Goal: Information Seeking & Learning: Learn about a topic

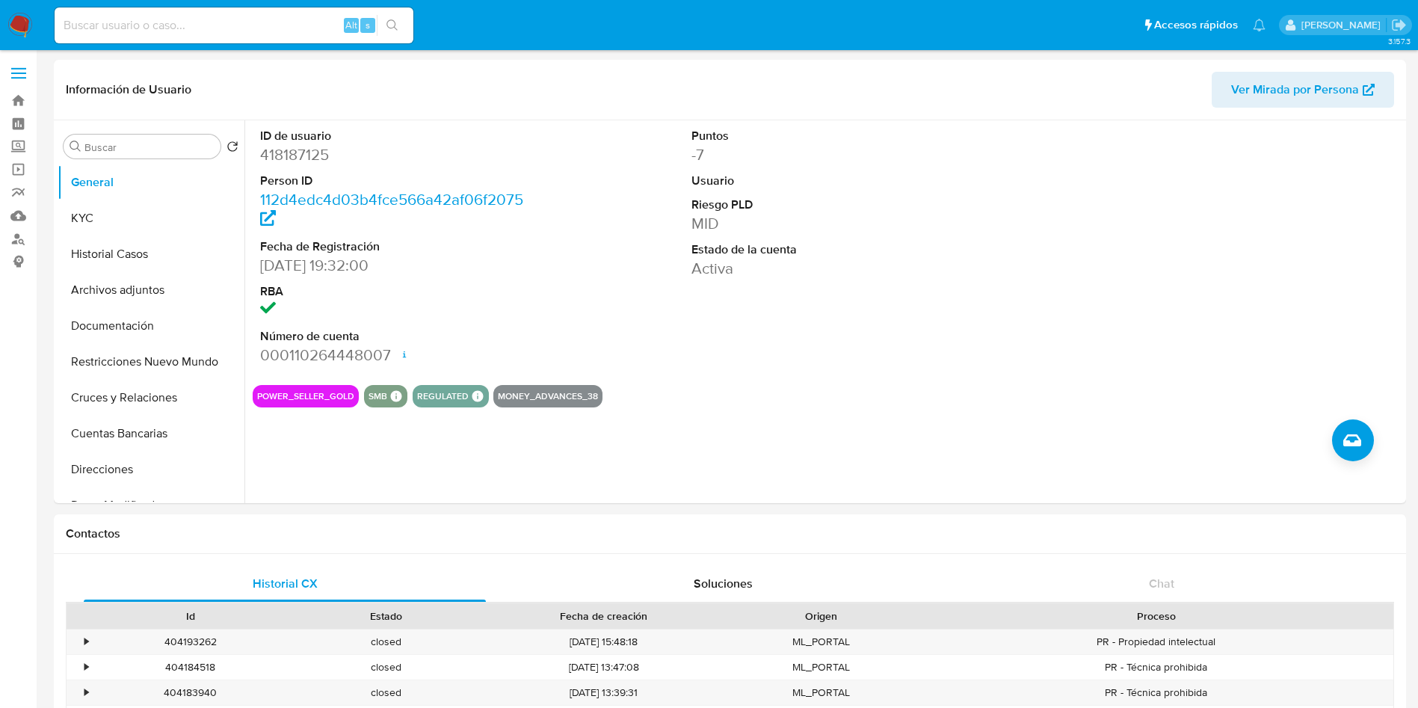
select select "10"
type button "2"
click at [102, 218] on button "KYC" at bounding box center [145, 218] width 175 height 36
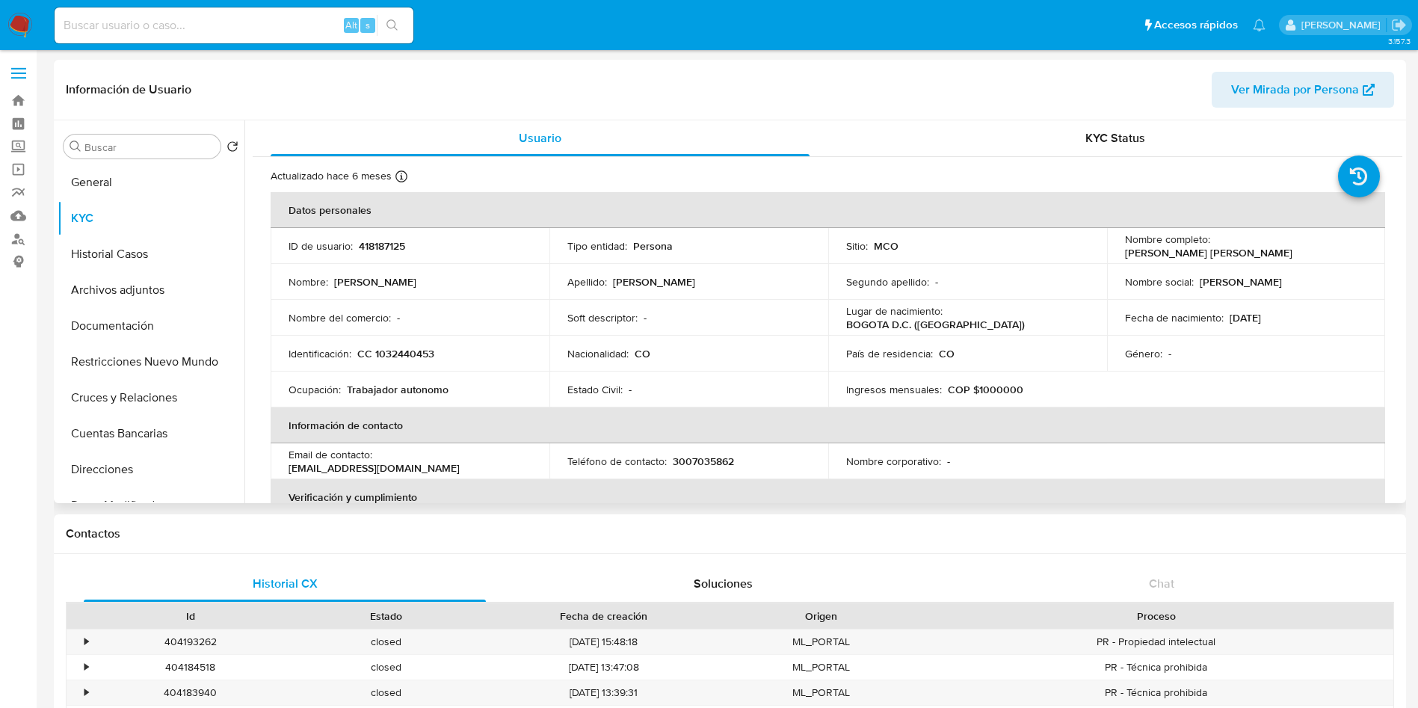
drag, startPoint x: 1367, startPoint y: 241, endPoint x: 1210, endPoint y: 245, distance: 156.3
click at [1210, 245] on td "Nombre completo : Fabian Leonardo Nieto Duarte" at bounding box center [1246, 246] width 279 height 36
copy p "Fabian Leonardo Nieto Duarte"
click at [393, 360] on p "CC 1032440453" at bounding box center [395, 353] width 77 height 13
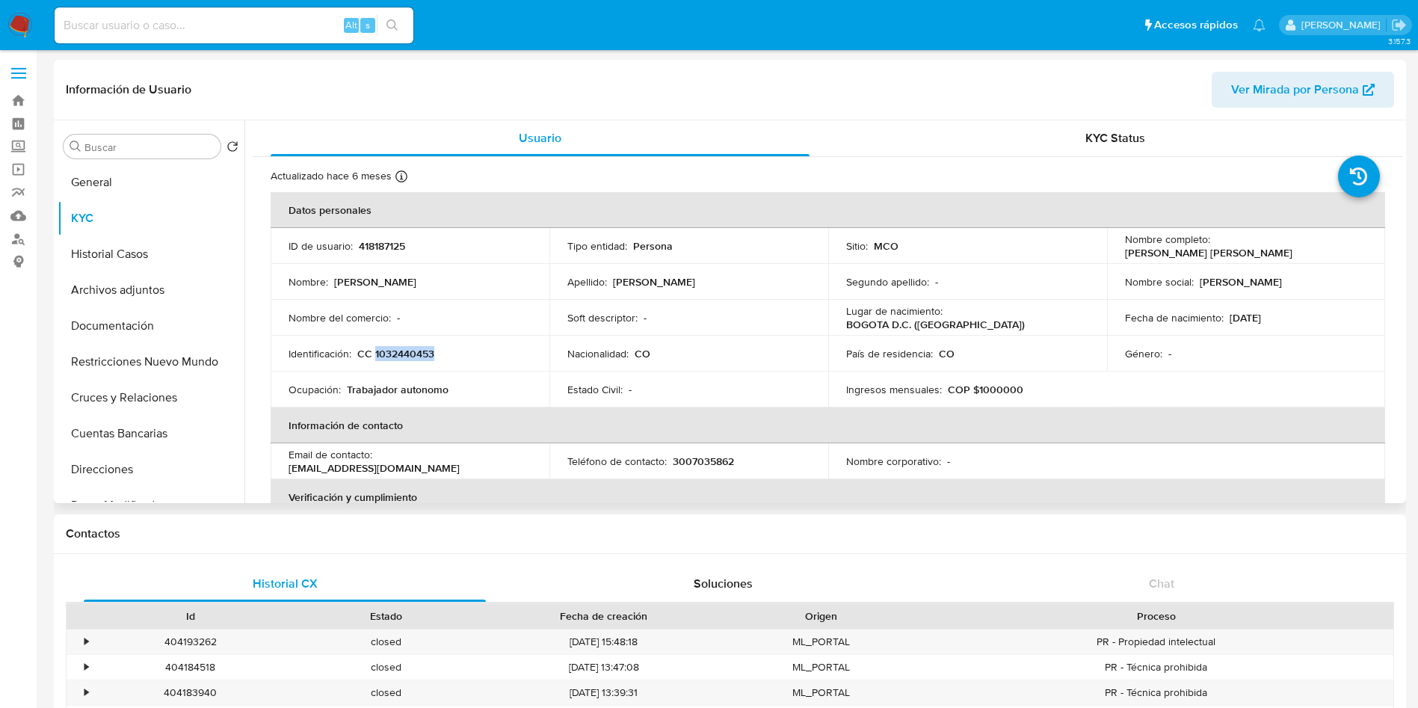
copy p "1032440453"
drag, startPoint x: 1354, startPoint y: 248, endPoint x: 1213, endPoint y: 240, distance: 140.8
click at [1213, 240] on div "Nombre completo : Fabian Leonardo Nieto Duarte" at bounding box center [1246, 246] width 243 height 27
copy p "Fabian Leonardo Nieto Duarte"
click at [104, 176] on button "General" at bounding box center [145, 182] width 175 height 36
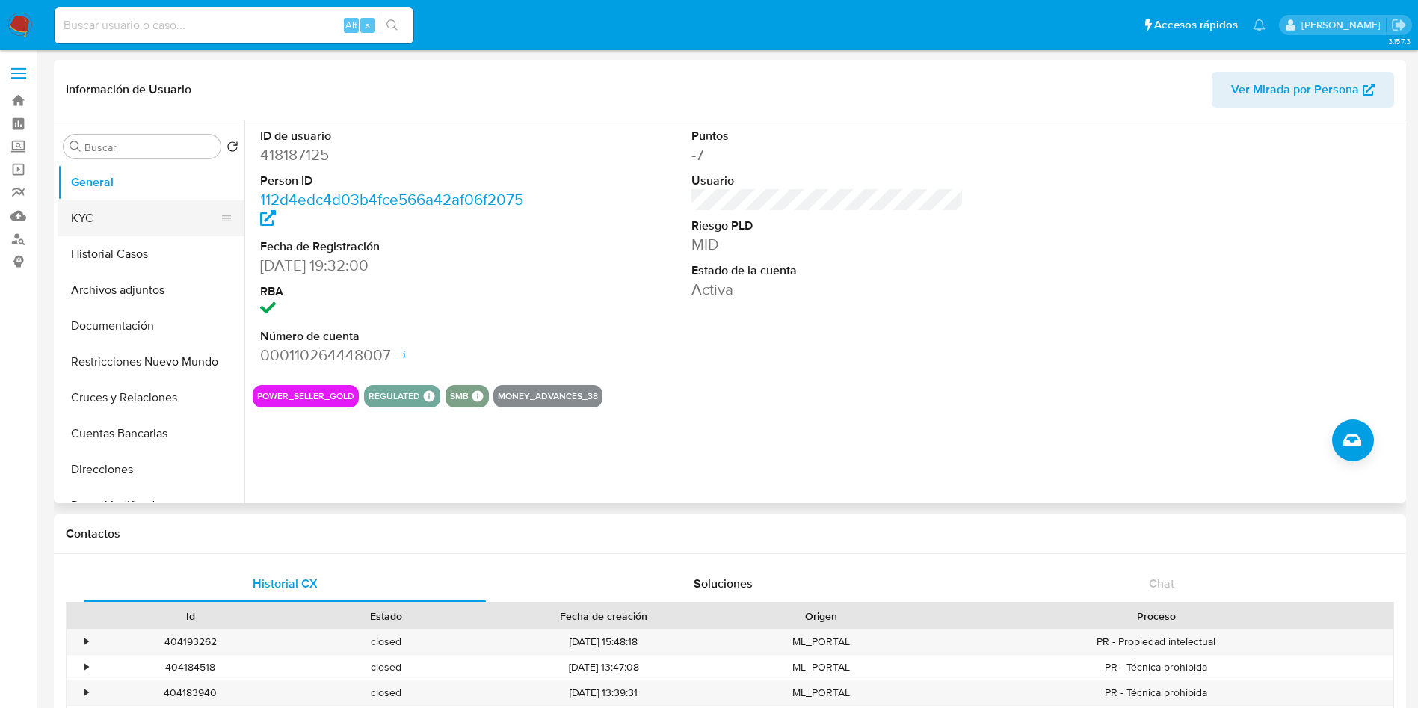
click at [134, 221] on button "KYC" at bounding box center [145, 218] width 175 height 36
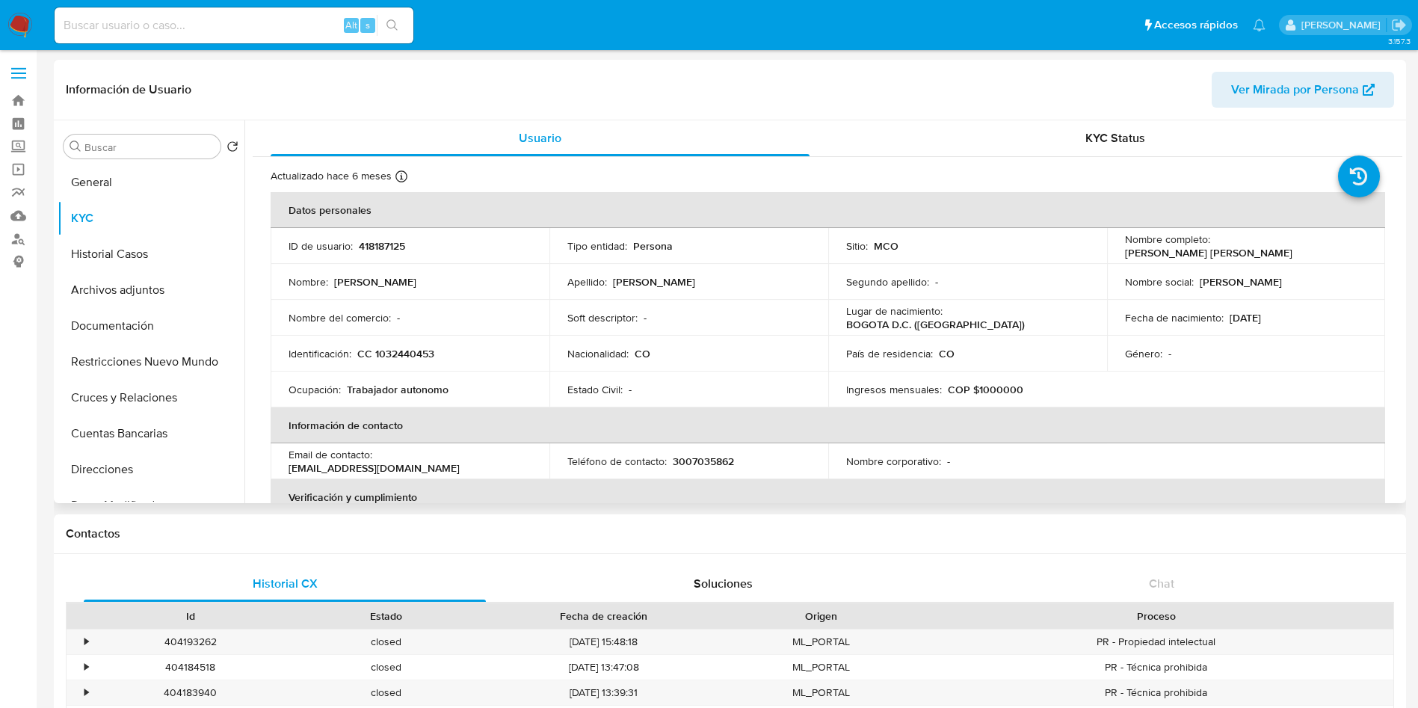
drag, startPoint x: 1355, startPoint y: 247, endPoint x: 1209, endPoint y: 241, distance: 145.9
click at [1209, 241] on div "Nombre completo : Fabian Leonardo Nieto Duarte" at bounding box center [1246, 246] width 243 height 27
copy div "Fabian Leonardo Nieto Duarte"
copy p "Fabian Leonardo Nieto Duarte"
click at [404, 360] on p "CC 1032440453" at bounding box center [395, 353] width 77 height 13
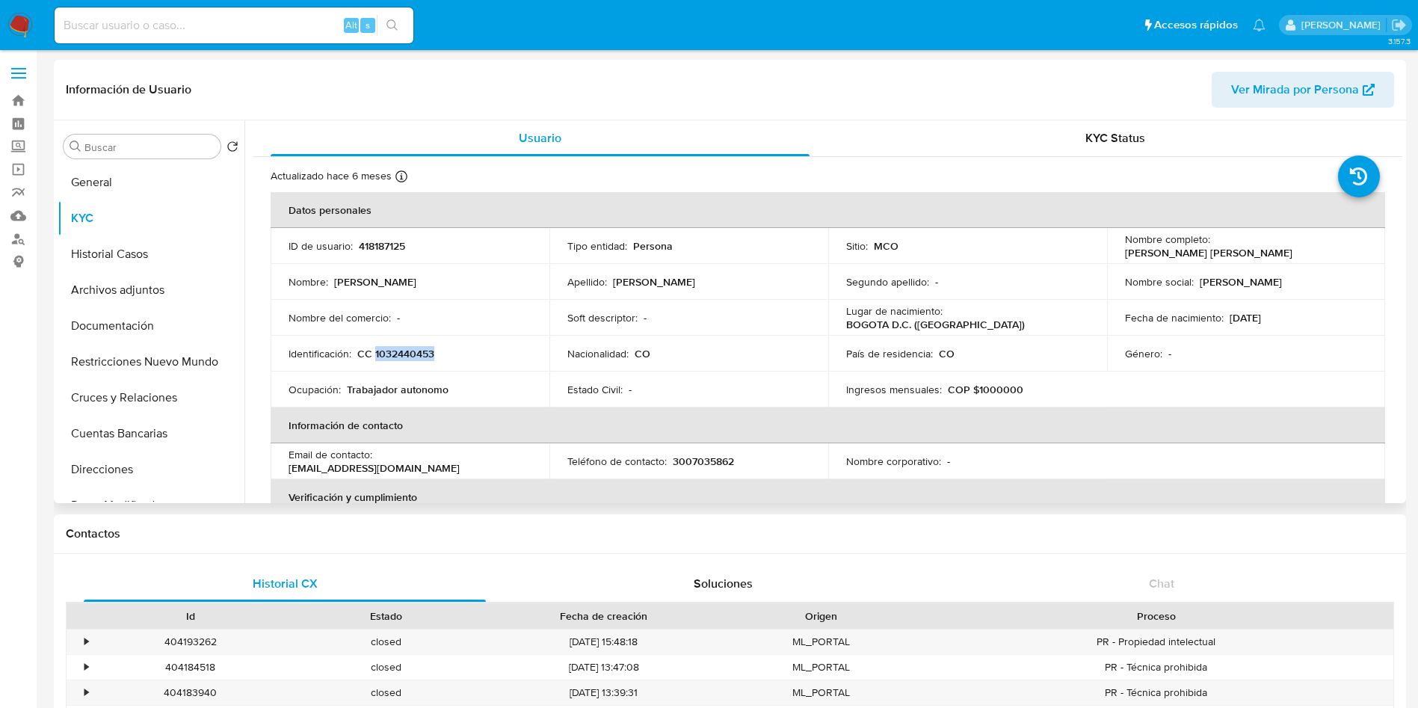
click at [404, 360] on p "CC 1032440453" at bounding box center [395, 353] width 77 height 13
copy p "1032440453"
drag, startPoint x: 523, startPoint y: 461, endPoint x: 378, endPoint y: 470, distance: 145.3
click at [378, 470] on td "Email de contacto : fabianmeliventas@gmail.com" at bounding box center [410, 461] width 279 height 36
copy p "fabianmeliventas@gmail.com"
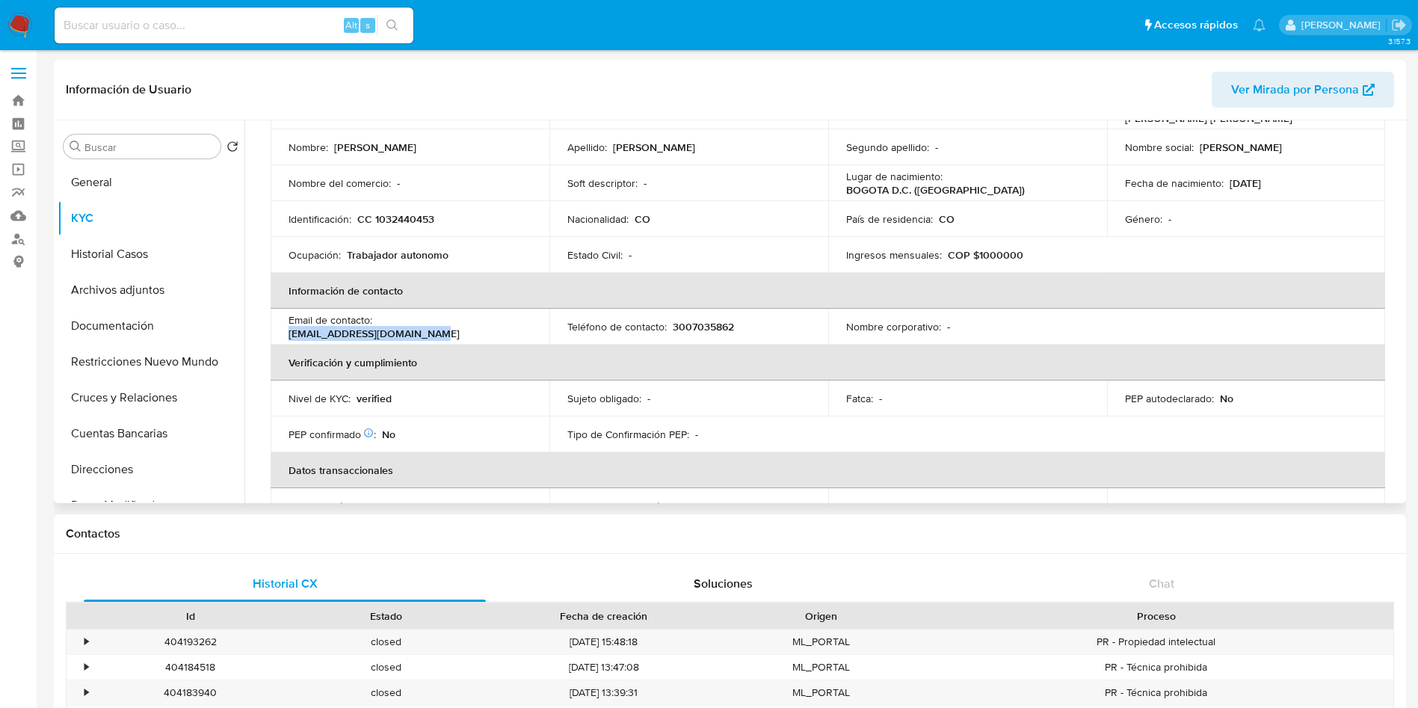
scroll to position [100, 0]
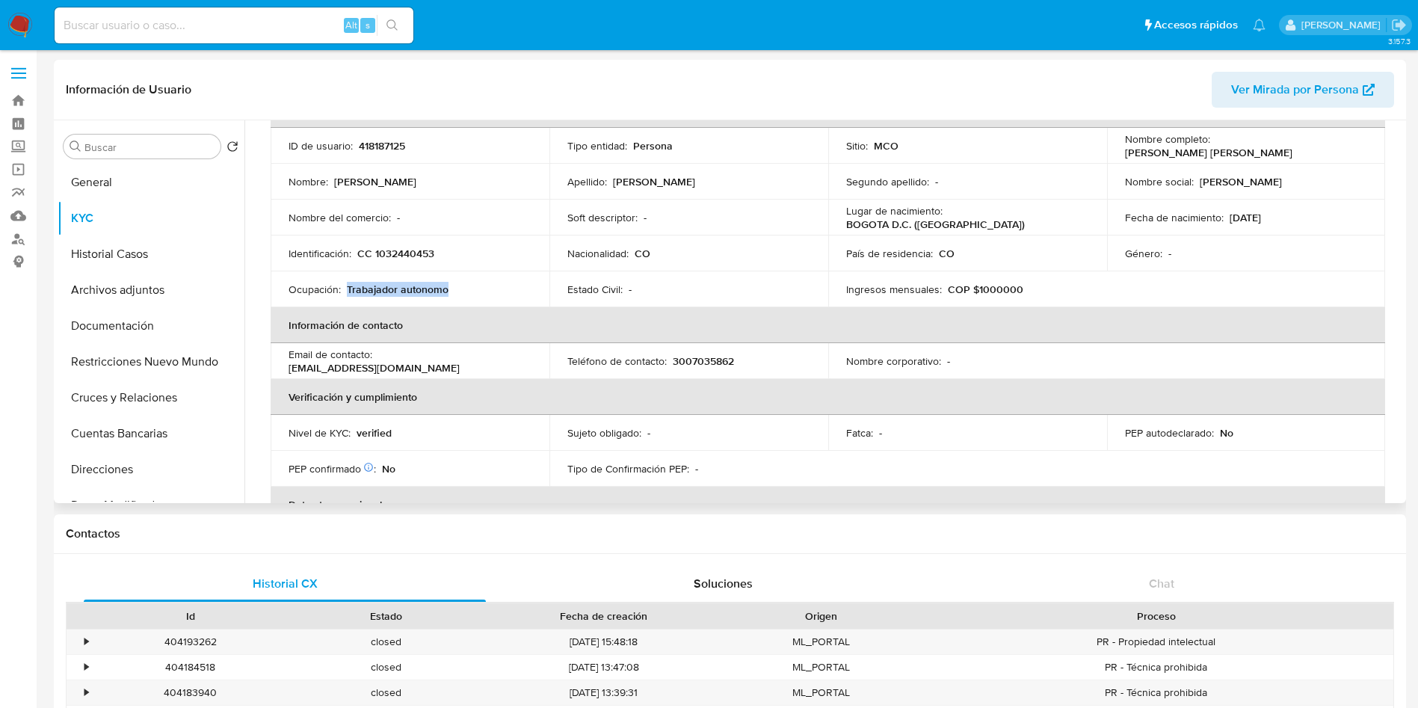
drag, startPoint x: 455, startPoint y: 290, endPoint x: 345, endPoint y: 290, distance: 109.2
click at [345, 290] on div "Ocupación : Trabajador autonomo" at bounding box center [410, 289] width 243 height 13
copy p "Trabajador autonomo"
drag, startPoint x: 1009, startPoint y: 285, endPoint x: 995, endPoint y: 293, distance: 16.4
click at [995, 293] on div "Ingresos mensuales : COP $1000000" at bounding box center [967, 289] width 243 height 13
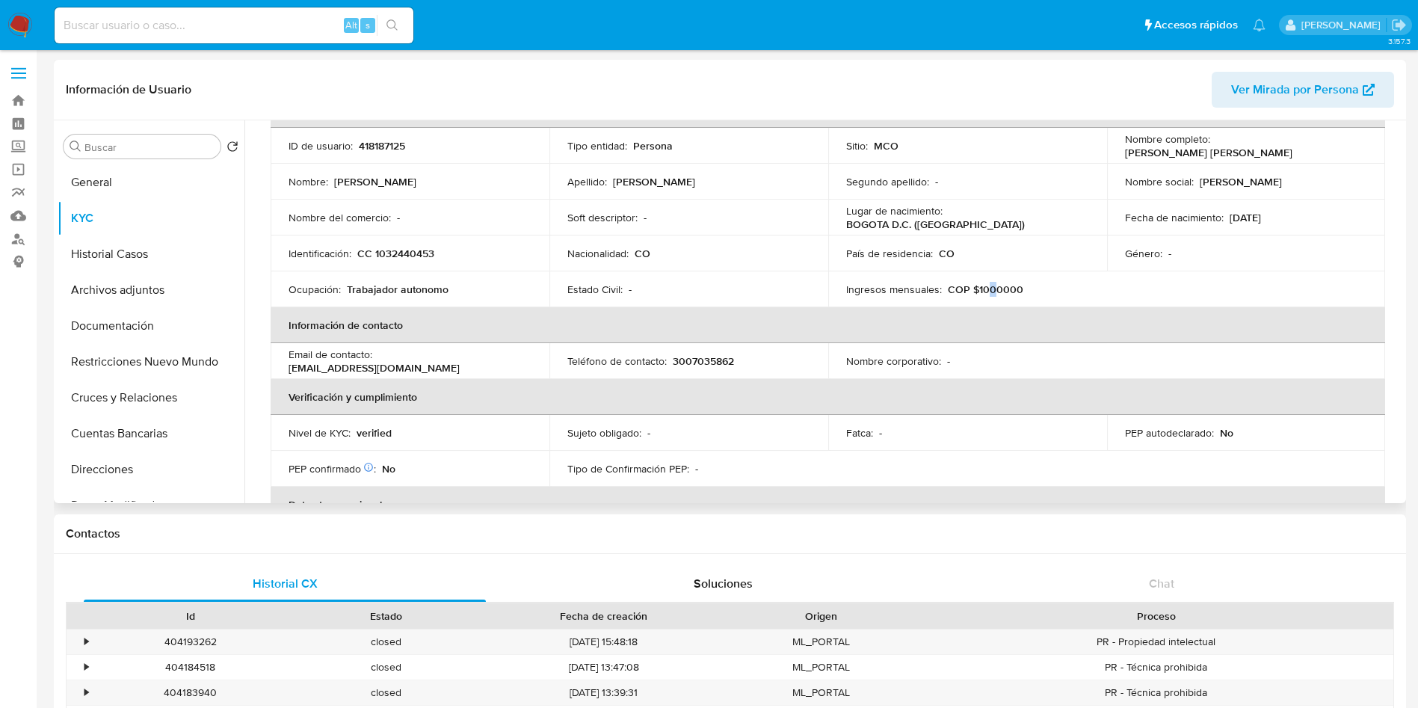
drag, startPoint x: 993, startPoint y: 290, endPoint x: 982, endPoint y: 289, distance: 10.6
click at [982, 289] on p "COP $1000000" at bounding box center [986, 289] width 76 height 13
drag, startPoint x: 994, startPoint y: 289, endPoint x: 979, endPoint y: 289, distance: 15.0
click at [979, 289] on p "COP $1000000" at bounding box center [986, 289] width 76 height 13
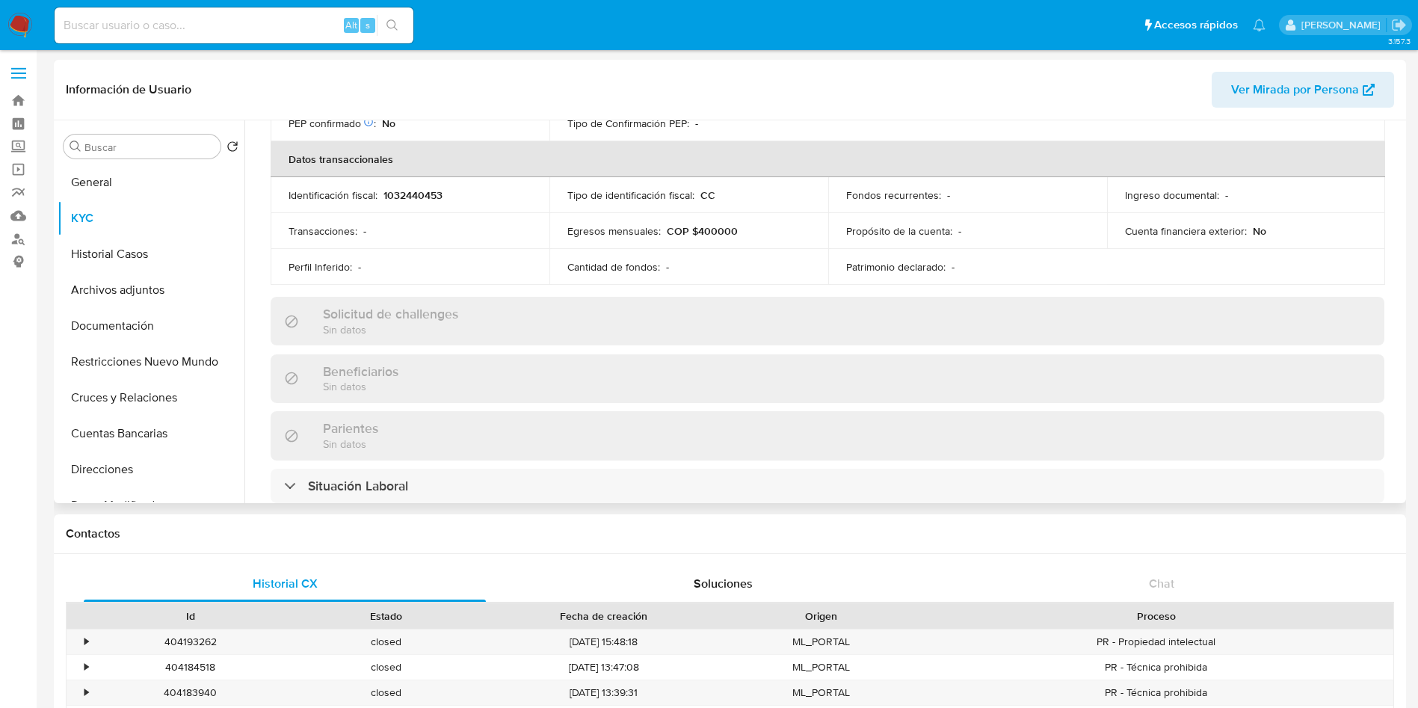
scroll to position [324, 0]
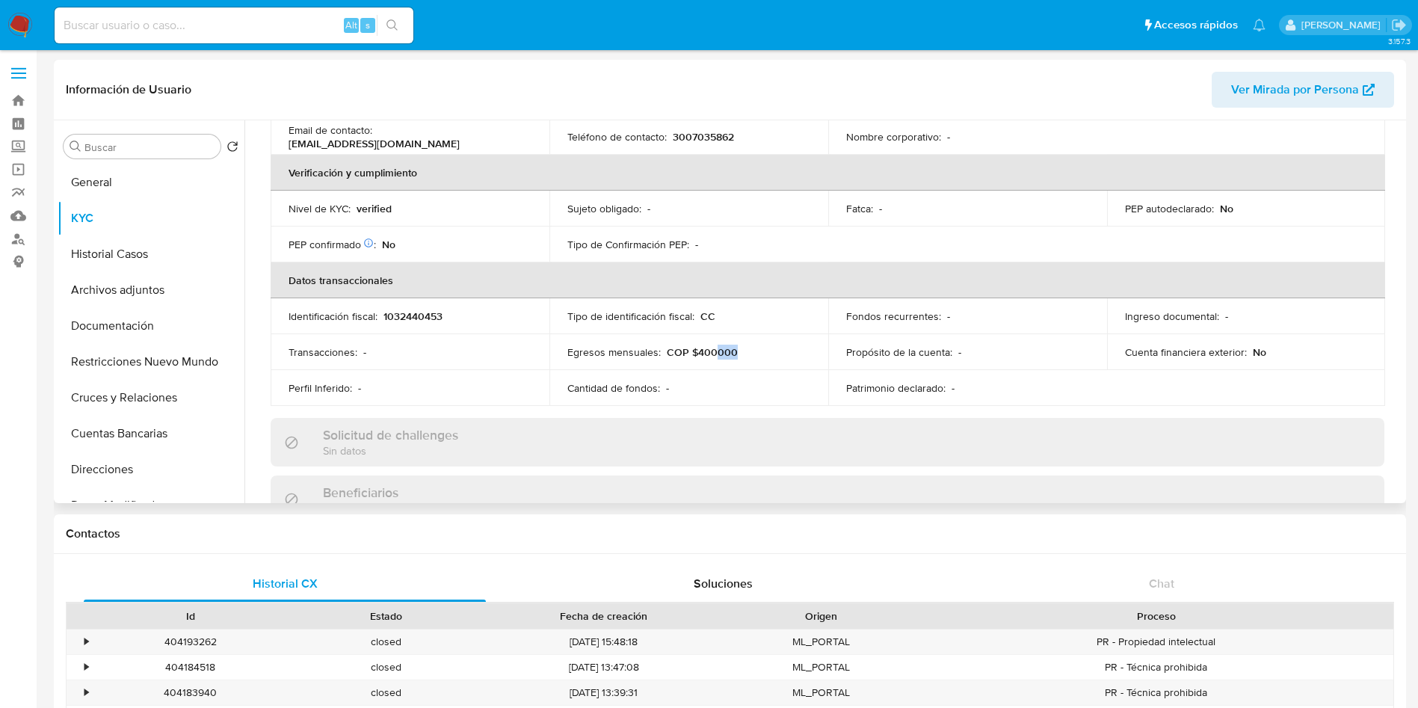
drag, startPoint x: 757, startPoint y: 357, endPoint x: 713, endPoint y: 355, distance: 44.1
click at [713, 355] on div "Egresos mensuales : COP $400000" at bounding box center [688, 351] width 243 height 13
click at [126, 439] on button "Cuentas Bancarias" at bounding box center [145, 434] width 175 height 36
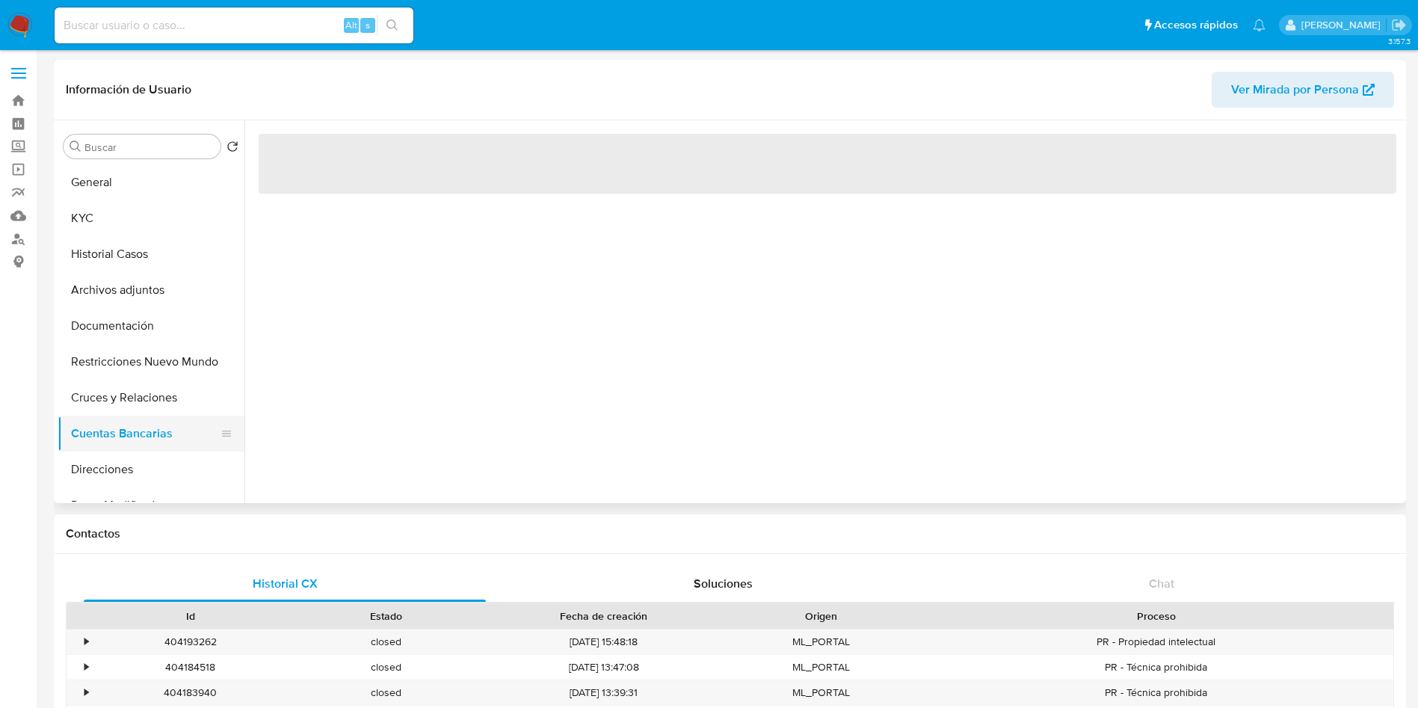
scroll to position [0, 0]
click at [330, 84] on header "Información de Usuario Ver Mirada por Persona" at bounding box center [730, 90] width 1329 height 36
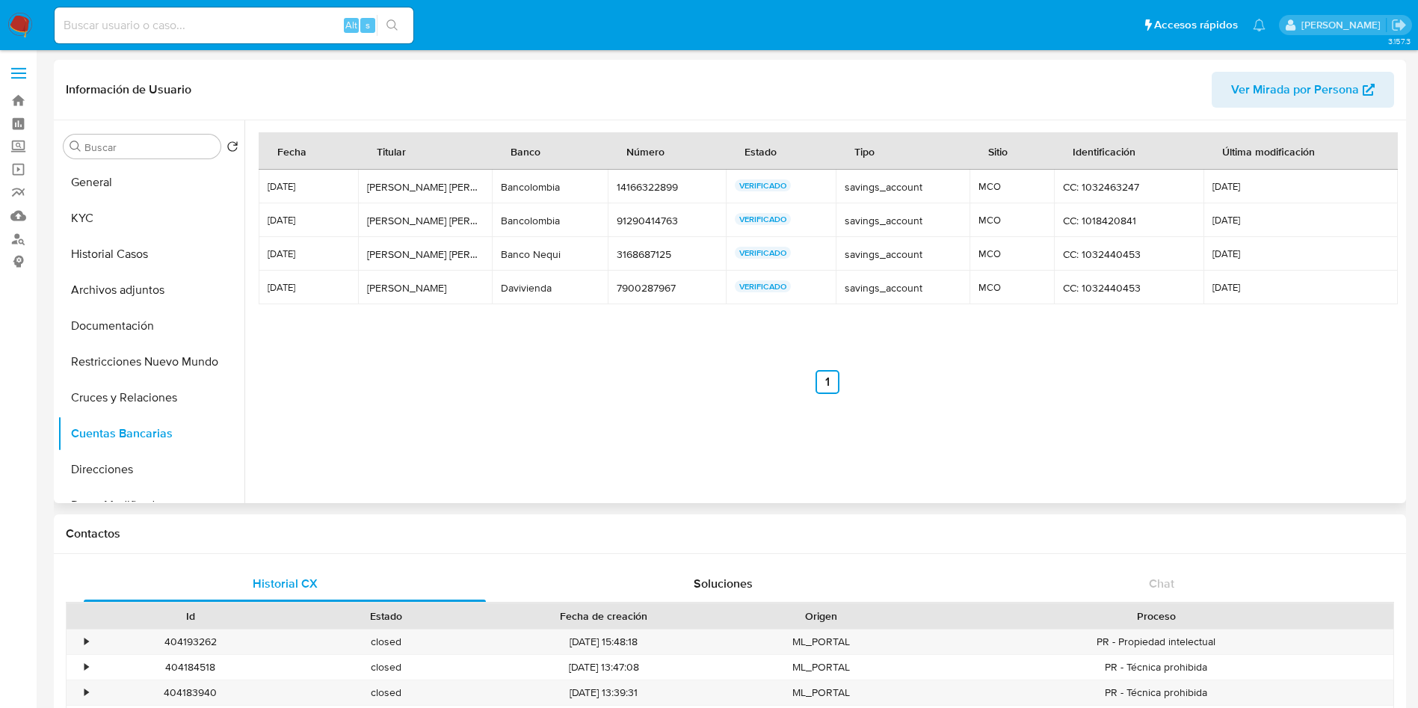
click at [594, 390] on ul "Anterior 1 Siguiente" at bounding box center [828, 382] width 1138 height 24
click at [102, 243] on button "Historial Casos" at bounding box center [145, 254] width 175 height 36
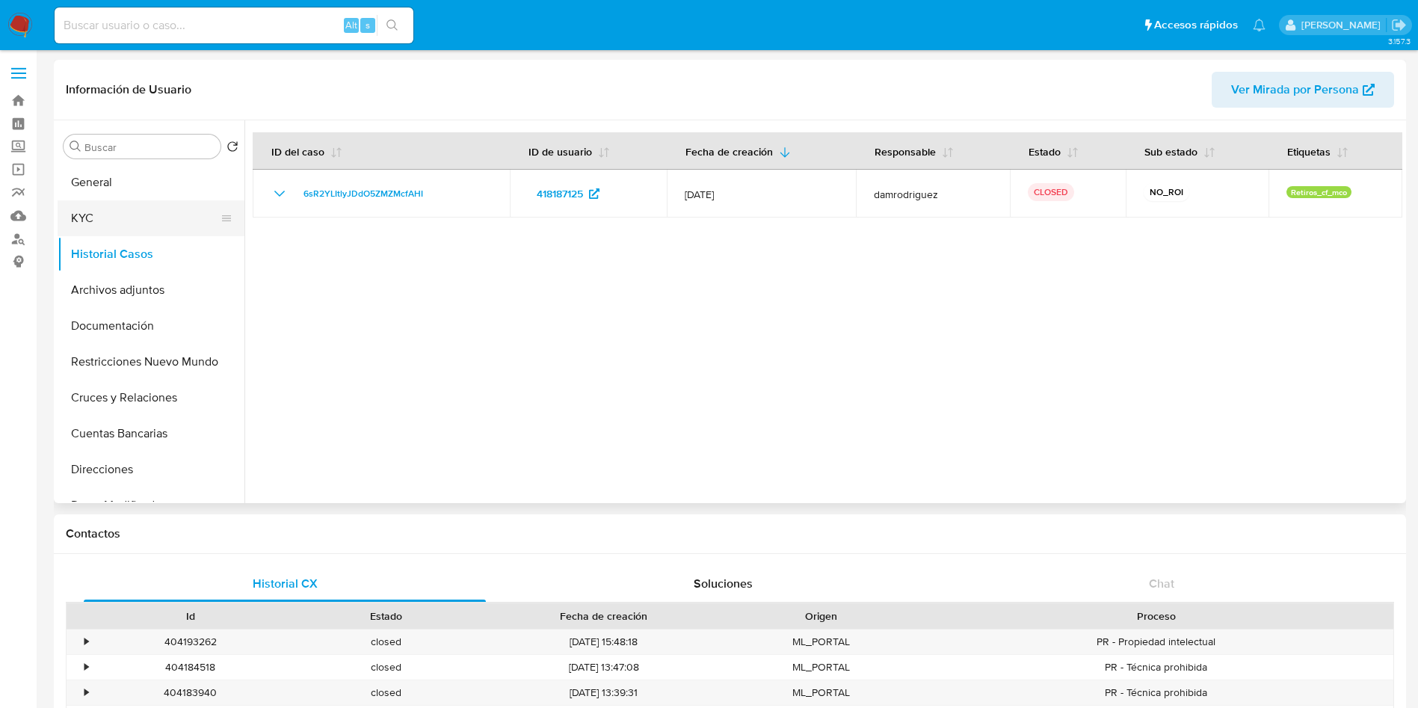
click at [117, 218] on button "KYC" at bounding box center [145, 218] width 175 height 36
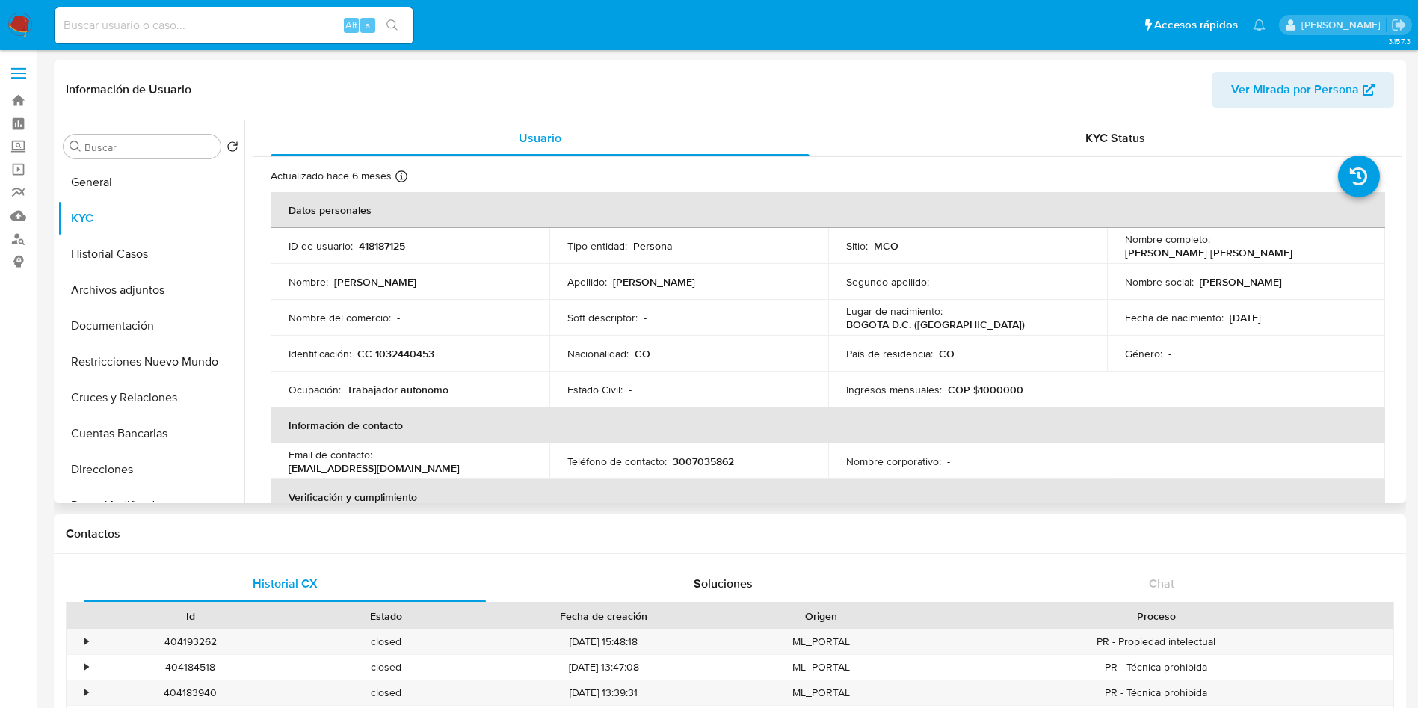
drag, startPoint x: 1369, startPoint y: 242, endPoint x: 1211, endPoint y: 250, distance: 158.0
click at [1211, 250] on td "Nombre completo : Fabian Leonardo Nieto Duarte" at bounding box center [1246, 246] width 279 height 36
copy p "Fabian Leonardo Nieto Duarte"
click at [391, 244] on p "418187125" at bounding box center [382, 245] width 46 height 13
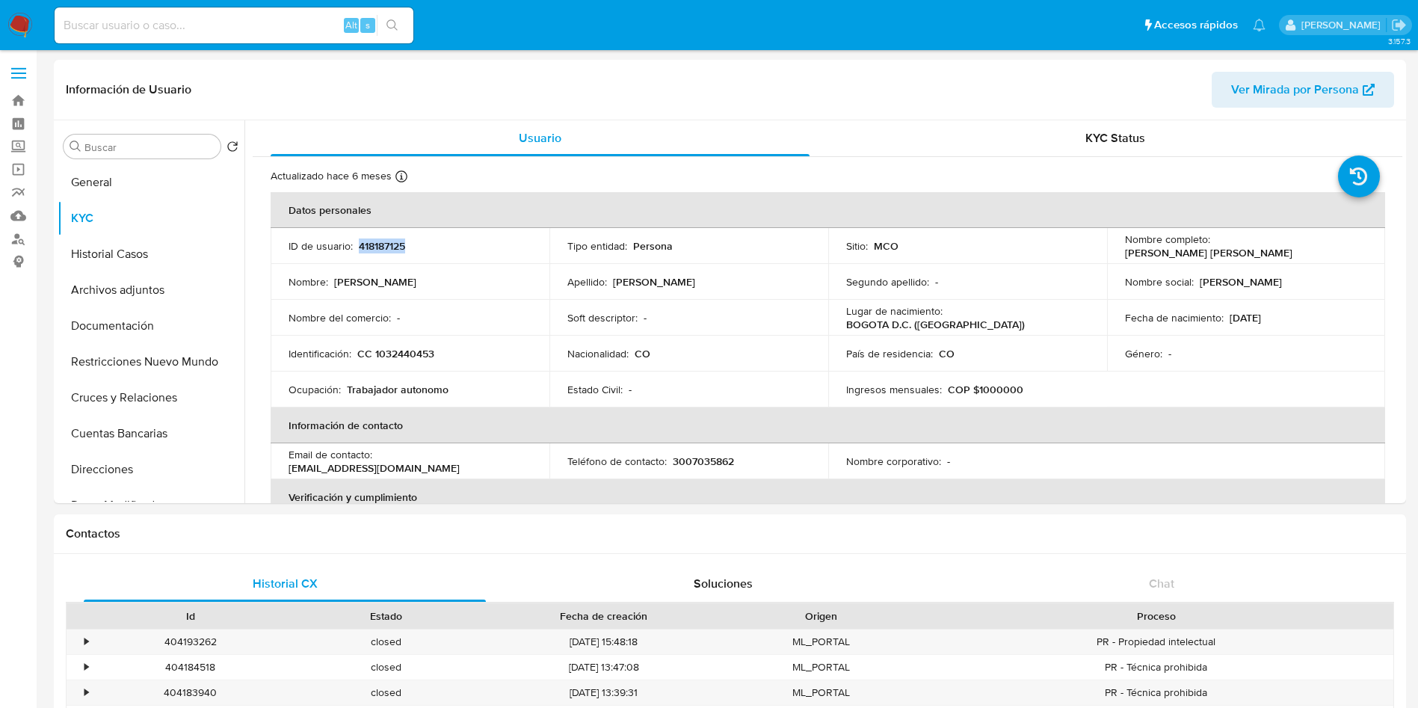
copy p "418187125"
click at [389, 356] on p "CC 1032440453" at bounding box center [395, 353] width 77 height 13
click at [372, 248] on p "418187125" at bounding box center [382, 245] width 46 height 13
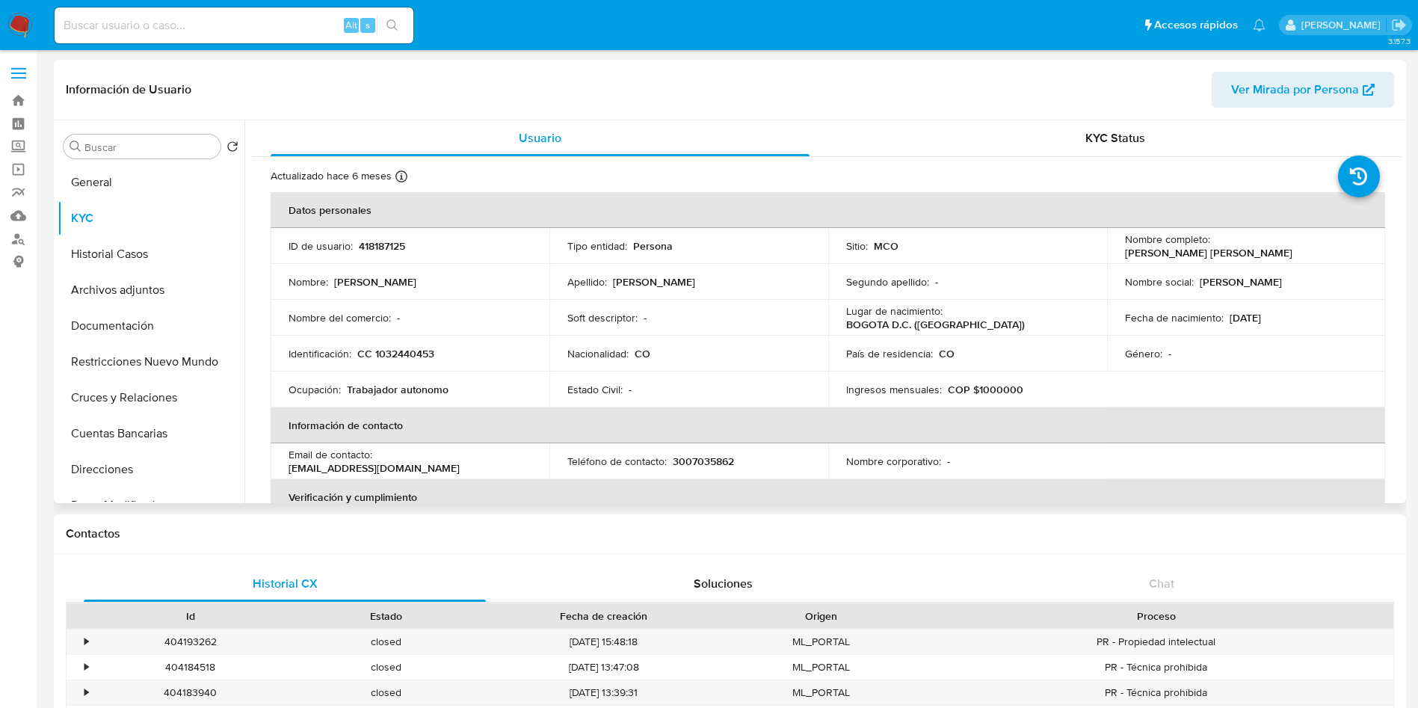
click at [393, 347] on p "CC 1032440453" at bounding box center [395, 353] width 77 height 13
drag, startPoint x: 1357, startPoint y: 245, endPoint x: 1213, endPoint y: 250, distance: 144.4
click at [1213, 250] on div "Nombre completo : Fabian Leonardo Nieto Duarte" at bounding box center [1246, 246] width 243 height 27
click at [135, 431] on button "Cuentas Bancarias" at bounding box center [145, 434] width 175 height 36
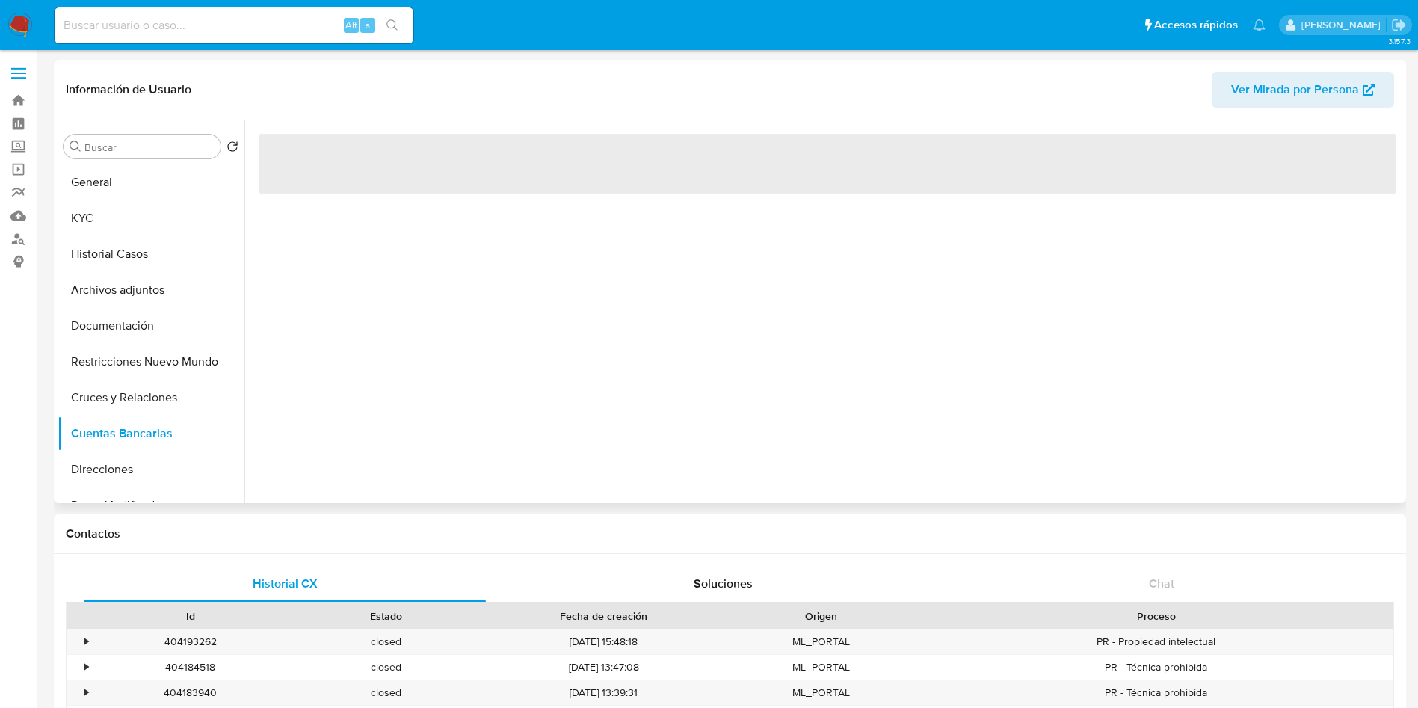
click at [405, 99] on header "Información de Usuario Ver Mirada por Persona" at bounding box center [730, 90] width 1329 height 36
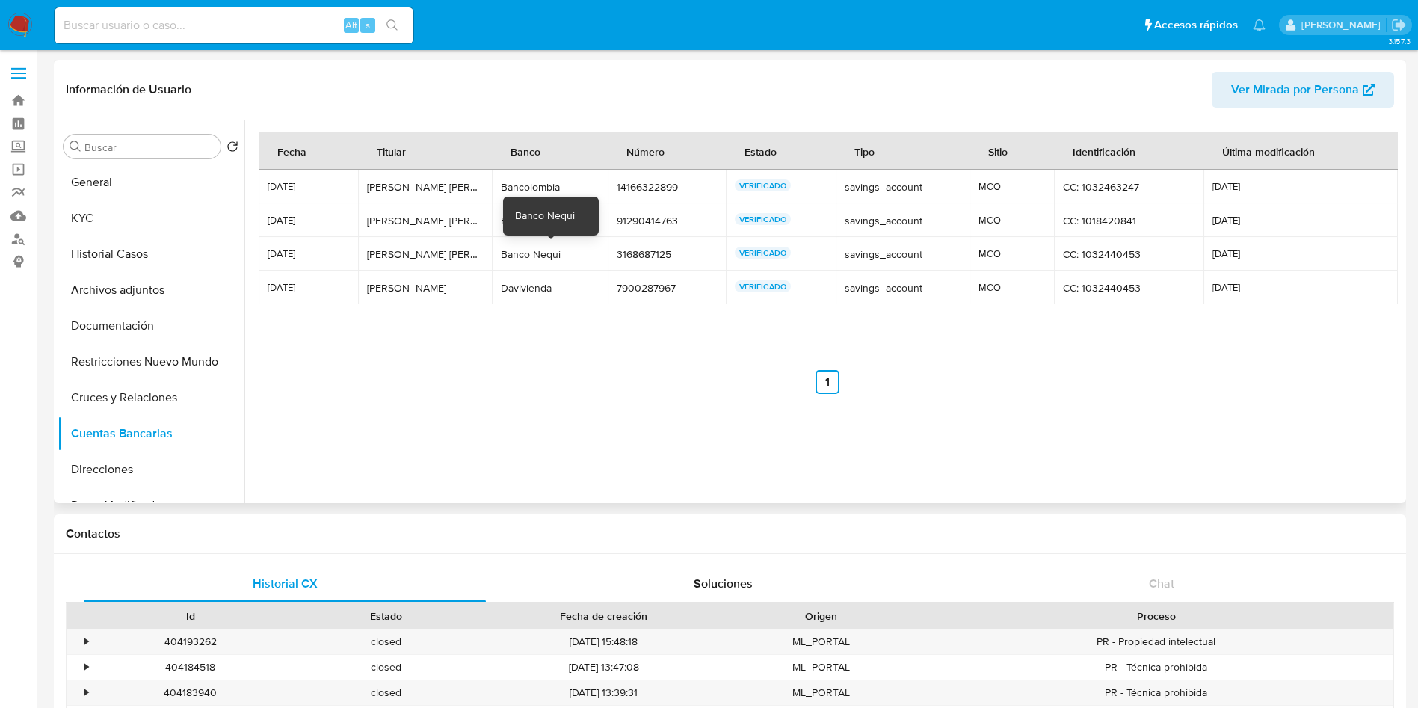
click at [543, 255] on div "Banco Nequi" at bounding box center [550, 253] width 98 height 13
click at [645, 366] on nav "Anterior 1 Siguiente" at bounding box center [828, 370] width 1138 height 48
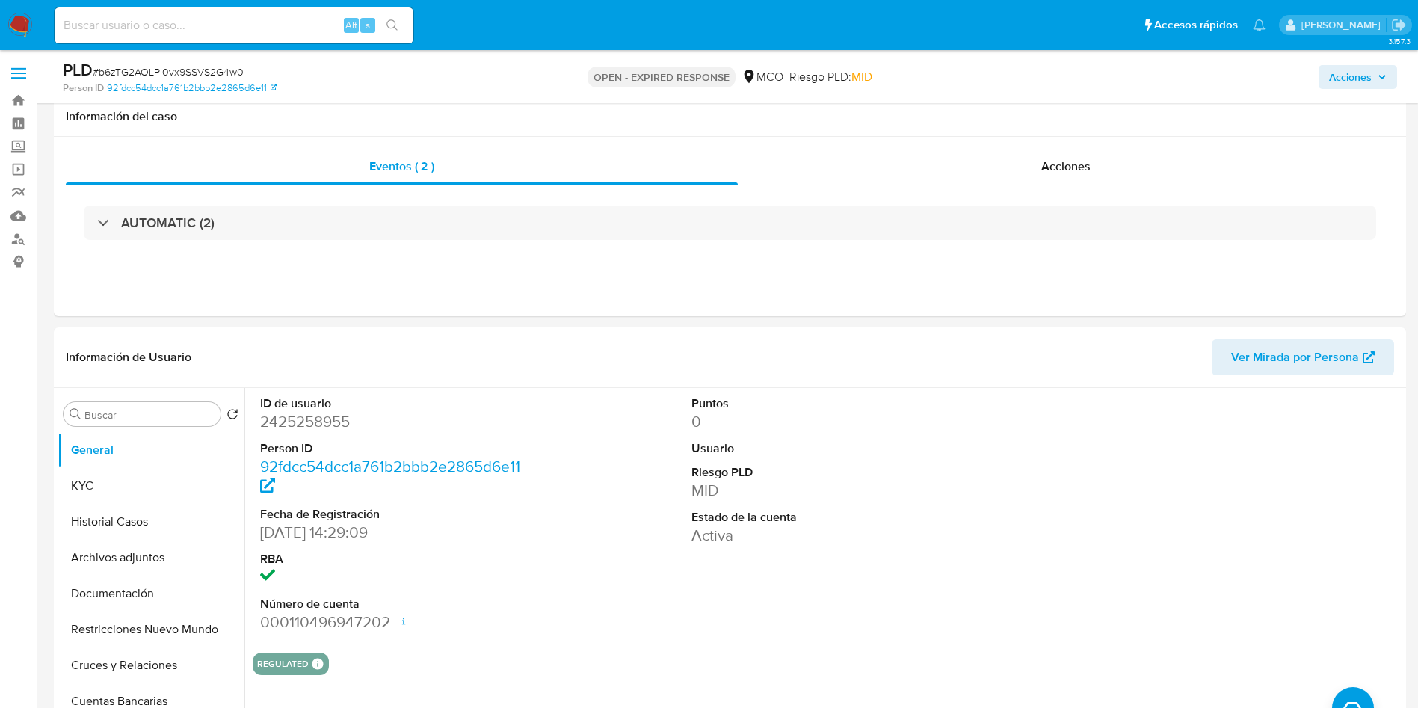
select select "10"
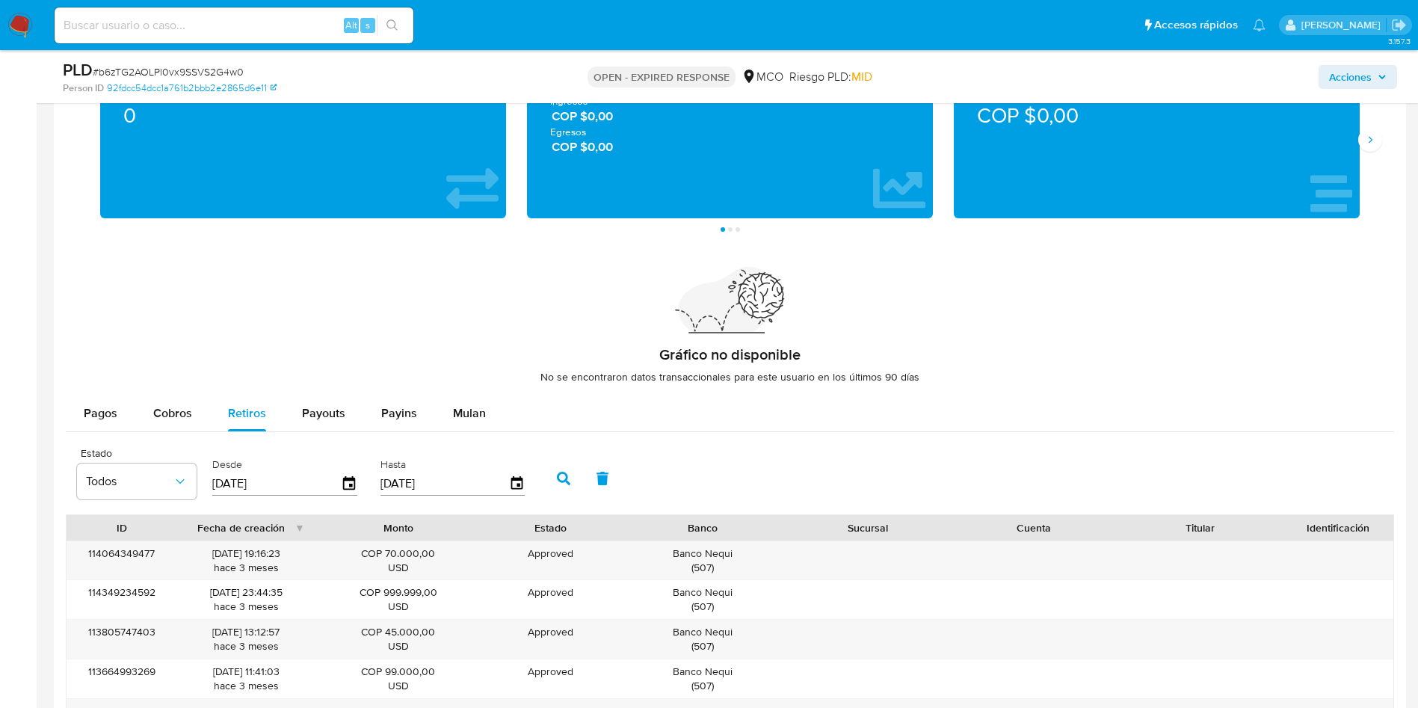
scroll to position [966, 0]
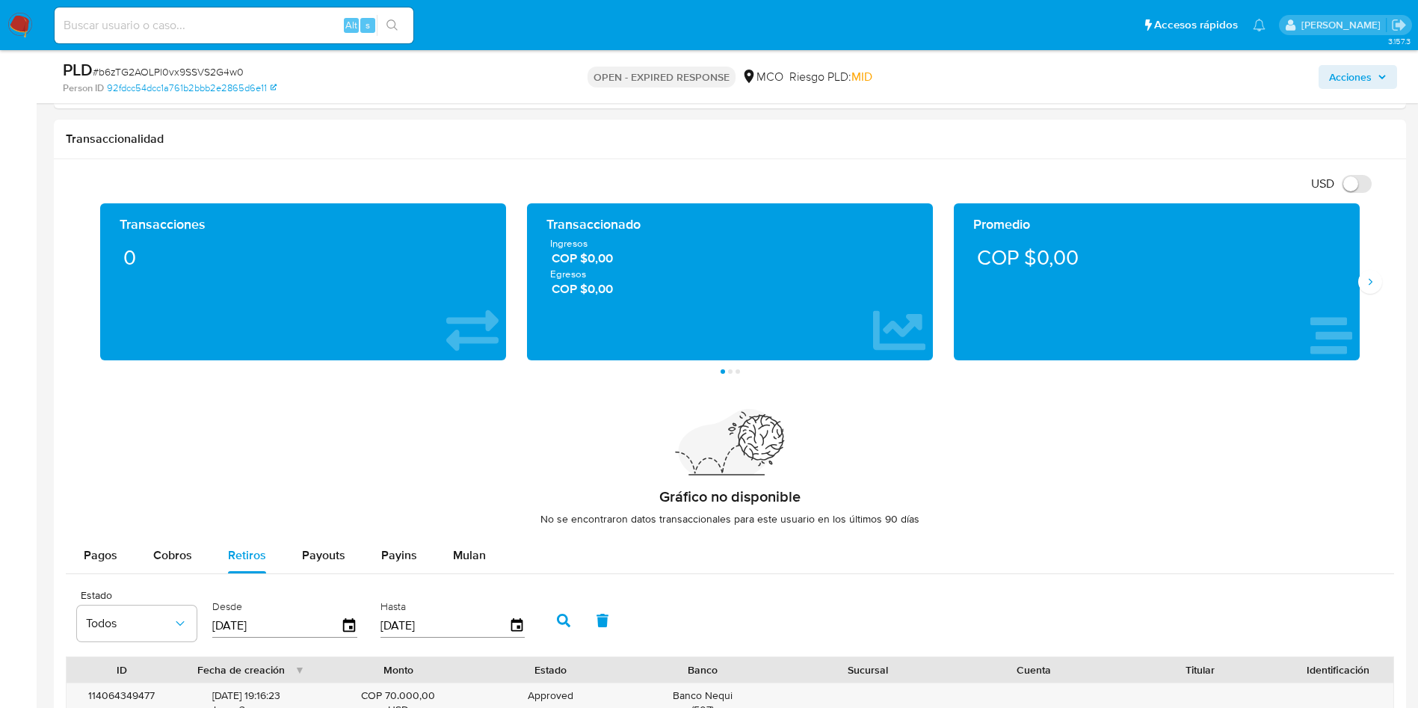
click at [10, 24] on img at bounding box center [19, 25] width 25 height 25
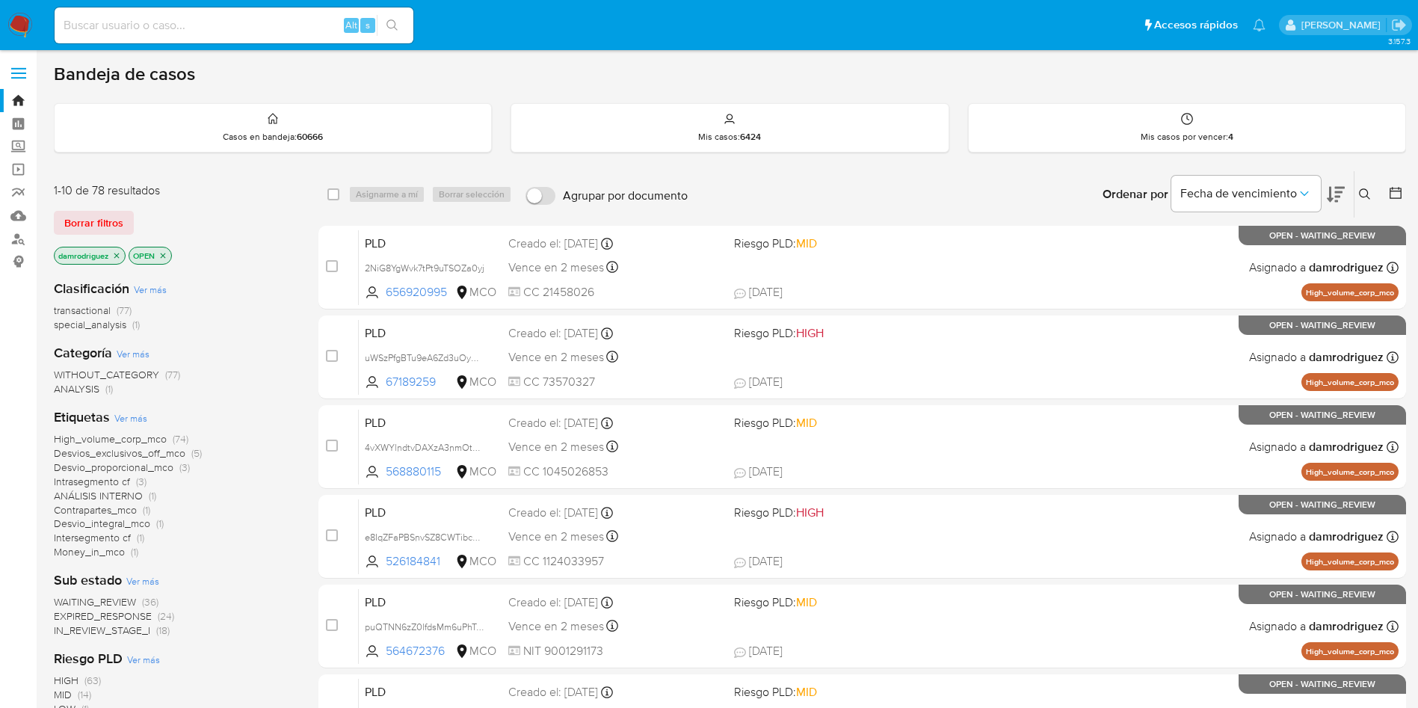
click at [1341, 202] on icon at bounding box center [1336, 194] width 18 height 18
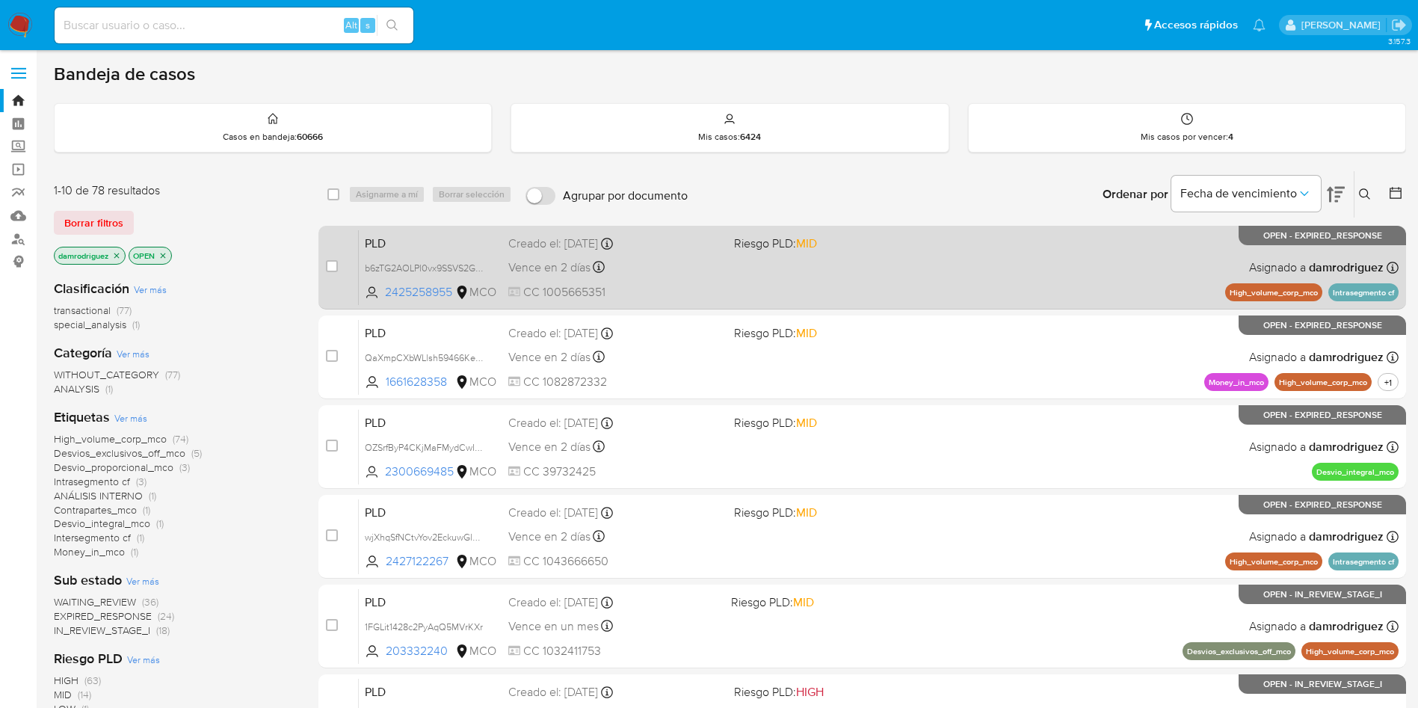
click at [453, 239] on span "PLD" at bounding box center [431, 242] width 132 height 19
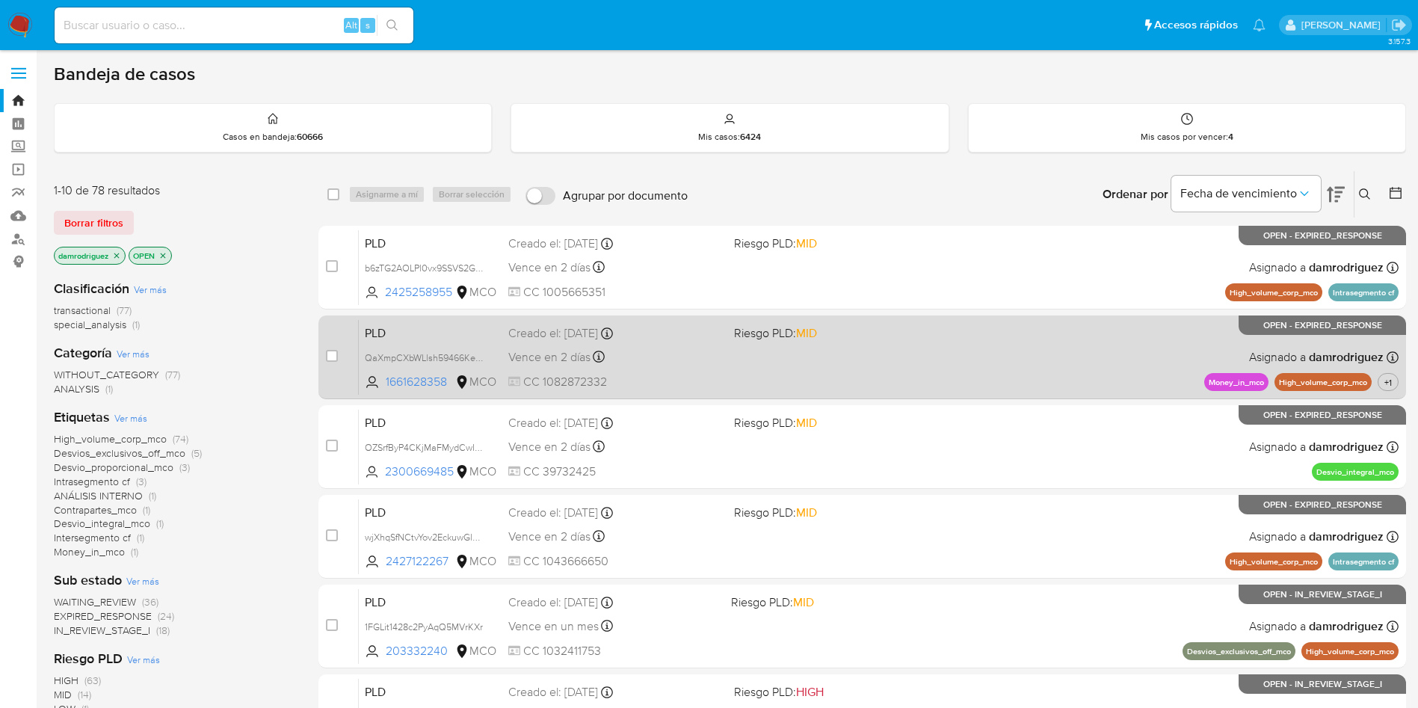
click at [461, 336] on span "PLD" at bounding box center [431, 331] width 132 height 19
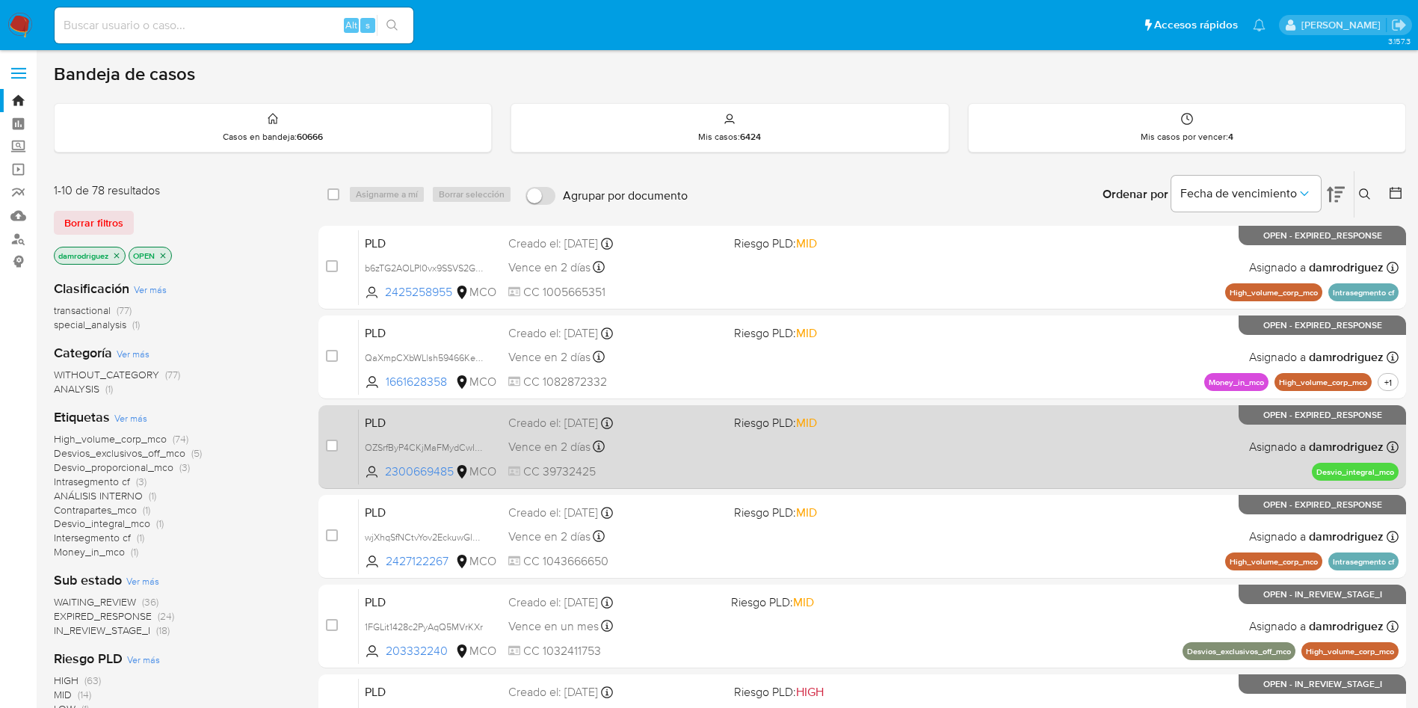
click at [436, 422] on span "PLD" at bounding box center [431, 421] width 132 height 19
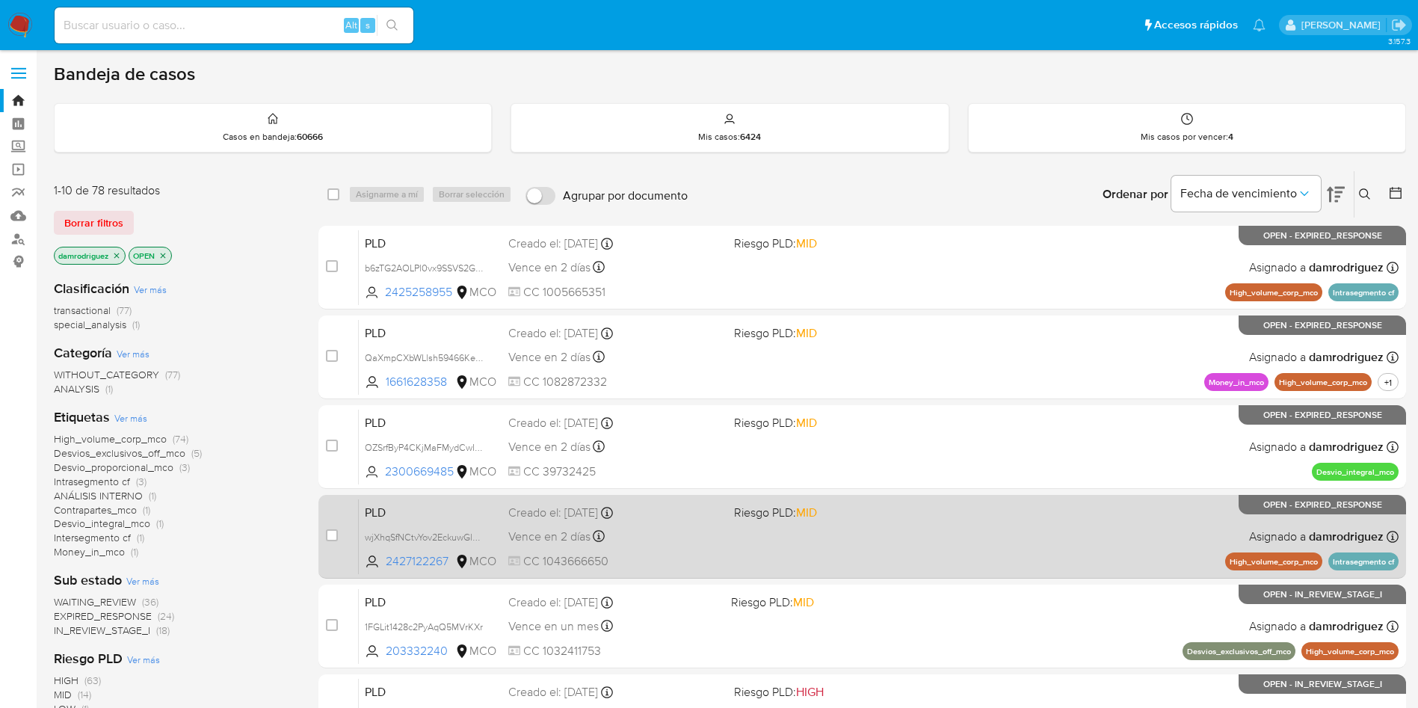
click at [420, 514] on span "PLD" at bounding box center [431, 511] width 132 height 19
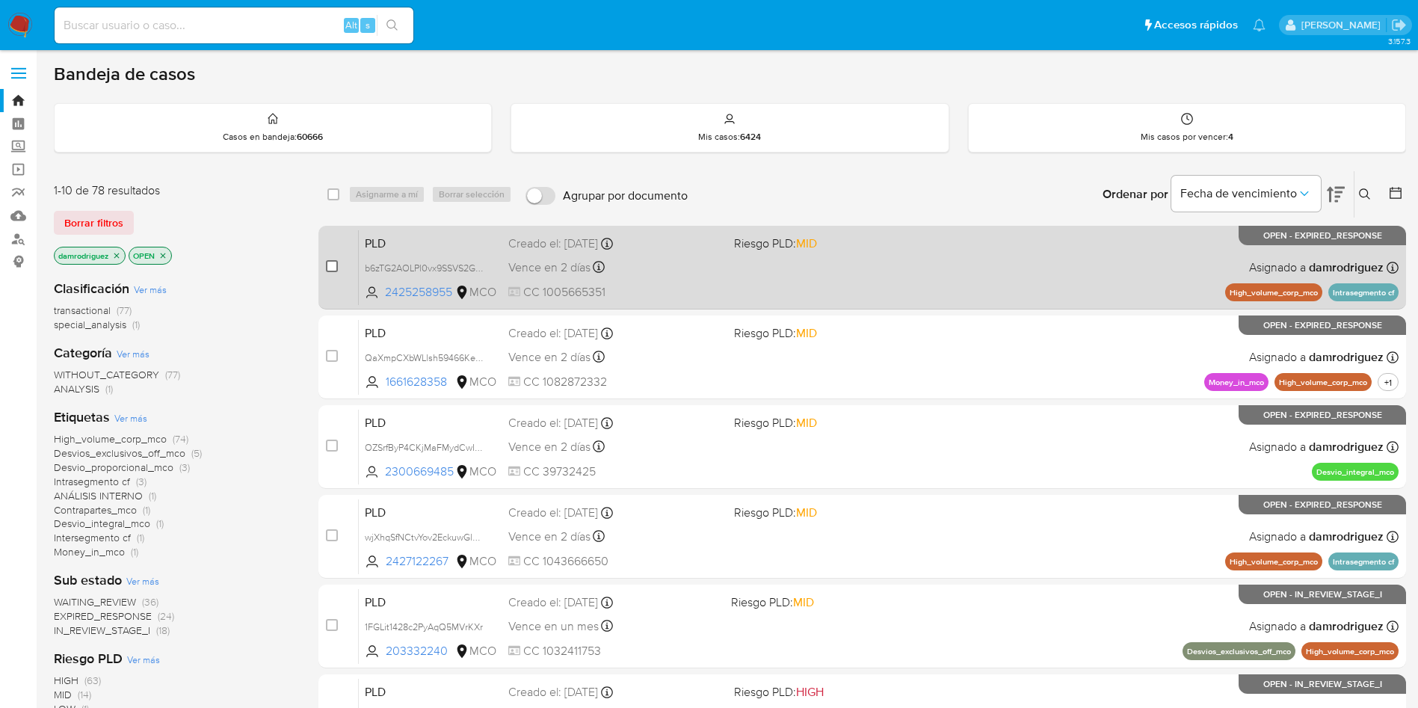
click at [334, 268] on input "checkbox" at bounding box center [332, 266] width 12 height 12
checkbox input "true"
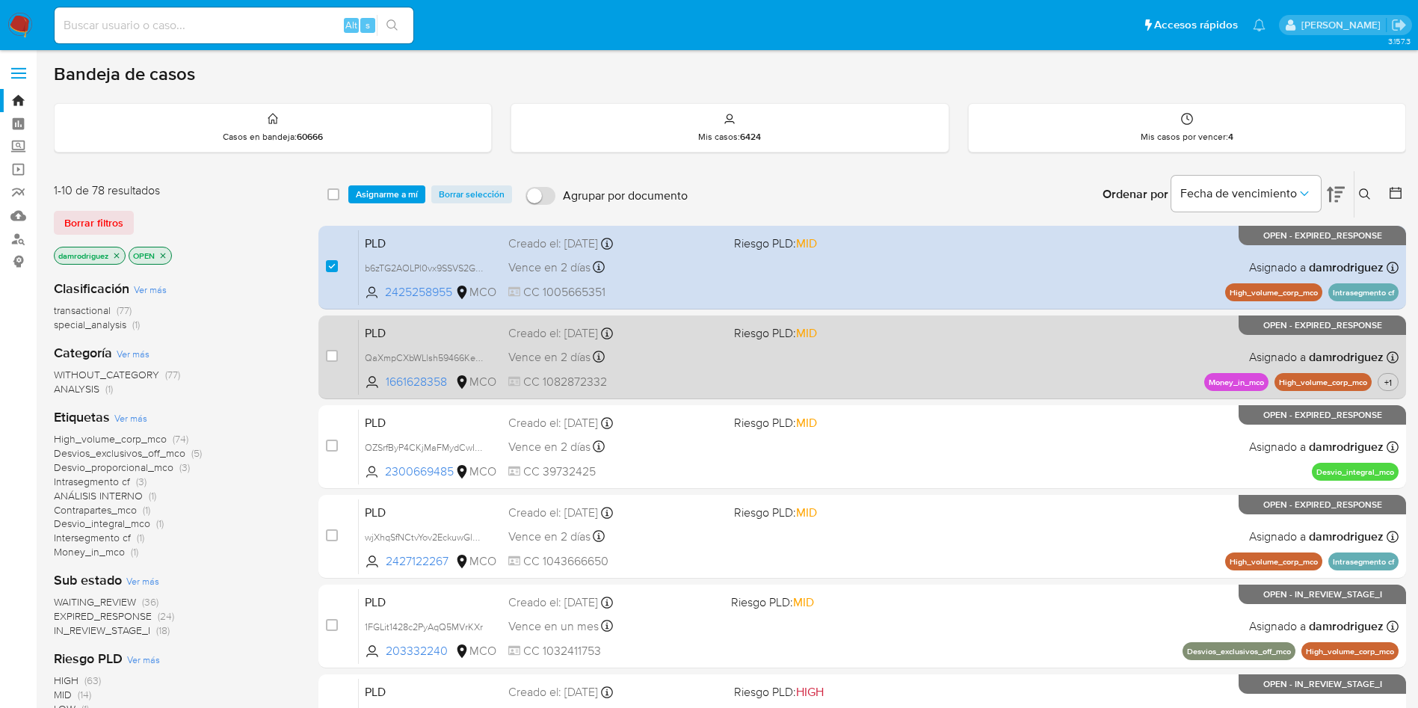
click at [324, 363] on div "case-item-checkbox No es posible asignar el caso PLD QaXmpCXbWLlsh59466Ke0eBb 1…" at bounding box center [863, 358] width 1088 height 84
drag, startPoint x: 332, startPoint y: 357, endPoint x: 344, endPoint y: 301, distance: 56.6
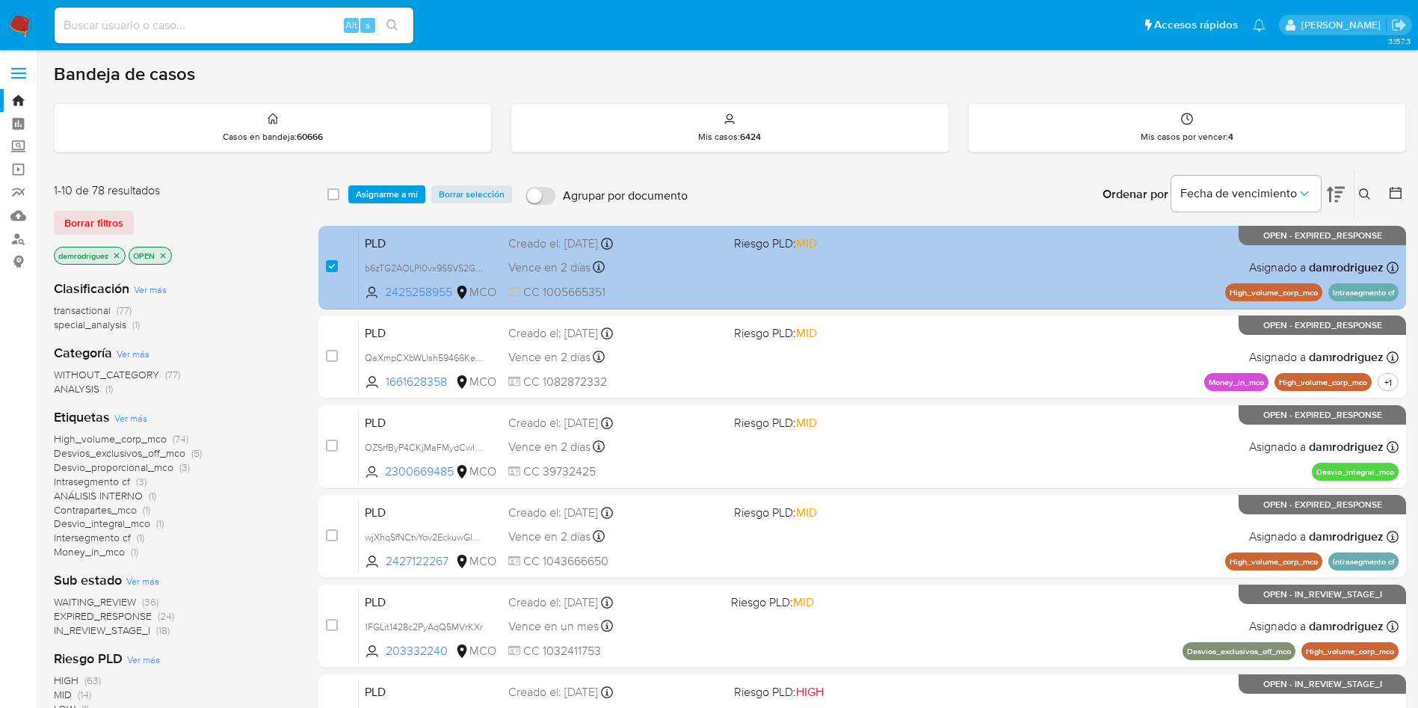
click at [332, 356] on input "checkbox" at bounding box center [332, 356] width 12 height 12
checkbox input "true"
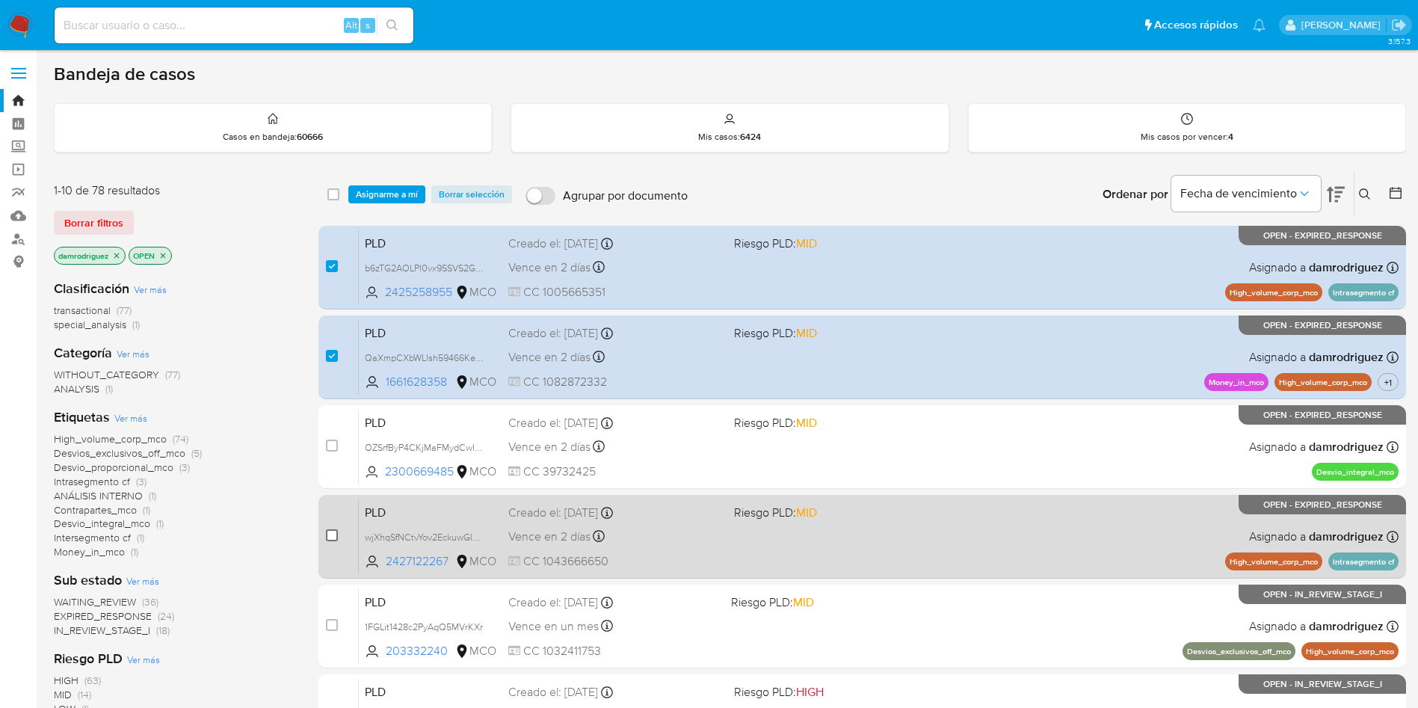
click at [336, 532] on input "checkbox" at bounding box center [332, 535] width 12 height 12
checkbox input "true"
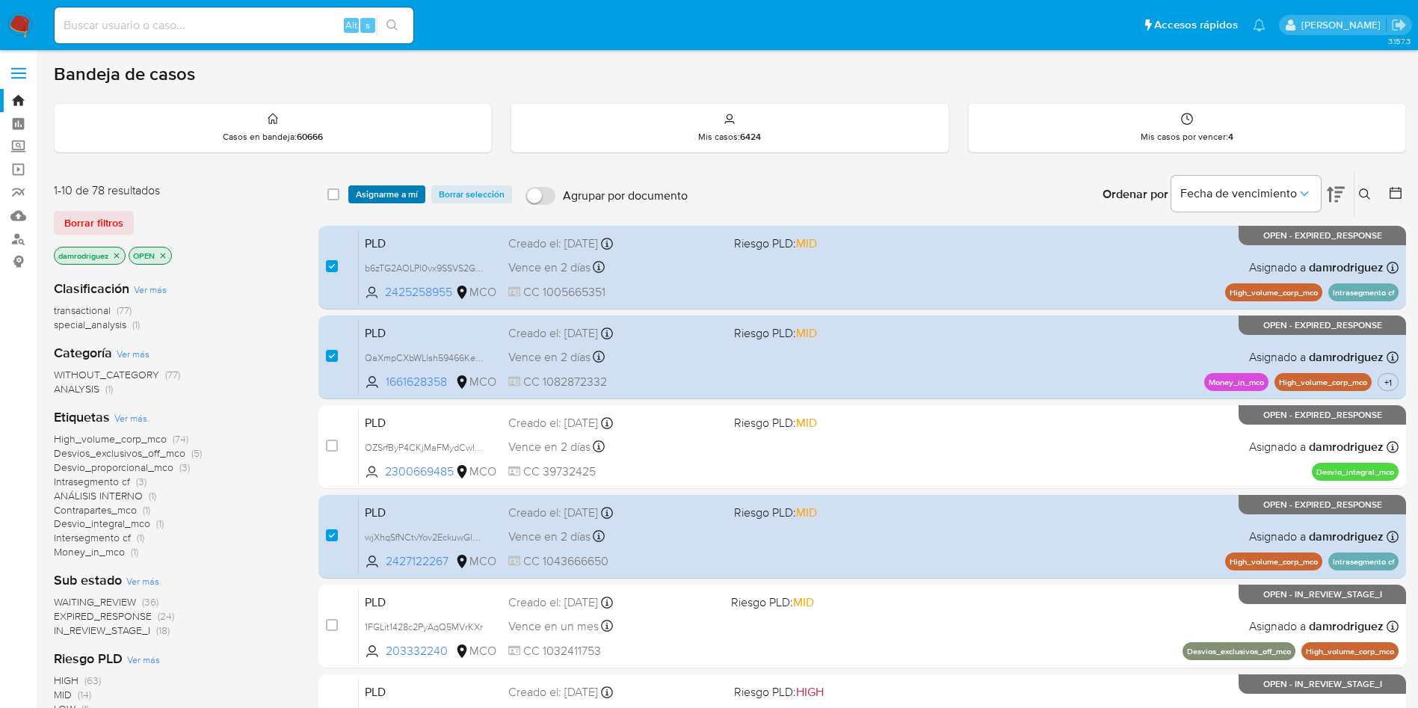
click at [399, 194] on span "Asignarme a mí" at bounding box center [387, 194] width 62 height 15
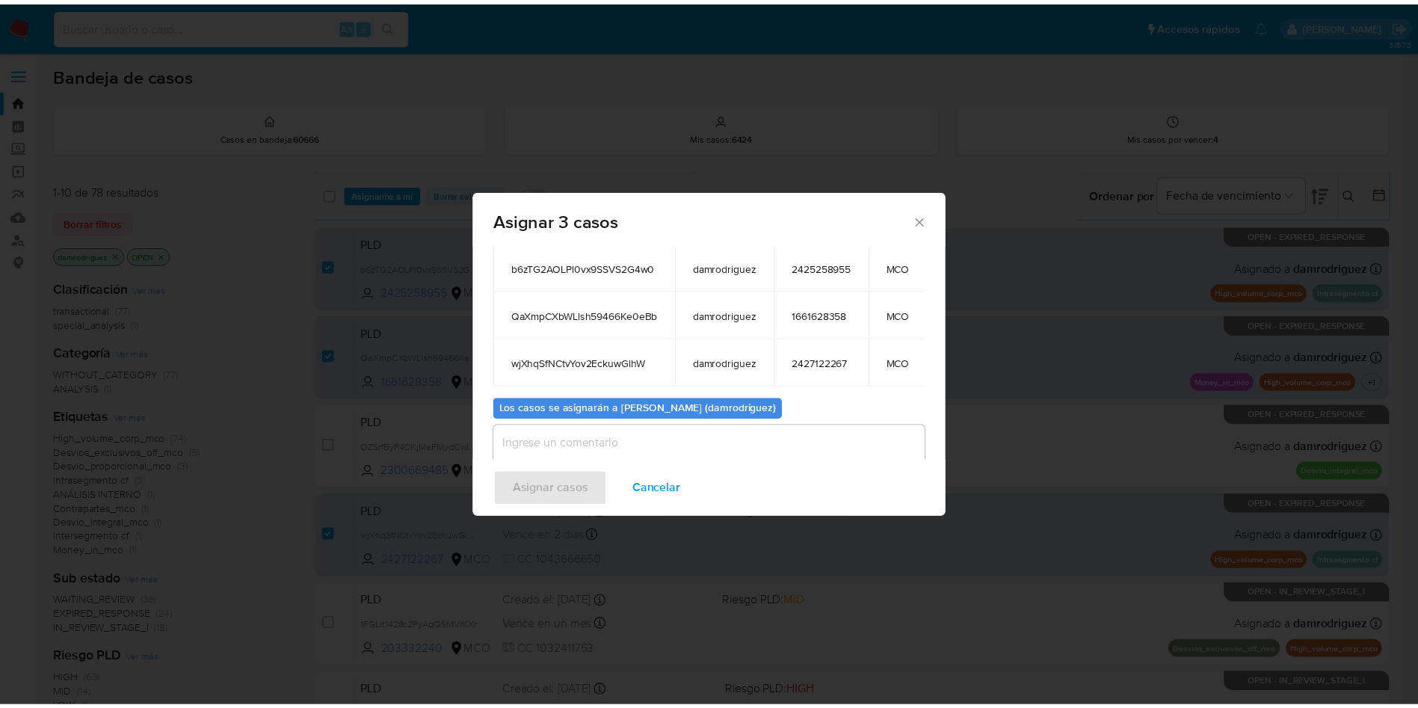
scroll to position [156, 0]
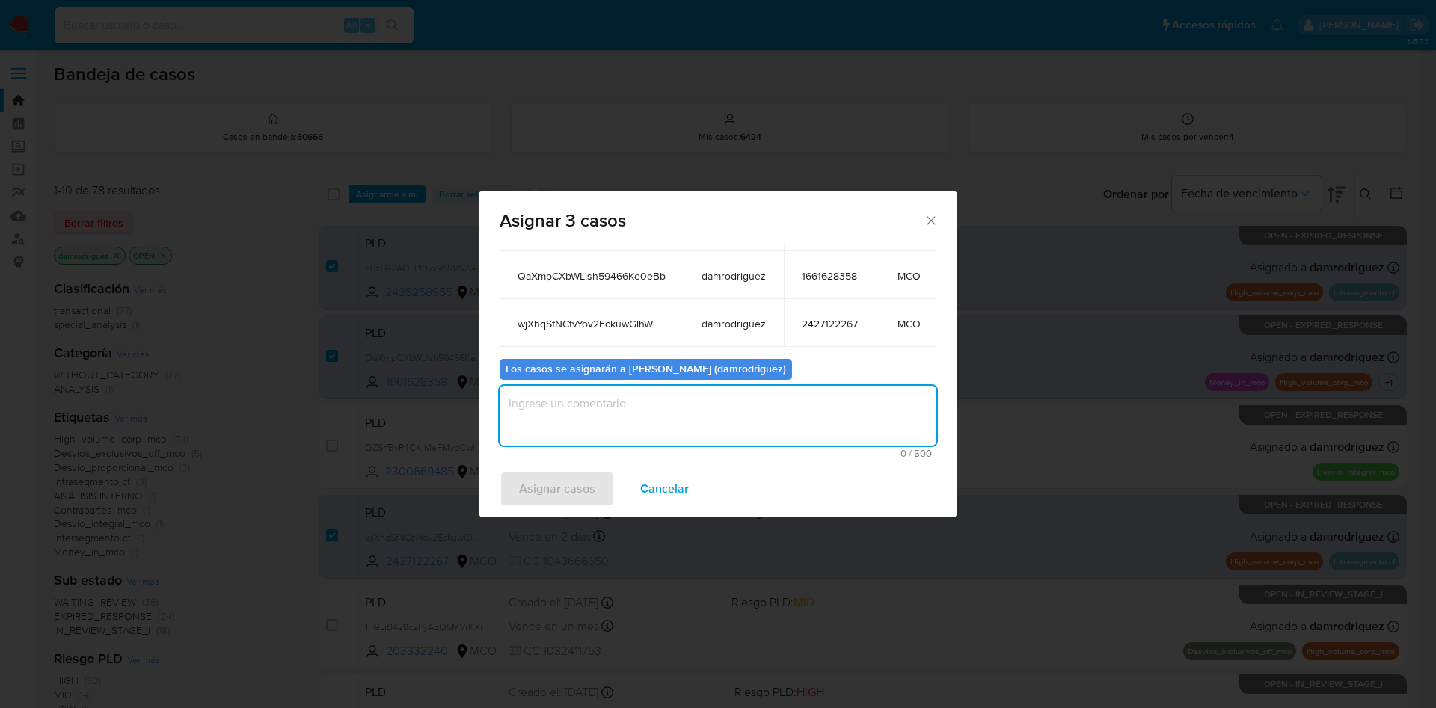
click at [644, 416] on textarea "assign-modal" at bounding box center [717, 416] width 437 height 60
type textarea "asignacion"
click at [562, 477] on span "Asignar casos" at bounding box center [557, 489] width 76 height 33
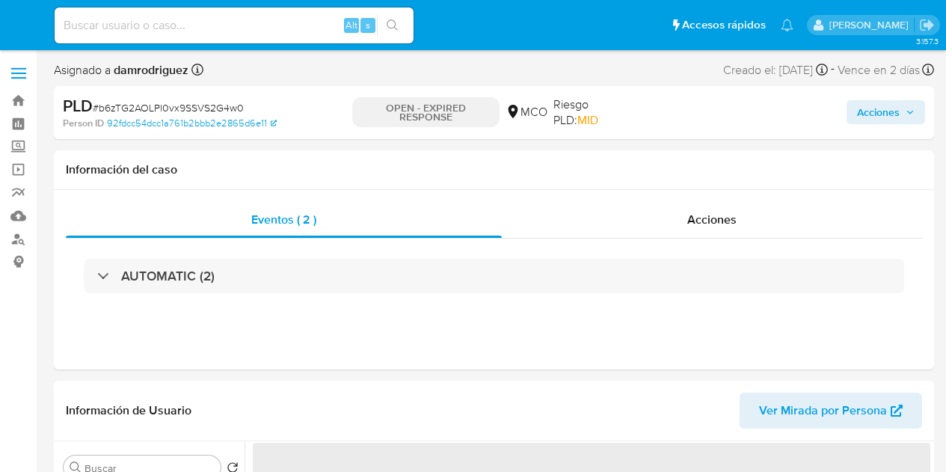
select select "10"
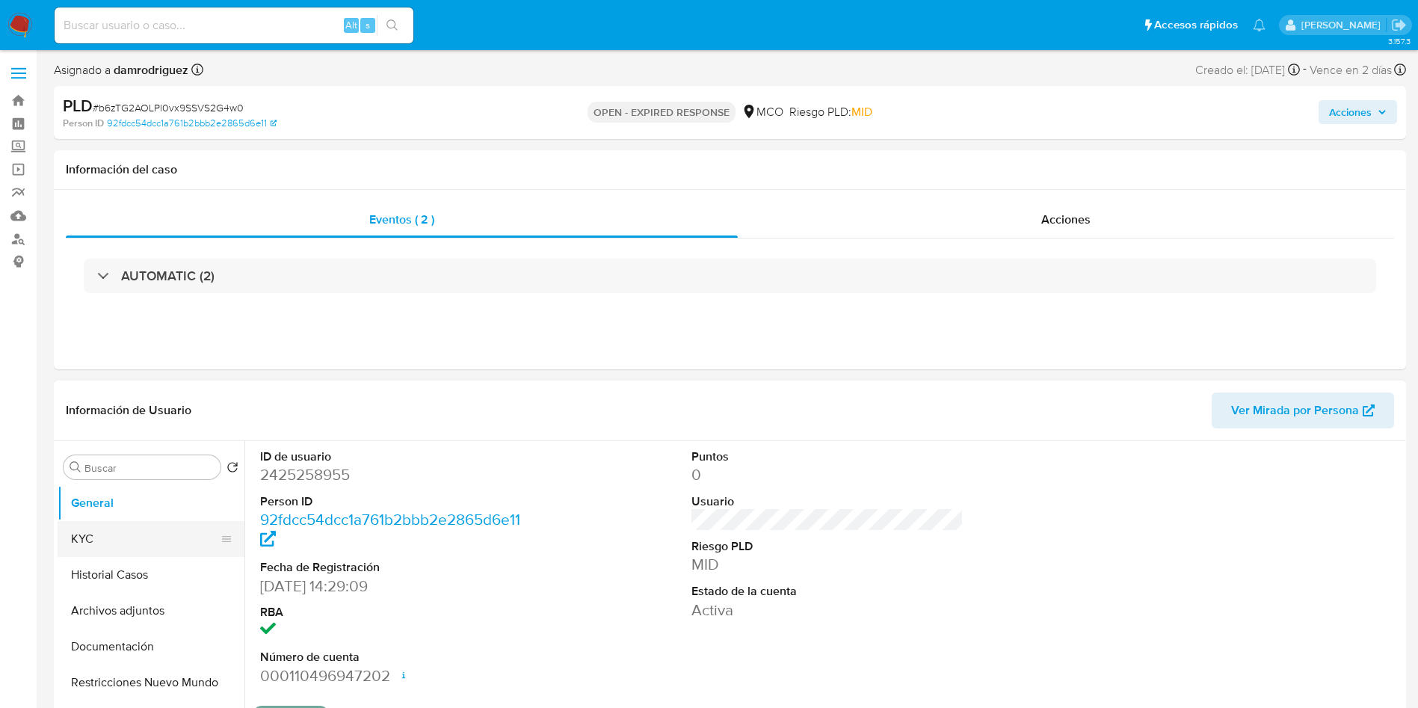
click at [149, 471] on button "KYC" at bounding box center [145, 539] width 175 height 36
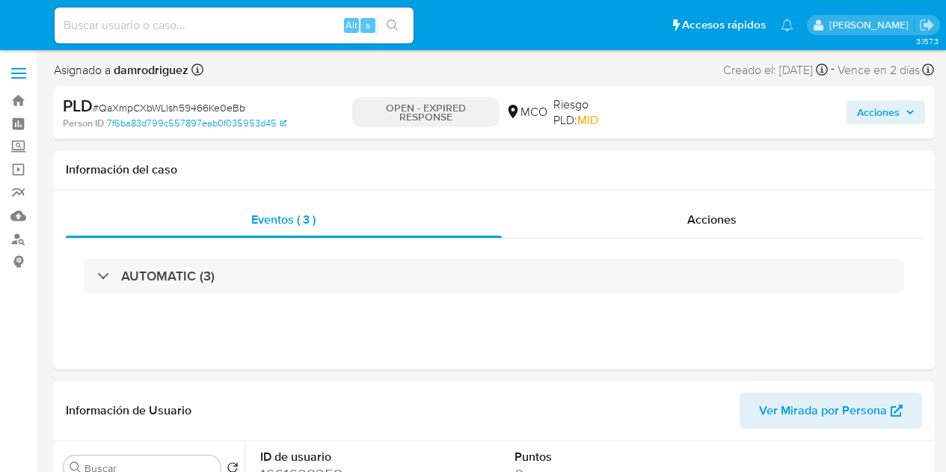
select select "10"
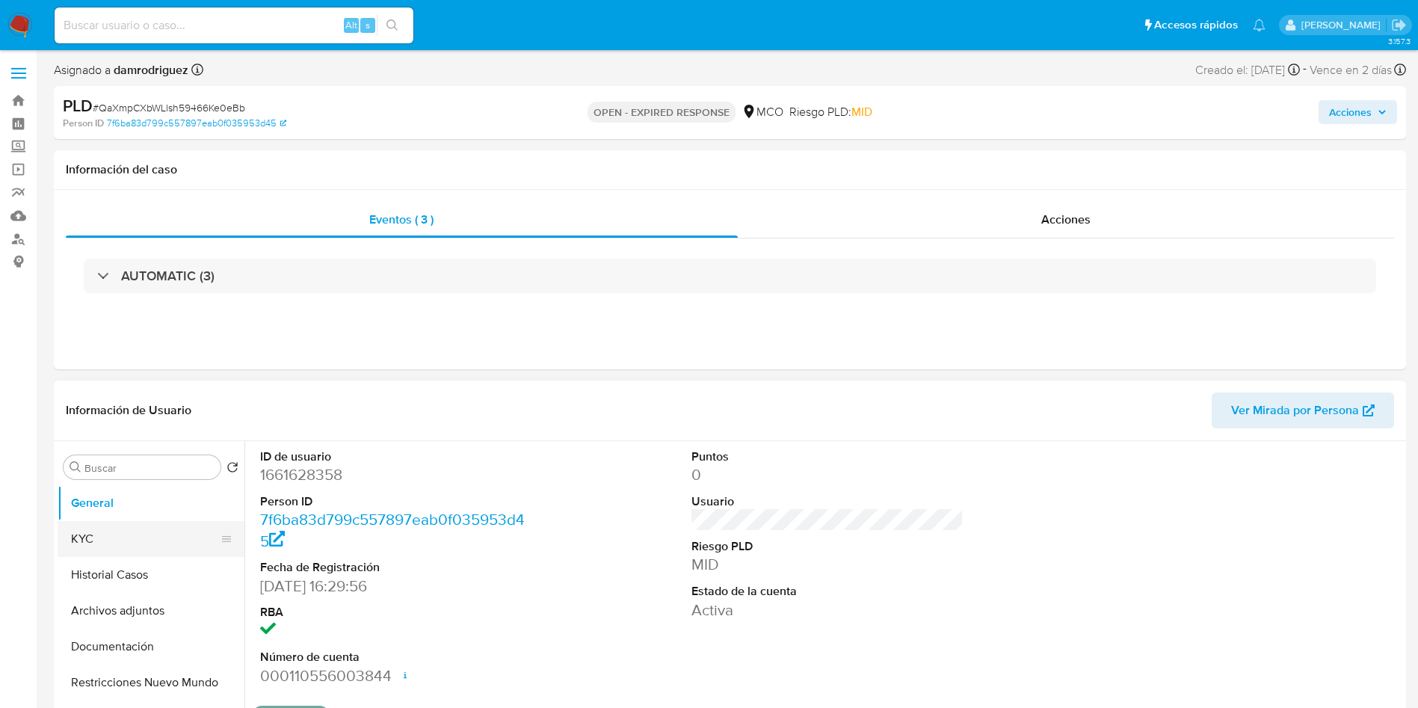
click at [133, 471] on button "KYC" at bounding box center [145, 539] width 175 height 36
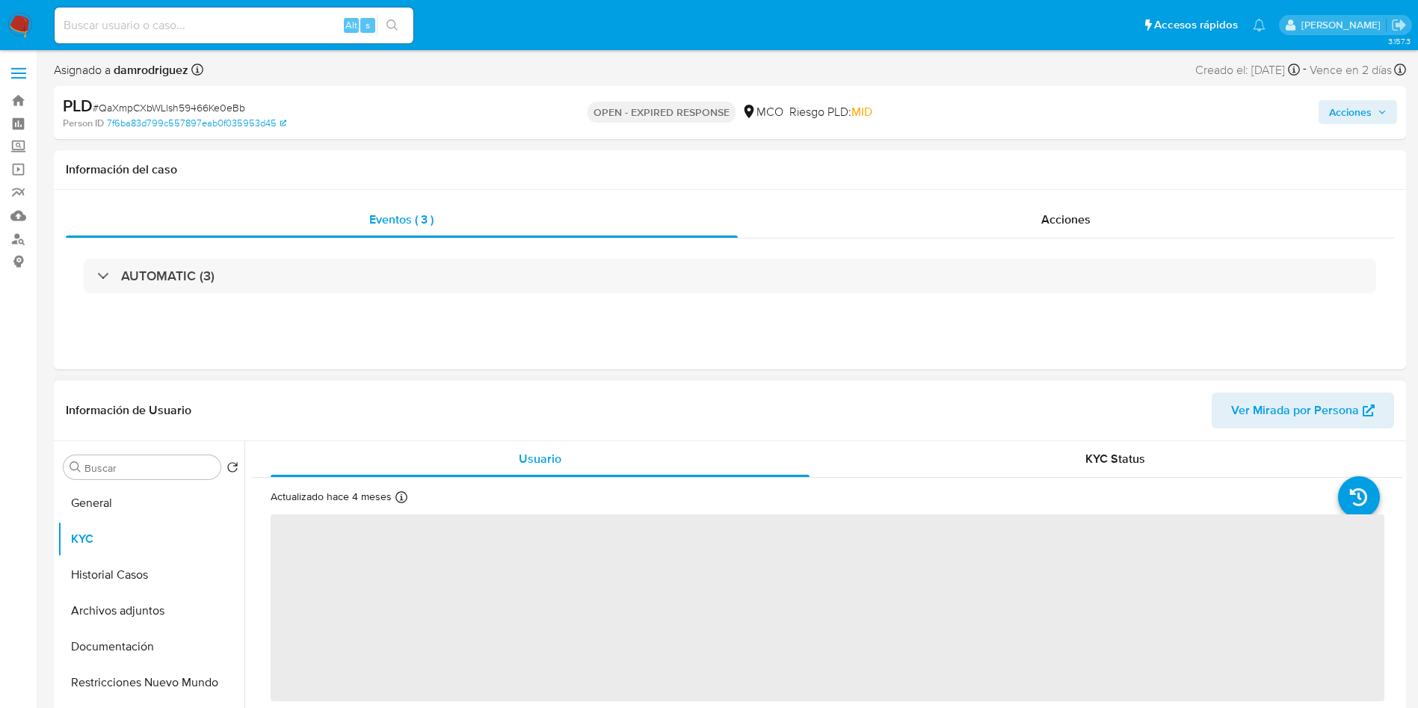
click at [671, 407] on header "Información de Usuario Ver Mirada por Persona" at bounding box center [730, 411] width 1329 height 36
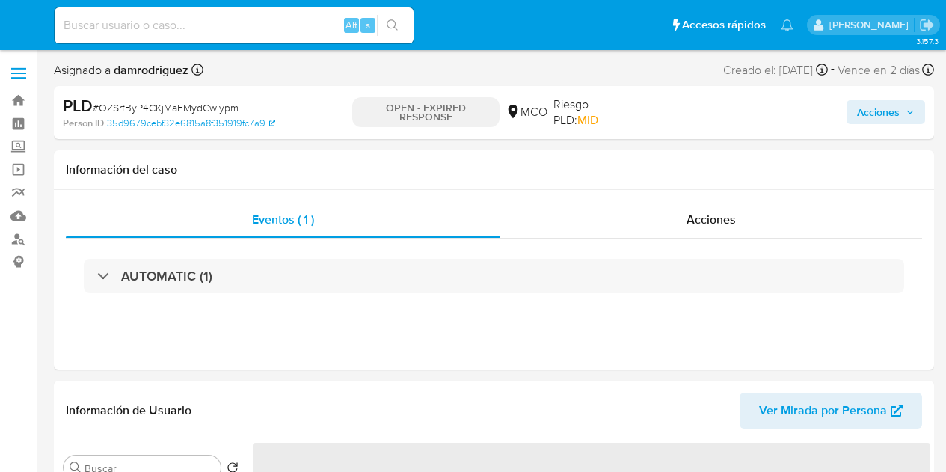
select select "10"
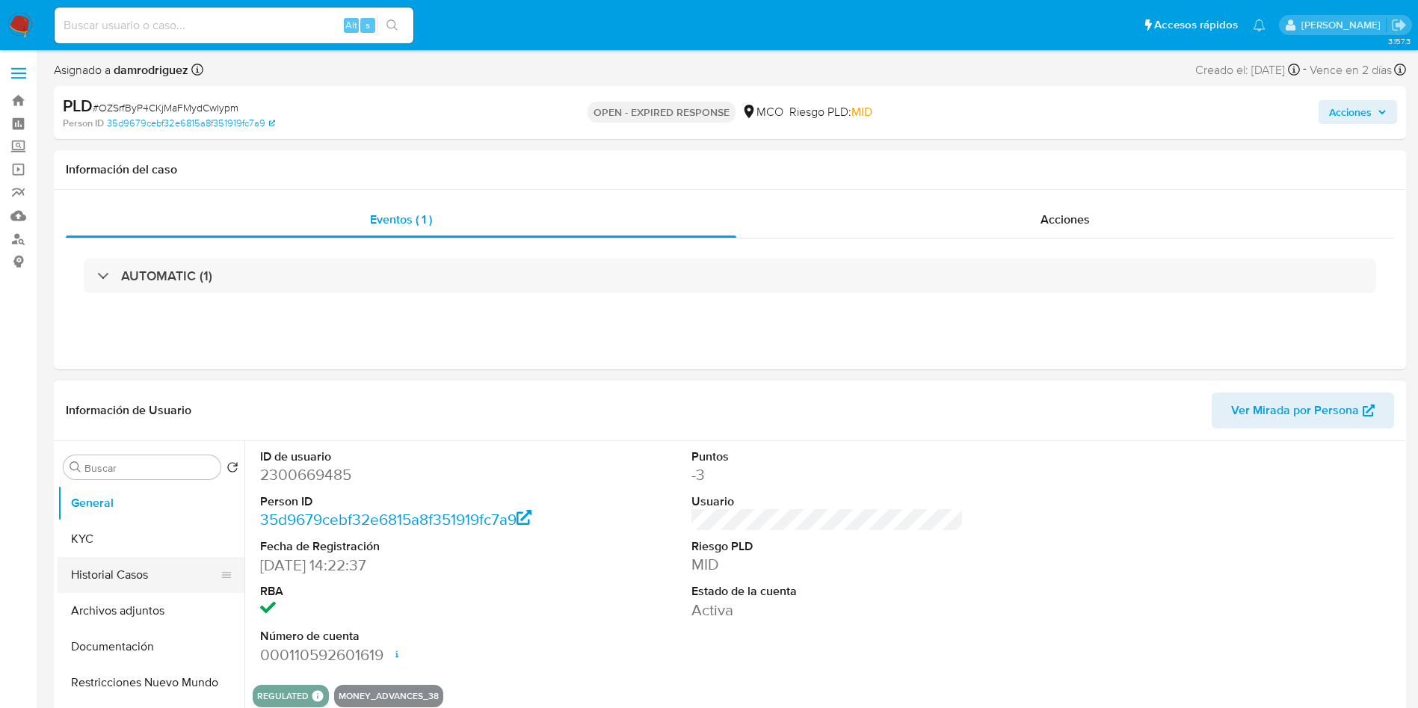
click at [135, 471] on button "Historial Casos" at bounding box center [145, 575] width 175 height 36
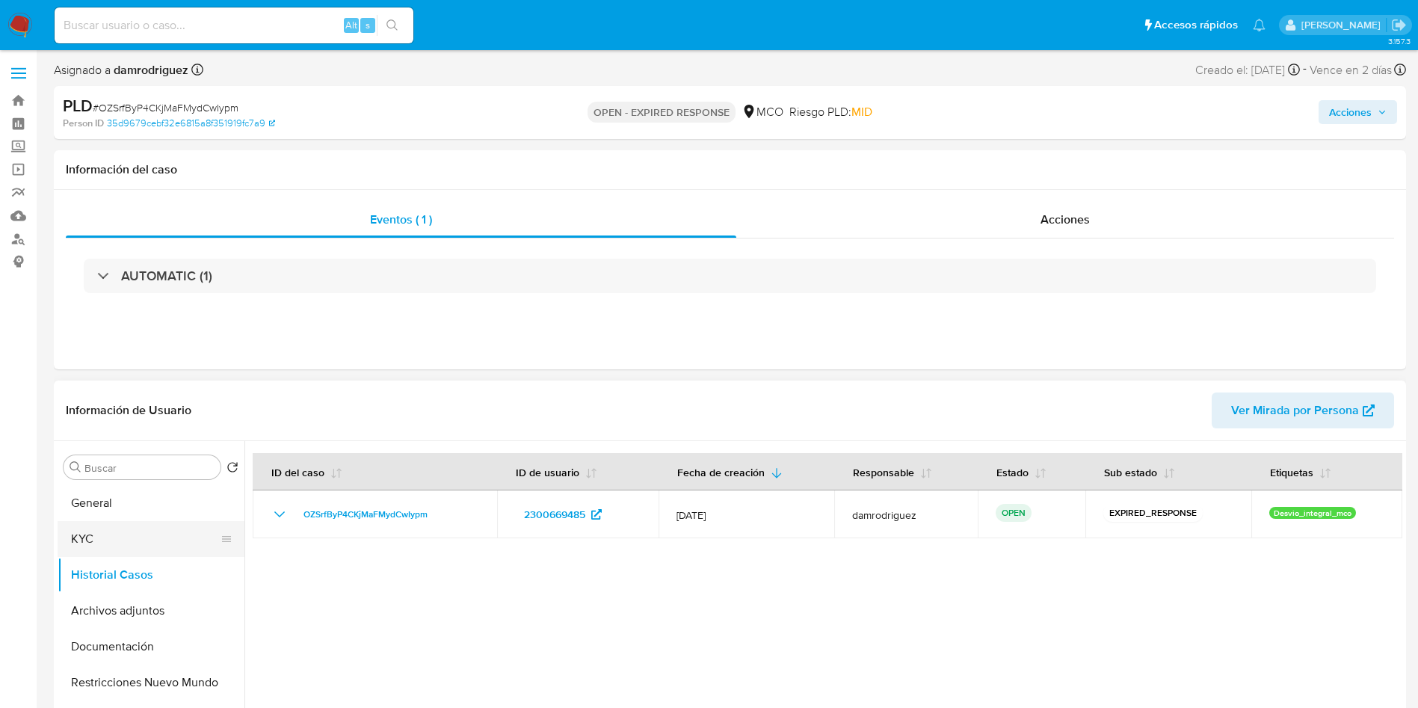
click at [96, 471] on button "KYC" at bounding box center [145, 539] width 175 height 36
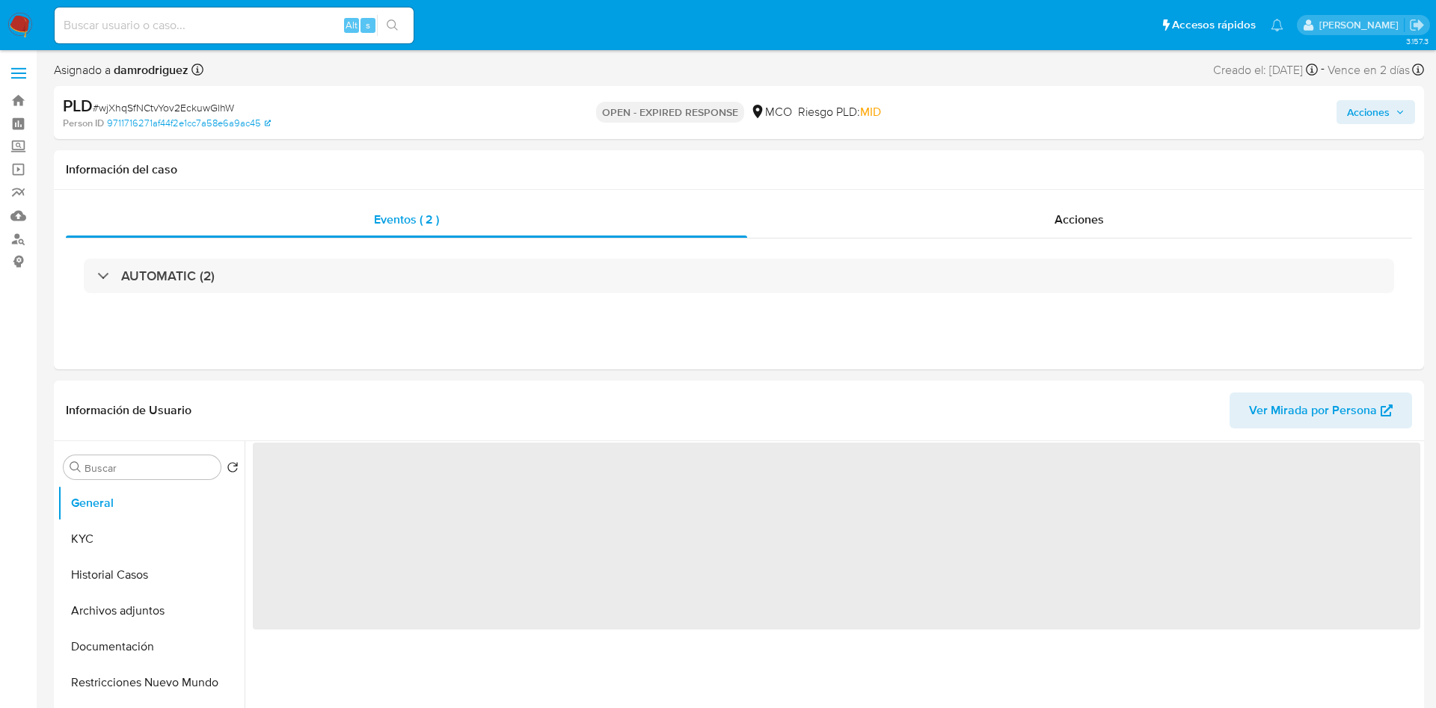
select select "10"
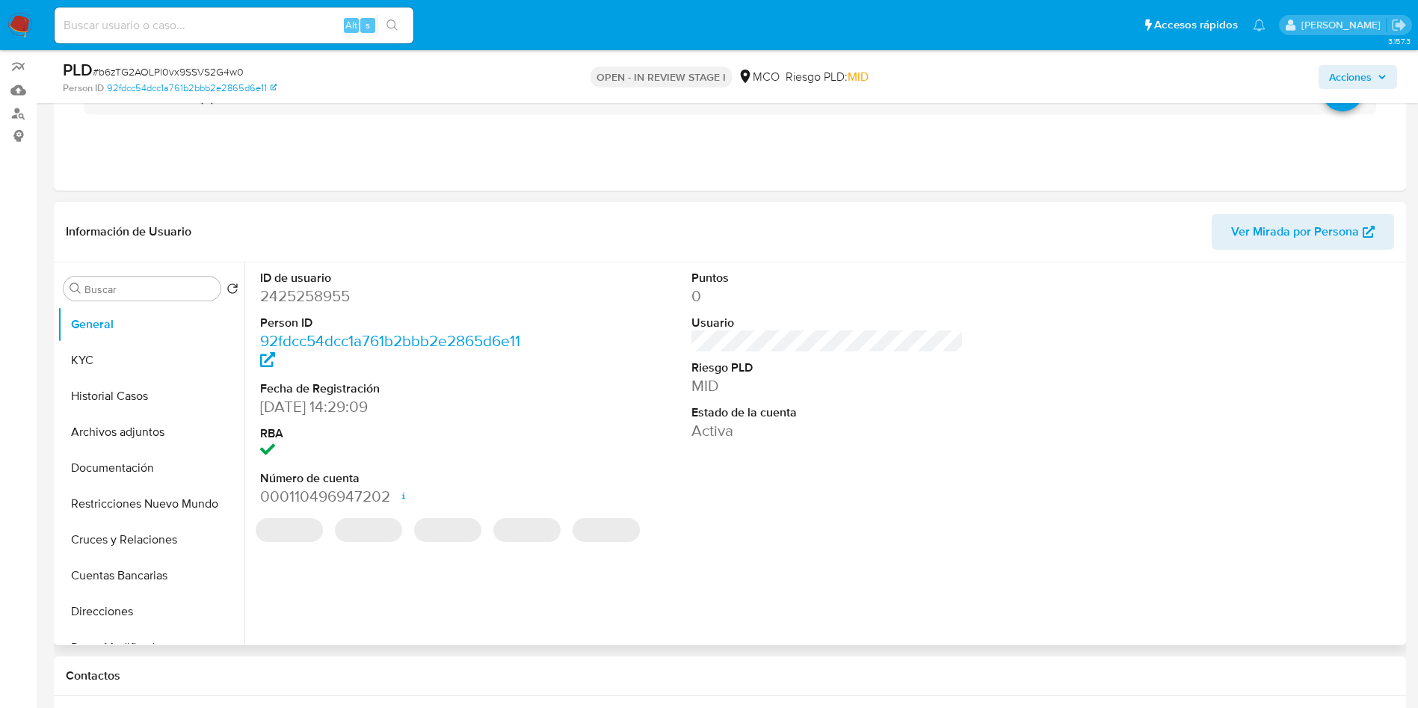
select select "10"
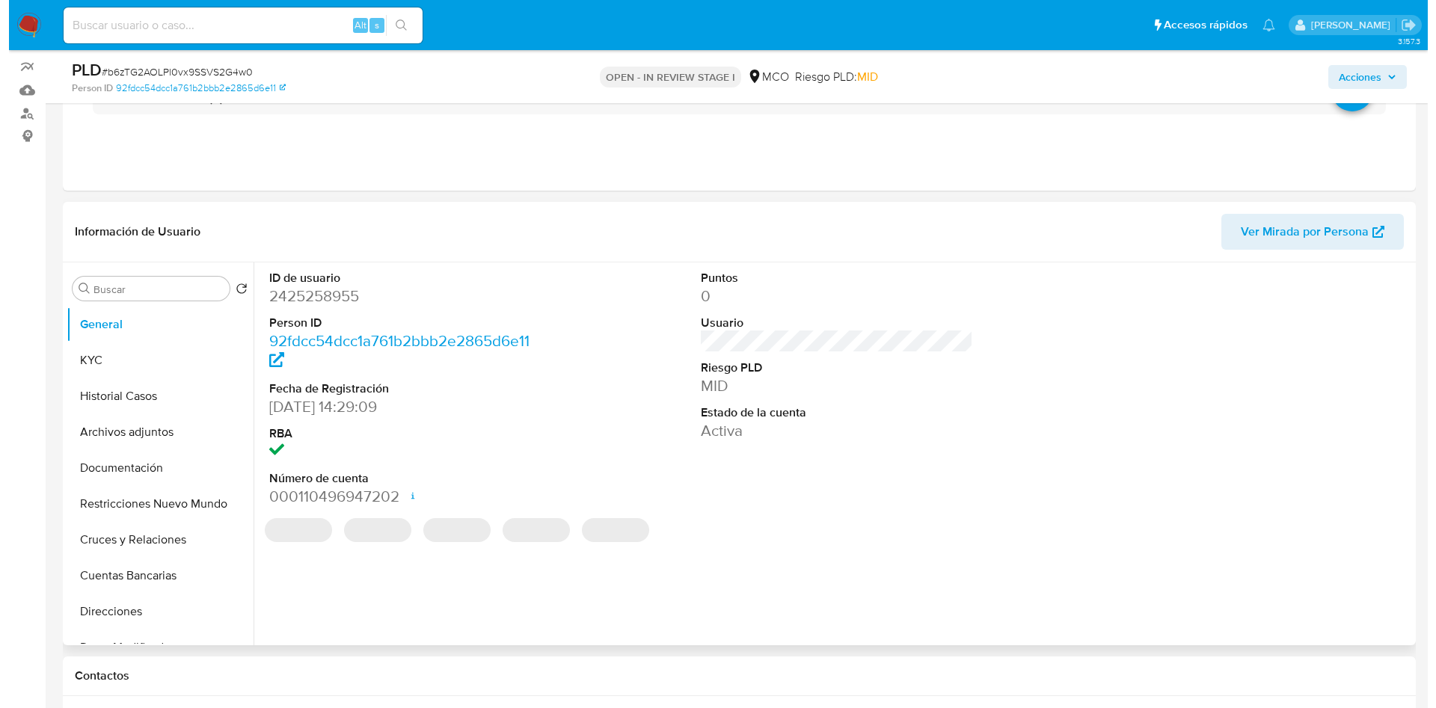
scroll to position [224, 0]
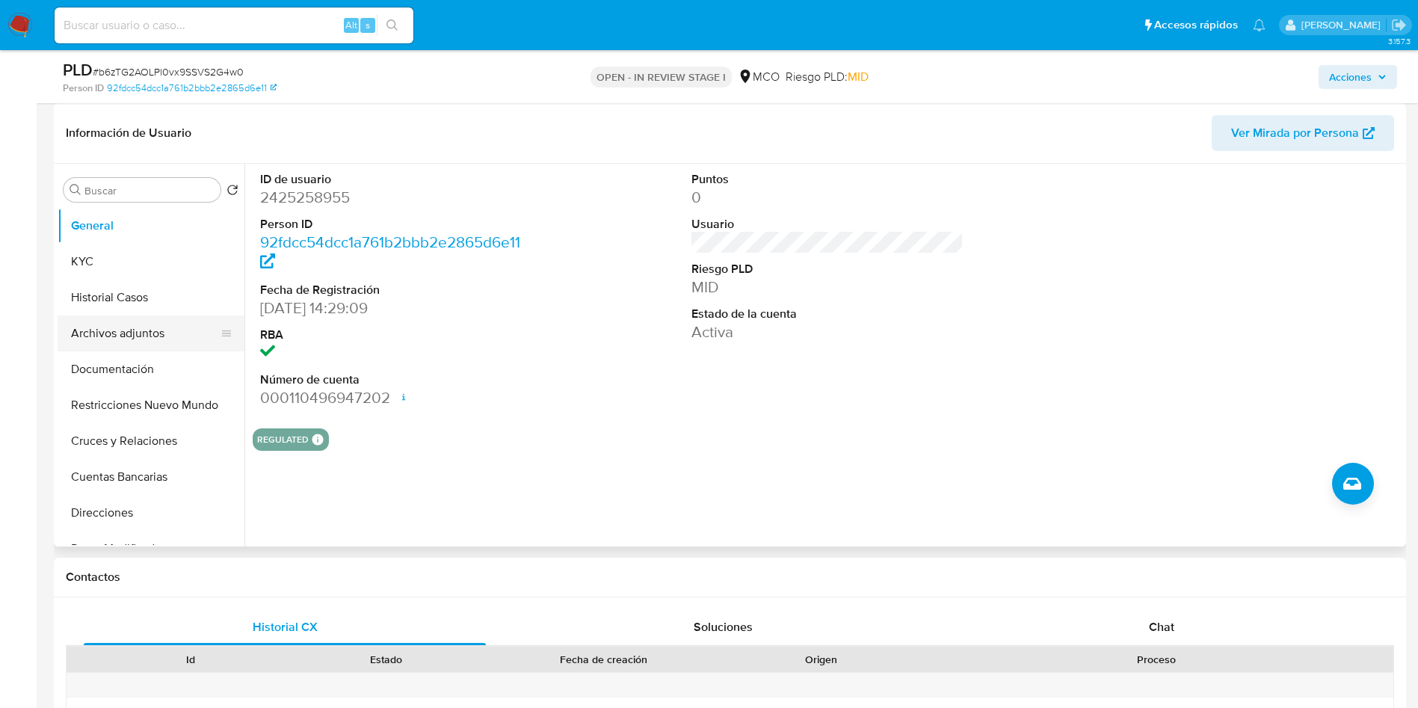
click at [174, 333] on button "Archivos adjuntos" at bounding box center [145, 334] width 175 height 36
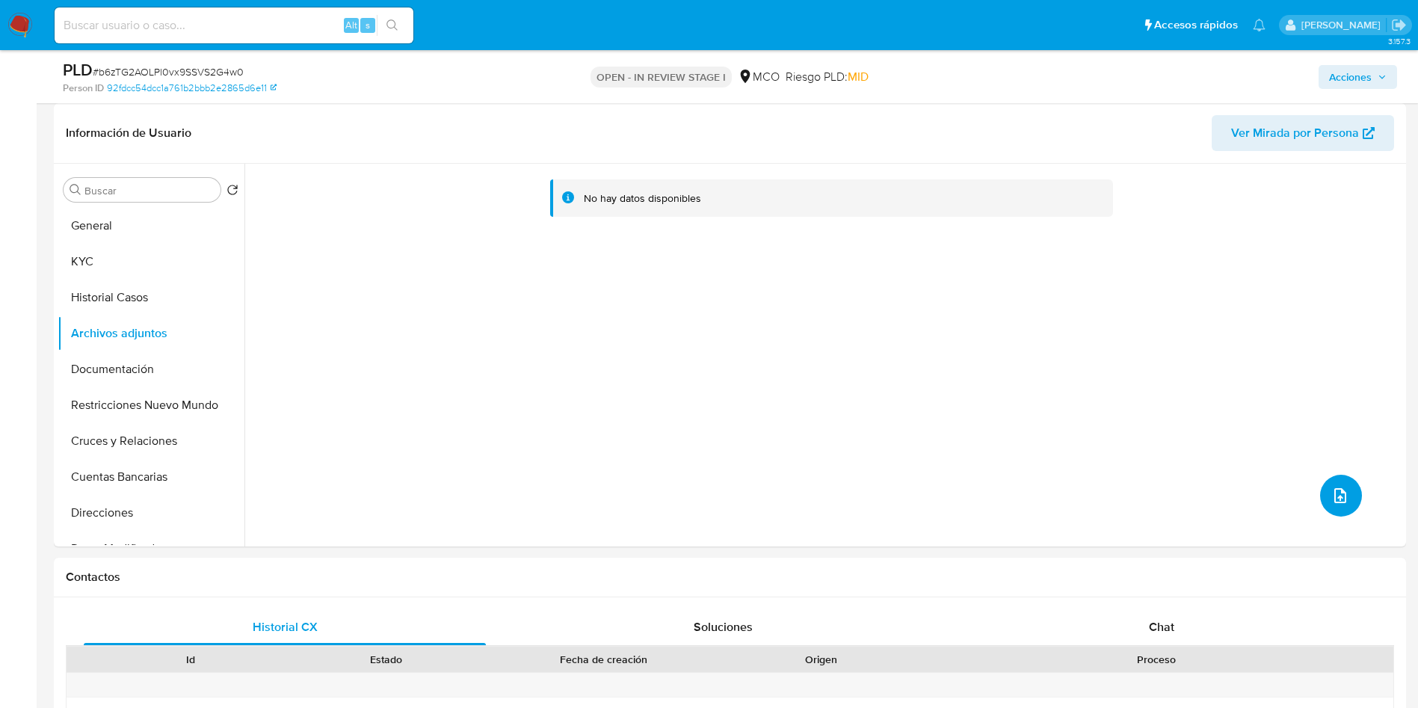
click at [1355, 499] on button "upload-file" at bounding box center [1341, 496] width 42 height 42
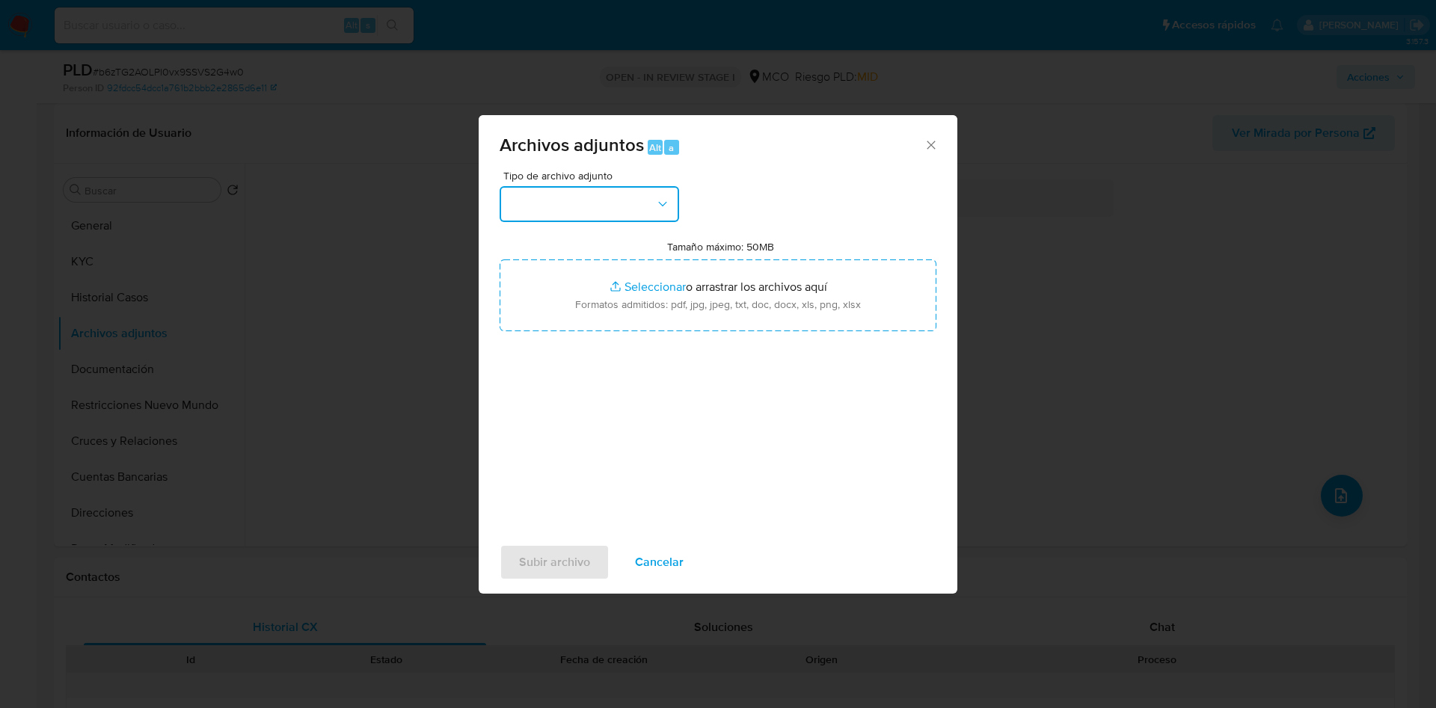
click at [567, 203] on button "button" at bounding box center [588, 204] width 179 height 36
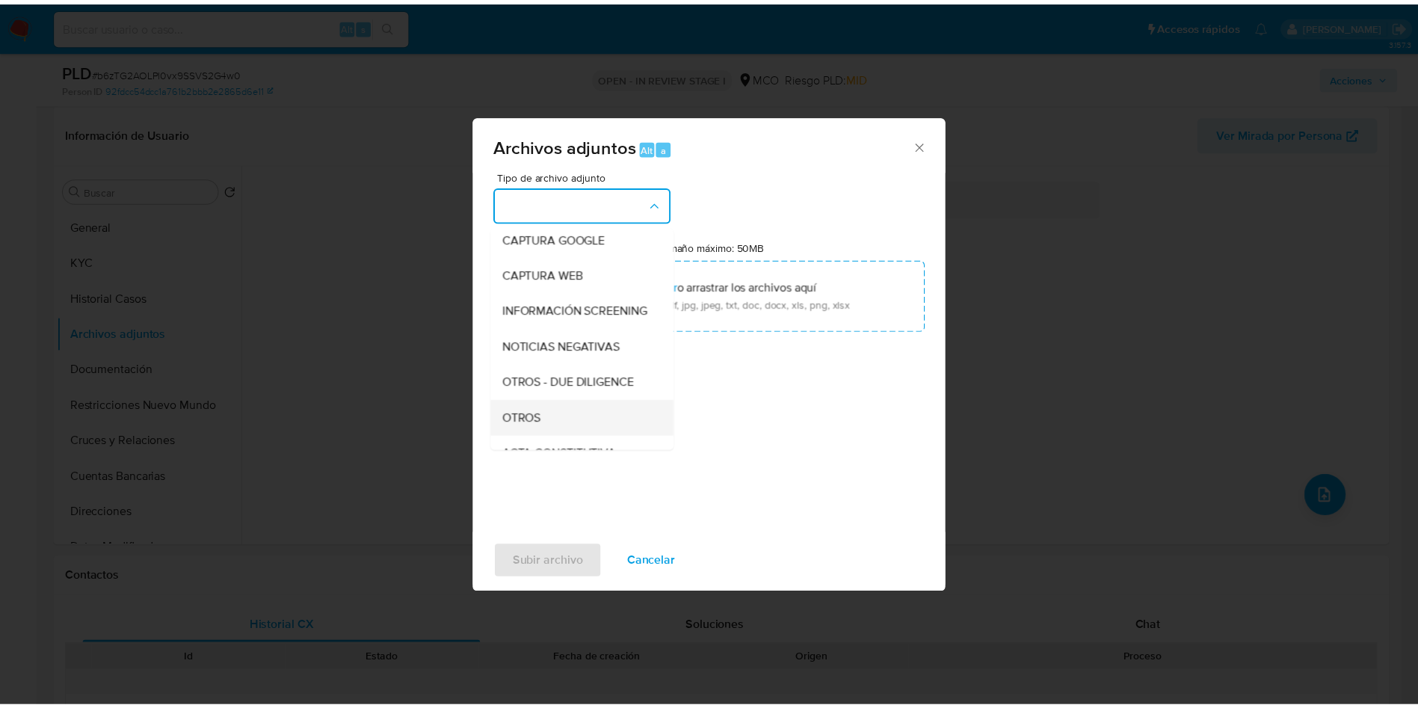
scroll to position [112, 0]
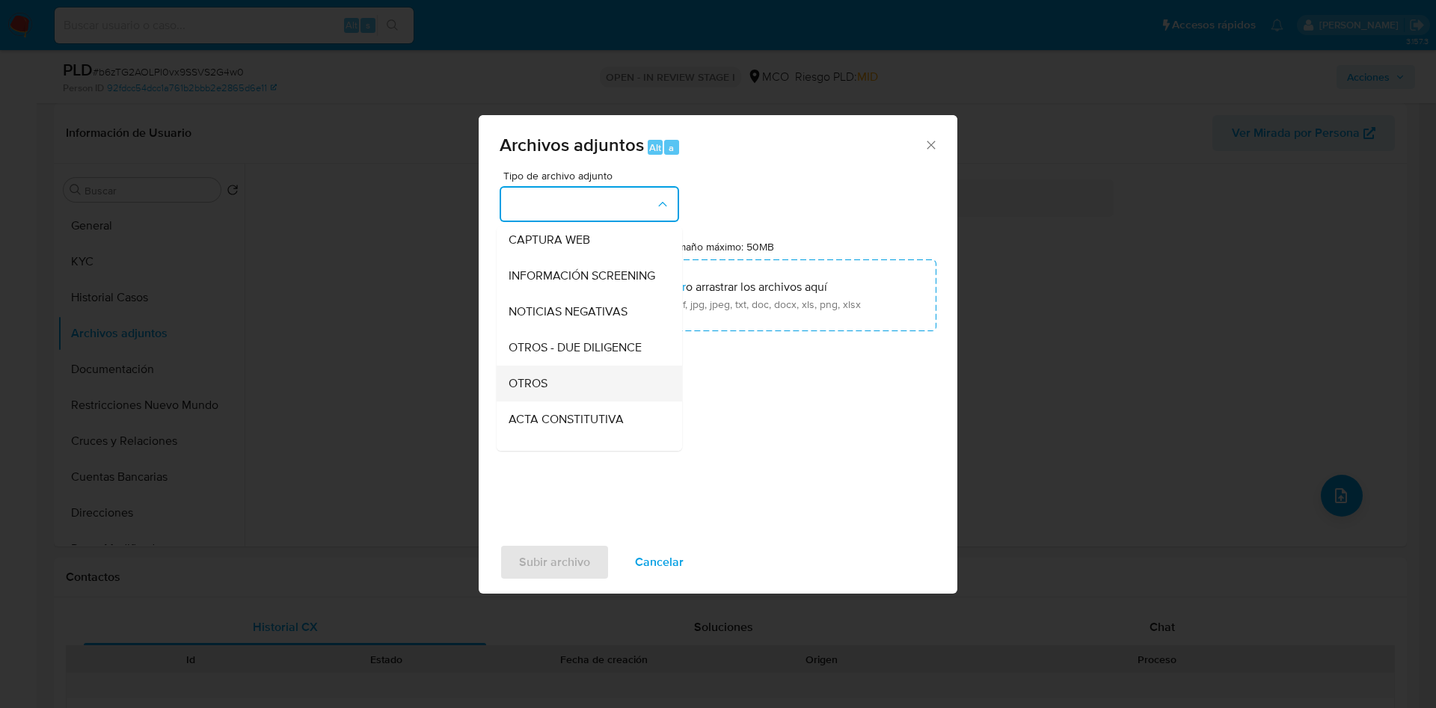
click at [567, 401] on div "OTROS" at bounding box center [584, 384] width 153 height 36
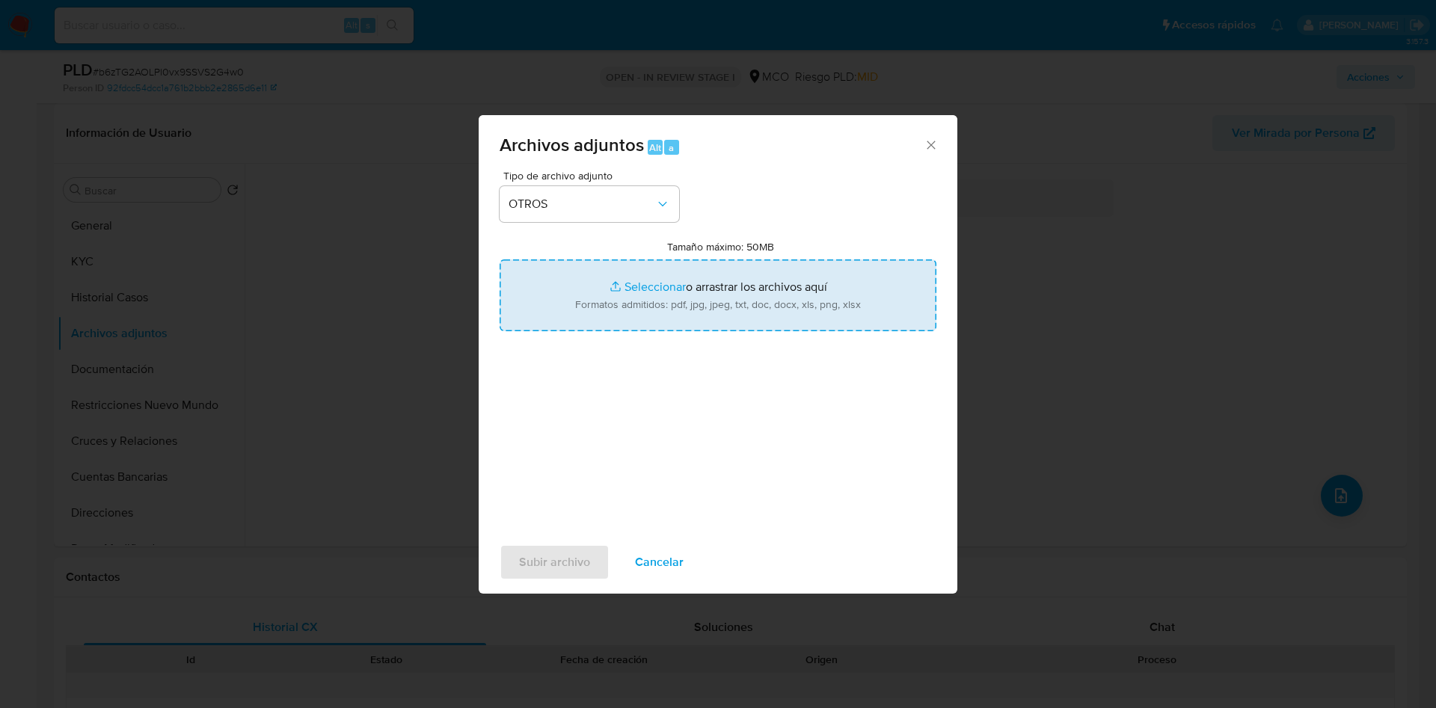
click at [647, 304] on input "Tamaño máximo: 50MB Seleccionar archivos" at bounding box center [717, 295] width 437 height 72
type input "C:\fakepath\2425258955 - 03_09_2025.pdf"
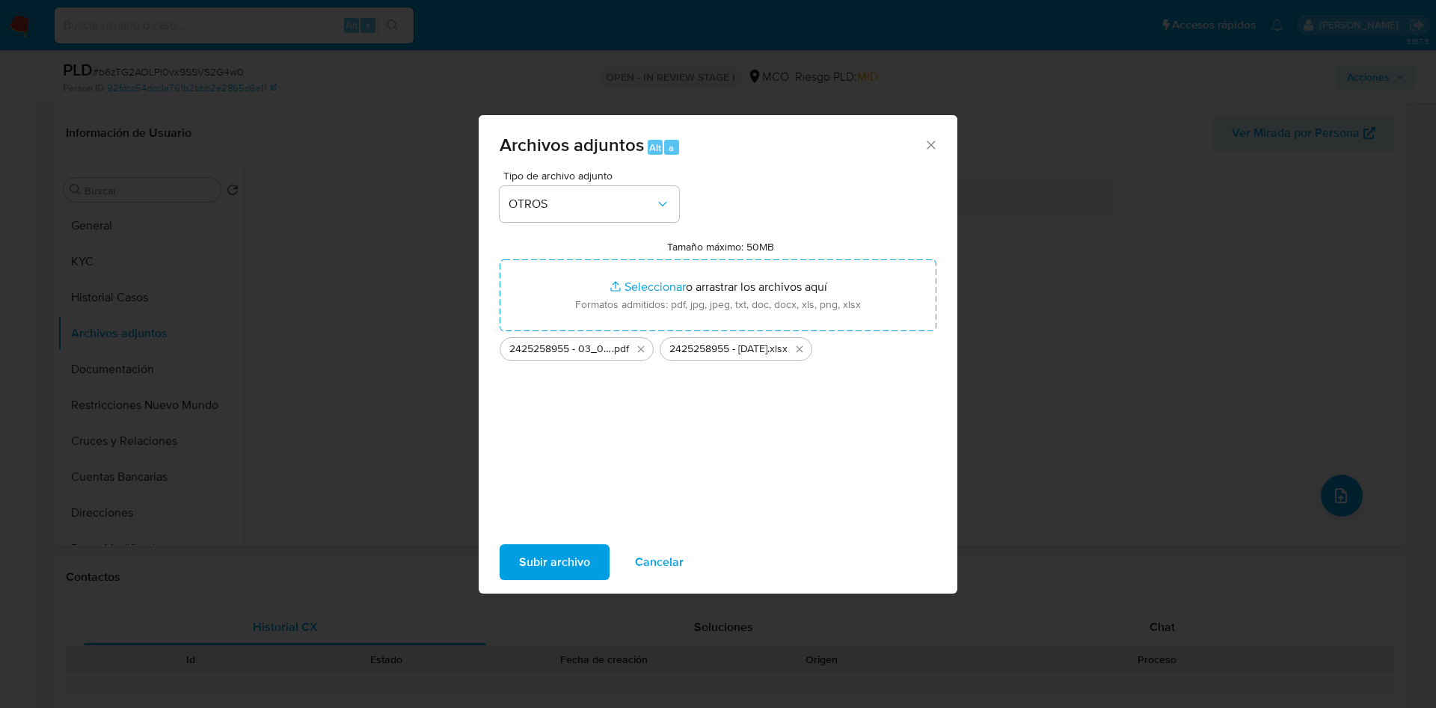
click at [544, 560] on span "Subir archivo" at bounding box center [554, 562] width 71 height 33
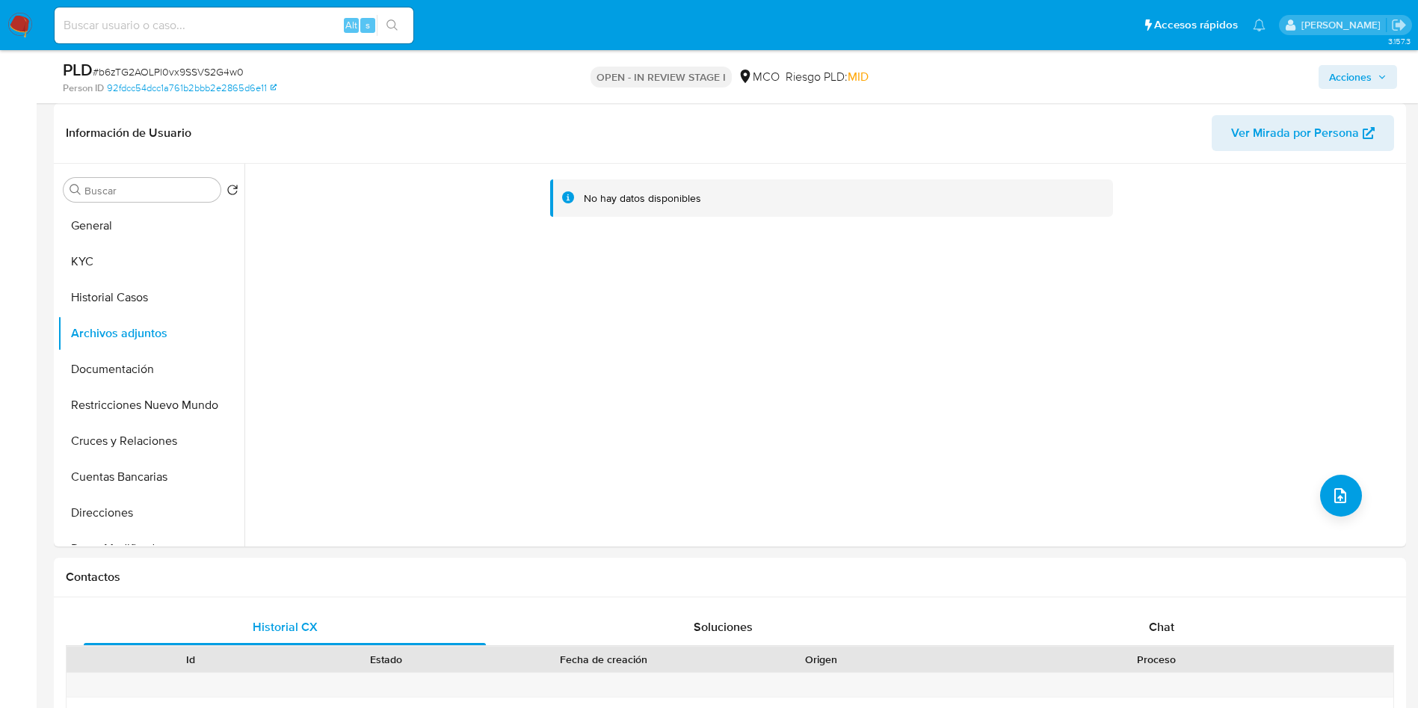
click at [1365, 77] on span "Acciones" at bounding box center [1350, 77] width 43 height 24
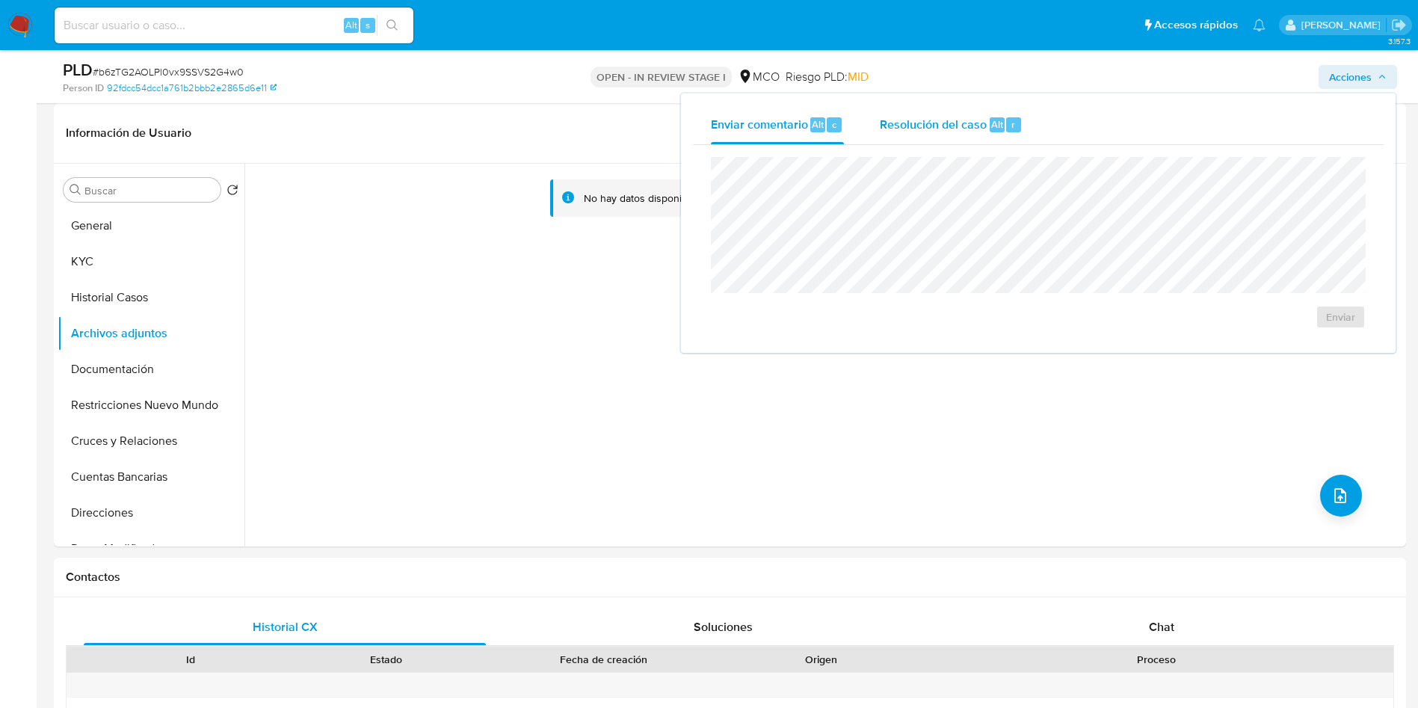
click at [973, 126] on span "Resolución del caso" at bounding box center [933, 123] width 107 height 17
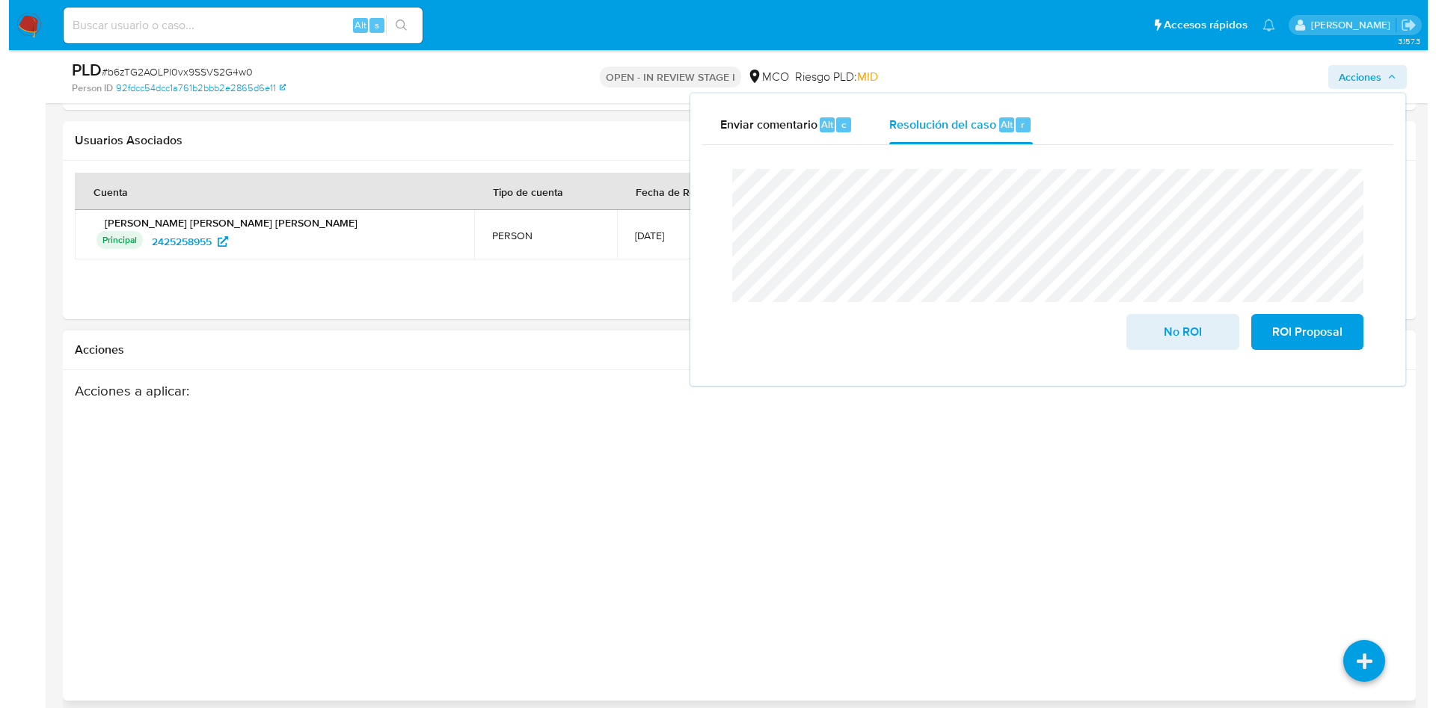
scroll to position [1720, 0]
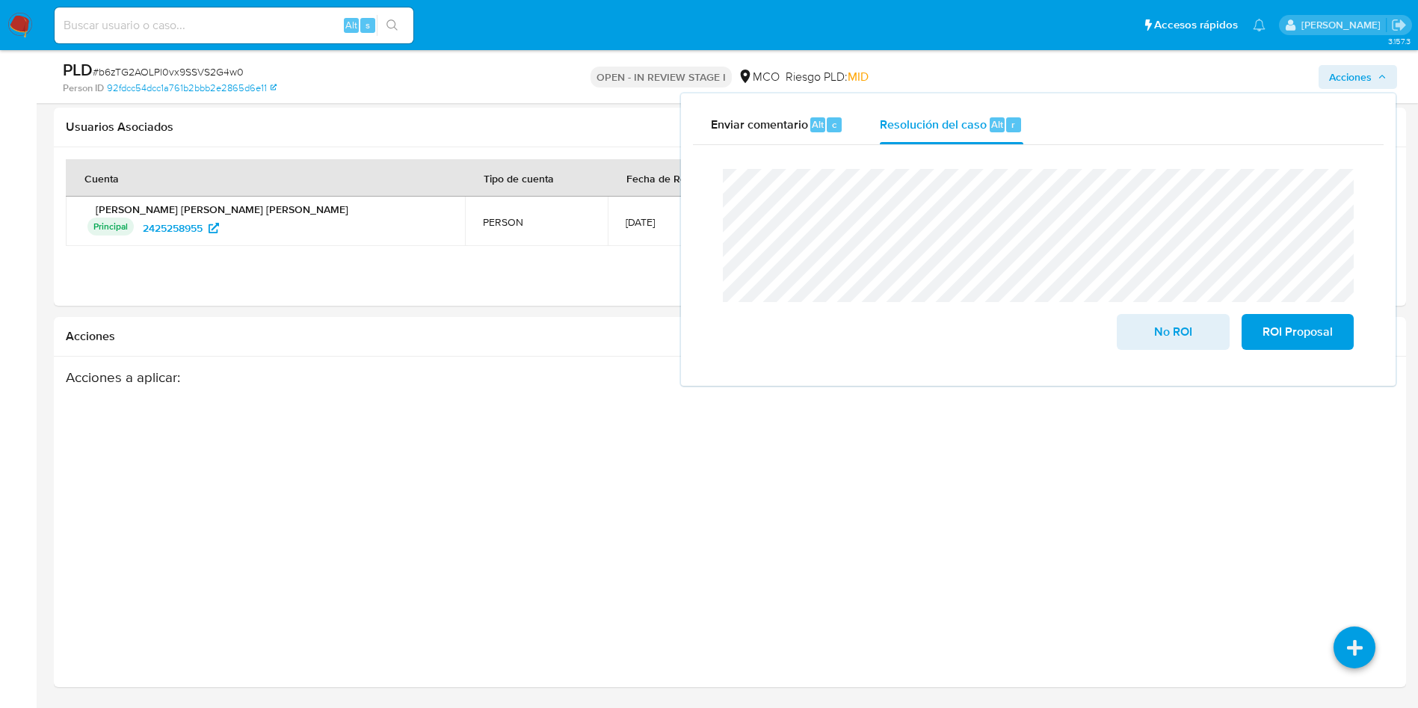
click at [1345, 72] on span "Acciones" at bounding box center [1350, 77] width 43 height 24
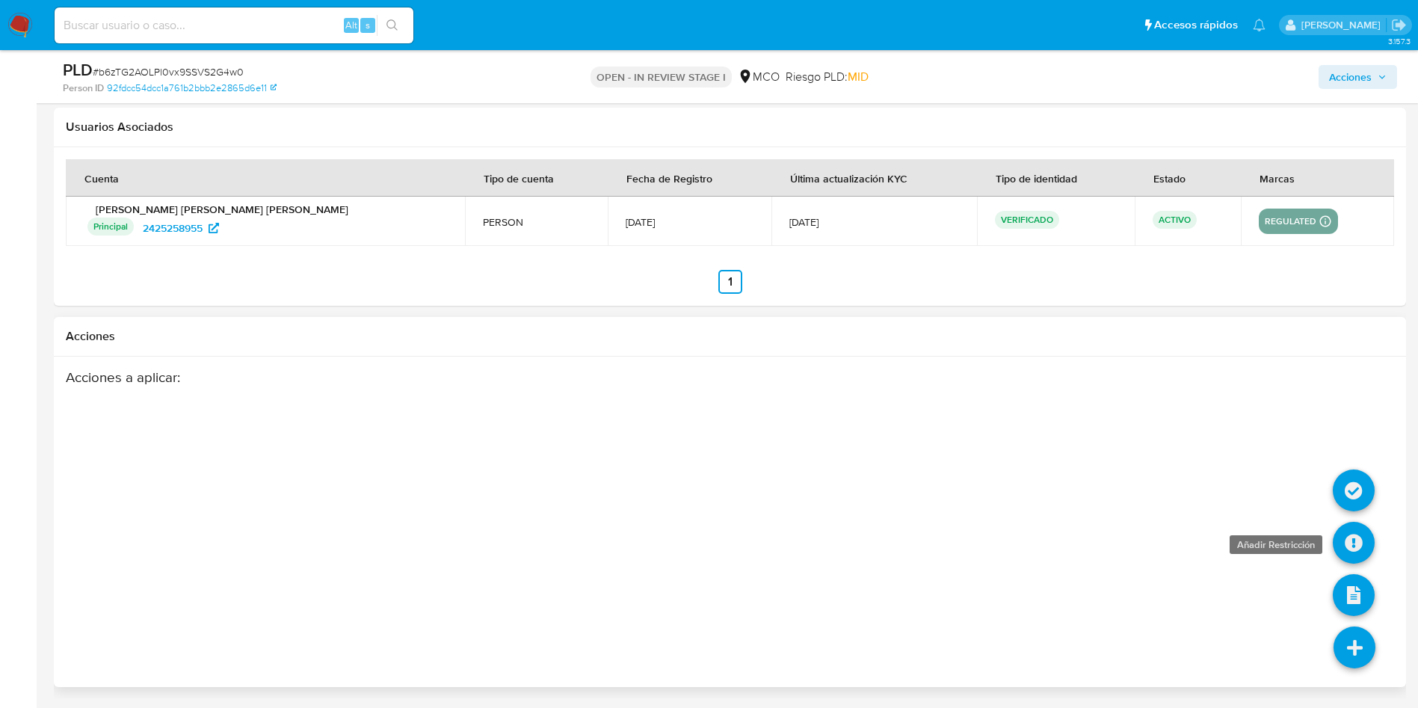
click at [1353, 546] on icon at bounding box center [1354, 543] width 42 height 42
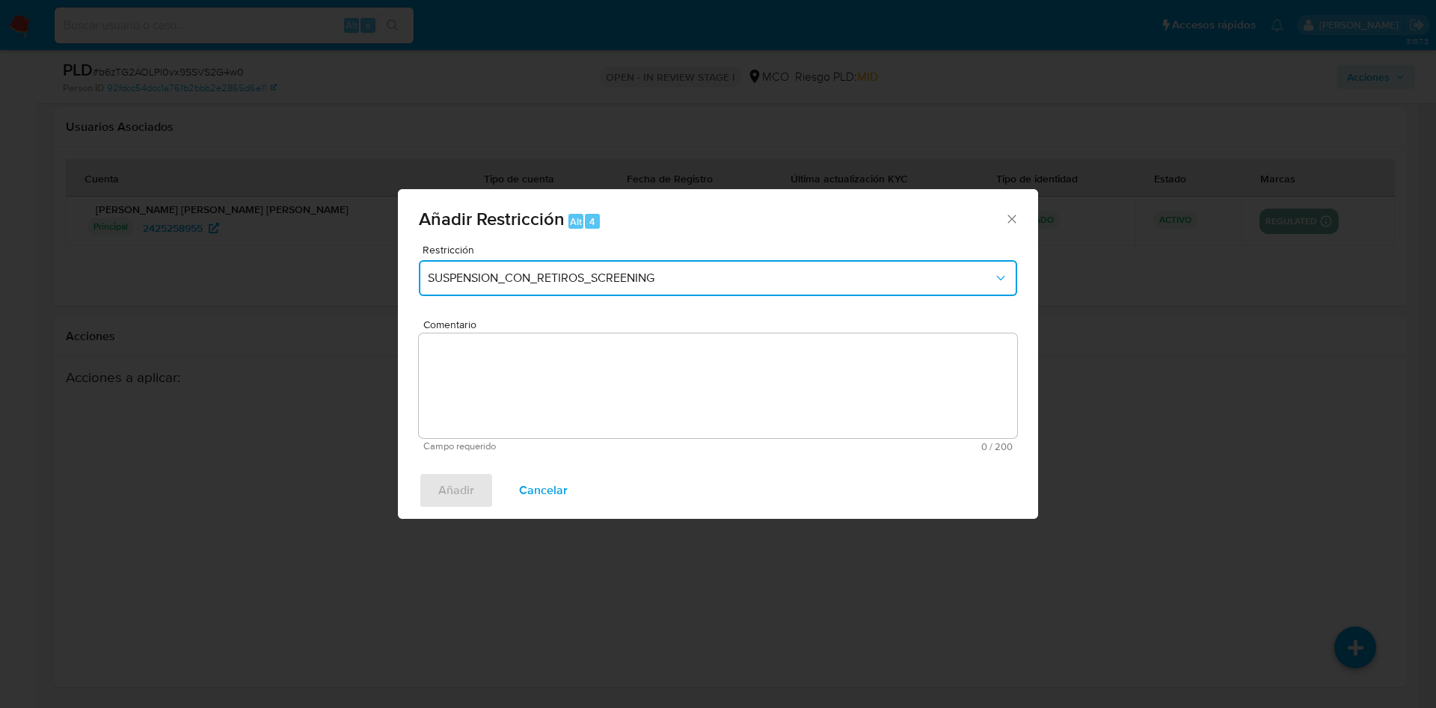
click at [539, 291] on button "SUSPENSION_CON_RETIROS_SCREENING" at bounding box center [718, 278] width 598 height 36
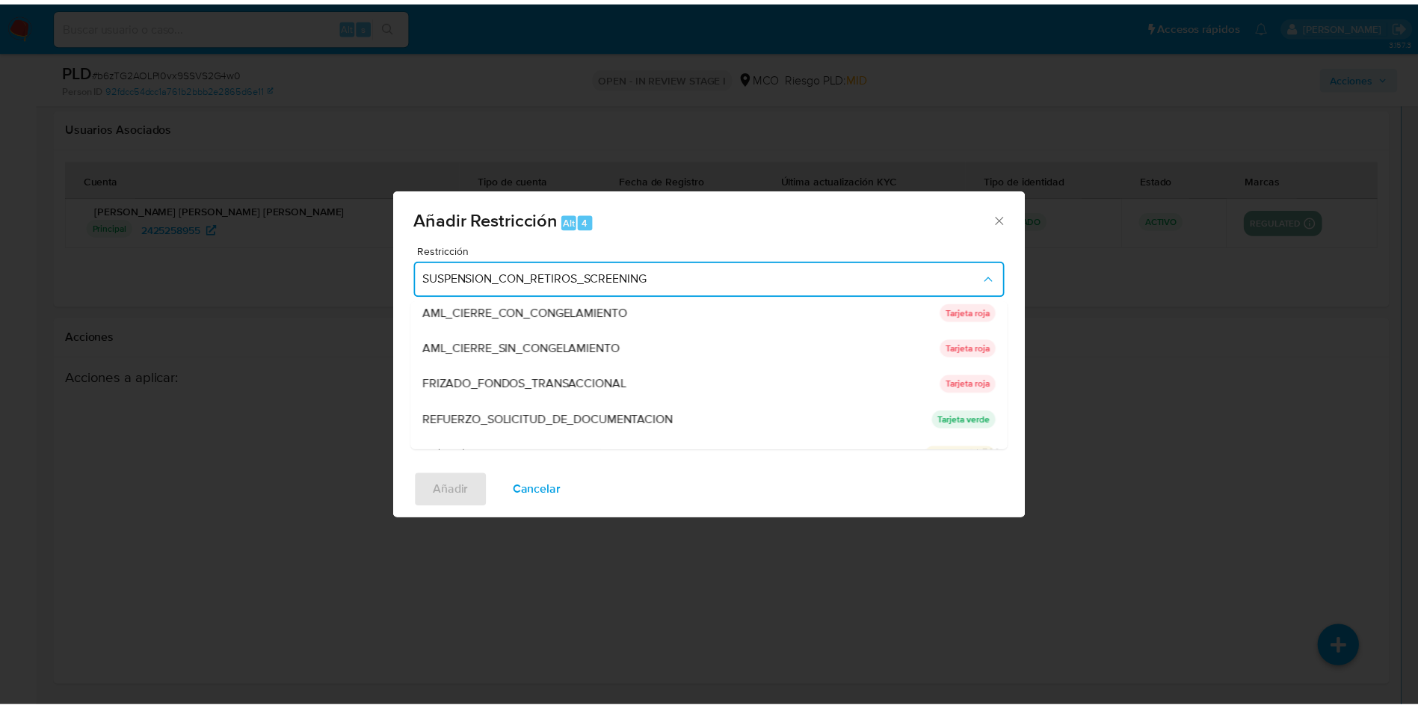
scroll to position [112, 0]
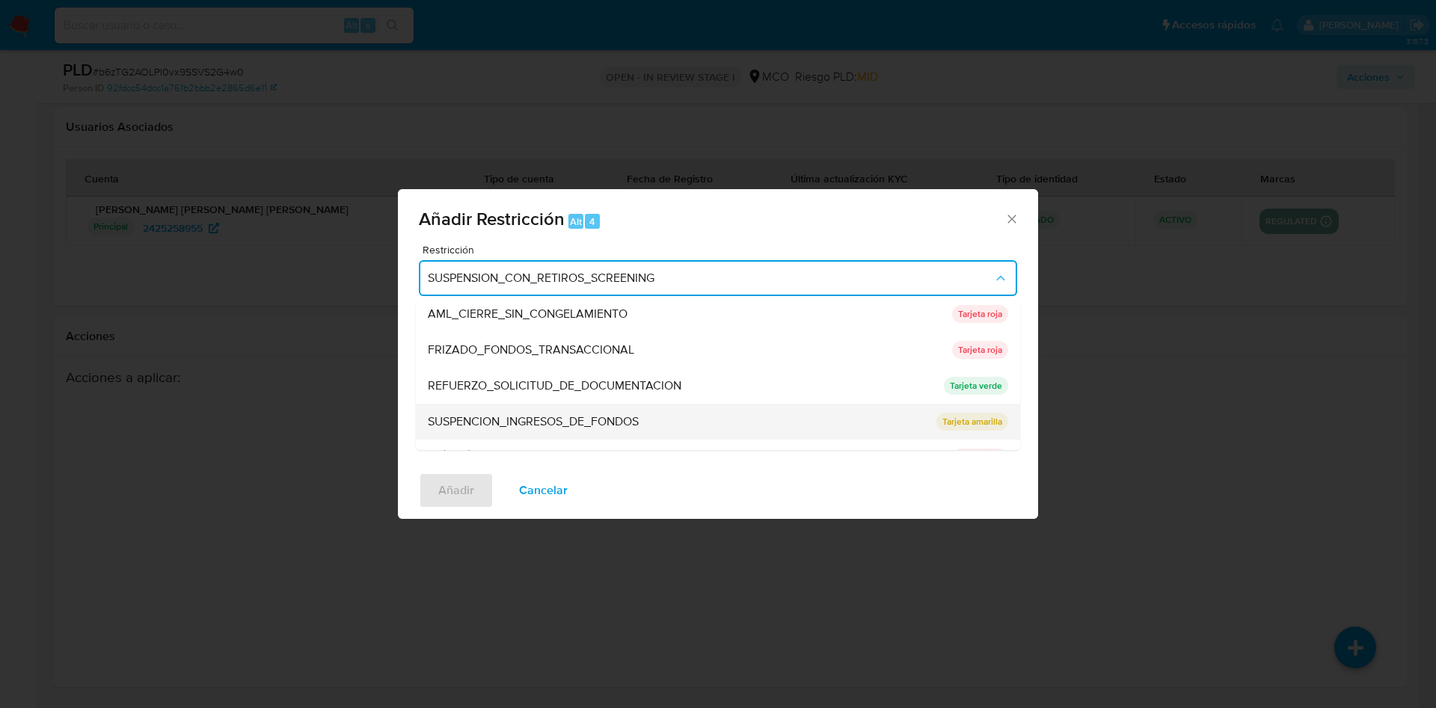
click at [594, 425] on span "SUSPENCION_INGRESOS_DE_FONDOS" at bounding box center [533, 421] width 211 height 15
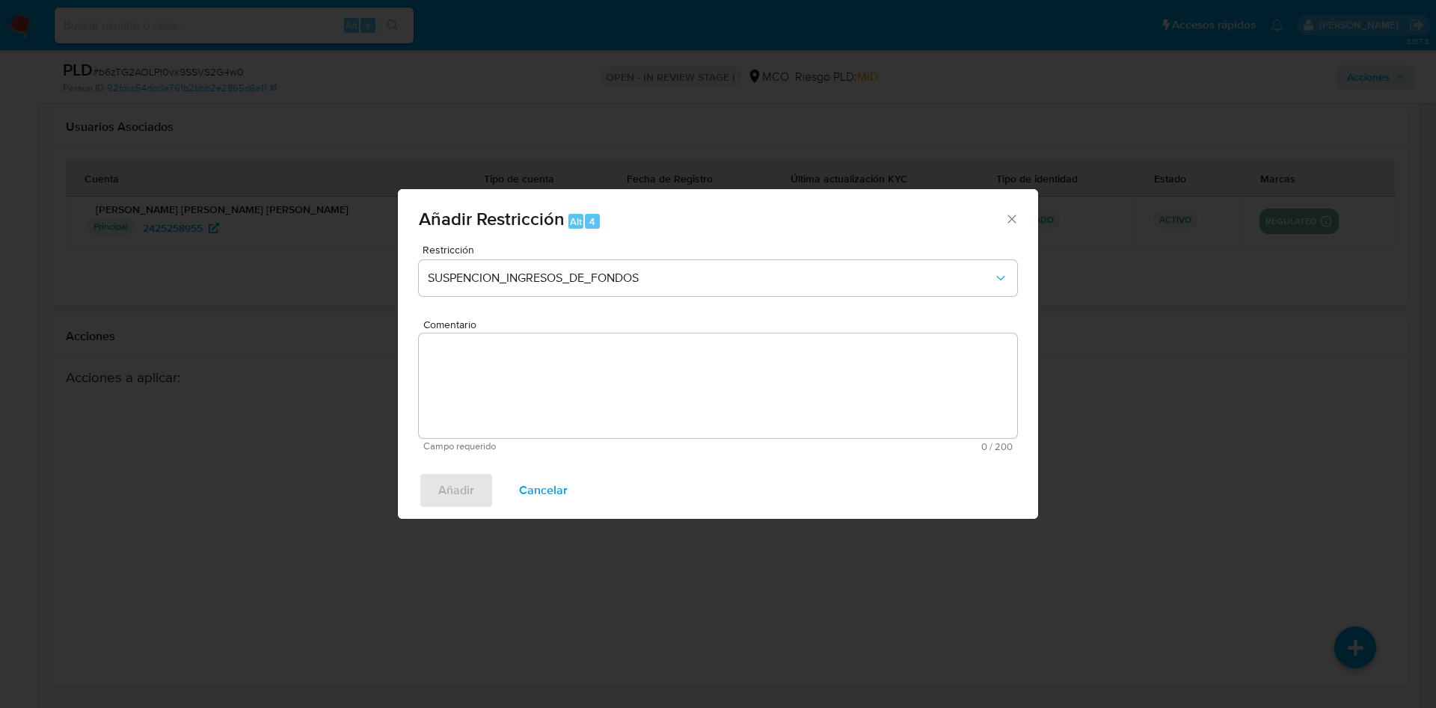
click at [526, 372] on textarea "Comentario" at bounding box center [718, 385] width 598 height 105
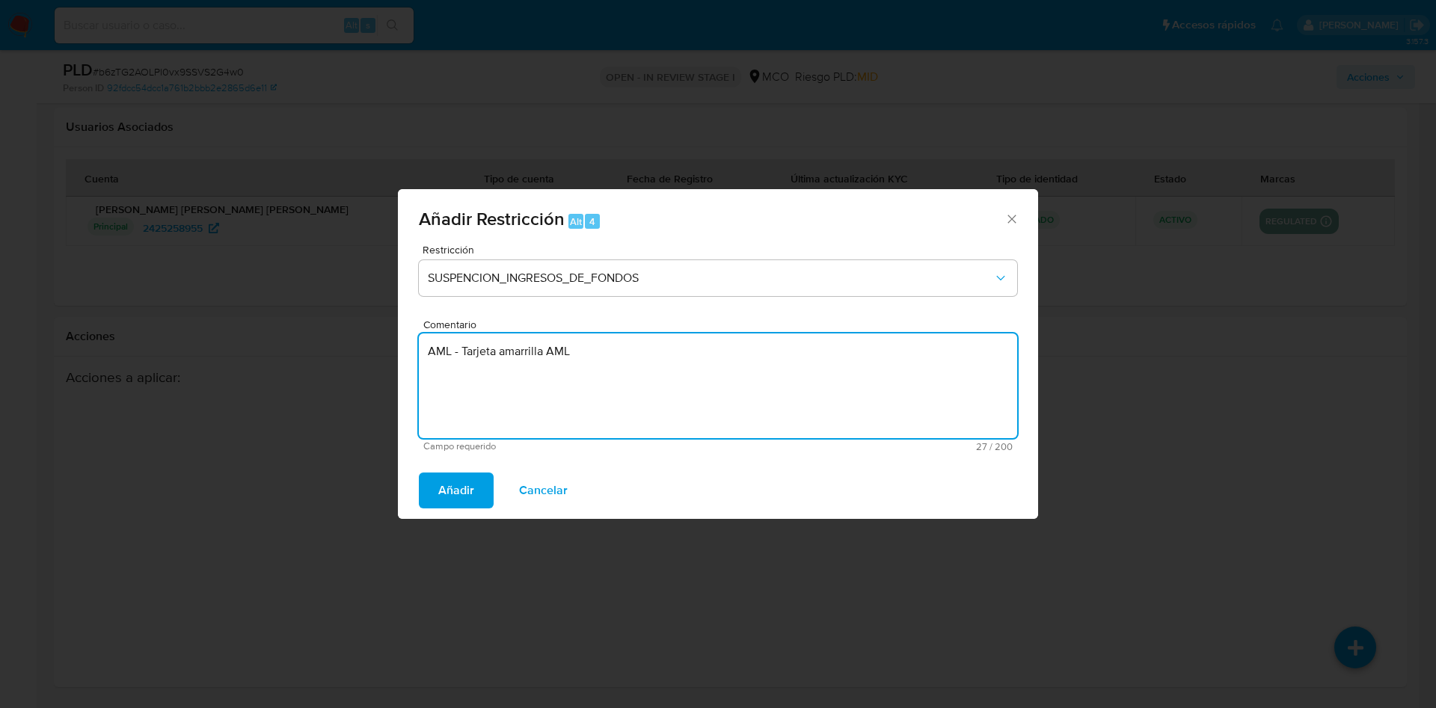
click at [525, 353] on textarea "AML - Tarjeta amarrilla AML" at bounding box center [718, 385] width 598 height 105
click at [724, 362] on textarea "AML - Tarjeta amarilla AML" at bounding box center [718, 385] width 598 height 105
type textarea "AML - Tarjeta amarilla AML"
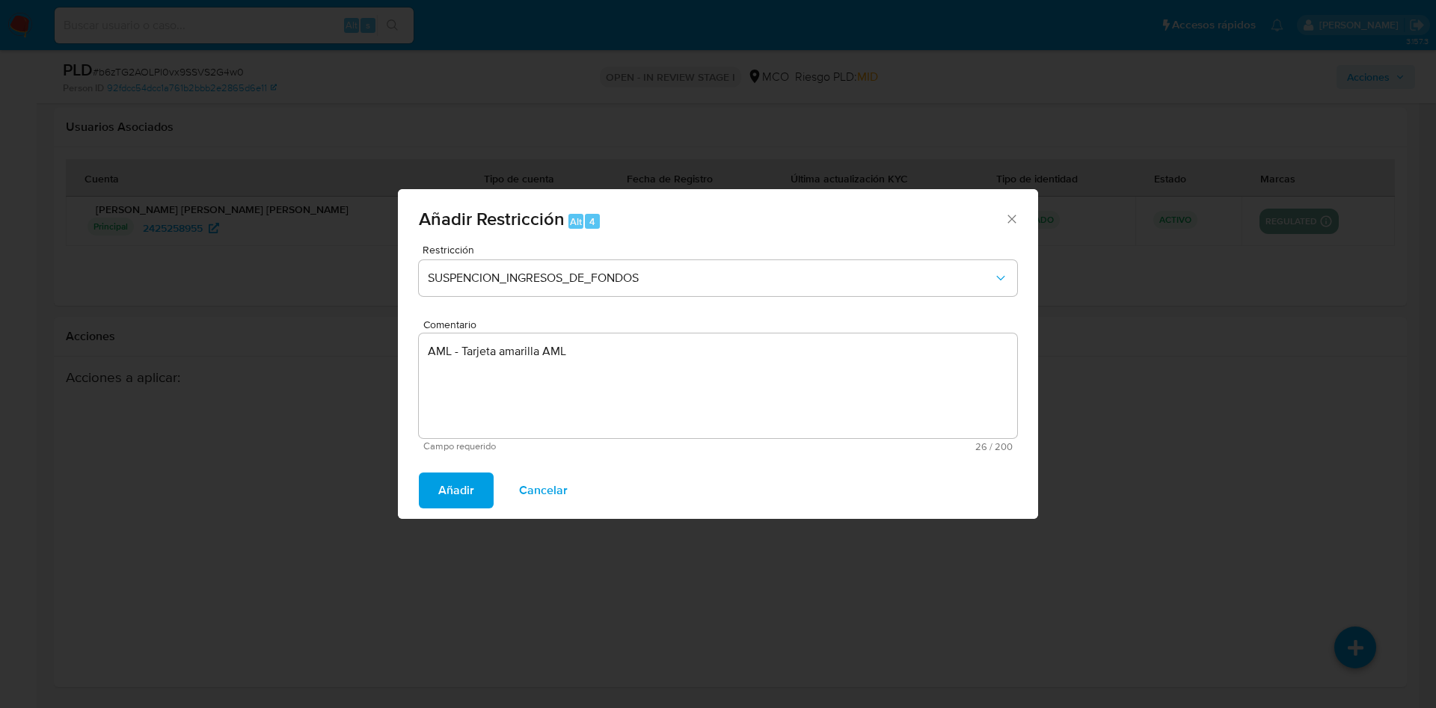
click at [451, 491] on span "Añadir" at bounding box center [456, 490] width 36 height 33
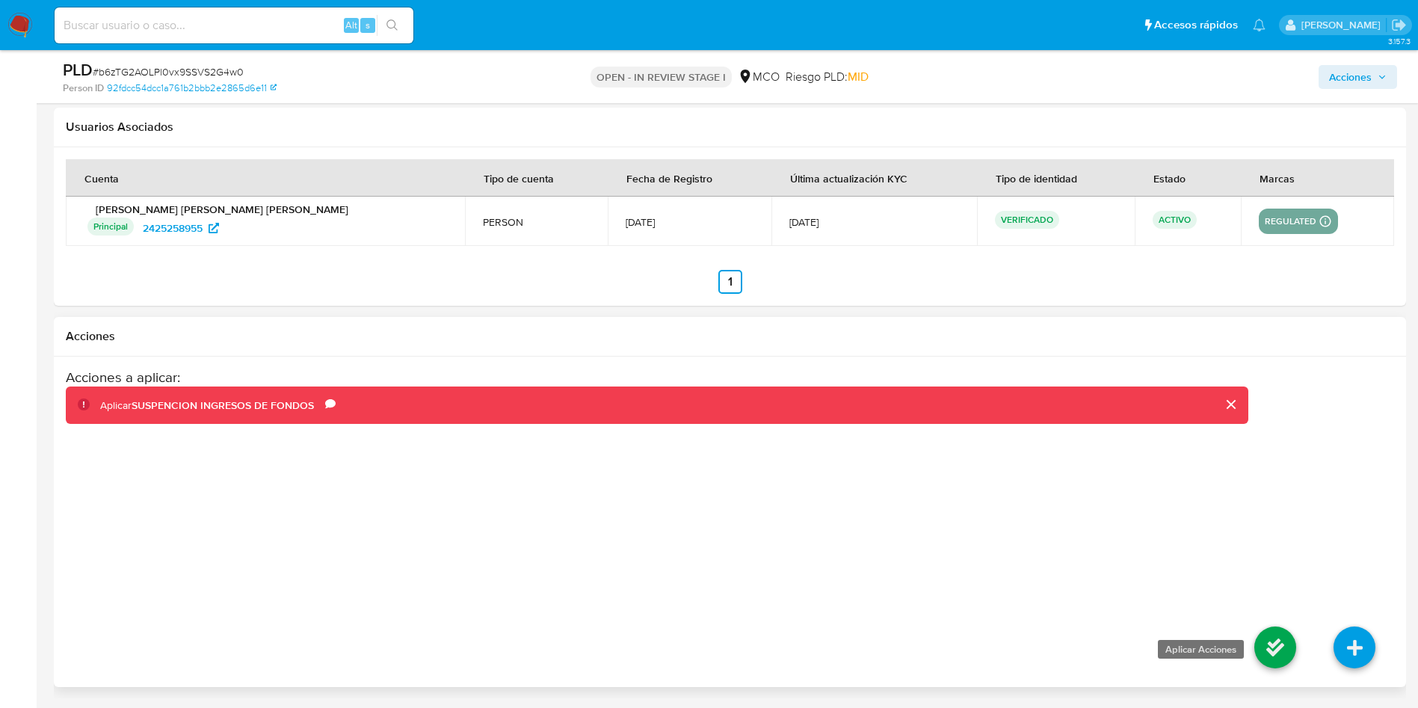
click at [1272, 640] on icon at bounding box center [1276, 648] width 42 height 42
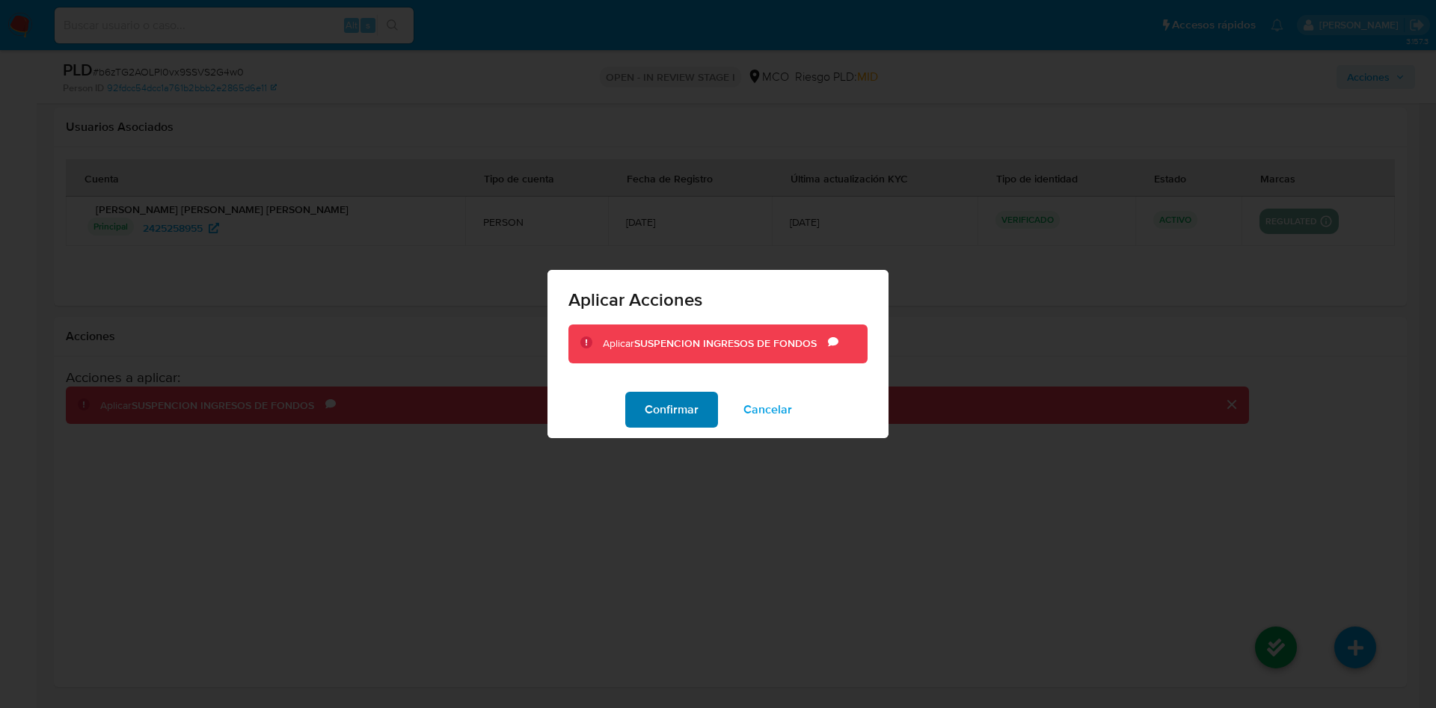
click at [653, 413] on span "Confirmar" at bounding box center [671, 409] width 54 height 33
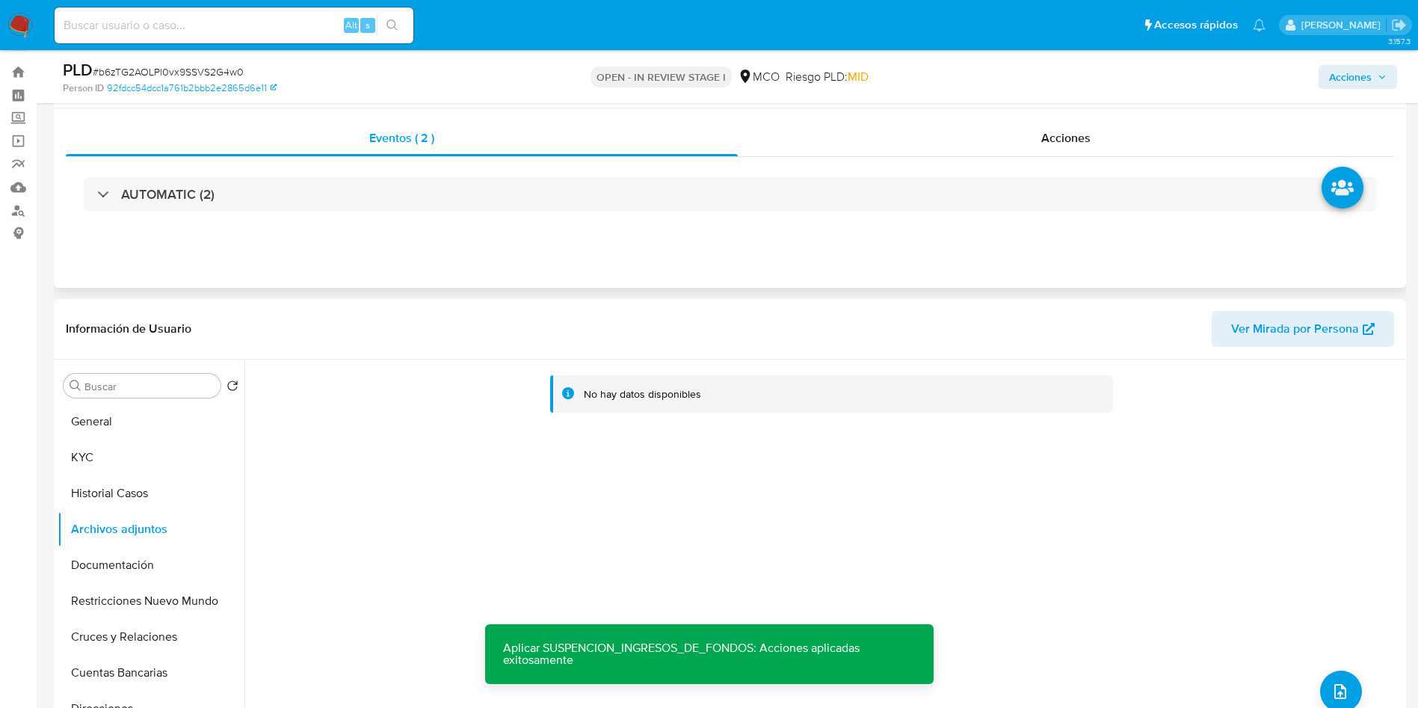
scroll to position [0, 0]
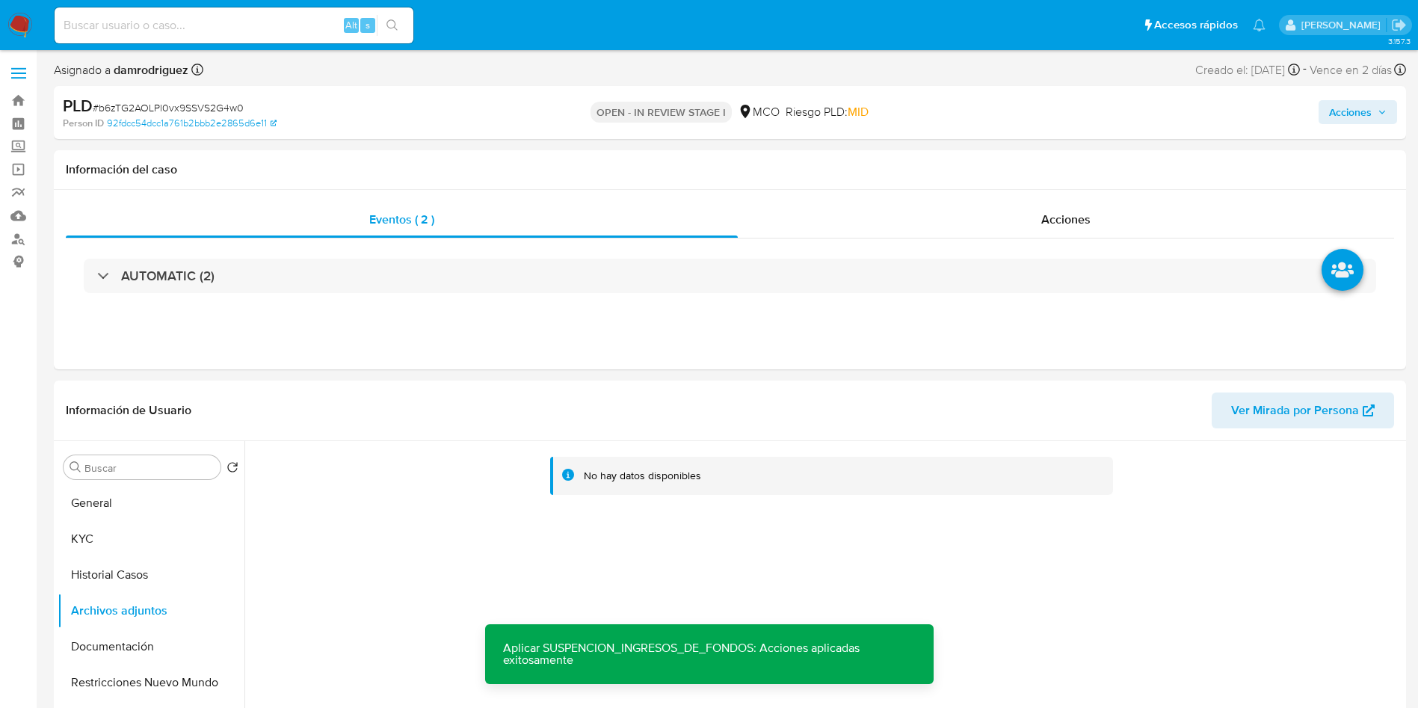
click at [1371, 107] on span "Acciones" at bounding box center [1350, 112] width 43 height 24
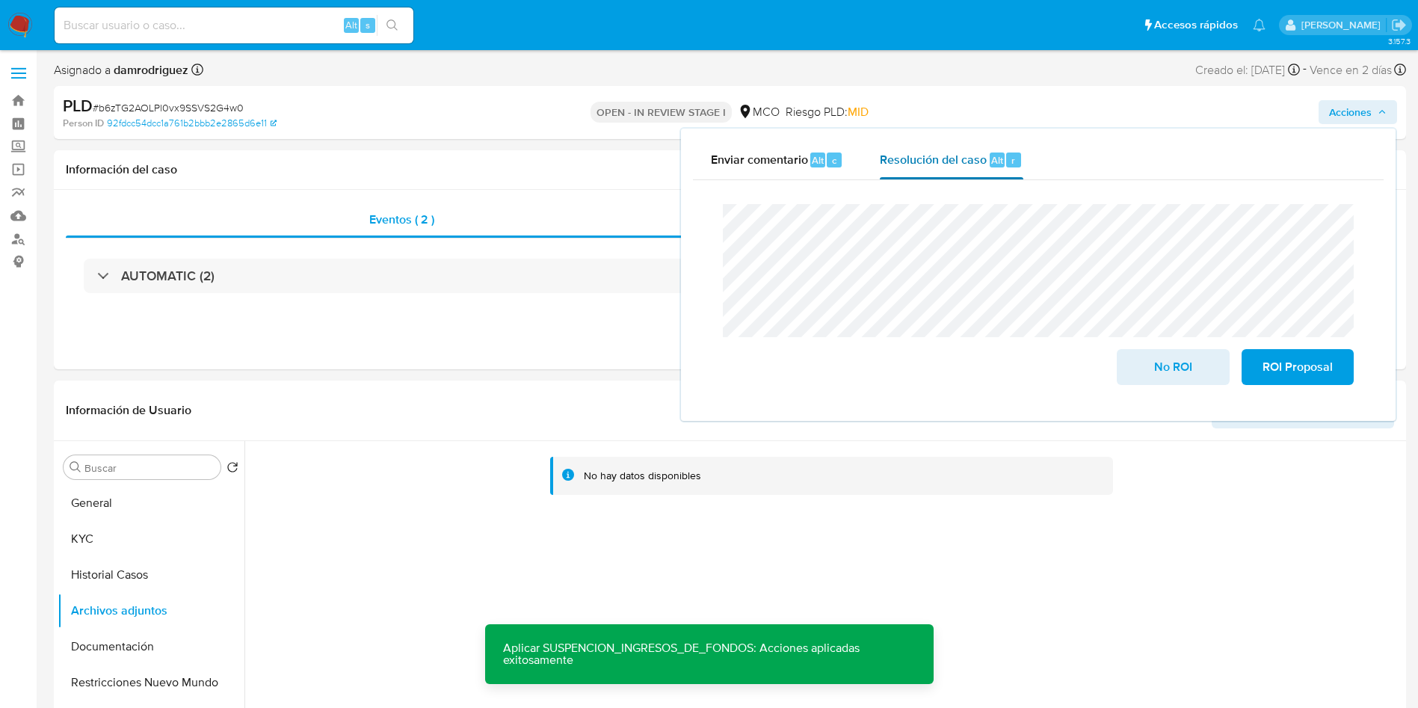
click at [948, 166] on span "Resolución del caso" at bounding box center [933, 159] width 107 height 17
click at [1293, 365] on span "ROI Proposal" at bounding box center [1297, 367] width 73 height 33
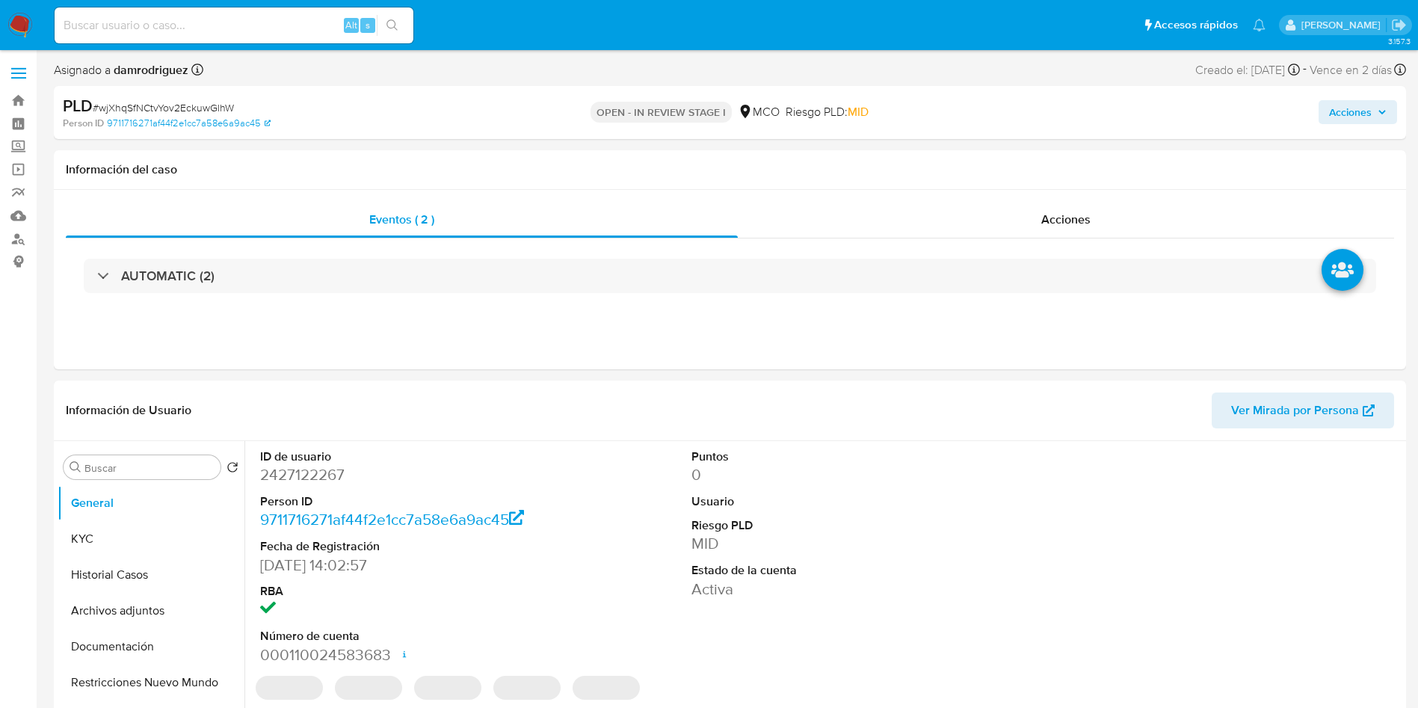
select select "10"
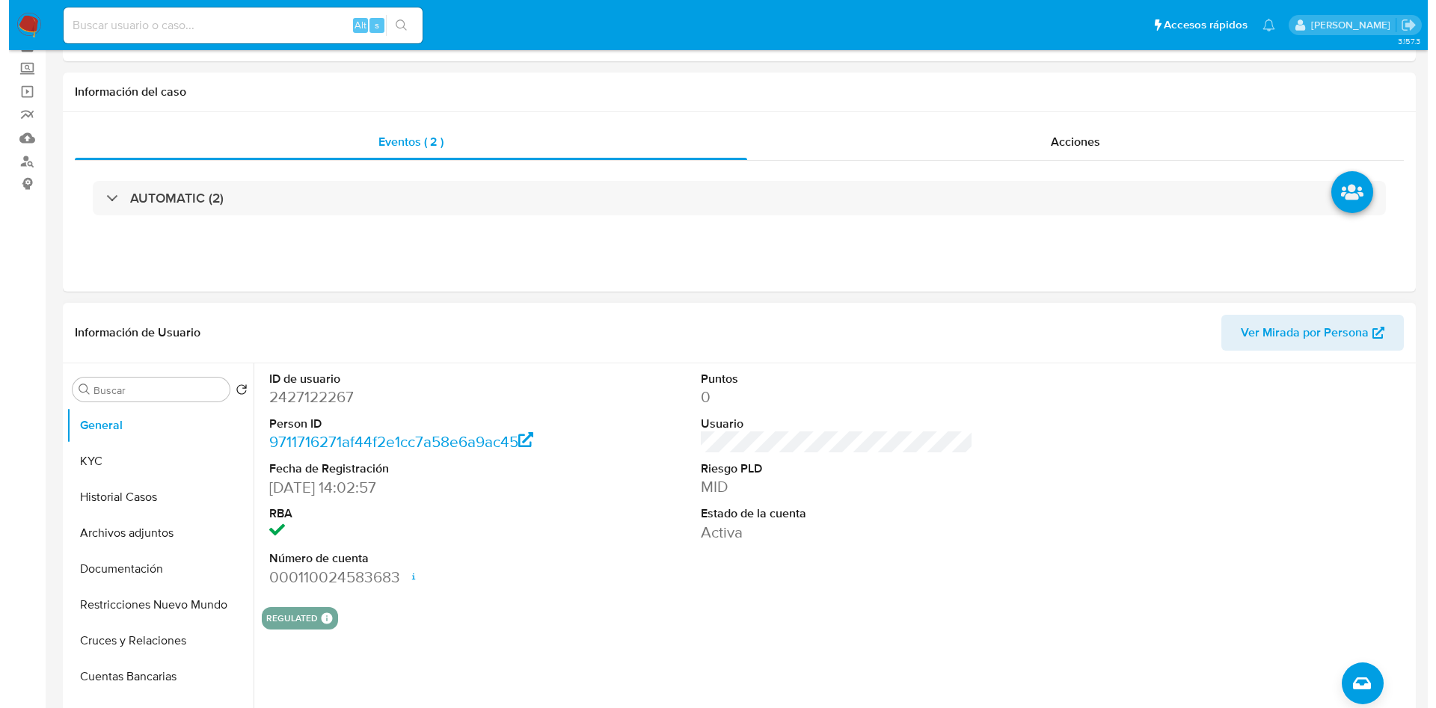
scroll to position [112, 0]
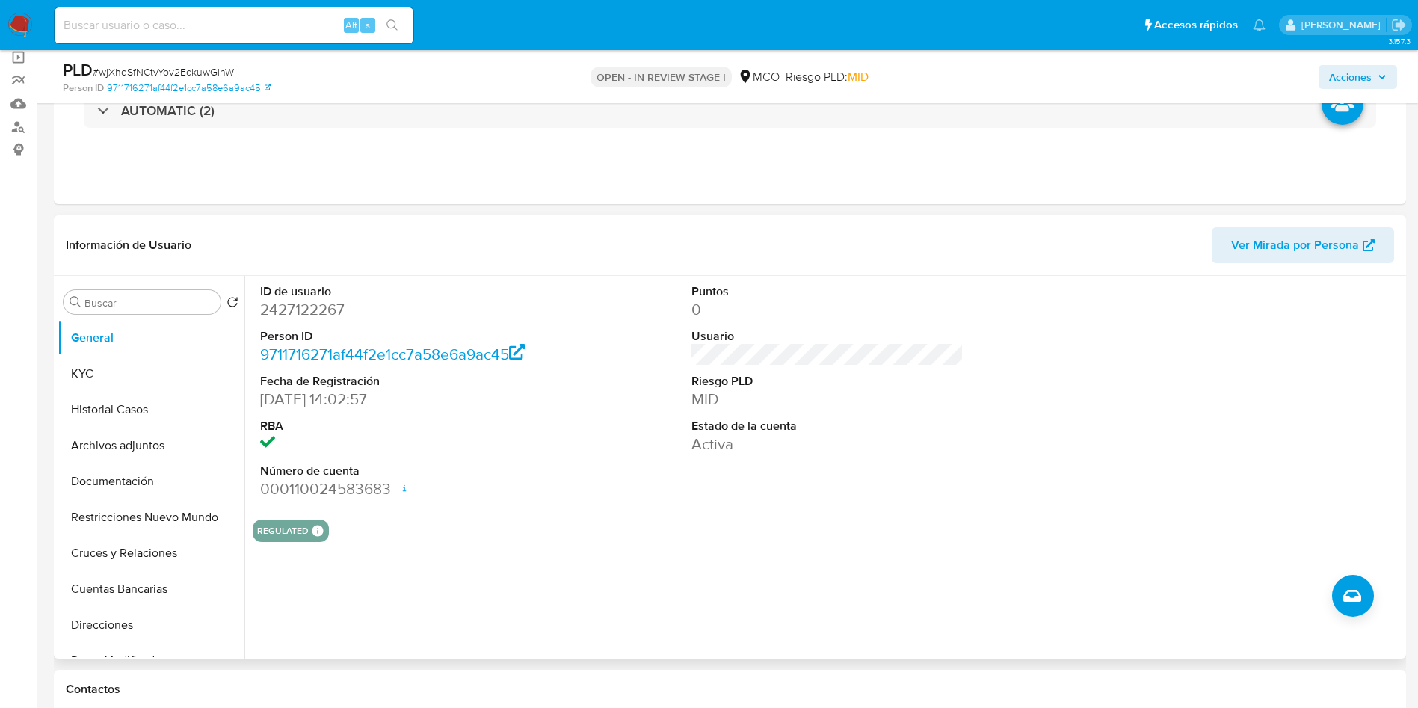
click at [303, 296] on dt "ID de usuario" at bounding box center [396, 291] width 273 height 16
click at [305, 308] on dd "2427122267" at bounding box center [396, 309] width 273 height 21
copy dd "2427122267"
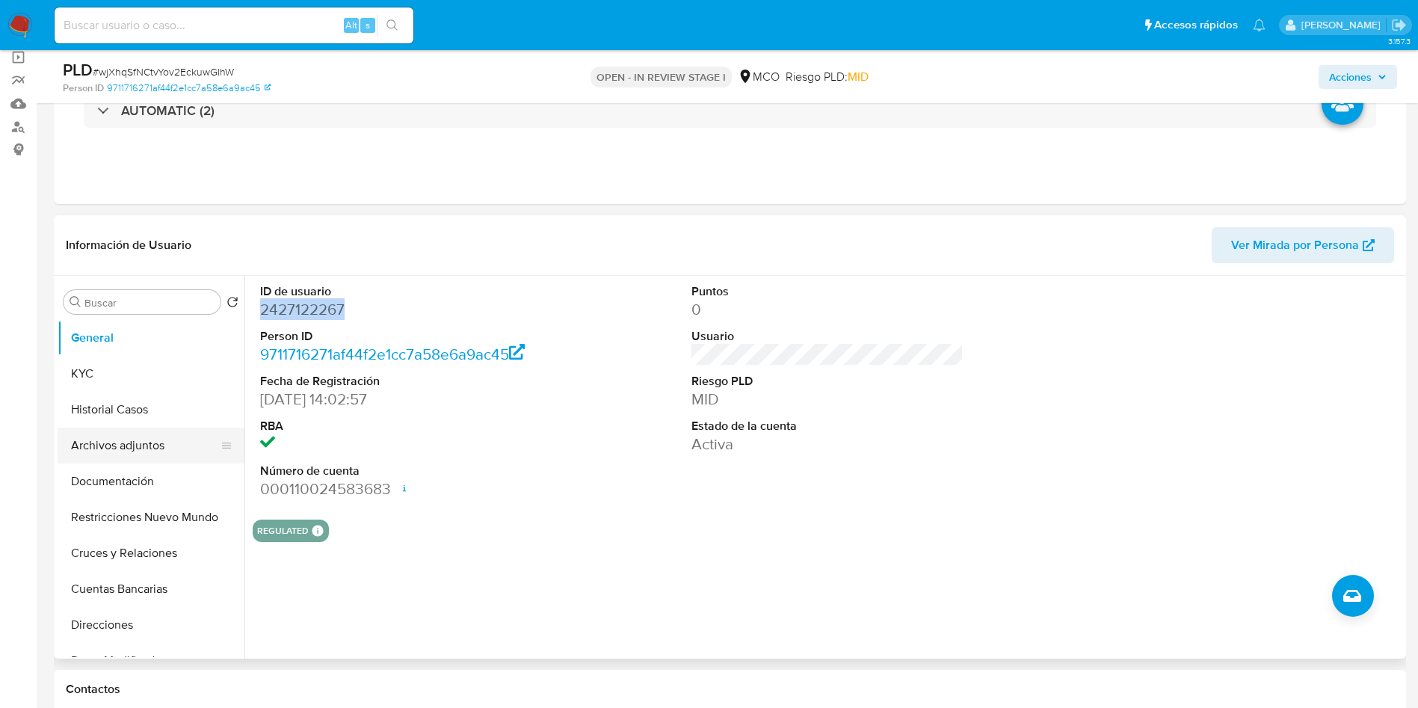
click at [177, 455] on button "Archivos adjuntos" at bounding box center [145, 446] width 175 height 36
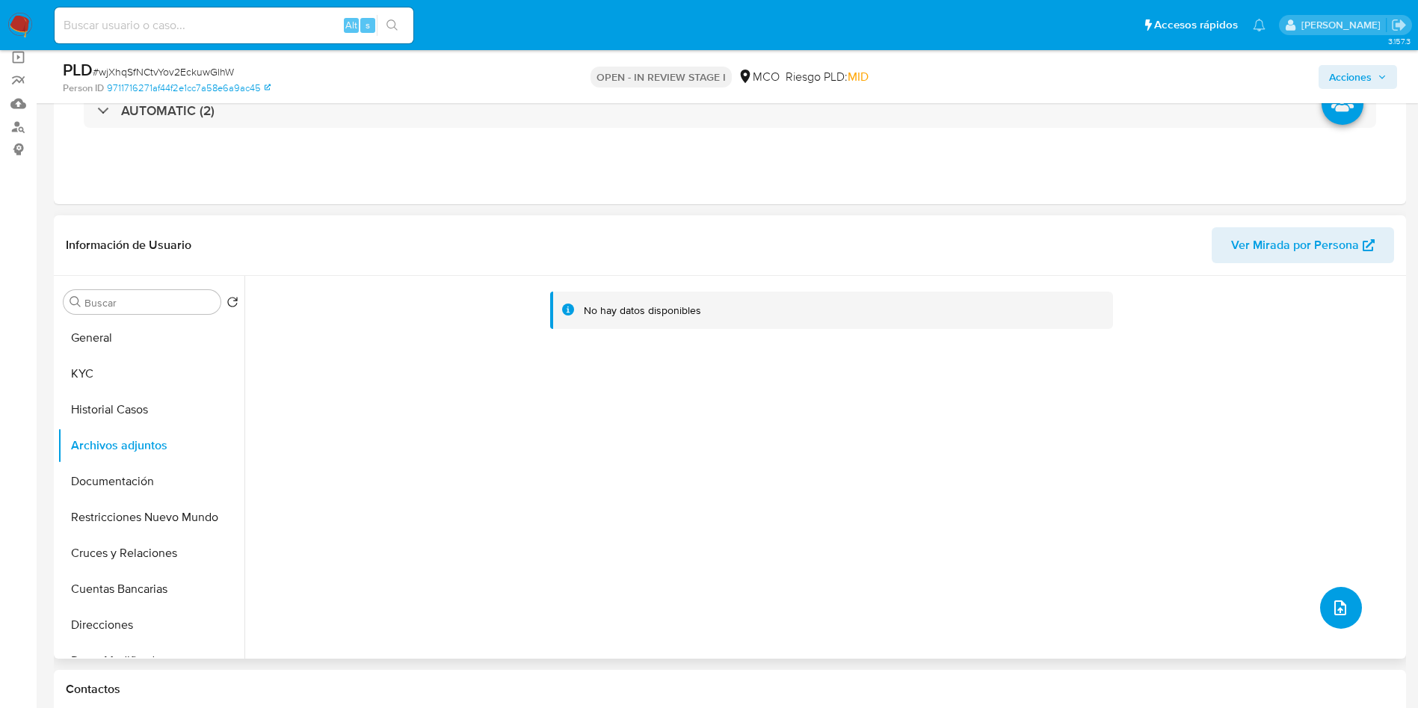
click at [1338, 611] on icon "upload-file" at bounding box center [1341, 608] width 18 height 18
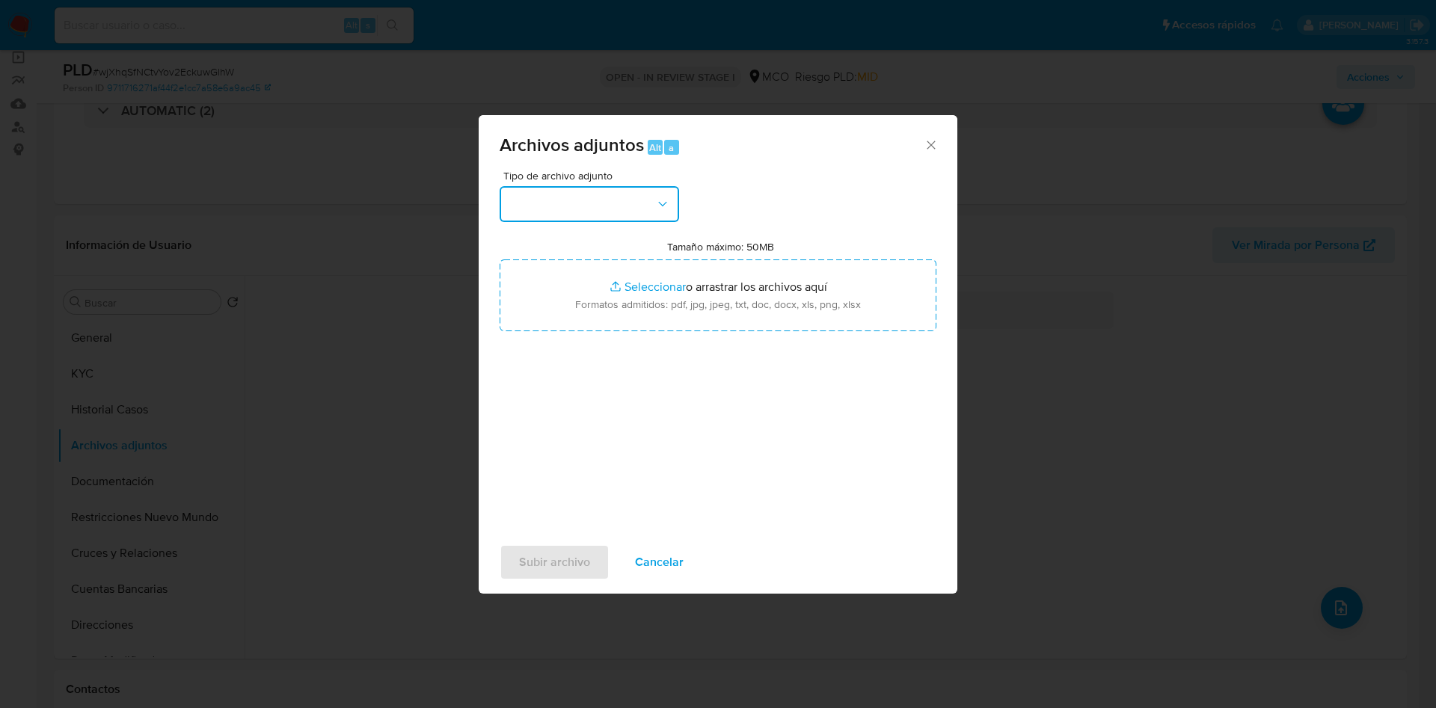
click at [594, 196] on button "button" at bounding box center [588, 204] width 179 height 36
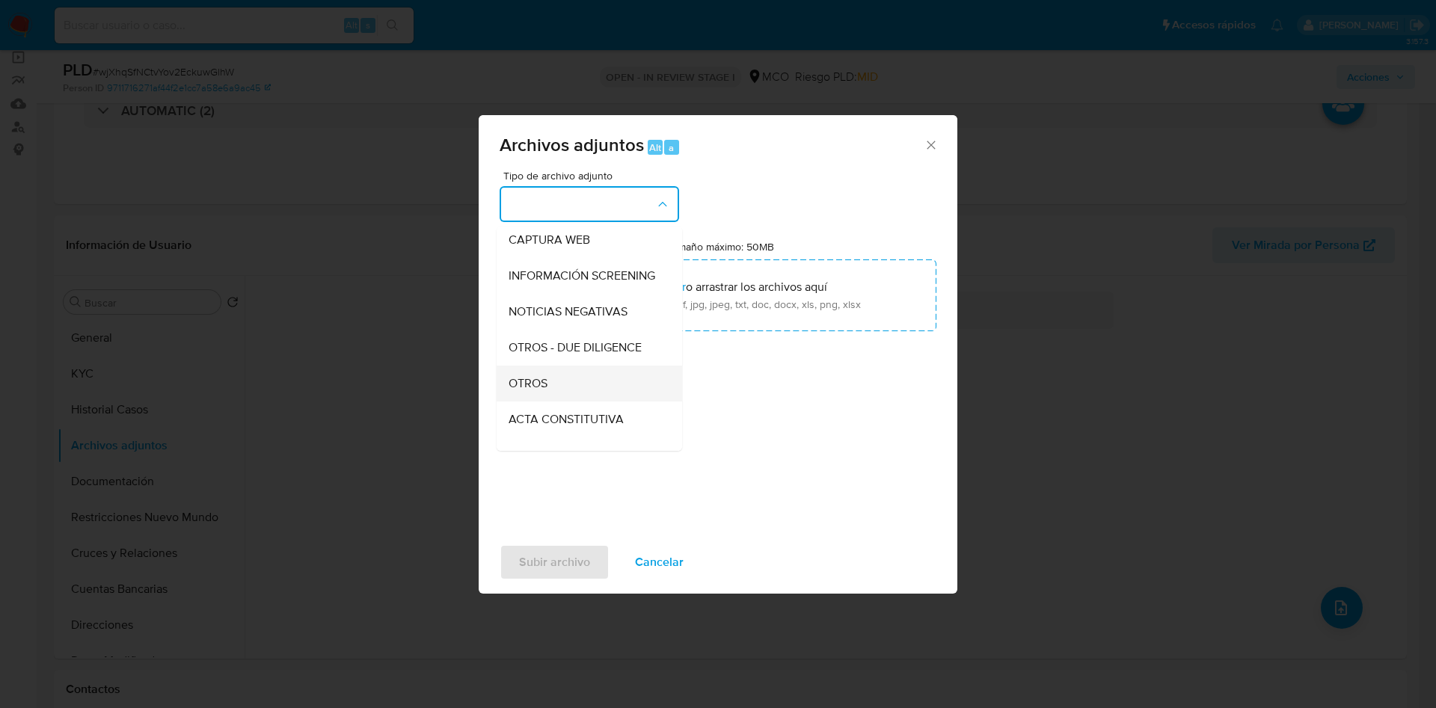
click at [554, 393] on div "OTROS" at bounding box center [584, 384] width 153 height 36
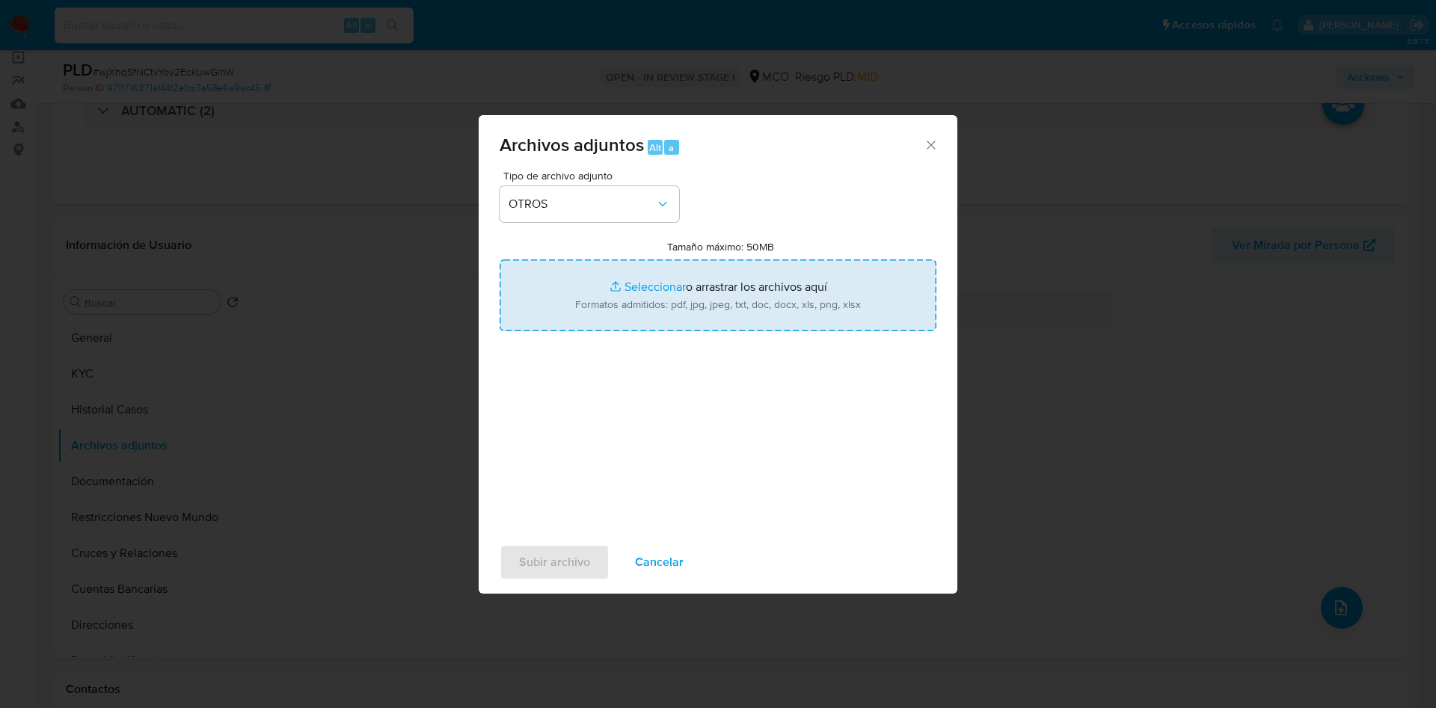
click at [574, 292] on input "Tamaño máximo: 50MB Seleccionar archivos" at bounding box center [717, 295] width 437 height 72
type input "C:\fakepath\2427122267 - 03_09_2025.pdf"
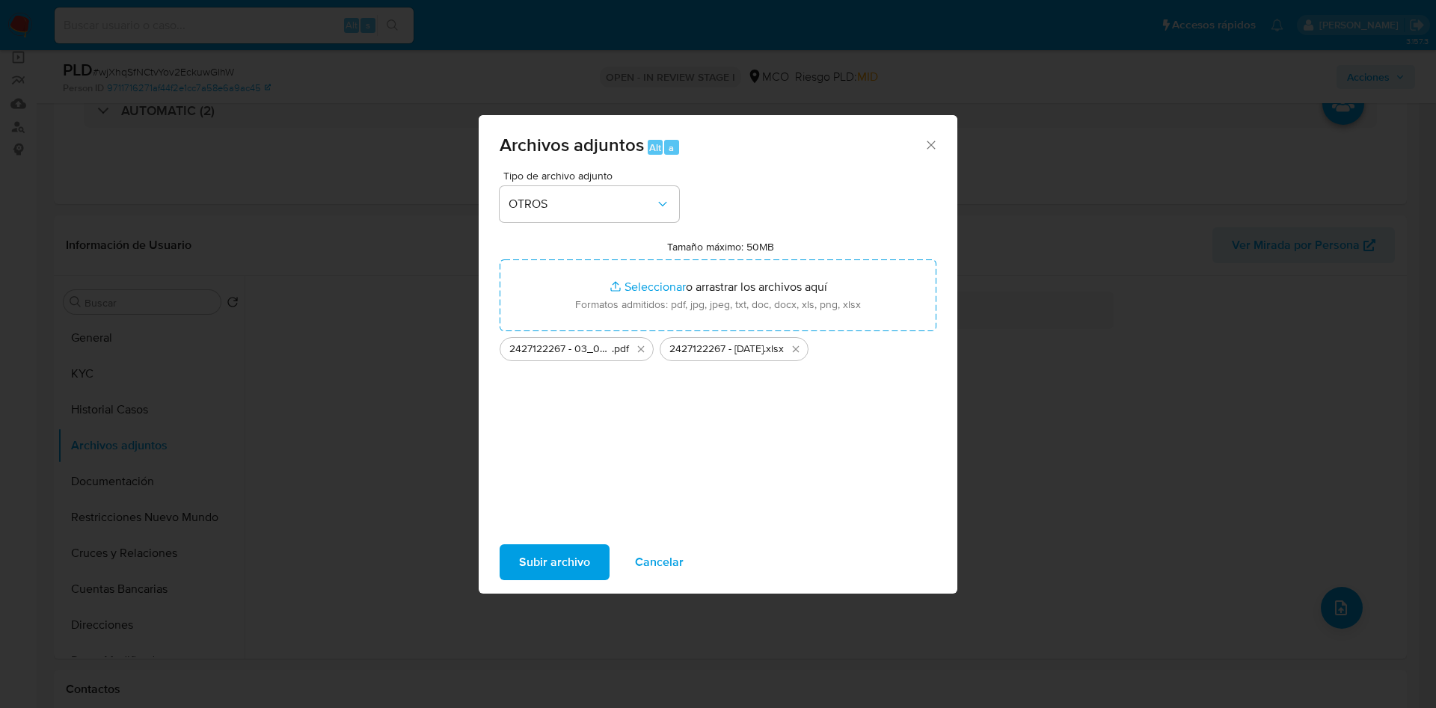
click at [520, 550] on span "Subir archivo" at bounding box center [554, 562] width 71 height 33
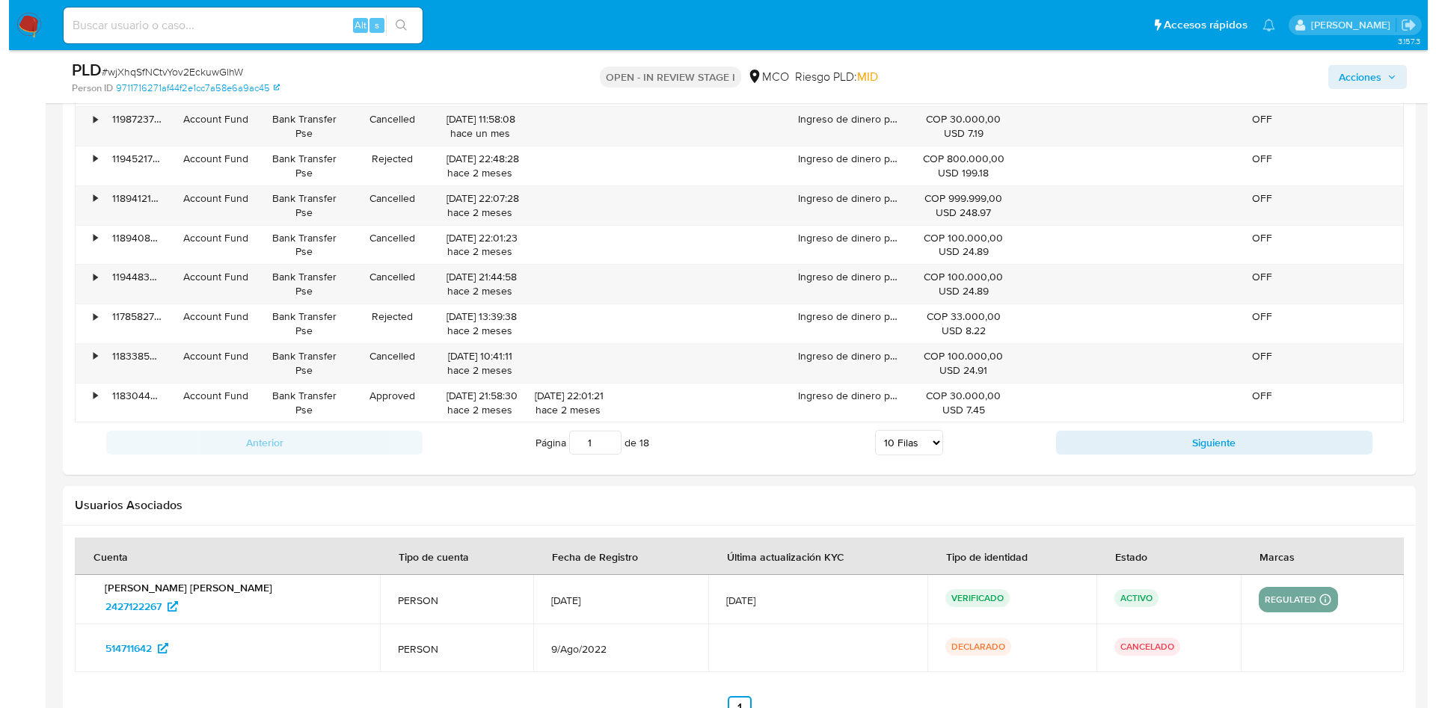
scroll to position [2312, 0]
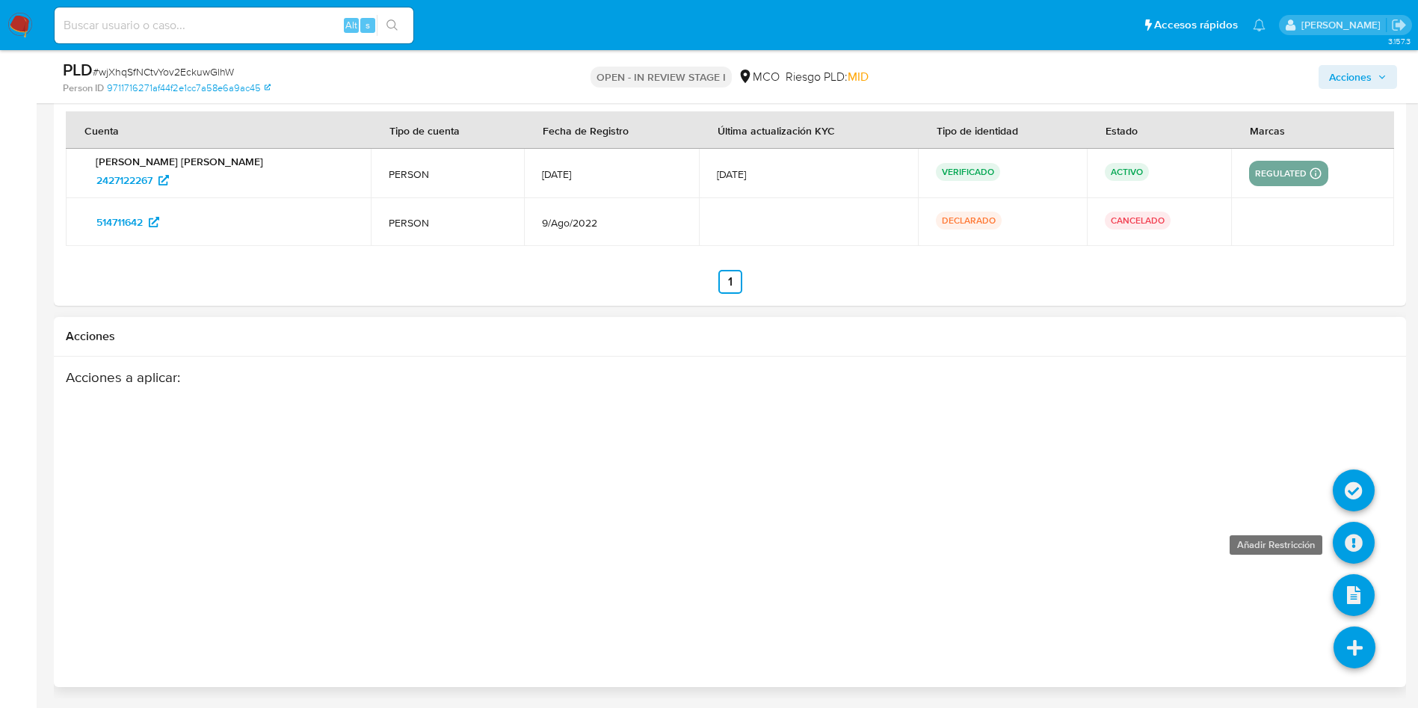
click at [1349, 535] on icon at bounding box center [1354, 543] width 42 height 42
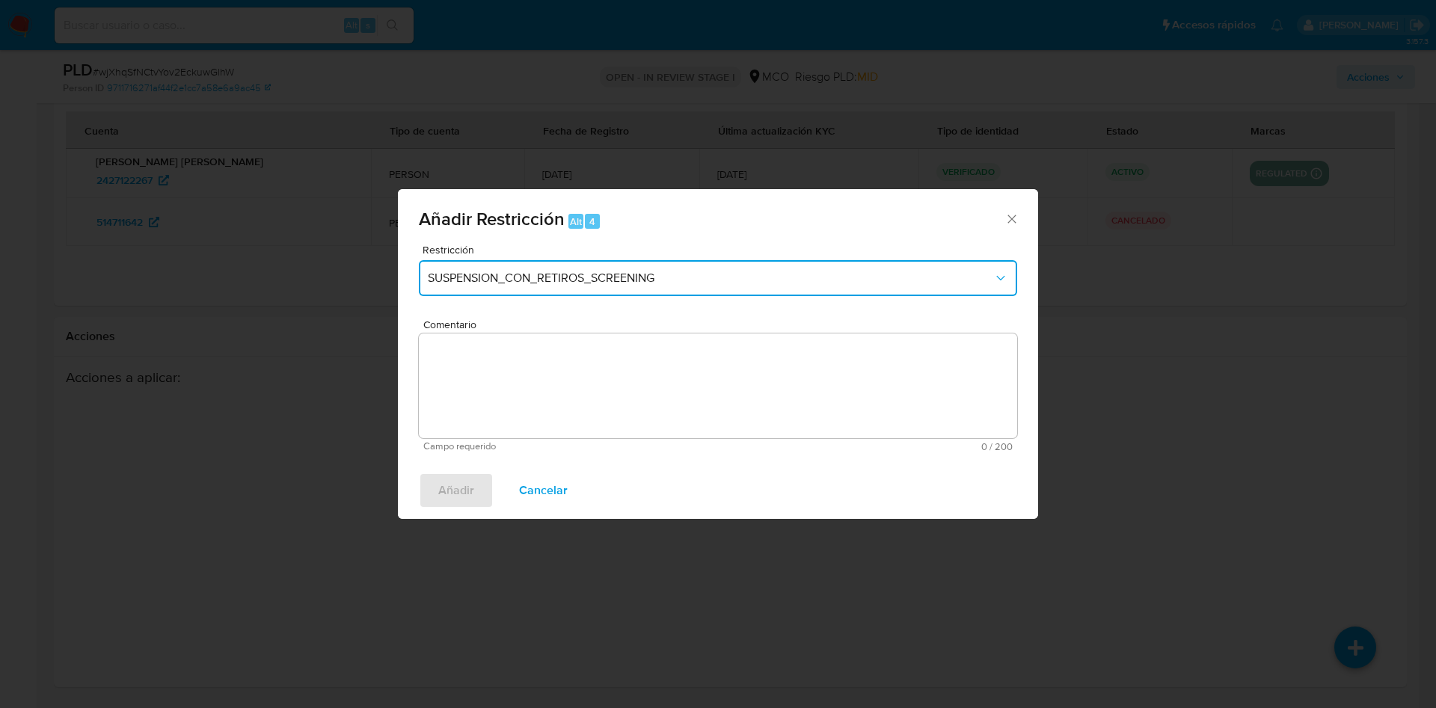
click at [511, 269] on button "SUSPENSION_CON_RETIROS_SCREENING" at bounding box center [718, 278] width 598 height 36
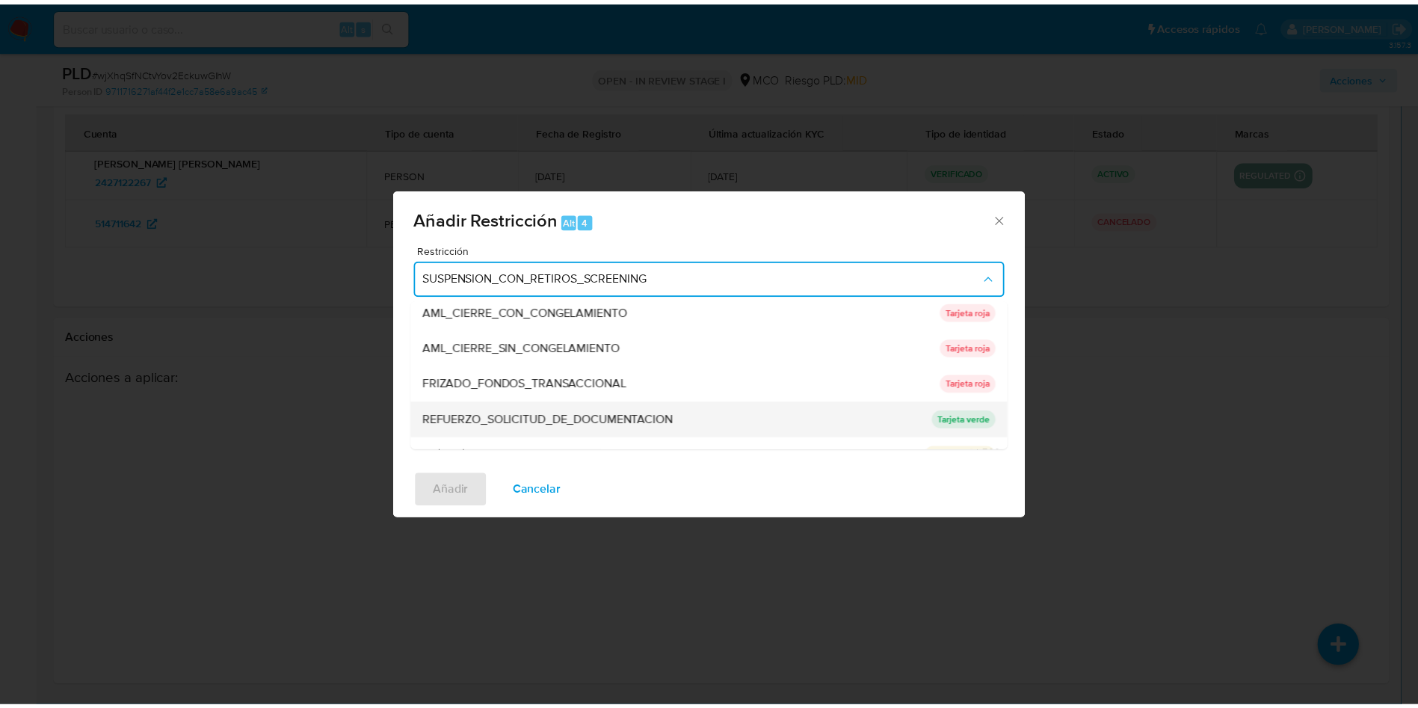
scroll to position [112, 0]
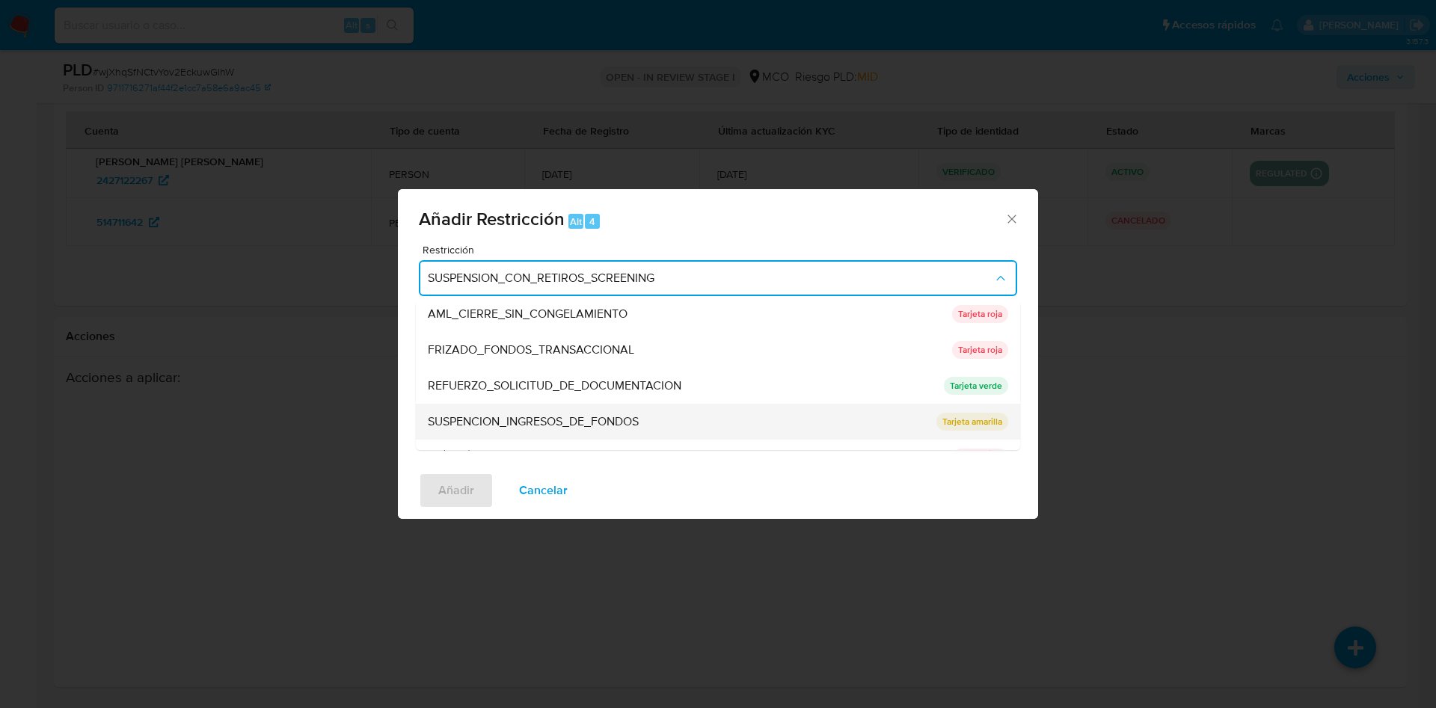
click at [616, 421] on span "SUSPENCION_INGRESOS_DE_FONDOS" at bounding box center [533, 421] width 211 height 15
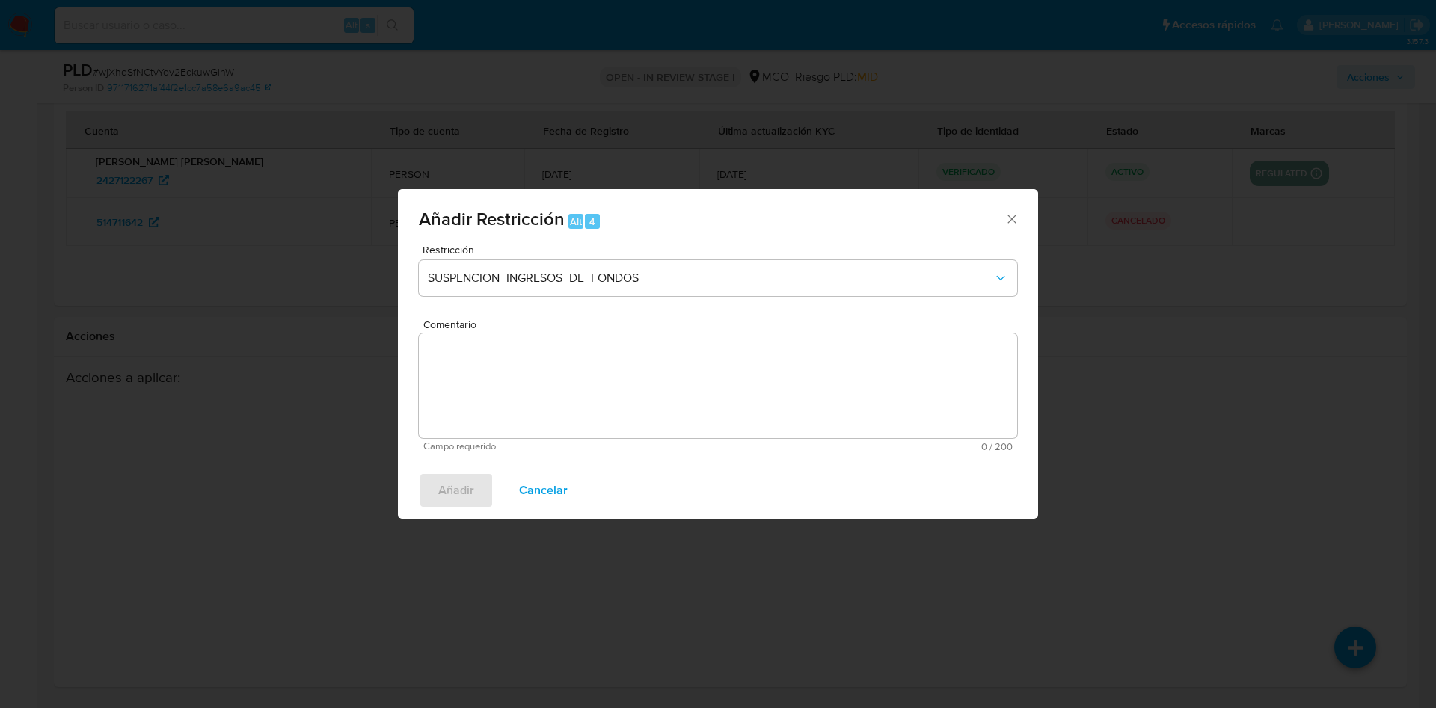
click at [540, 395] on textarea "Comentario" at bounding box center [718, 385] width 598 height 105
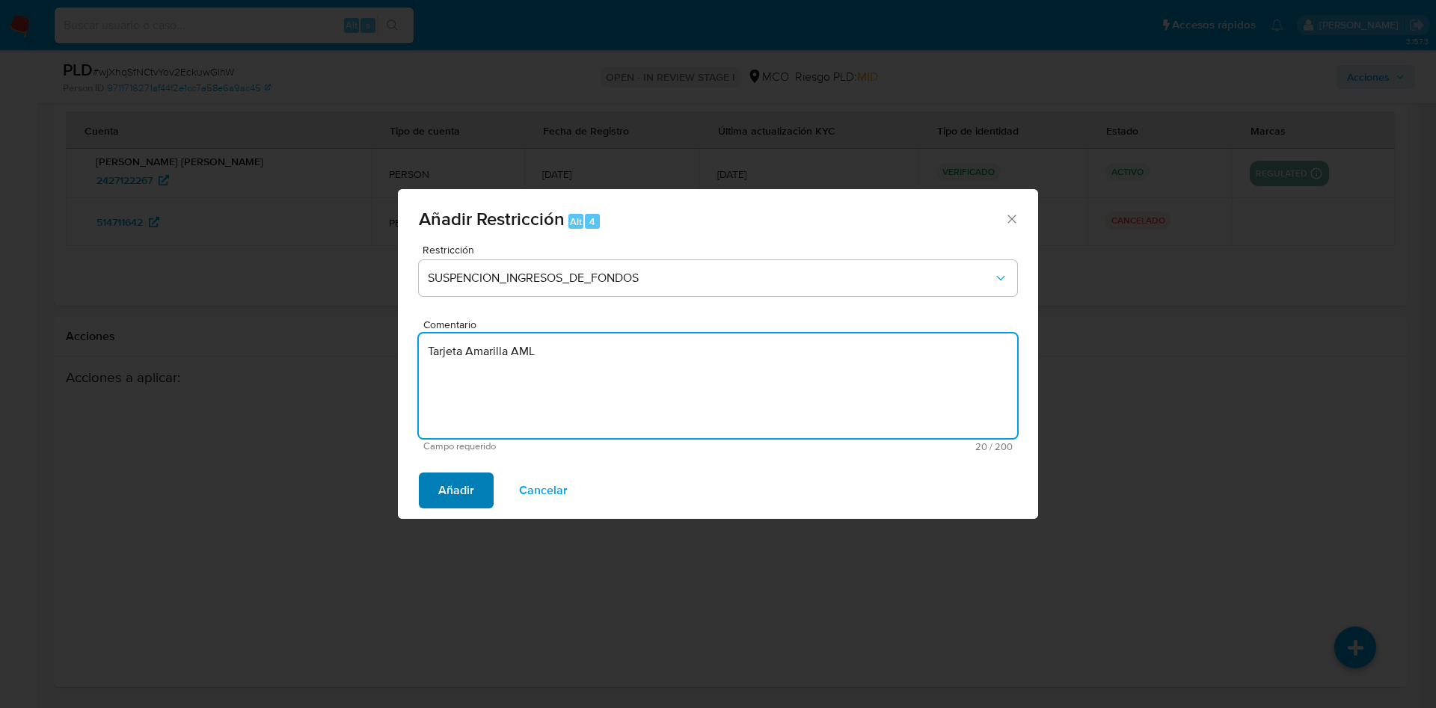
type textarea "Tarjeta Amarilla AML"
click at [453, 489] on span "Añadir" at bounding box center [456, 490] width 36 height 33
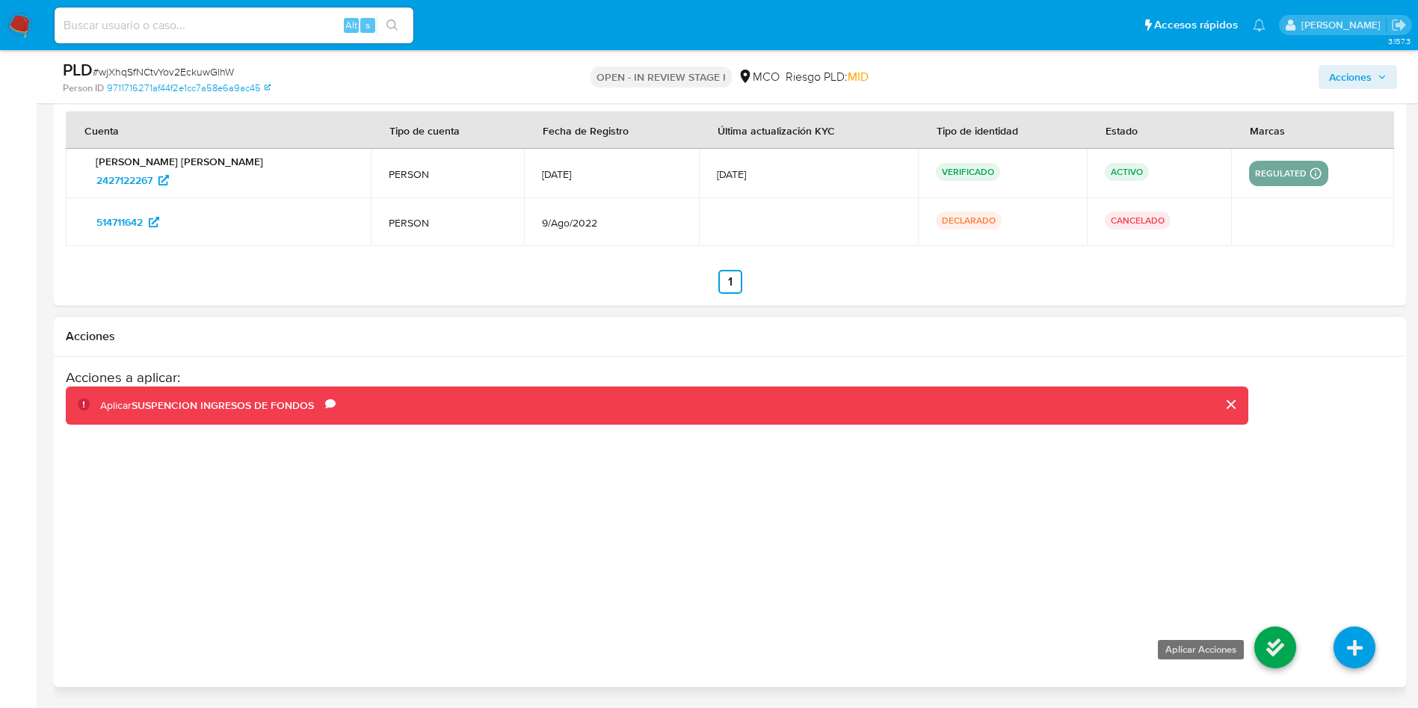
click at [1282, 635] on icon at bounding box center [1276, 648] width 42 height 42
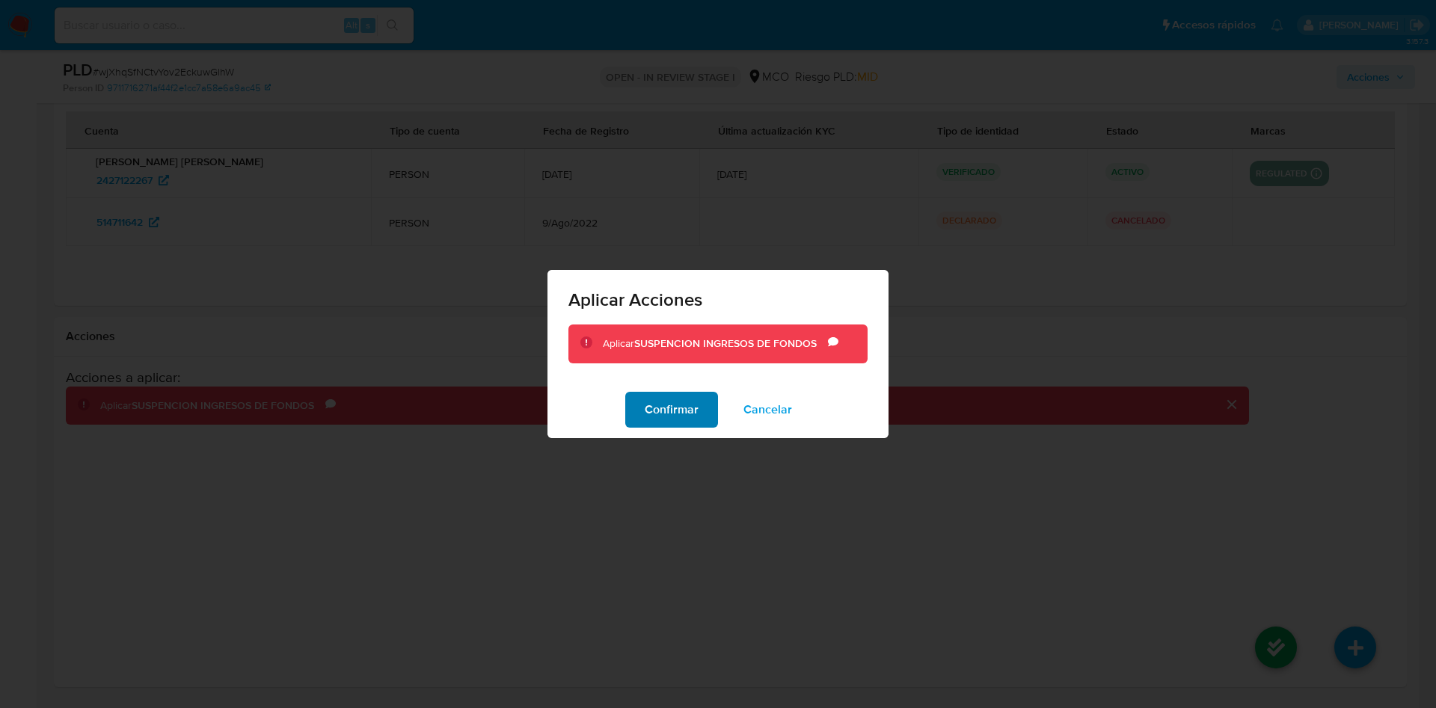
click at [665, 417] on span "Confirmar" at bounding box center [671, 409] width 54 height 33
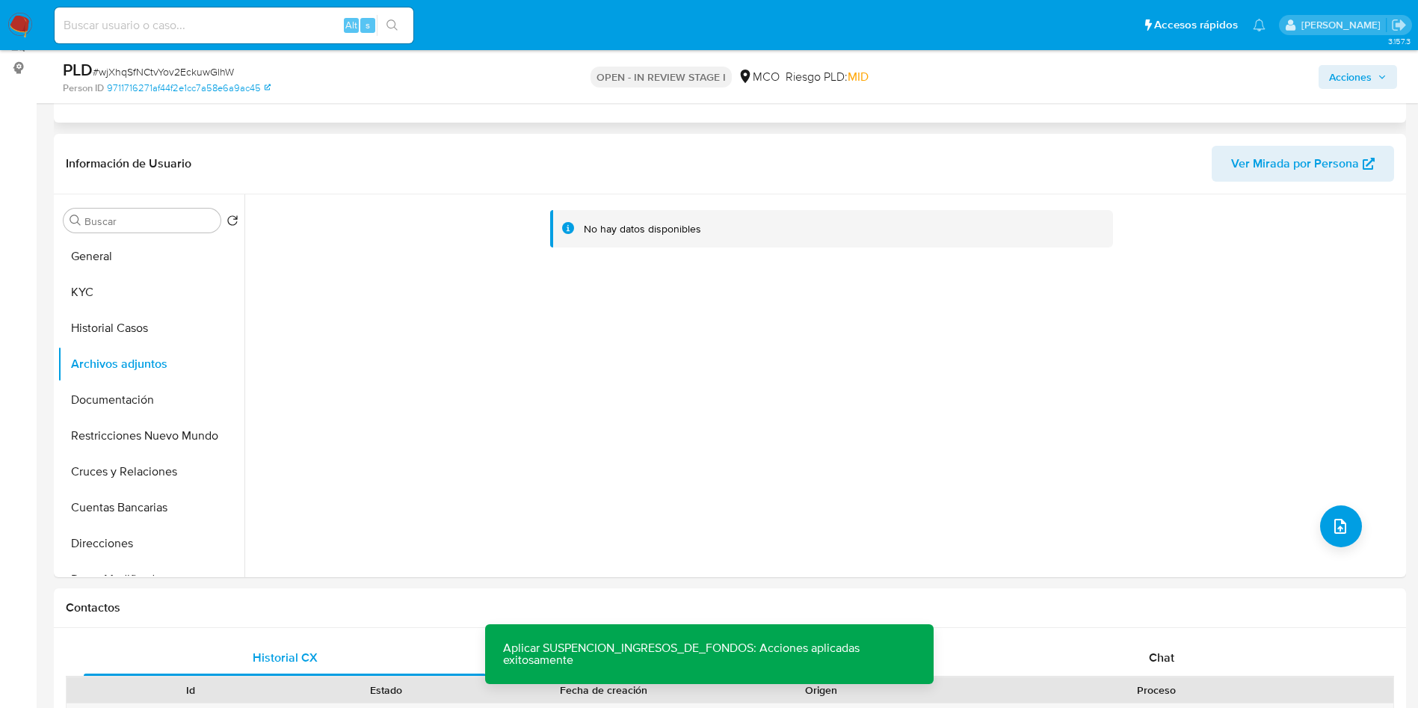
scroll to position [0, 0]
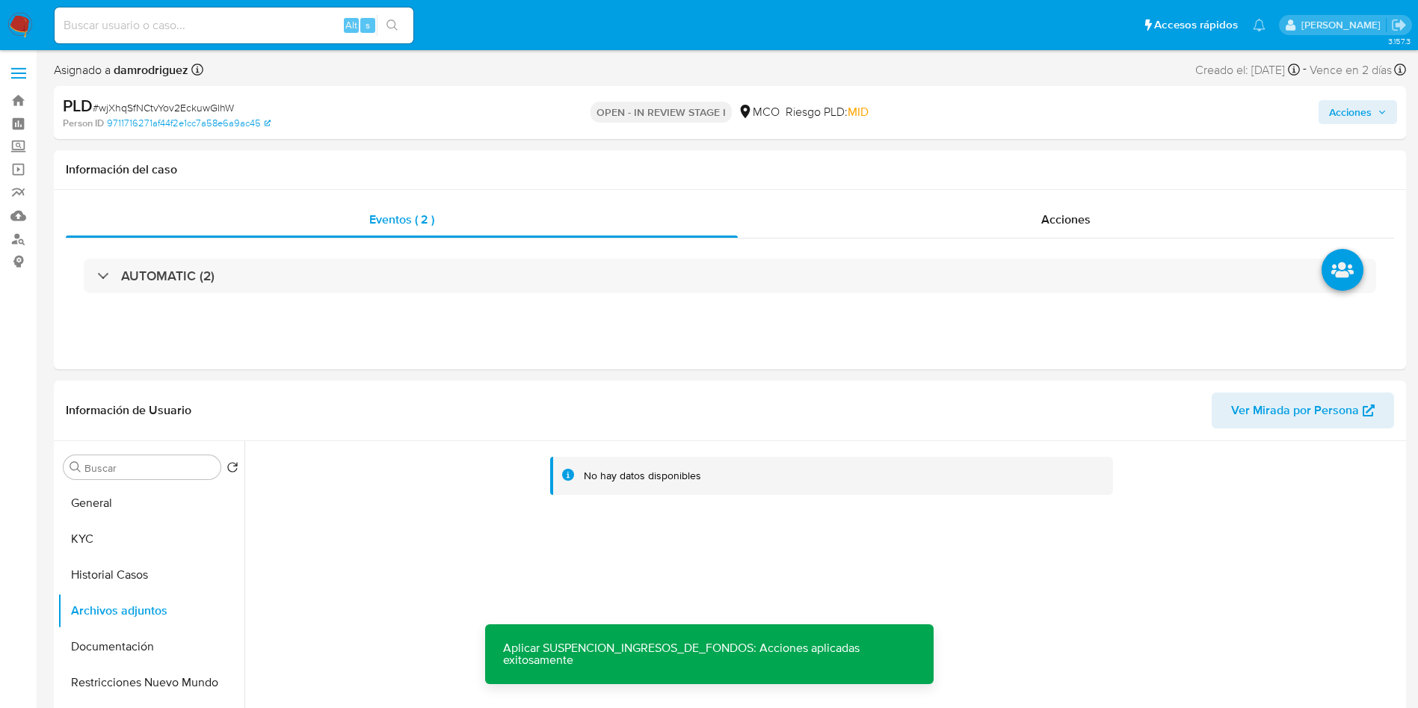
click at [1367, 111] on span "Acciones" at bounding box center [1350, 112] width 43 height 24
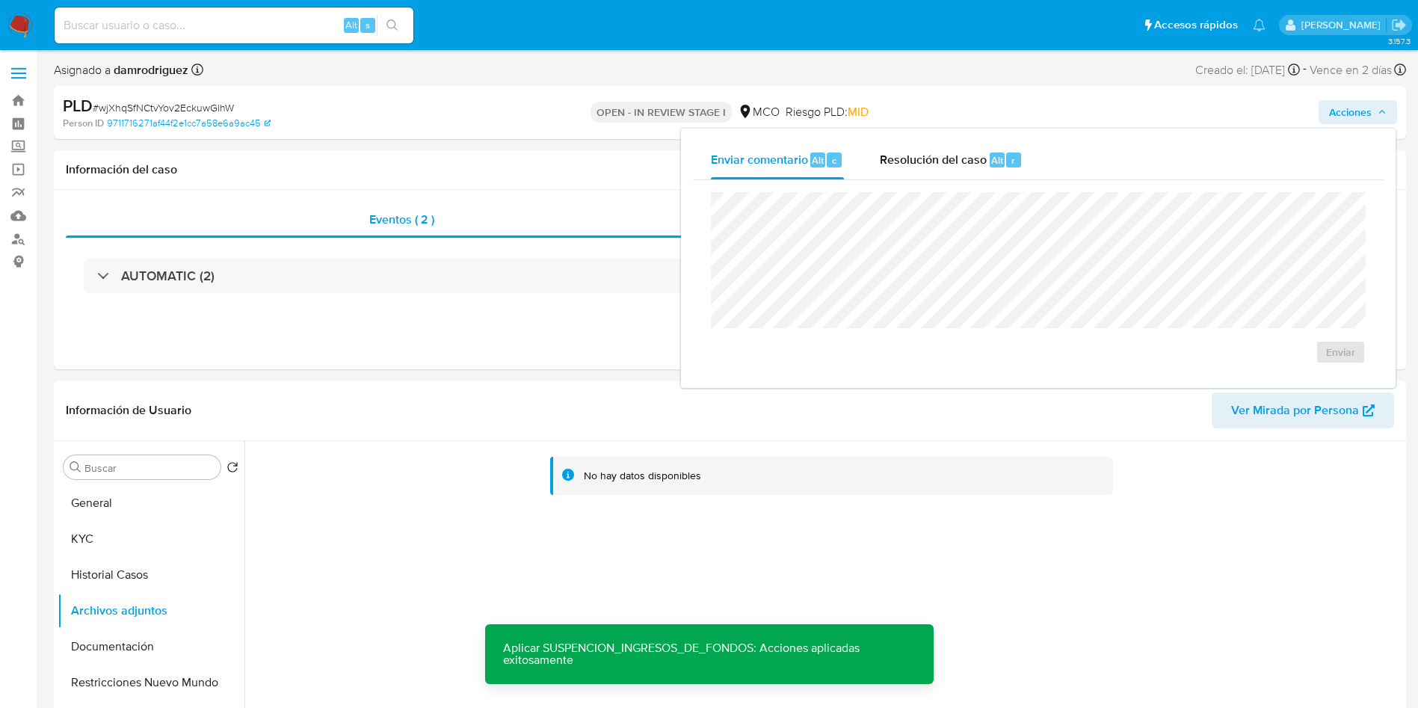
click at [923, 181] on div "Enviar" at bounding box center [1038, 278] width 691 height 196
click at [910, 151] on span "Resolución del caso" at bounding box center [933, 159] width 107 height 17
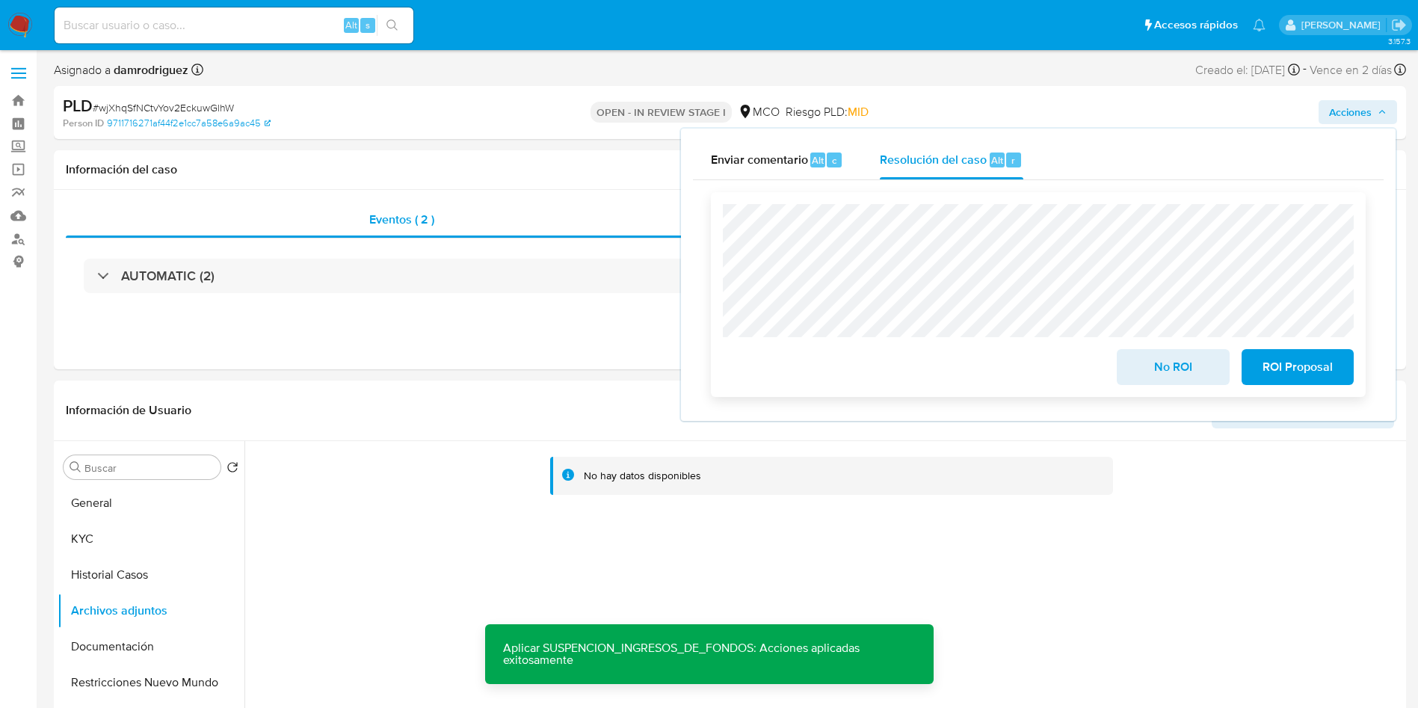
click at [1308, 377] on span "ROI Proposal" at bounding box center [1297, 367] width 73 height 33
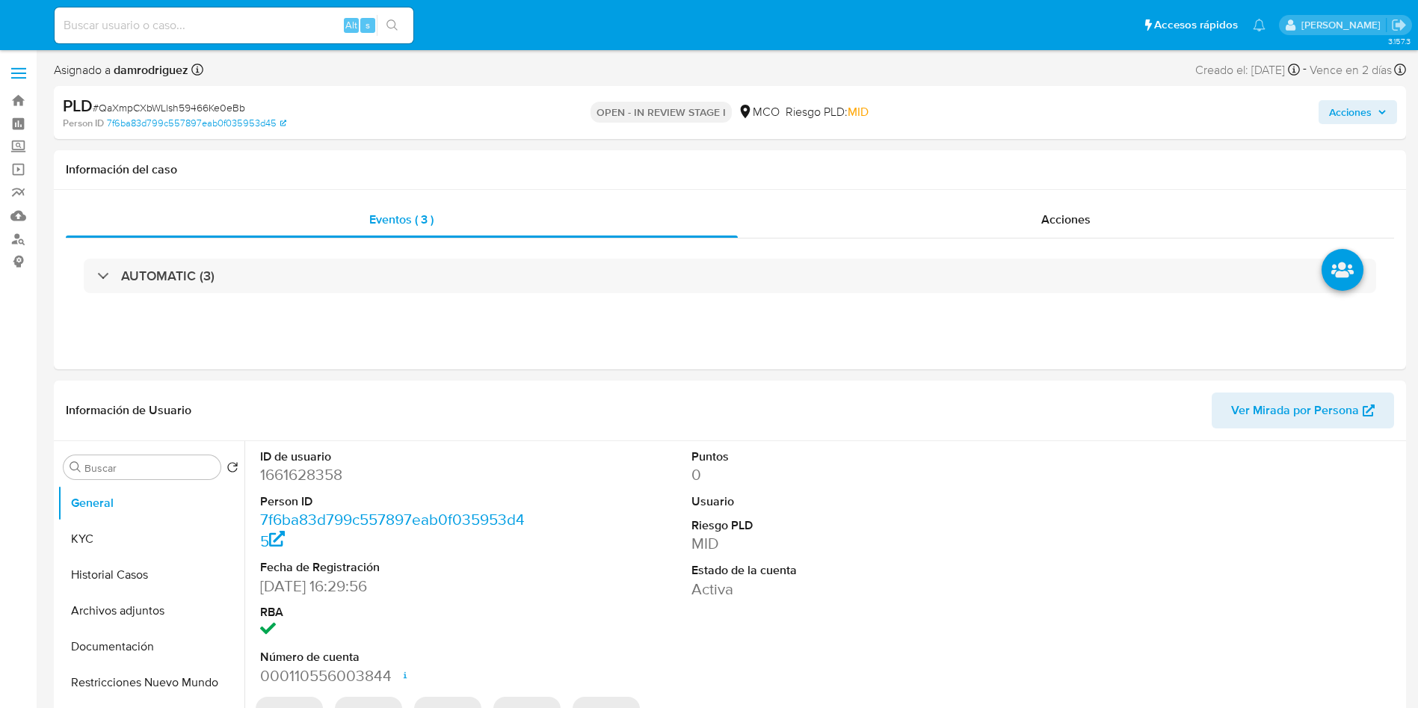
select select "10"
click at [305, 470] on dd "1661628358" at bounding box center [396, 474] width 273 height 21
copy dd "1661628358"
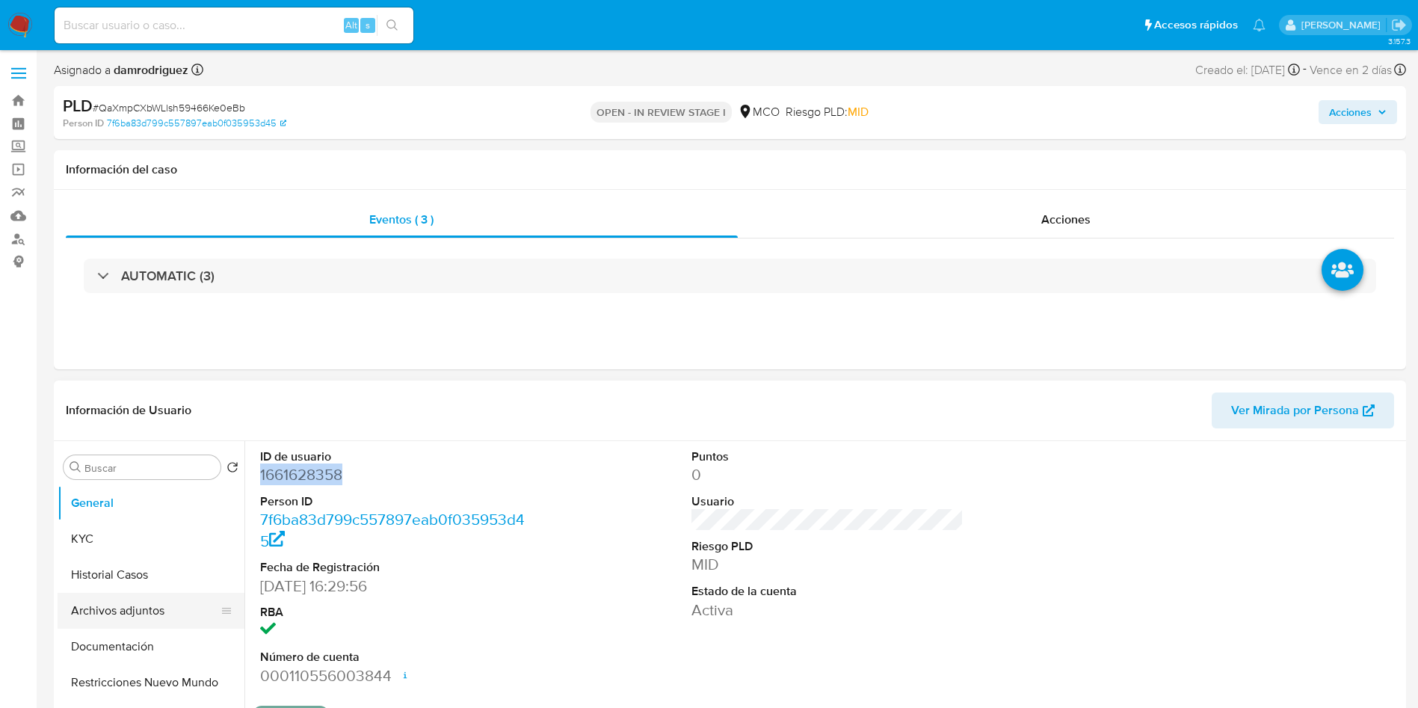
click at [153, 618] on button "Archivos adjuntos" at bounding box center [145, 611] width 175 height 36
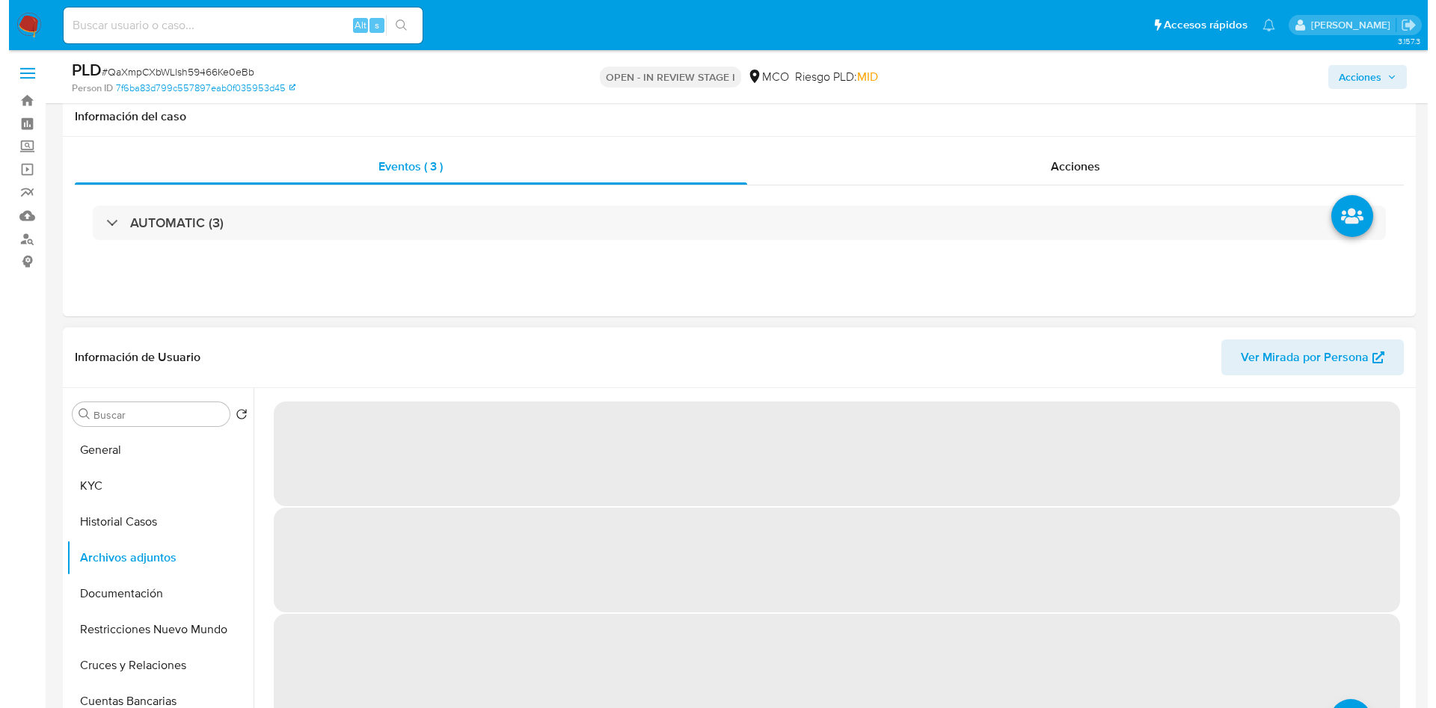
scroll to position [112, 0]
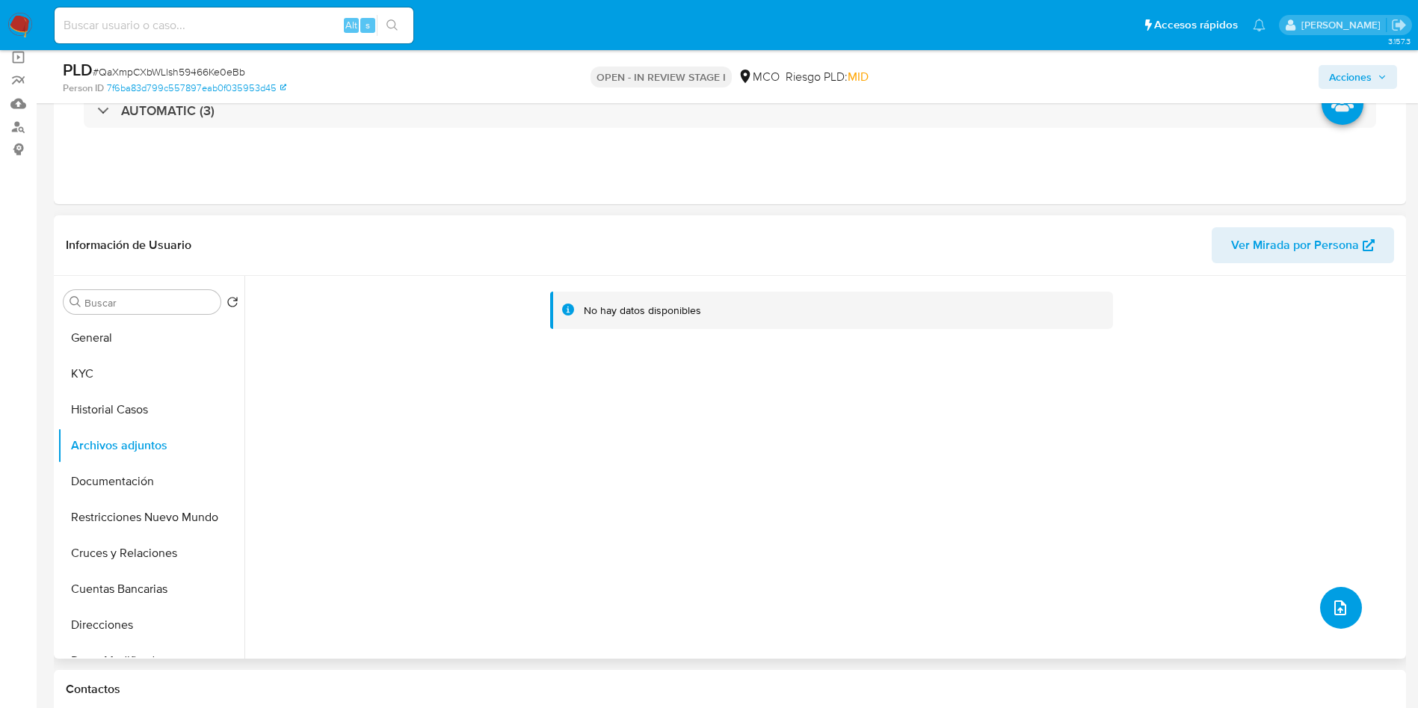
click at [1323, 606] on button "upload-file" at bounding box center [1341, 608] width 42 height 42
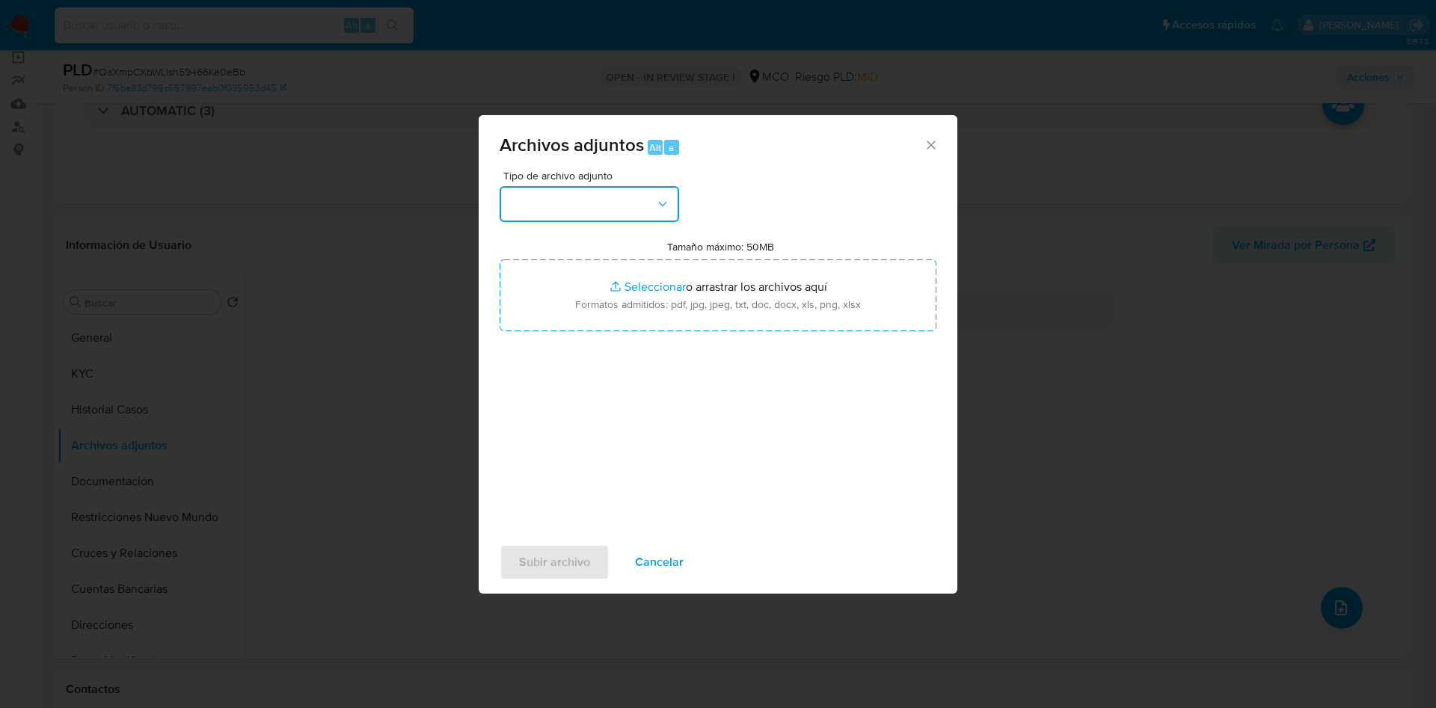
click at [614, 213] on button "button" at bounding box center [588, 204] width 179 height 36
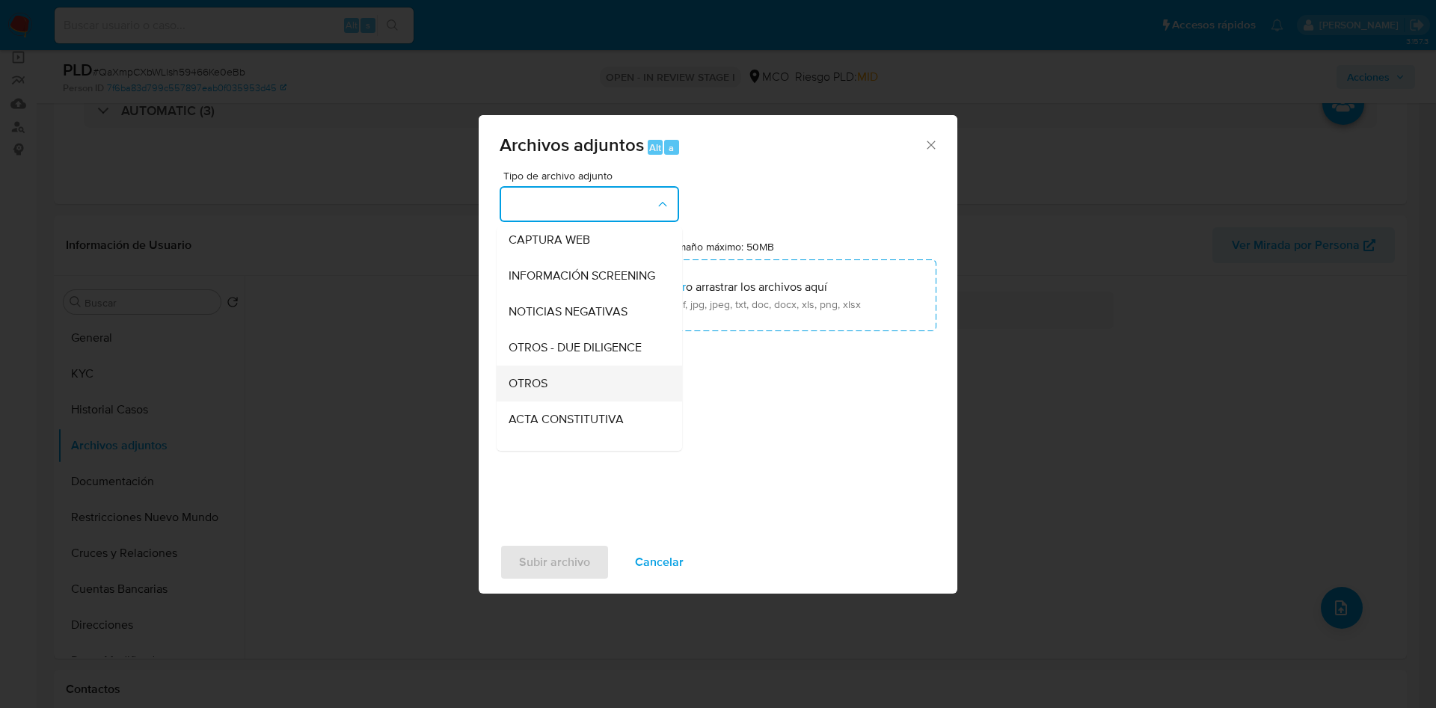
click at [553, 398] on div "OTROS" at bounding box center [584, 384] width 153 height 36
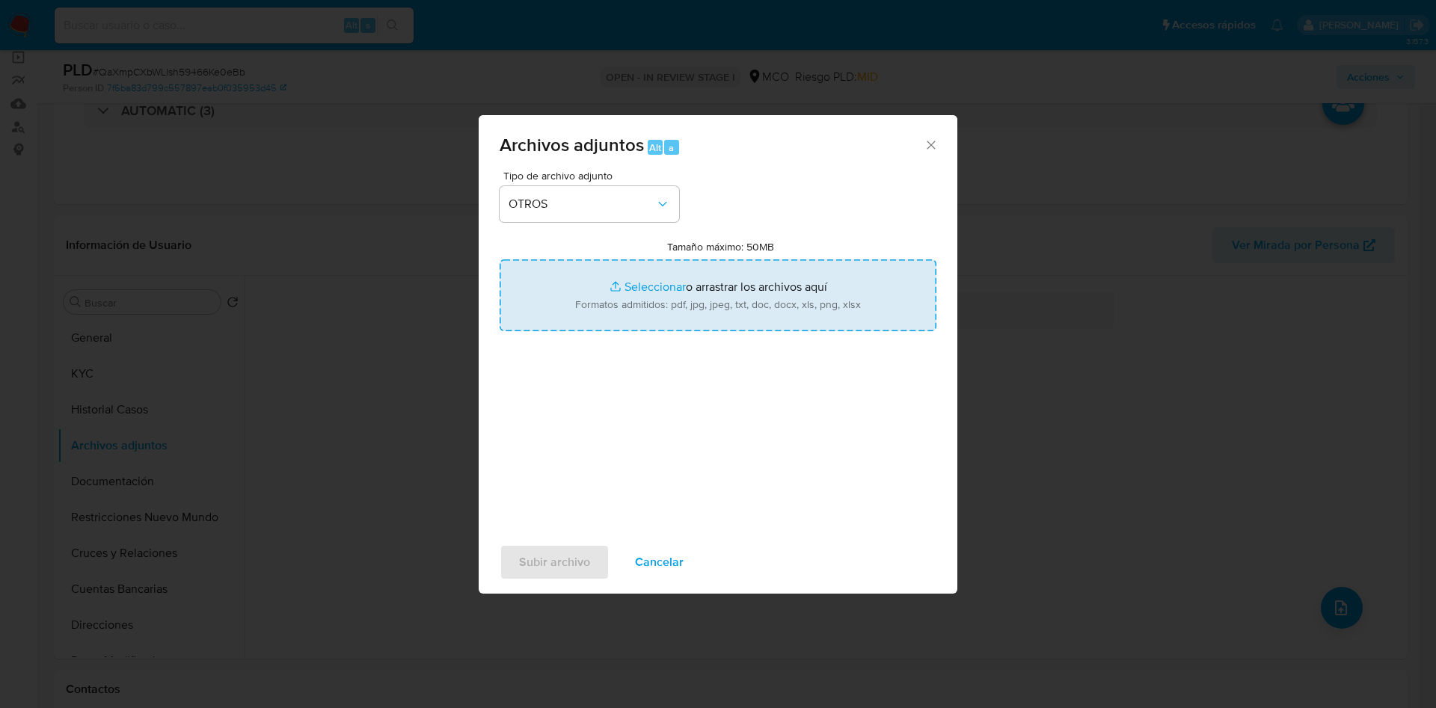
click at [617, 301] on input "Tamaño máximo: 50MB Seleccionar archivos" at bounding box center [717, 295] width 437 height 72
type input "C:\fakepath\1661628358 - 03_09_2025.pdf"
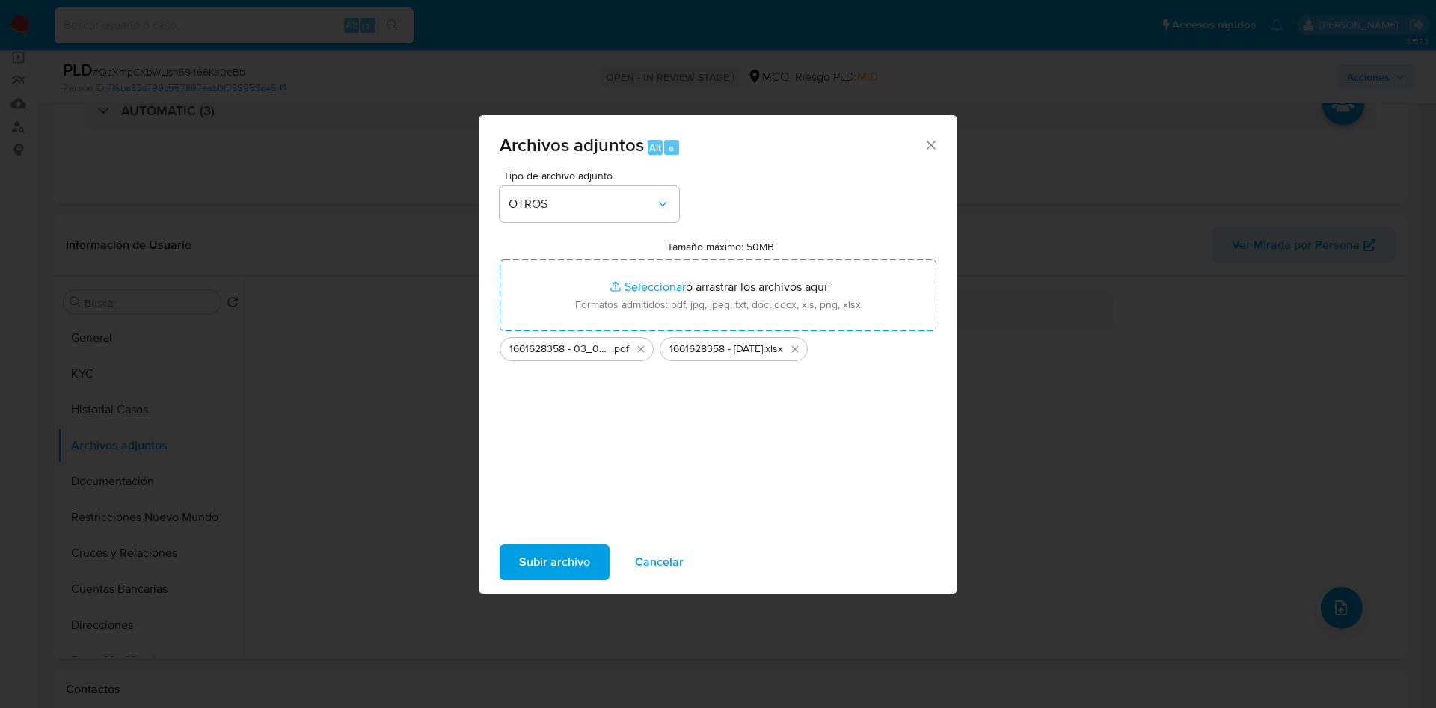
click at [567, 556] on span "Subir archivo" at bounding box center [554, 562] width 71 height 33
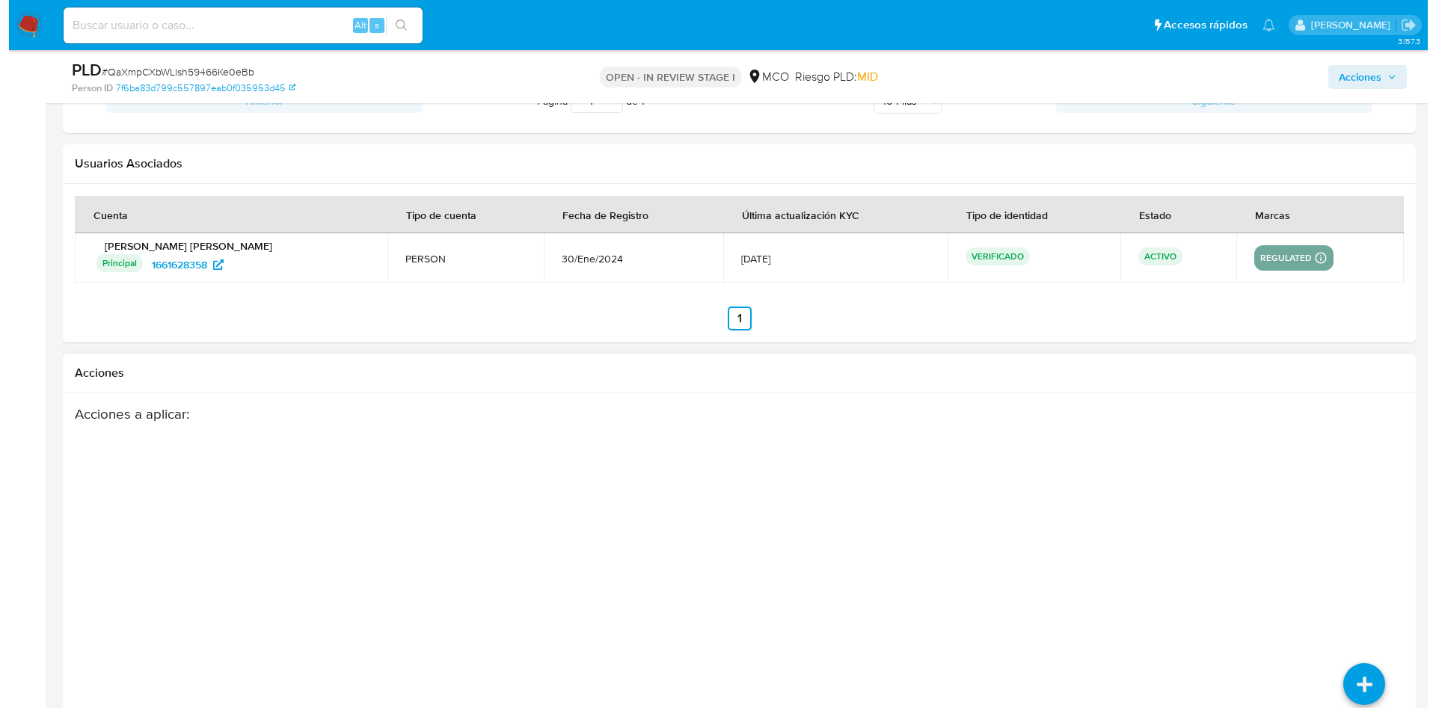
scroll to position [1894, 0]
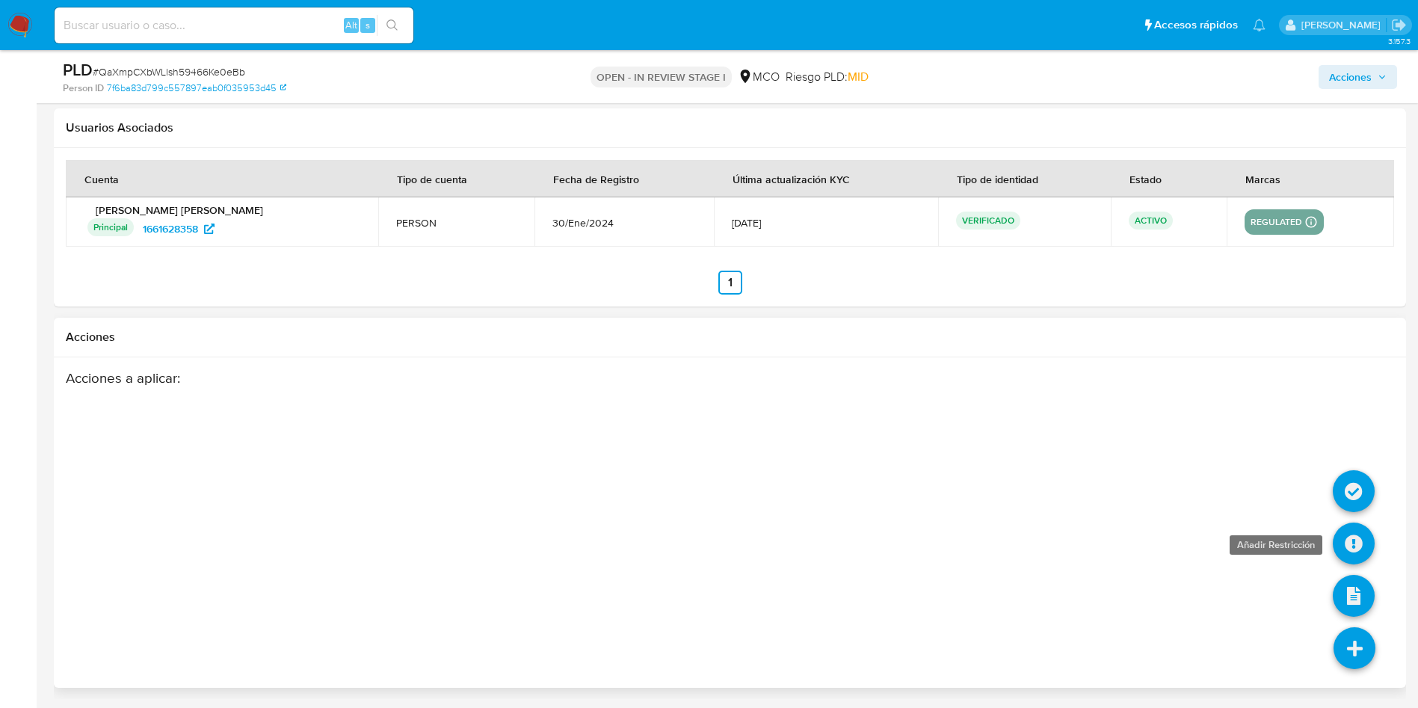
click at [1362, 539] on icon at bounding box center [1354, 544] width 42 height 42
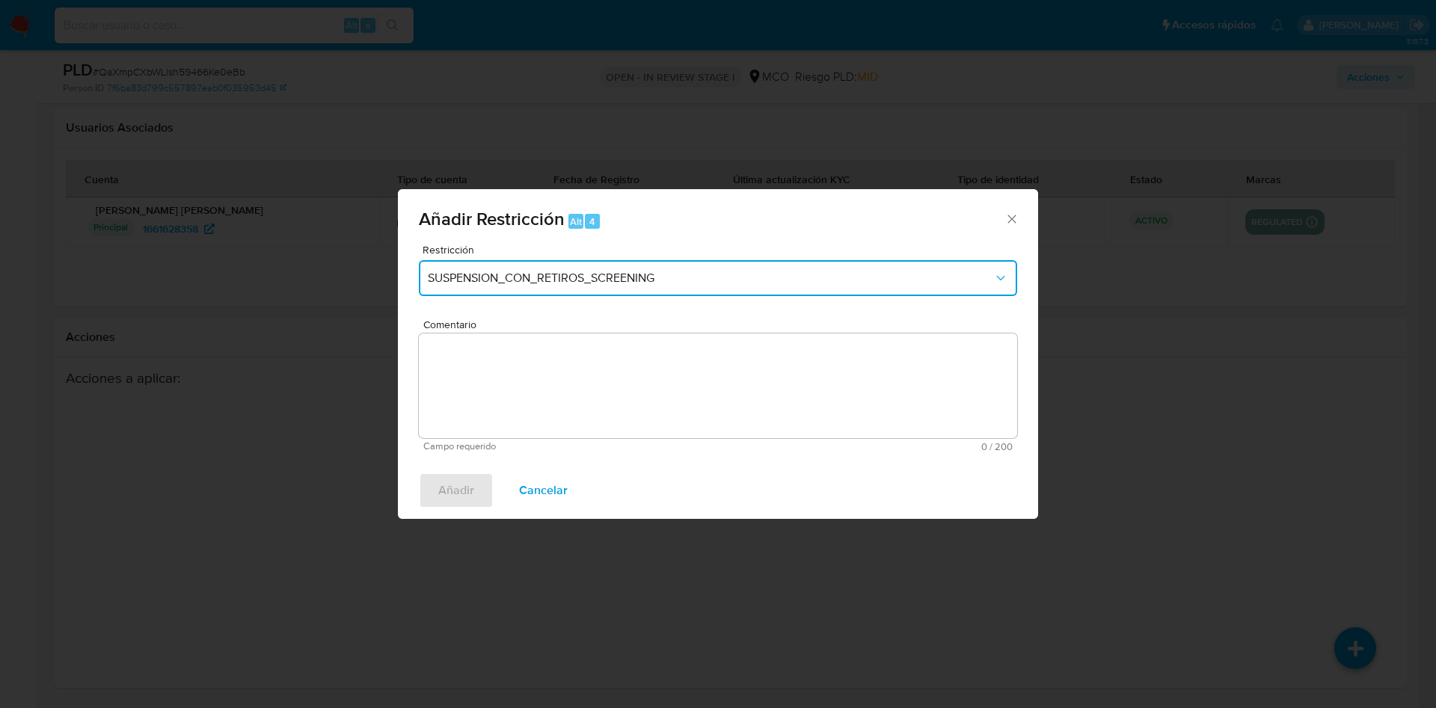
click at [514, 286] on button "SUSPENSION_CON_RETIROS_SCREENING" at bounding box center [718, 278] width 598 height 36
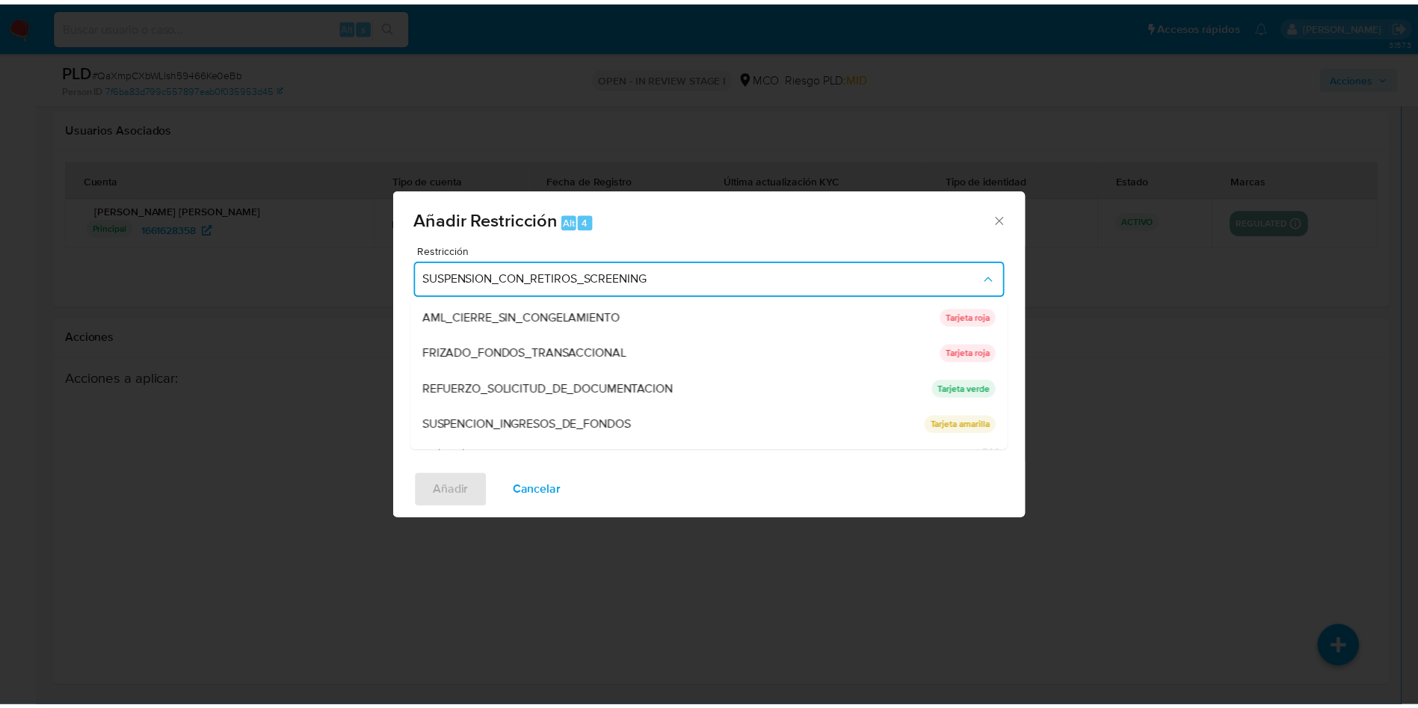
scroll to position [112, 0]
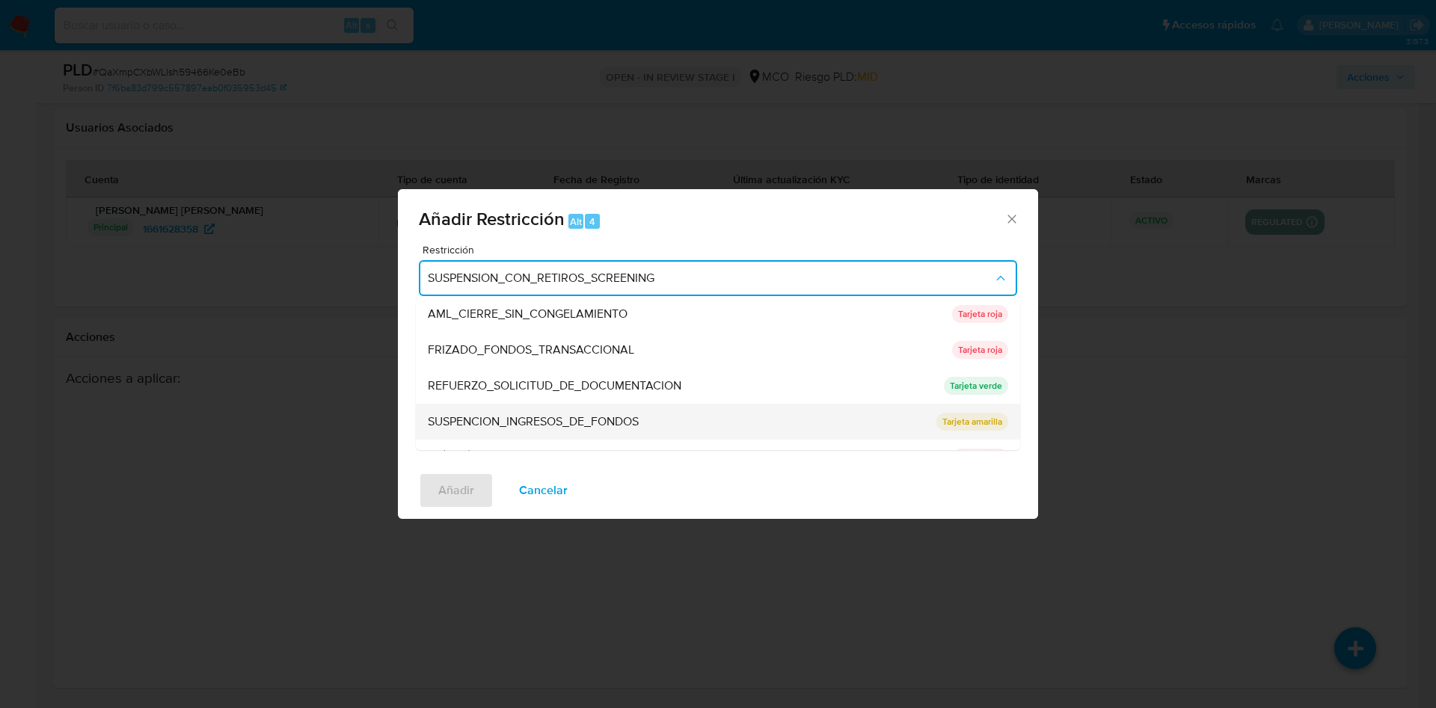
click at [626, 423] on span "SUSPENCION_INGRESOS_DE_FONDOS" at bounding box center [533, 421] width 211 height 15
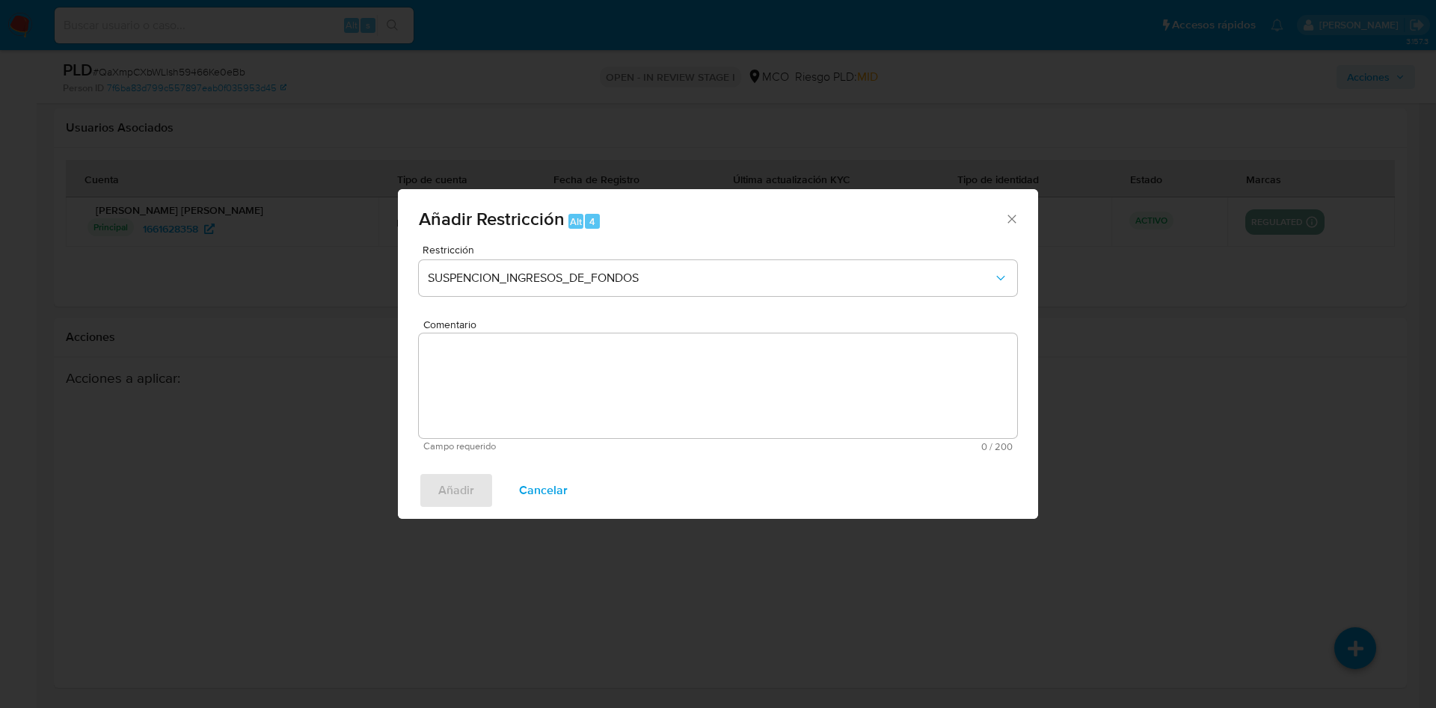
click at [484, 359] on textarea "Comentario" at bounding box center [718, 385] width 598 height 105
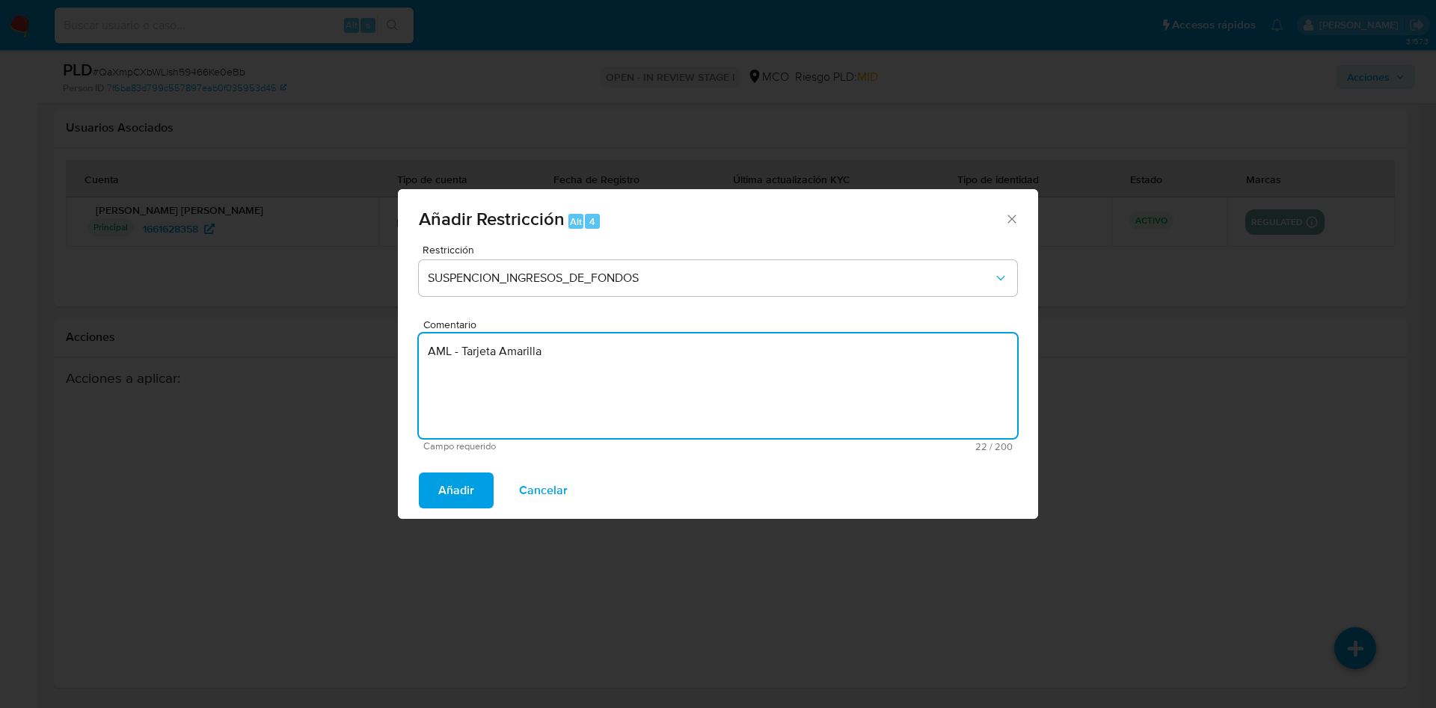
drag, startPoint x: 440, startPoint y: 348, endPoint x: 344, endPoint y: 348, distance: 96.5
click at [345, 348] on div "Añadir Restricción Alt 4 Restricción SUSPENCION_INGRESOS_DE_FONDOS Comentario A…" at bounding box center [718, 354] width 1436 height 708
click at [599, 328] on span "Comentario" at bounding box center [722, 324] width 598 height 11
click at [599, 333] on textarea "Tarjeta Amarilla" at bounding box center [718, 385] width 598 height 105
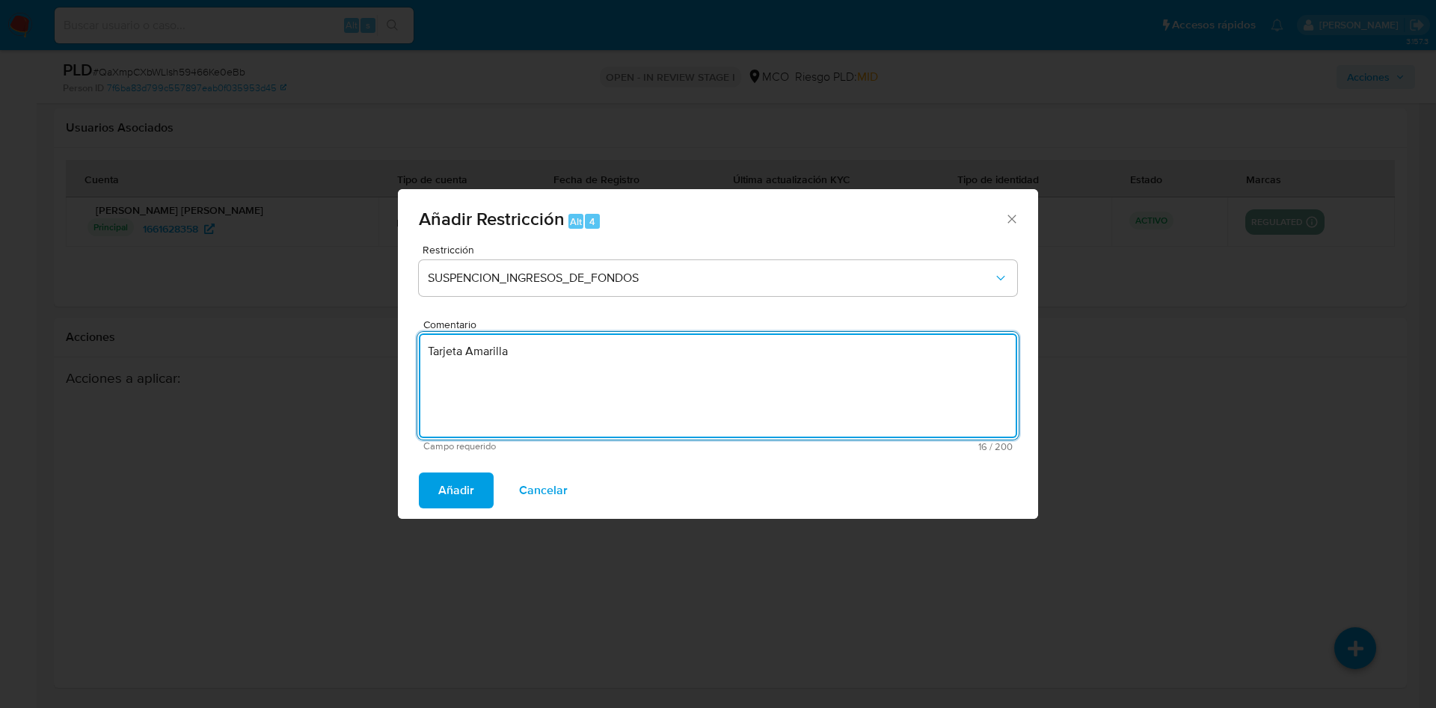
click at [584, 365] on textarea "Tarjeta Amarilla" at bounding box center [718, 385] width 598 height 105
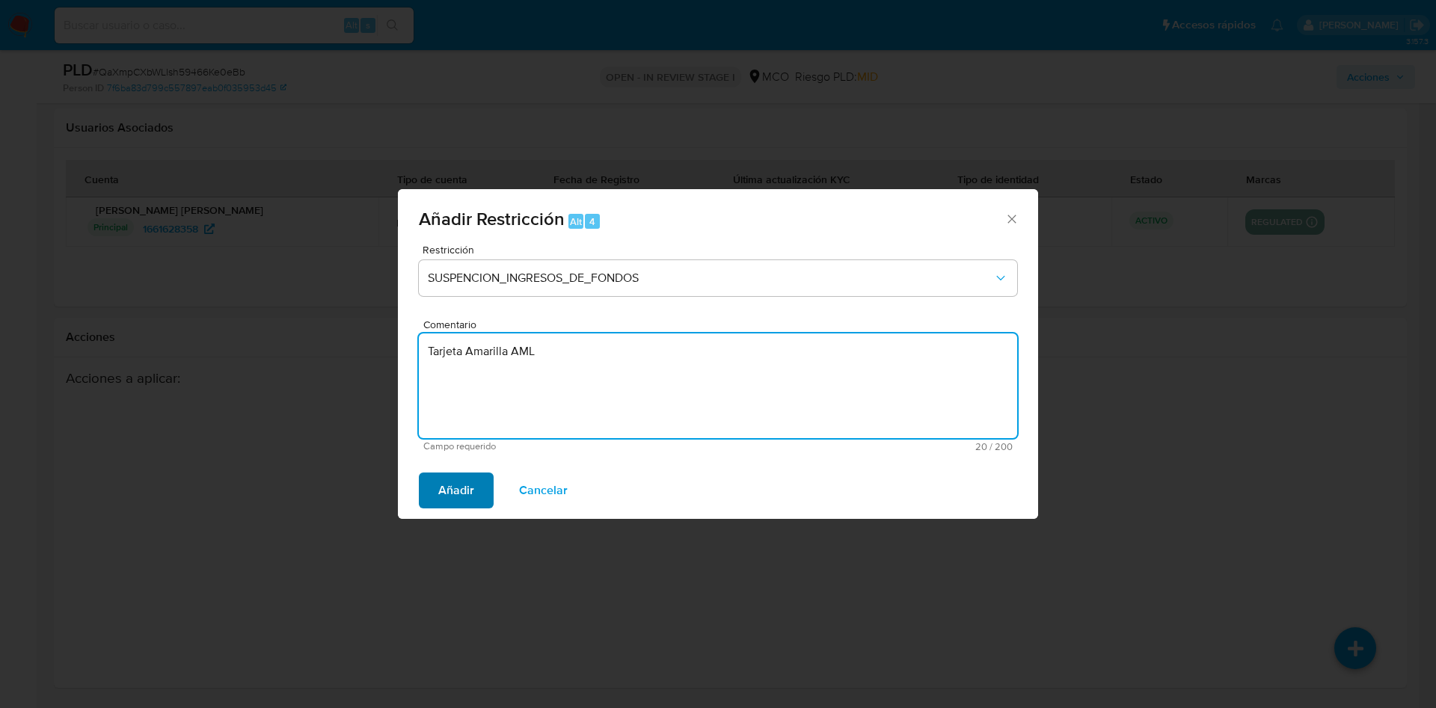
type textarea "Tarjeta Amarilla AML"
click at [446, 493] on span "Añadir" at bounding box center [456, 490] width 36 height 33
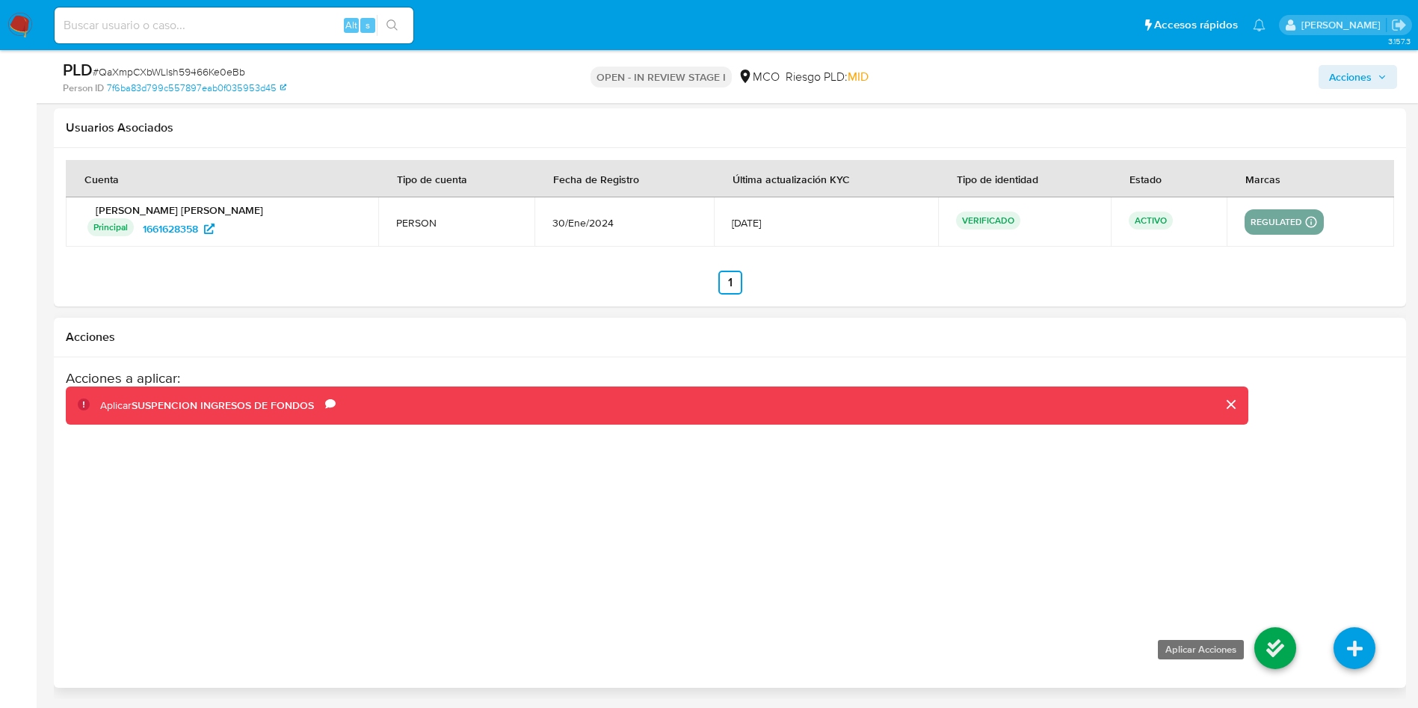
click at [1270, 643] on icon at bounding box center [1276, 648] width 42 height 42
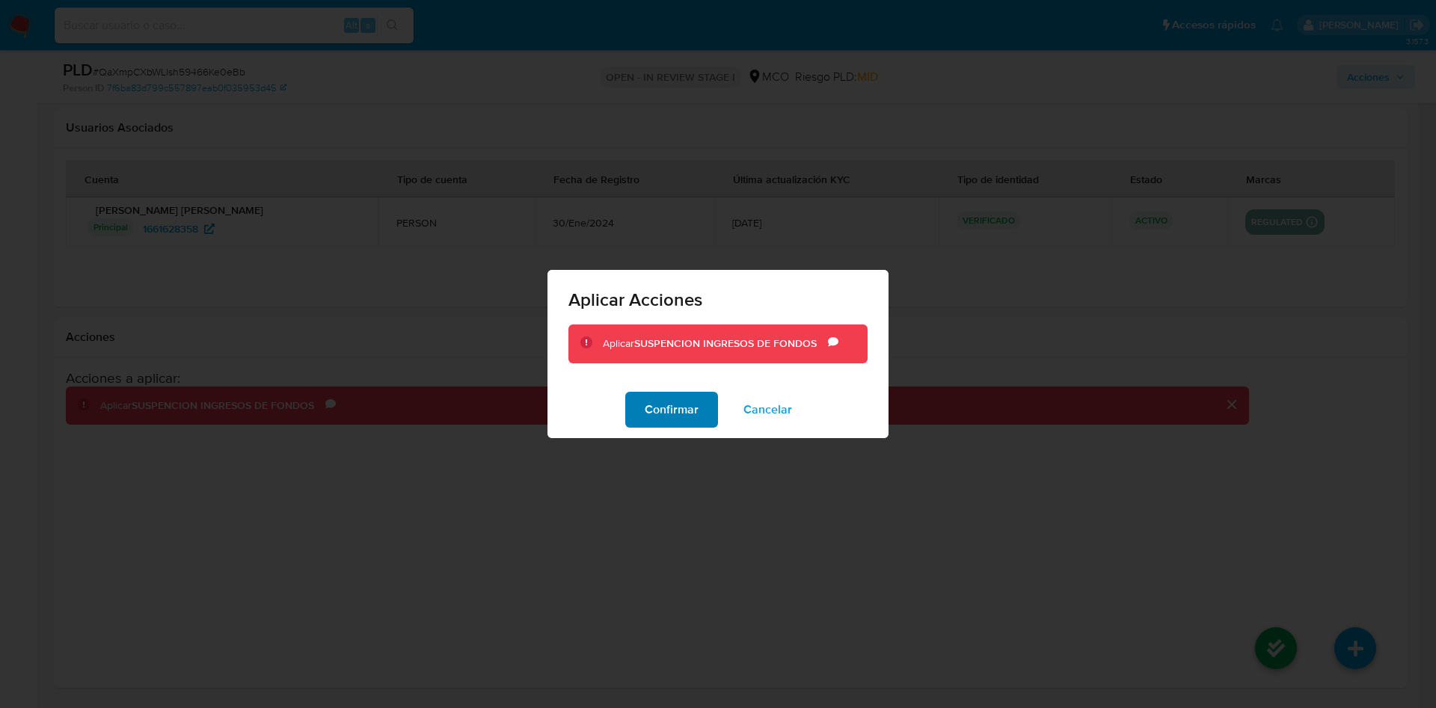
click at [661, 416] on span "Confirmar" at bounding box center [671, 409] width 54 height 33
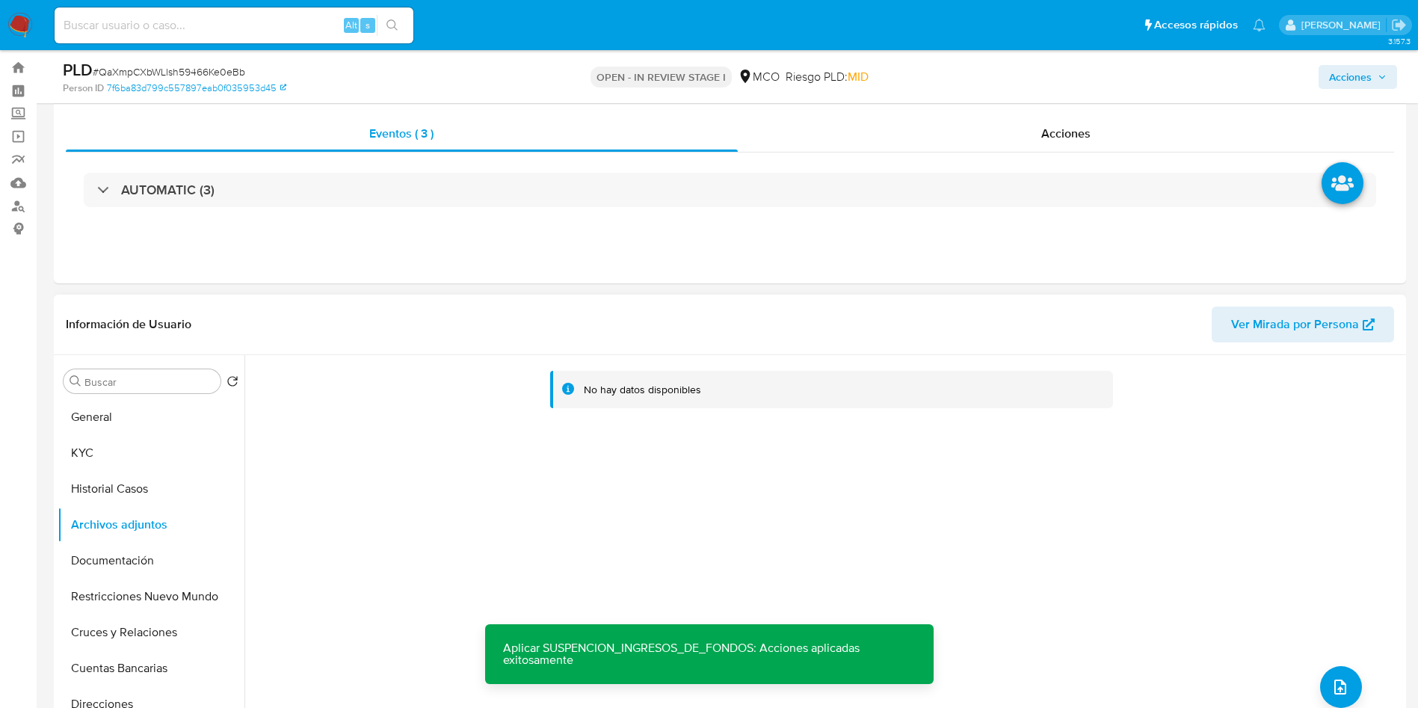
scroll to position [0, 0]
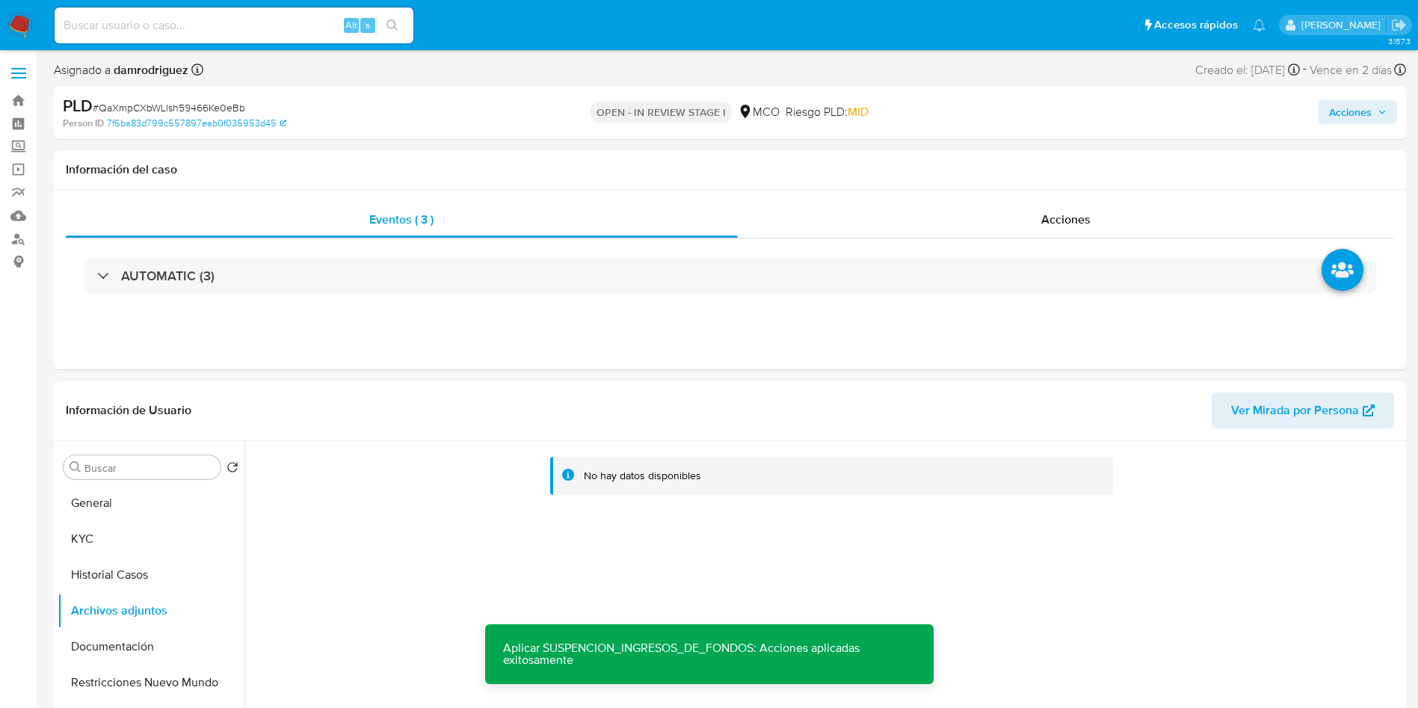
click at [1368, 90] on div "PLD # QaXmpCXbWLlsh59466Ke0eBb Person ID 7f6ba83d799c557897eab0f035953d45 OPEN …" at bounding box center [730, 112] width 1353 height 53
click at [1364, 101] on span "Acciones" at bounding box center [1350, 112] width 43 height 24
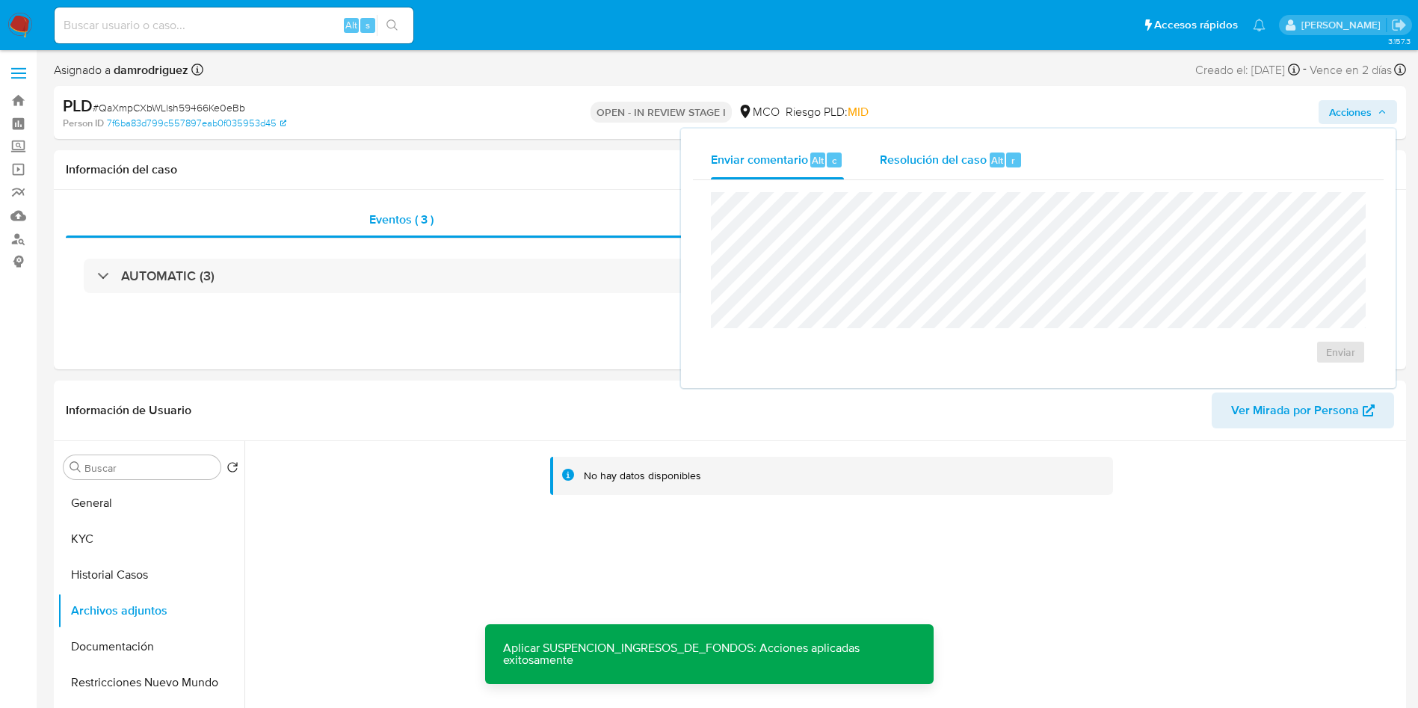
click at [915, 161] on span "Resolución del caso" at bounding box center [933, 159] width 107 height 17
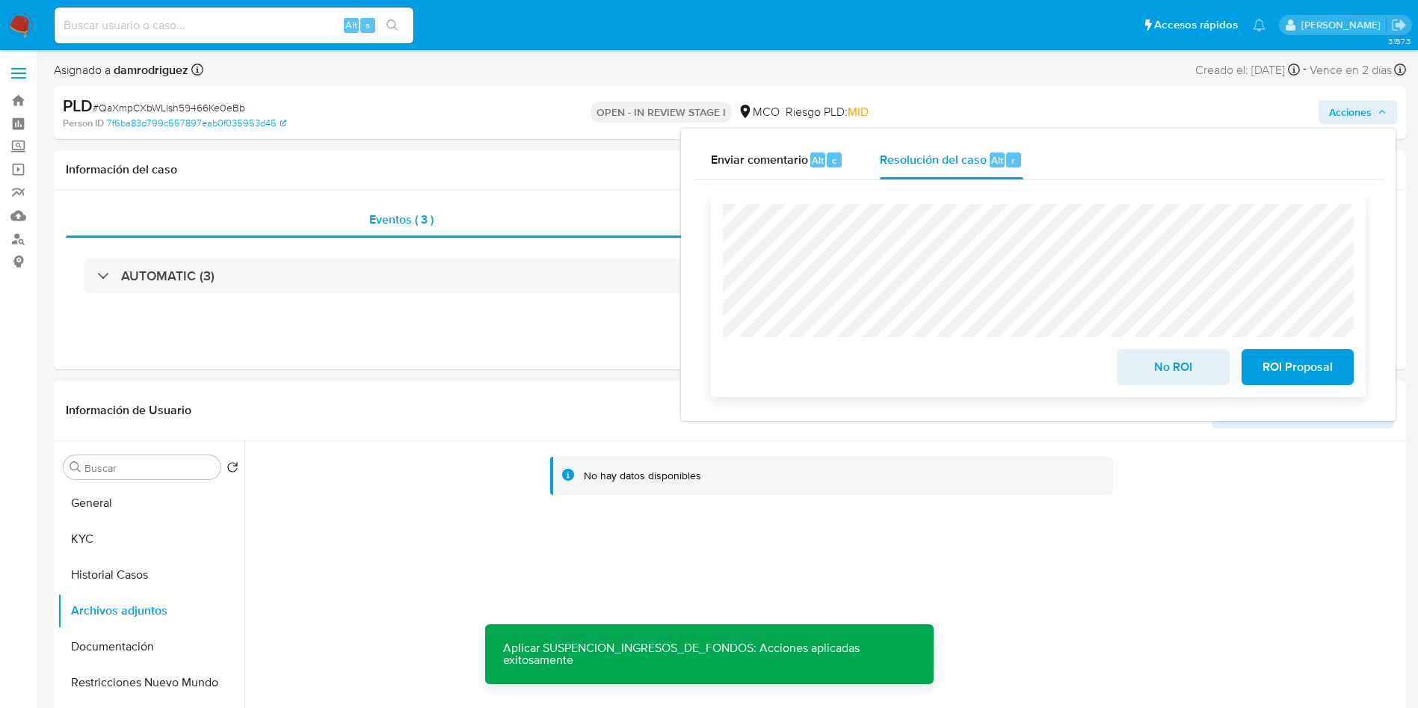
click at [1294, 372] on span "ROI Proposal" at bounding box center [1297, 367] width 73 height 33
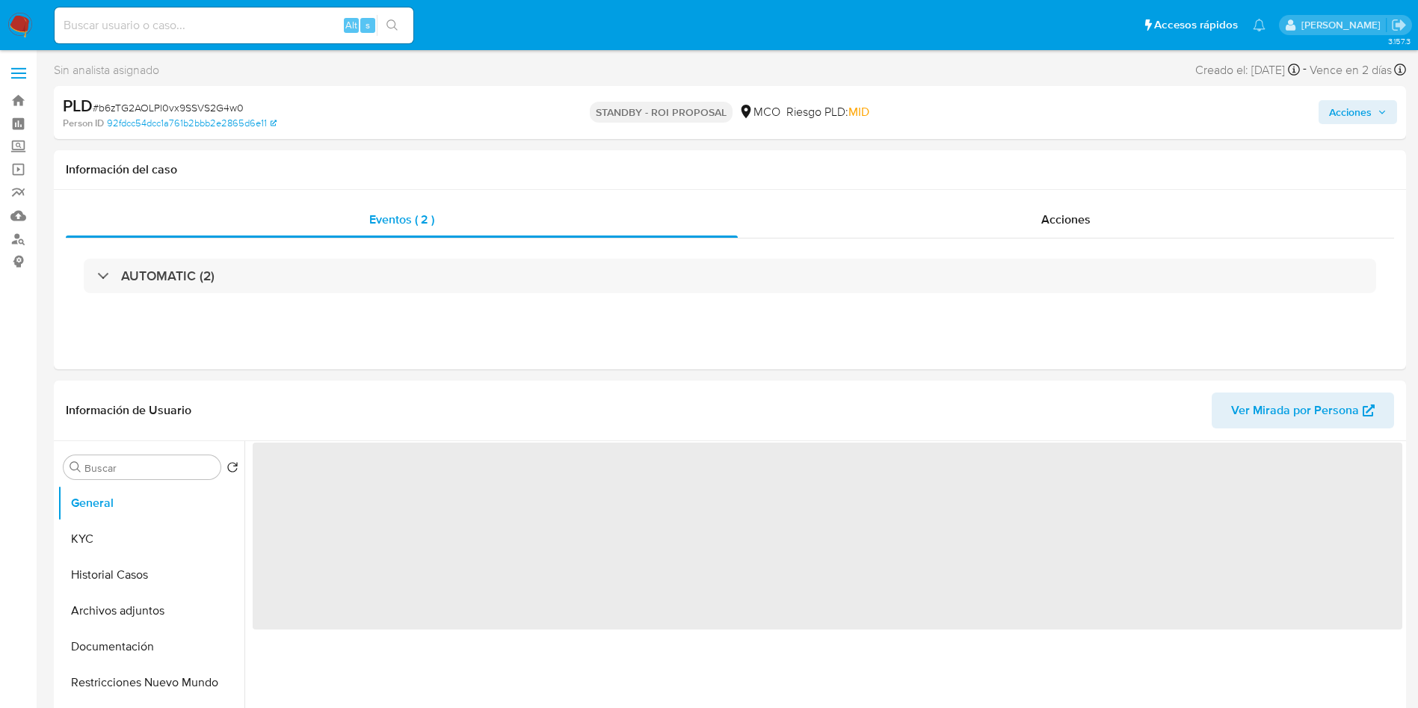
select select "10"
click at [159, 690] on button "Restricciones Nuevo Mundo" at bounding box center [145, 683] width 175 height 36
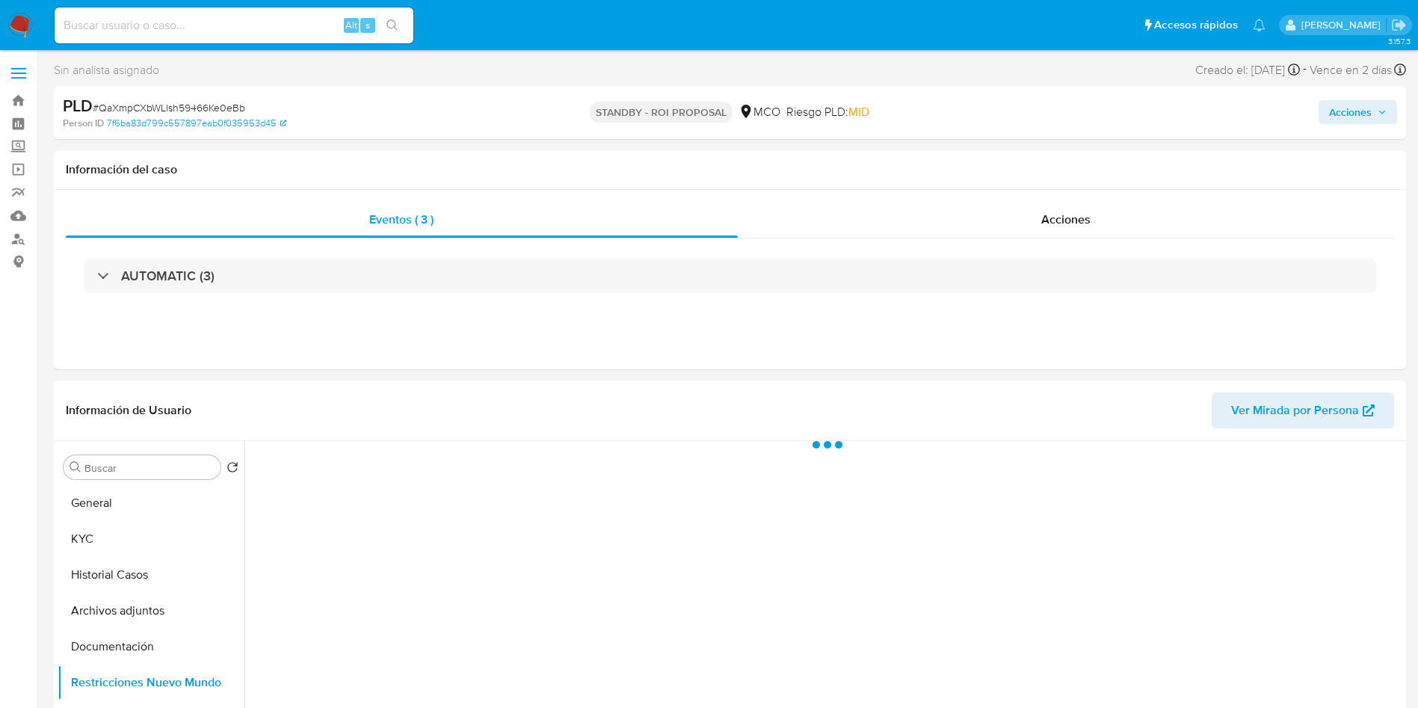
scroll to position [112, 0]
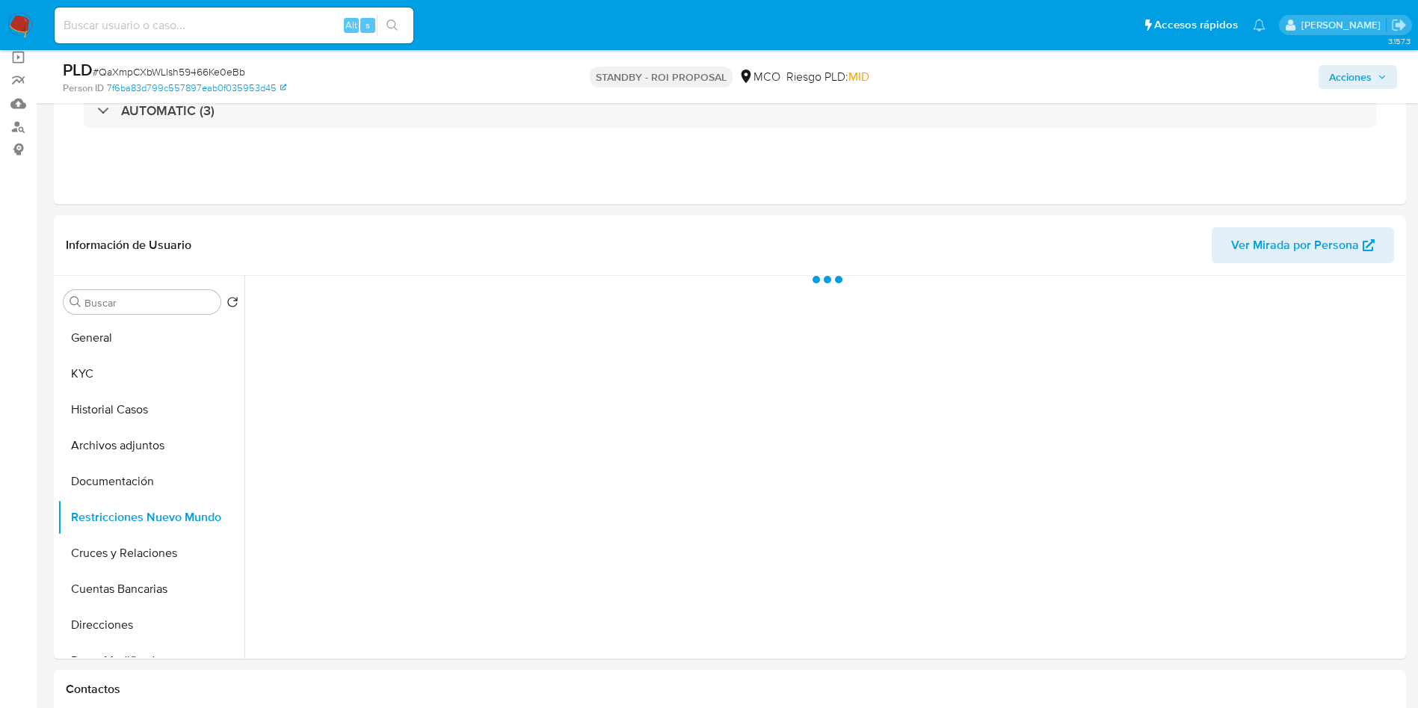
select select "10"
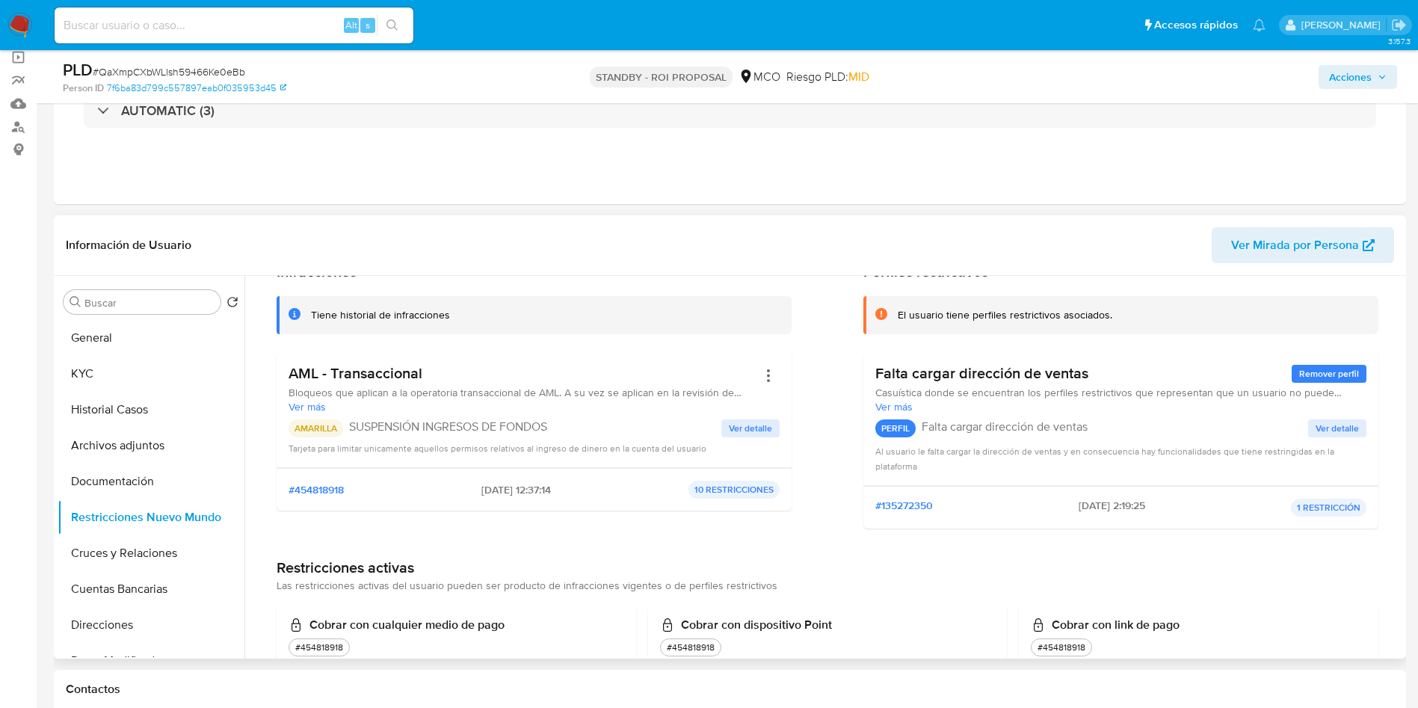
scroll to position [0, 0]
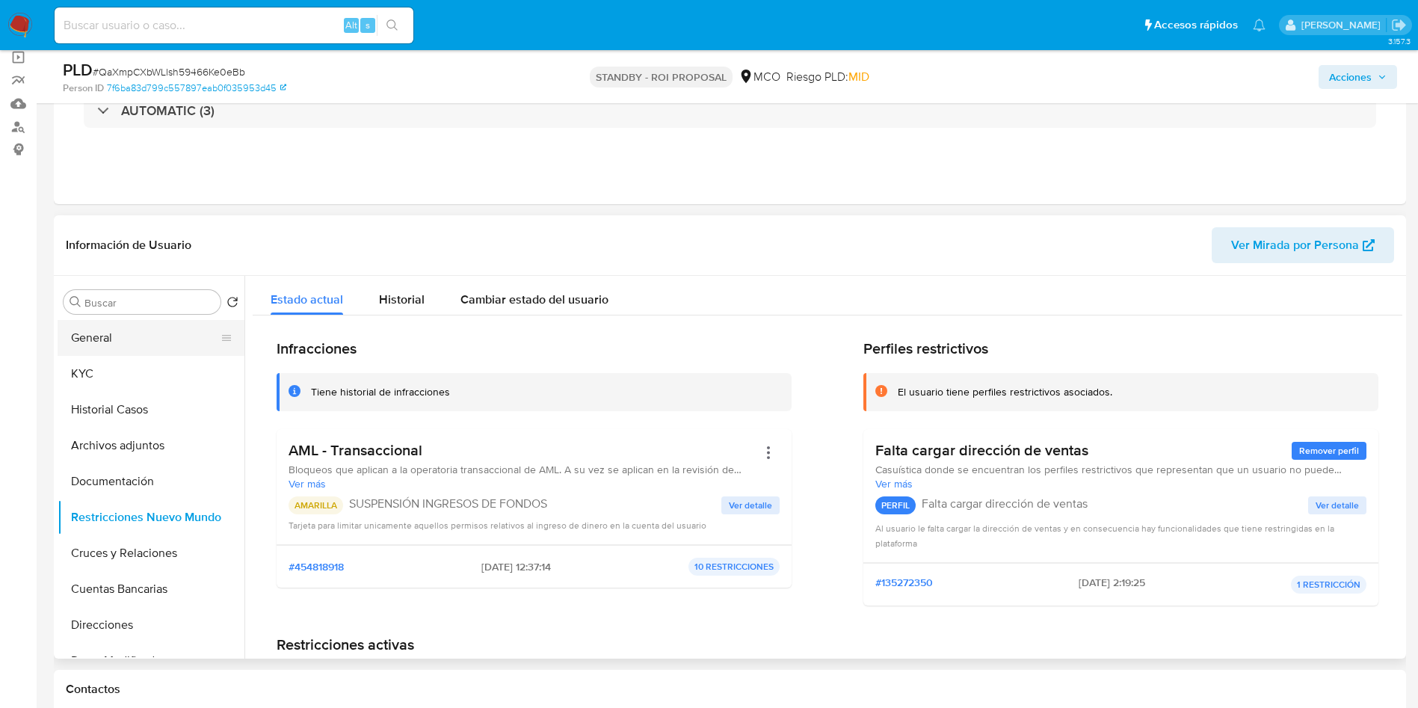
click at [104, 333] on button "General" at bounding box center [145, 338] width 175 height 36
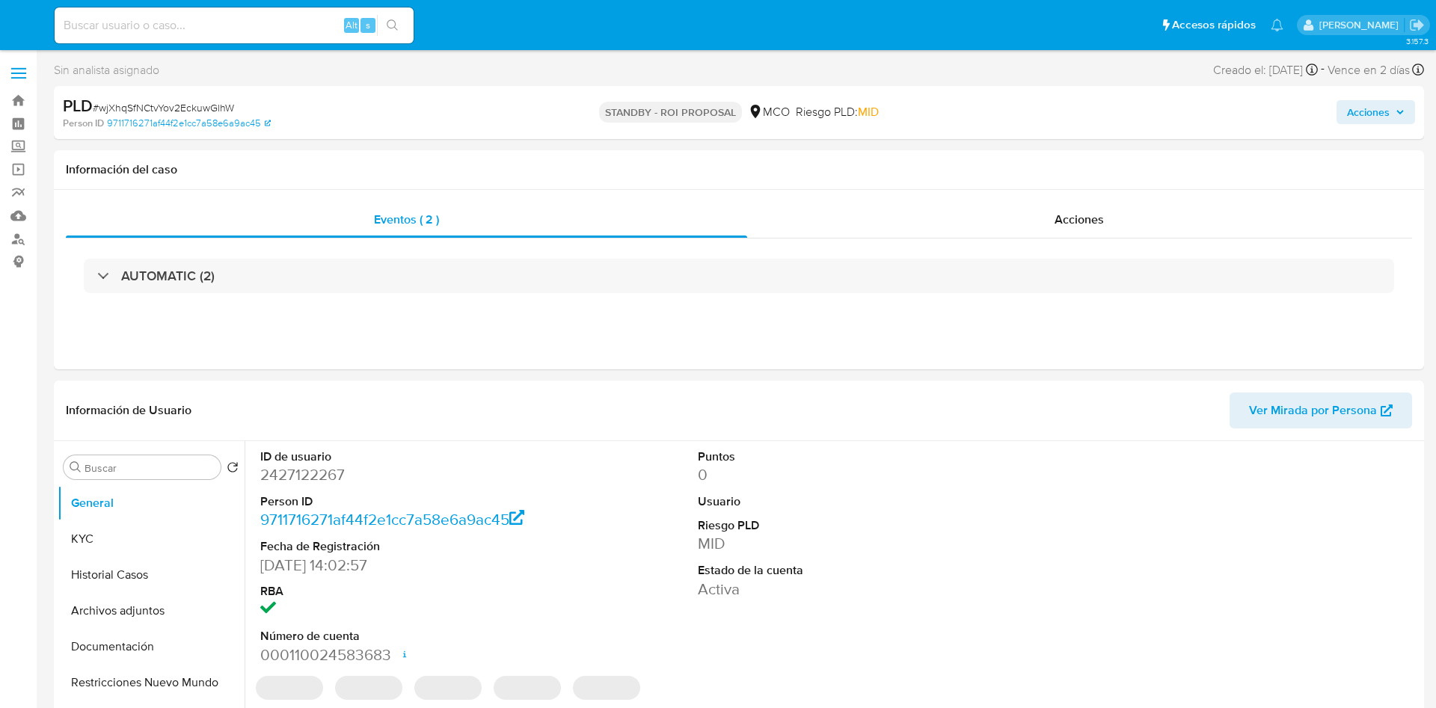
select select "10"
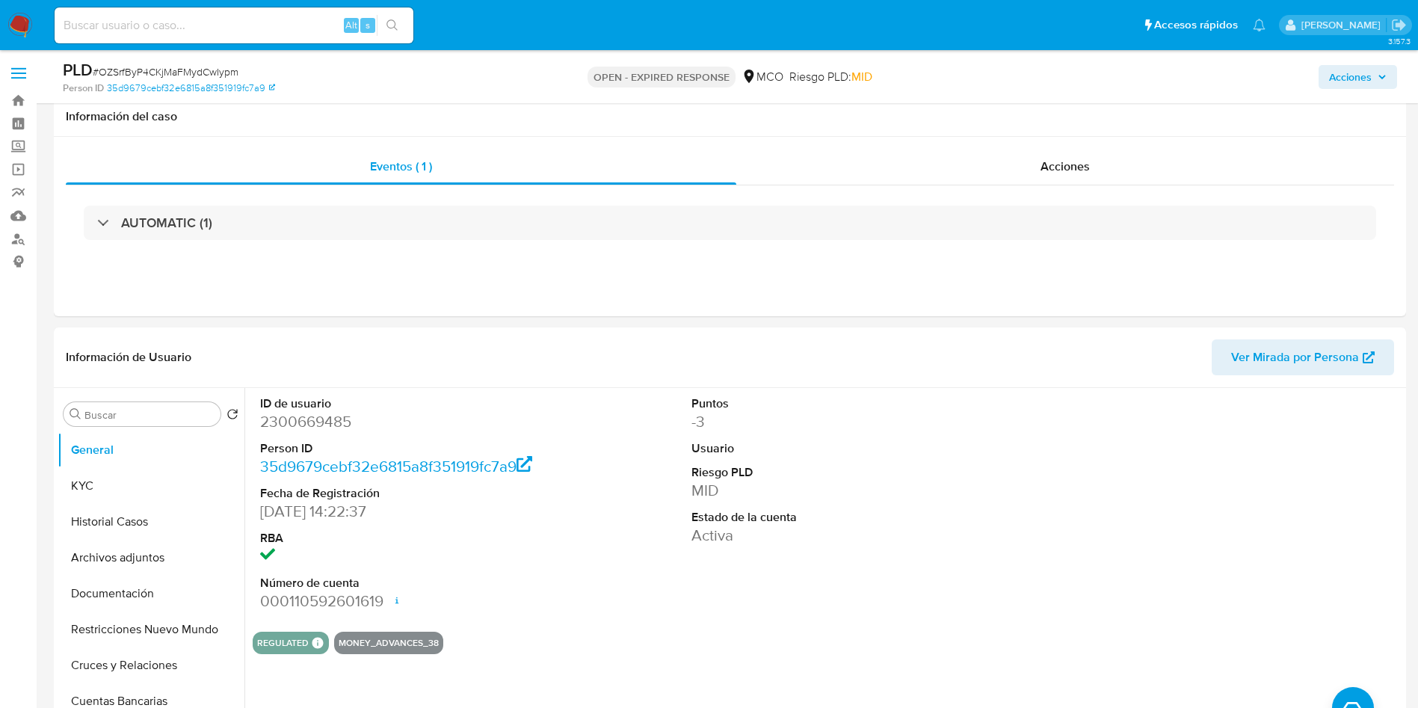
select select "10"
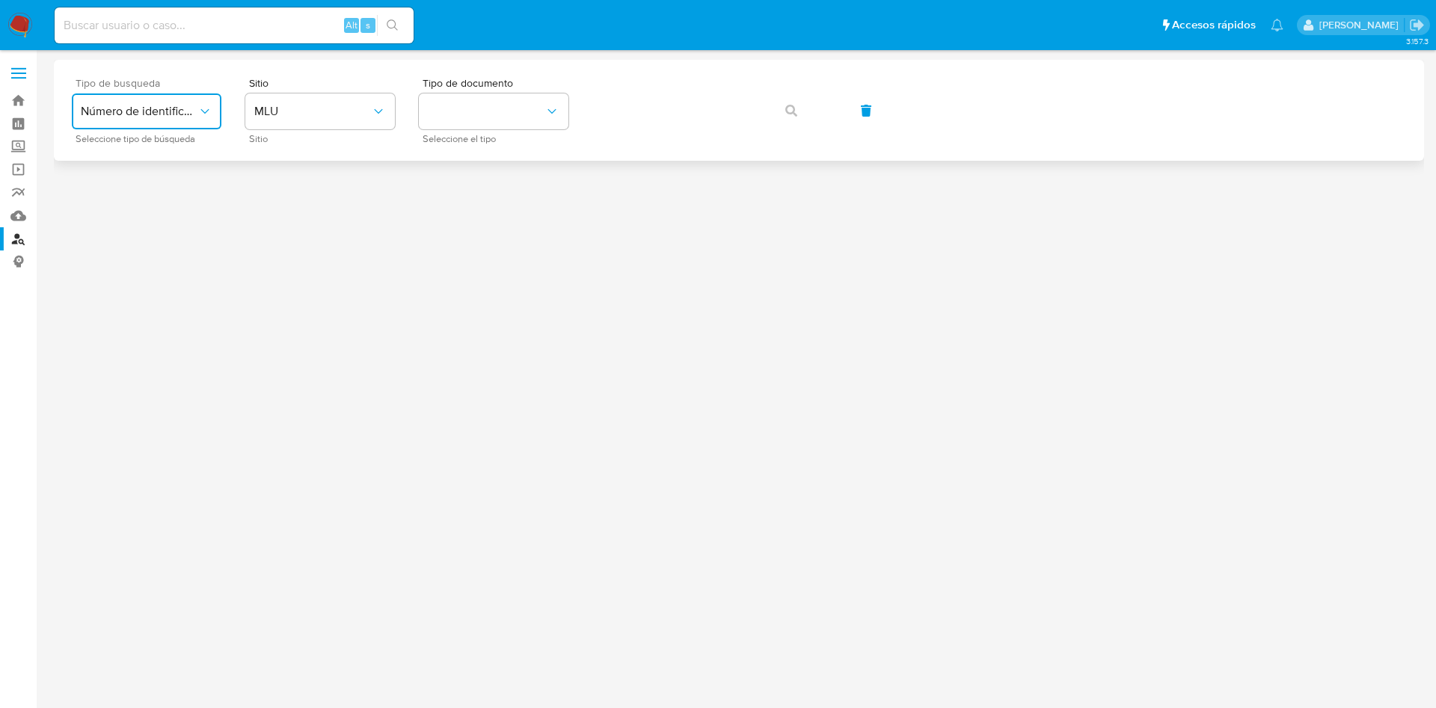
click at [161, 107] on span "Número de identificación" at bounding box center [139, 111] width 117 height 15
click at [141, 197] on div "User ID" at bounding box center [142, 203] width 123 height 36
click at [179, 117] on span "User ID" at bounding box center [139, 111] width 117 height 15
click at [164, 166] on span "Número de identificación" at bounding box center [142, 159] width 123 height 30
click at [342, 118] on button "site_id" at bounding box center [320, 111] width 150 height 36
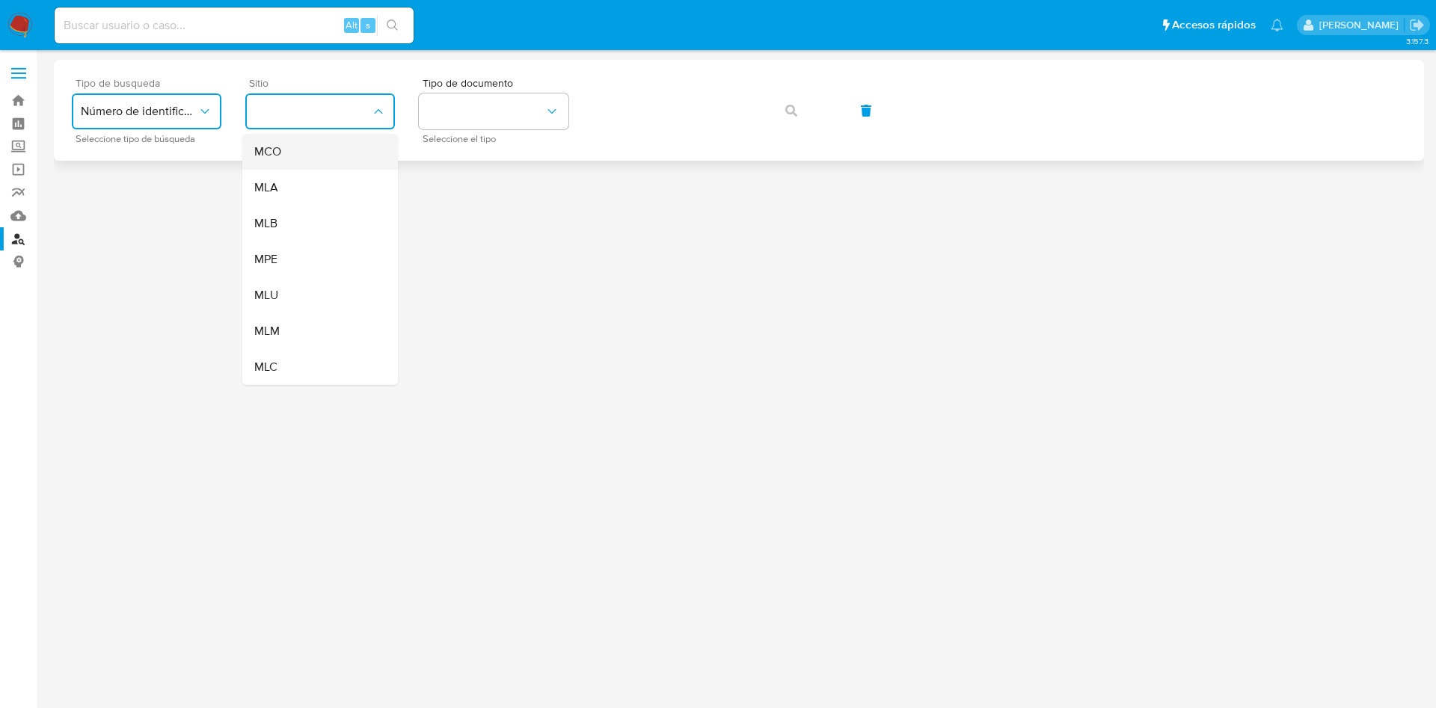
click at [305, 145] on div "MCO" at bounding box center [315, 152] width 123 height 36
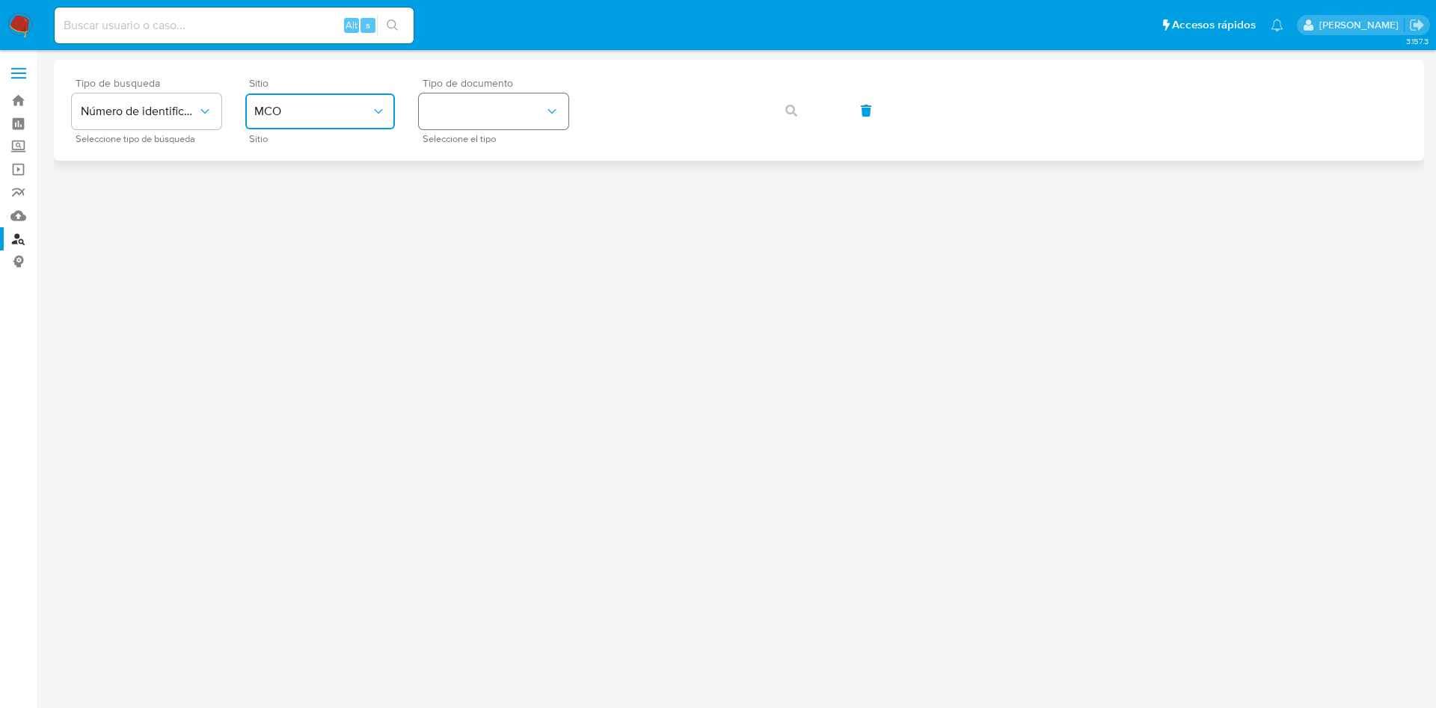
click at [461, 109] on button "identificationType" at bounding box center [494, 111] width 150 height 36
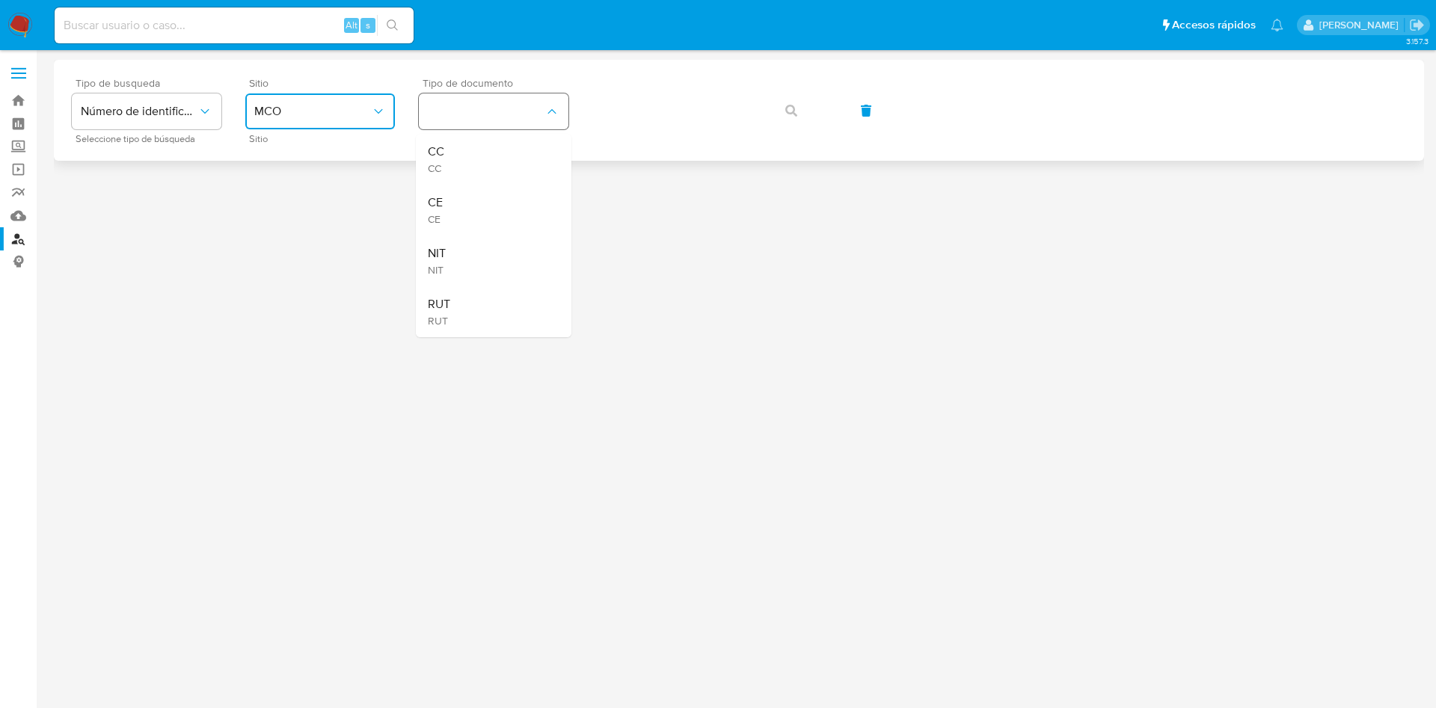
click at [474, 151] on div "CC CC" at bounding box center [489, 159] width 123 height 51
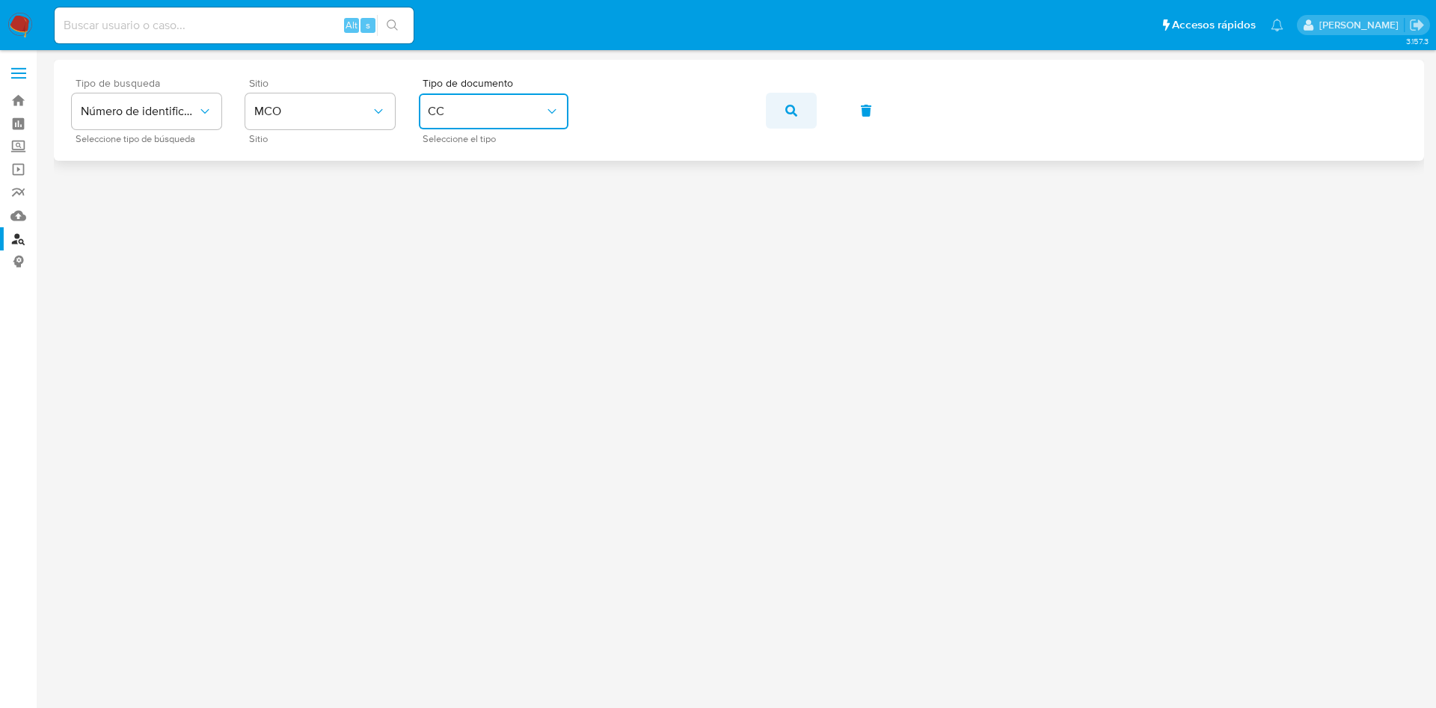
click at [769, 109] on button "button" at bounding box center [791, 111] width 51 height 36
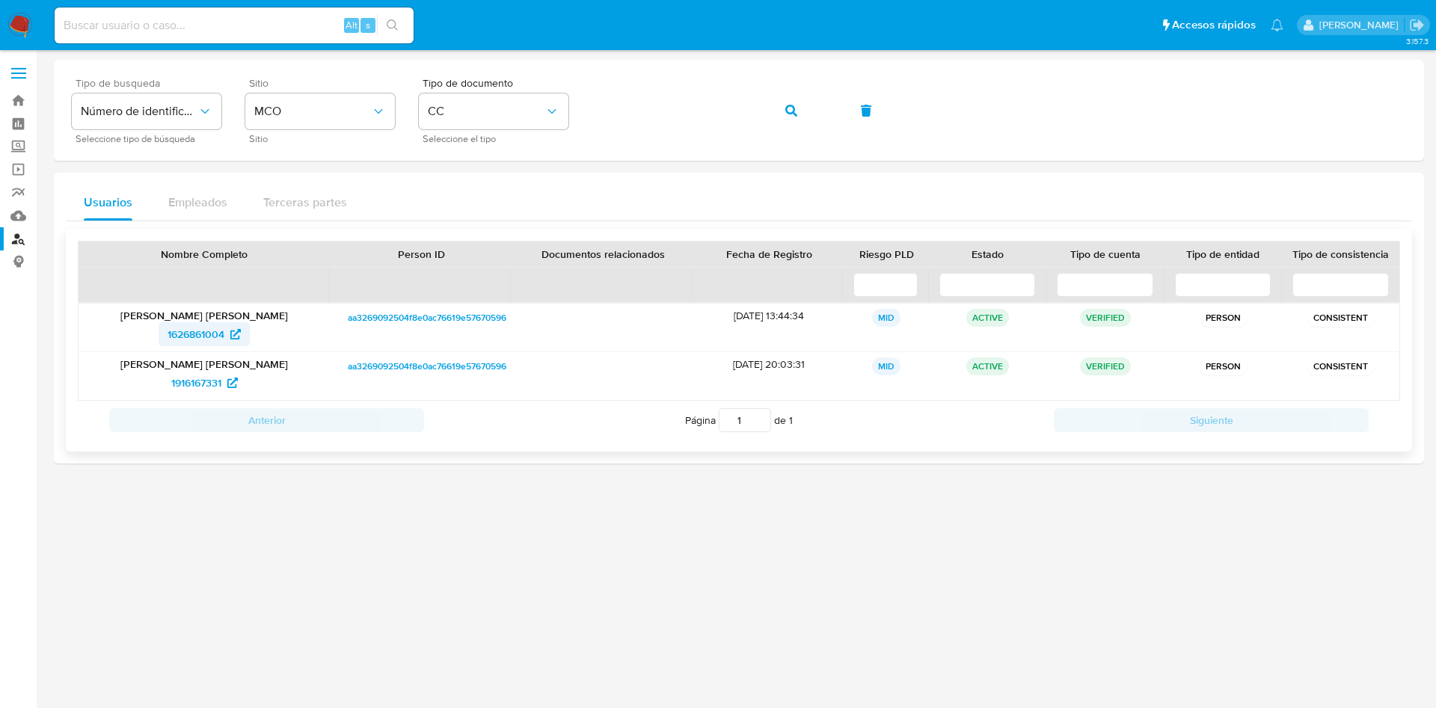
click at [193, 338] on span "1626861004" at bounding box center [195, 334] width 57 height 24
click at [201, 387] on span "1916167331" at bounding box center [196, 383] width 50 height 24
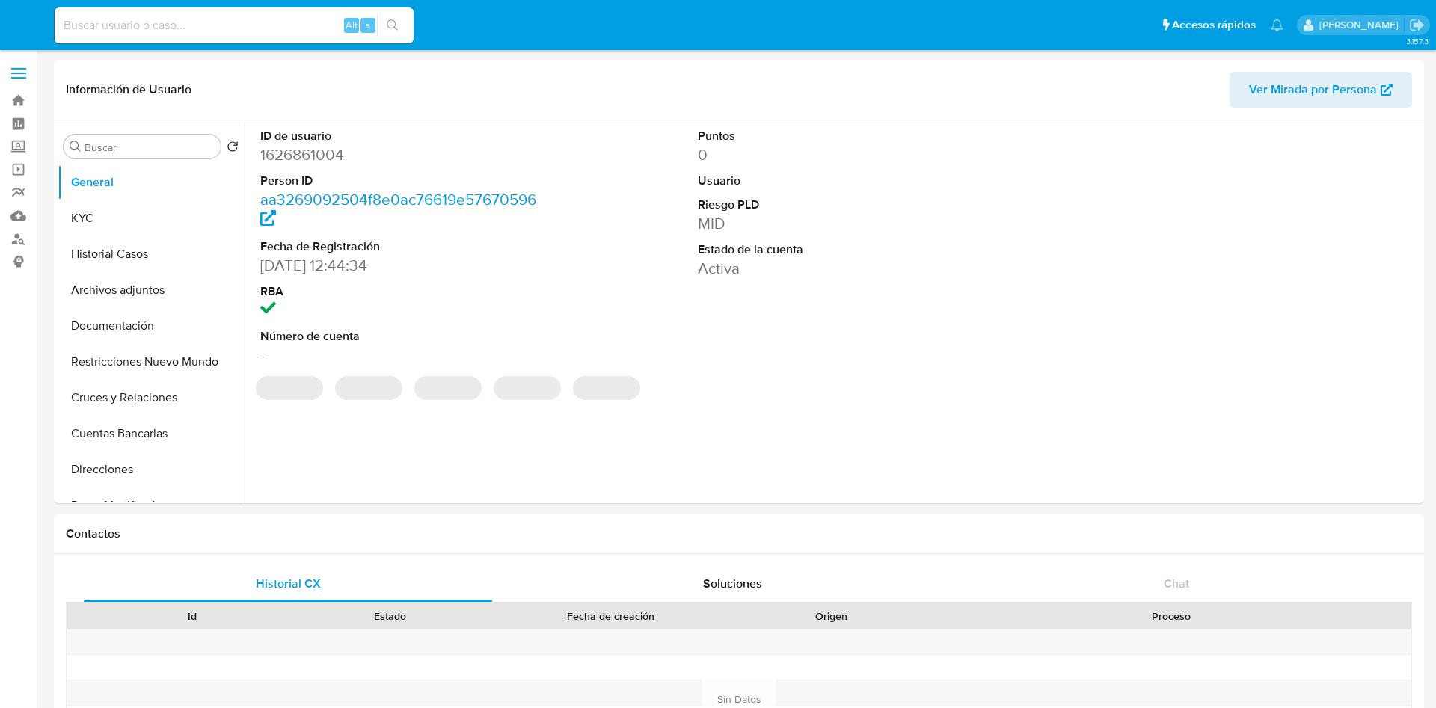
select select "10"
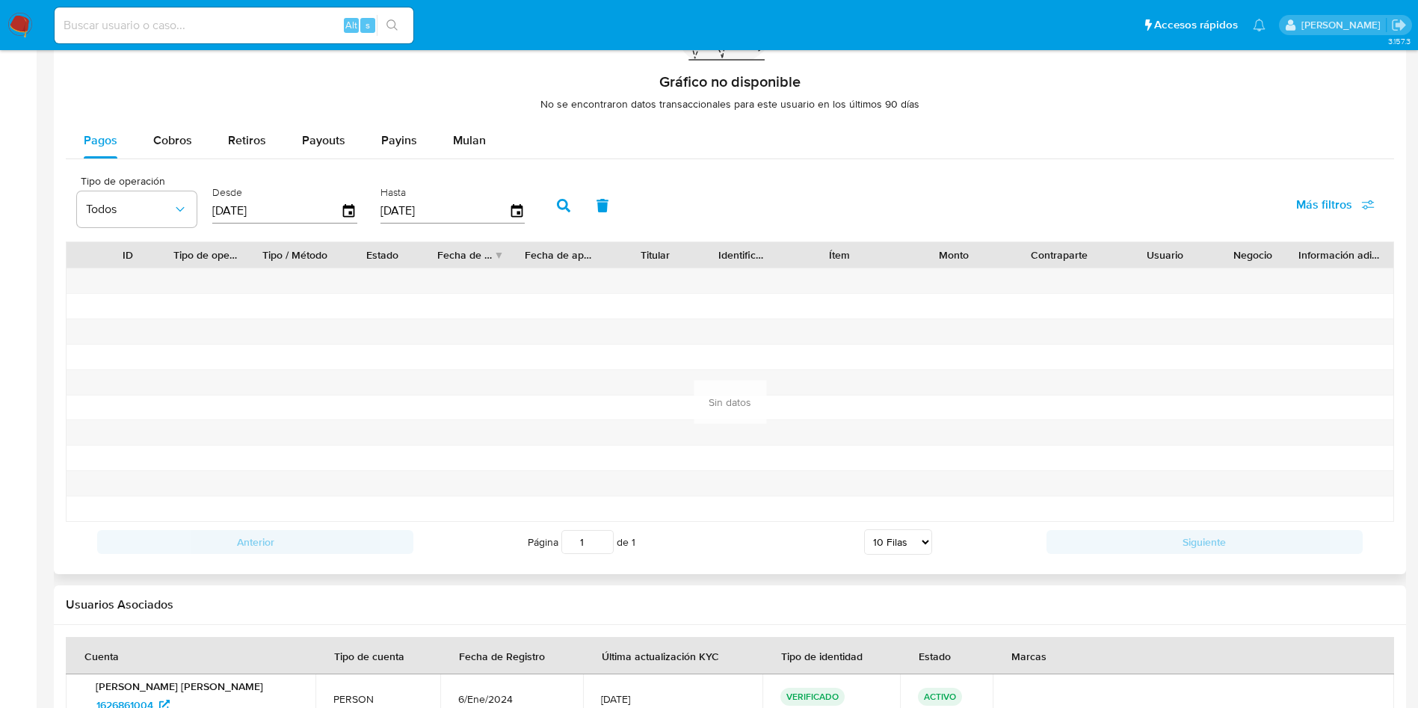
scroll to position [1258, 0]
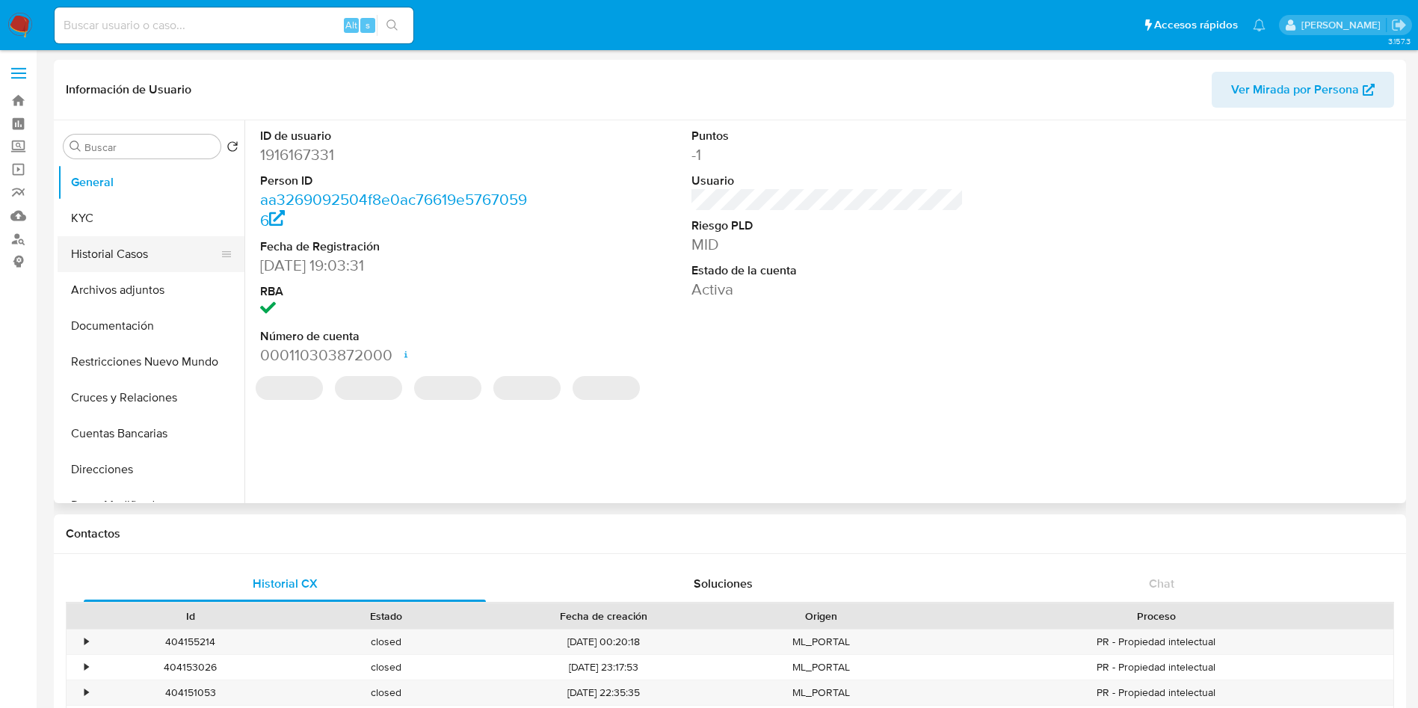
click at [161, 253] on button "Historial Casos" at bounding box center [145, 254] width 175 height 36
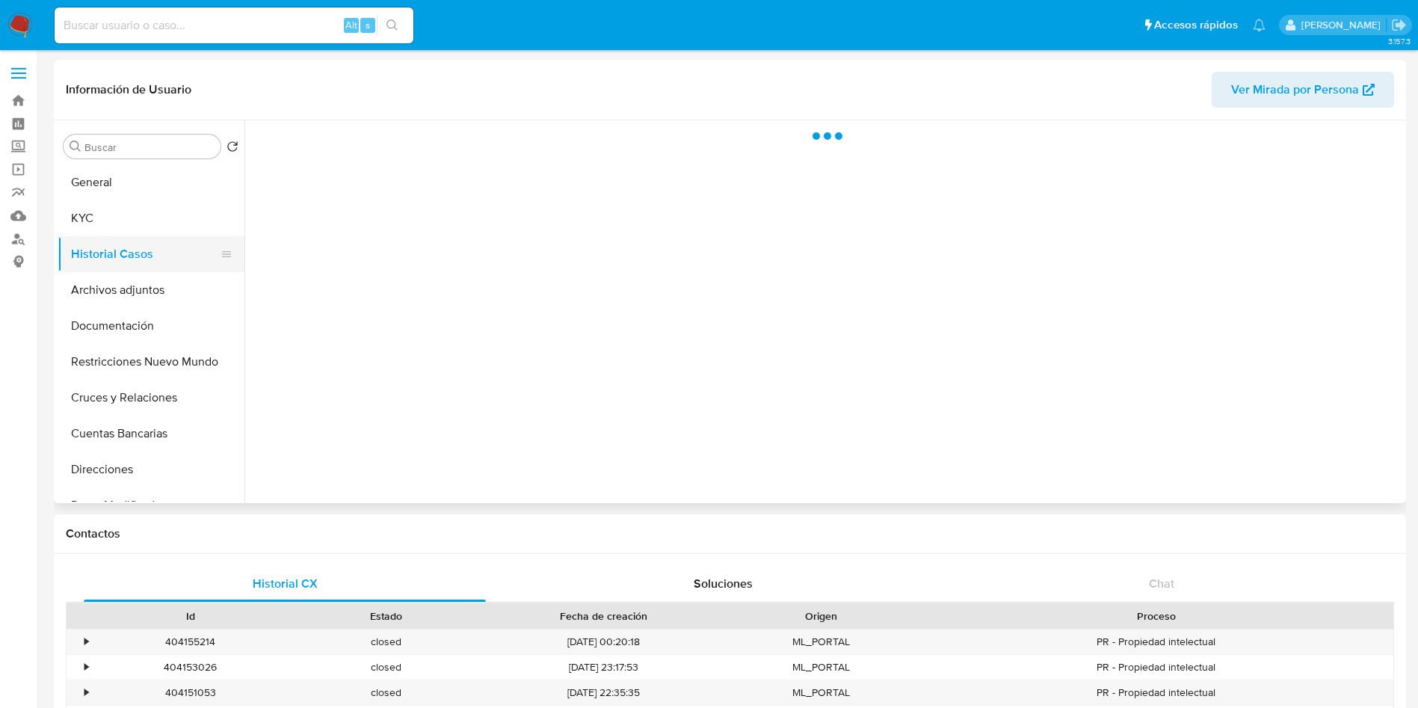
select select "10"
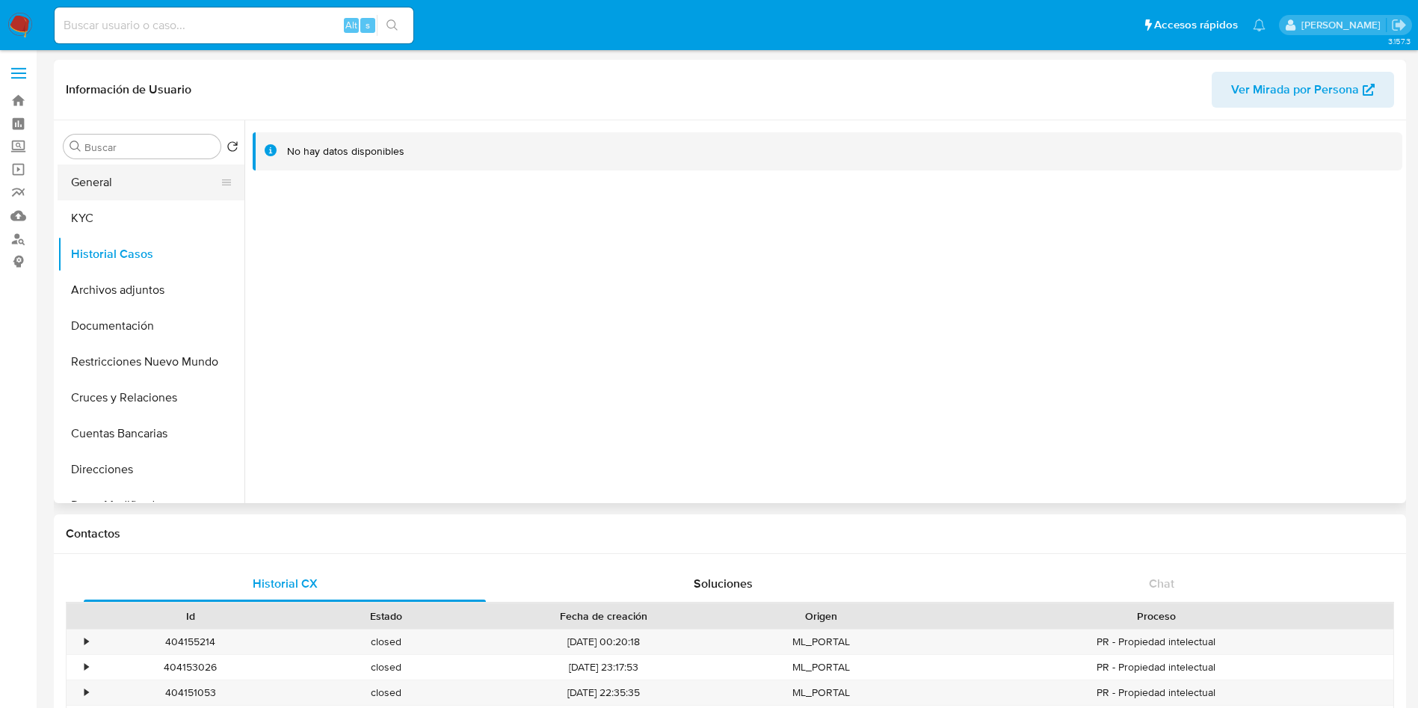
click at [133, 179] on button "General" at bounding box center [145, 182] width 175 height 36
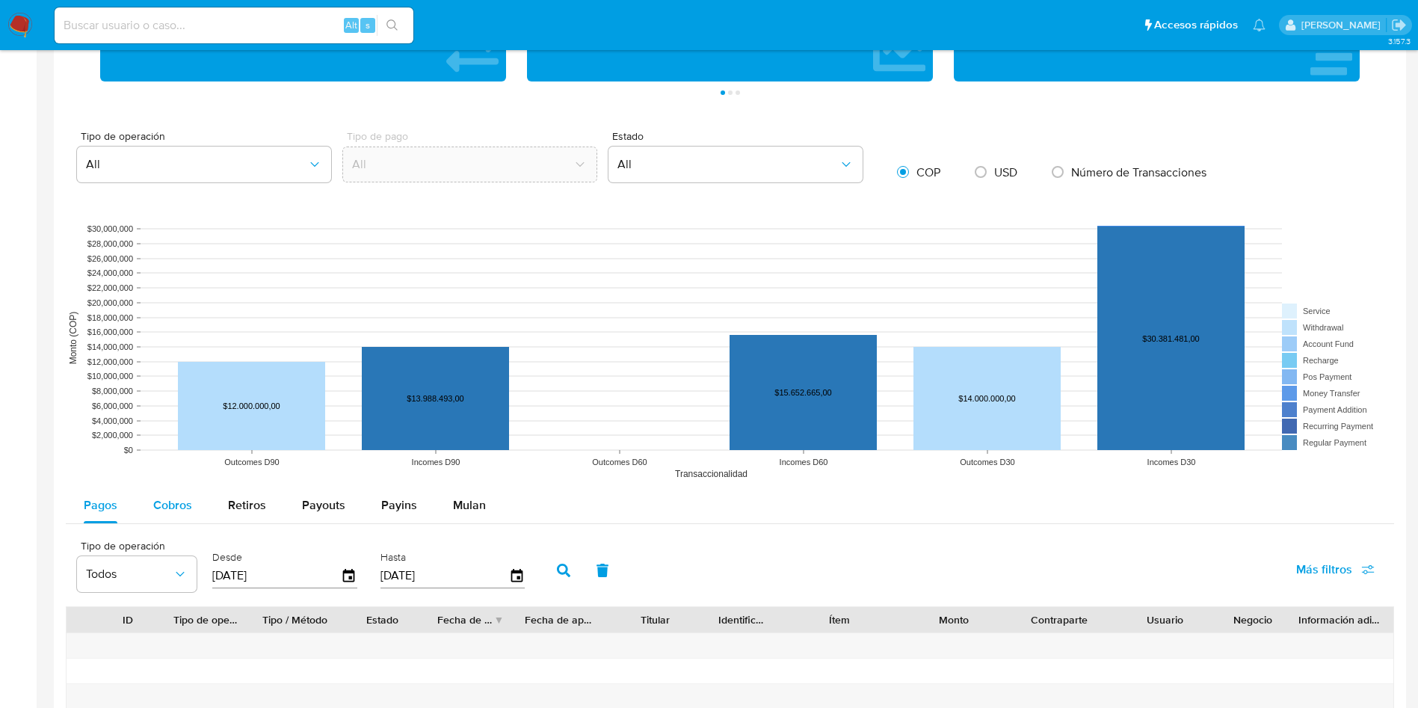
scroll to position [1122, 0]
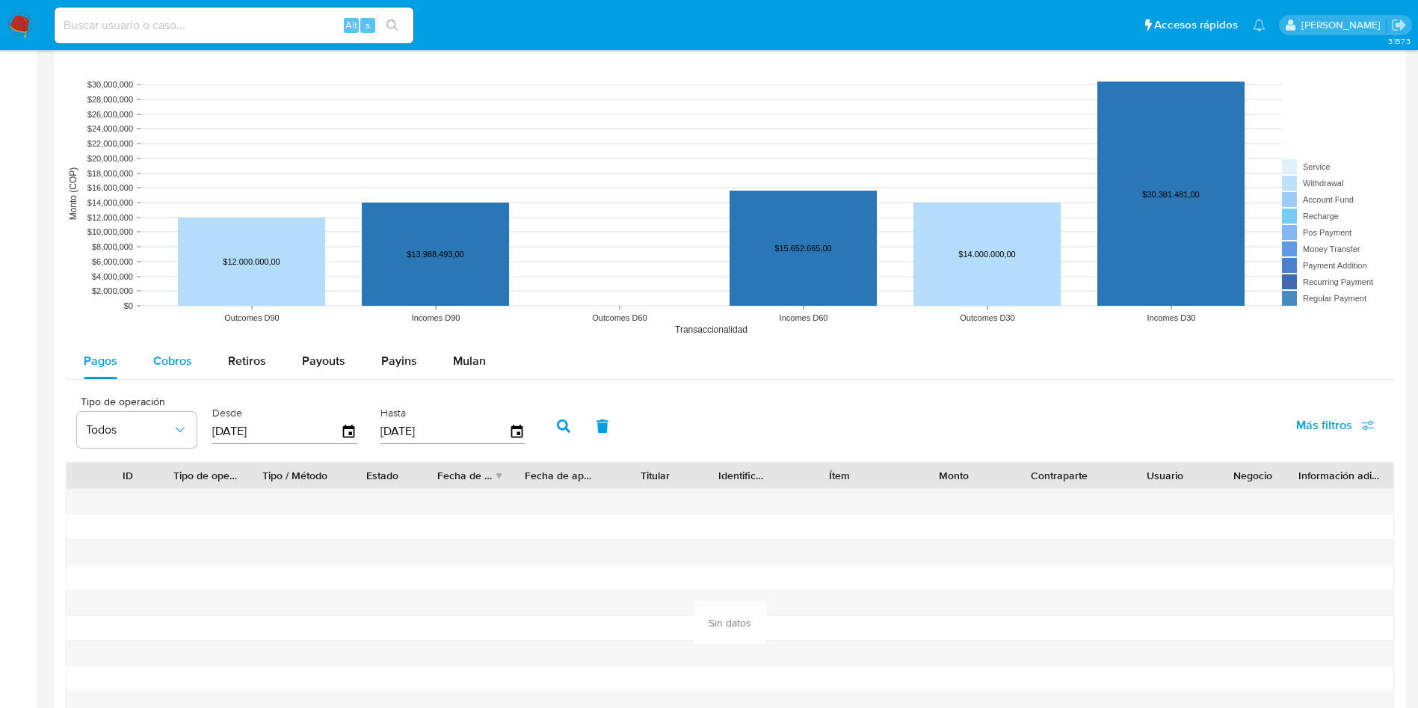
click at [182, 362] on span "Cobros" at bounding box center [172, 360] width 39 height 17
select select "10"
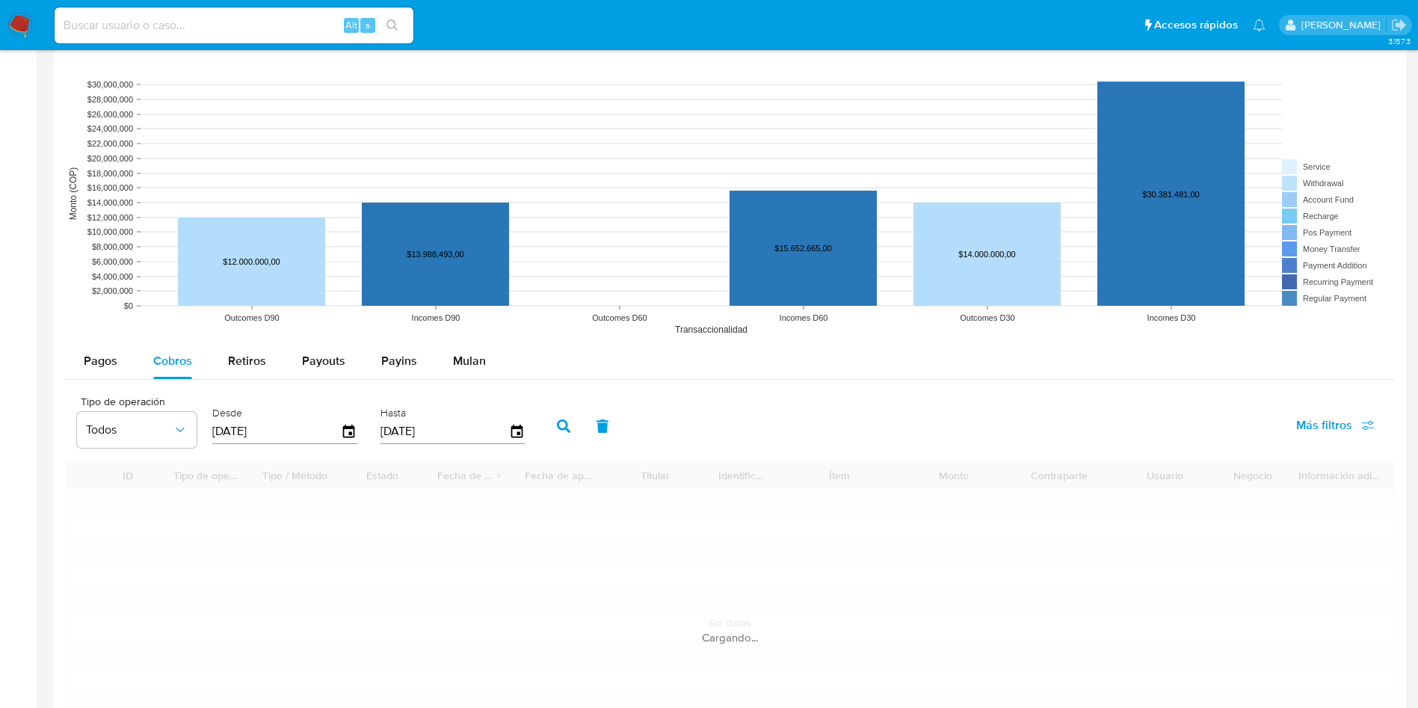
scroll to position [1346, 0]
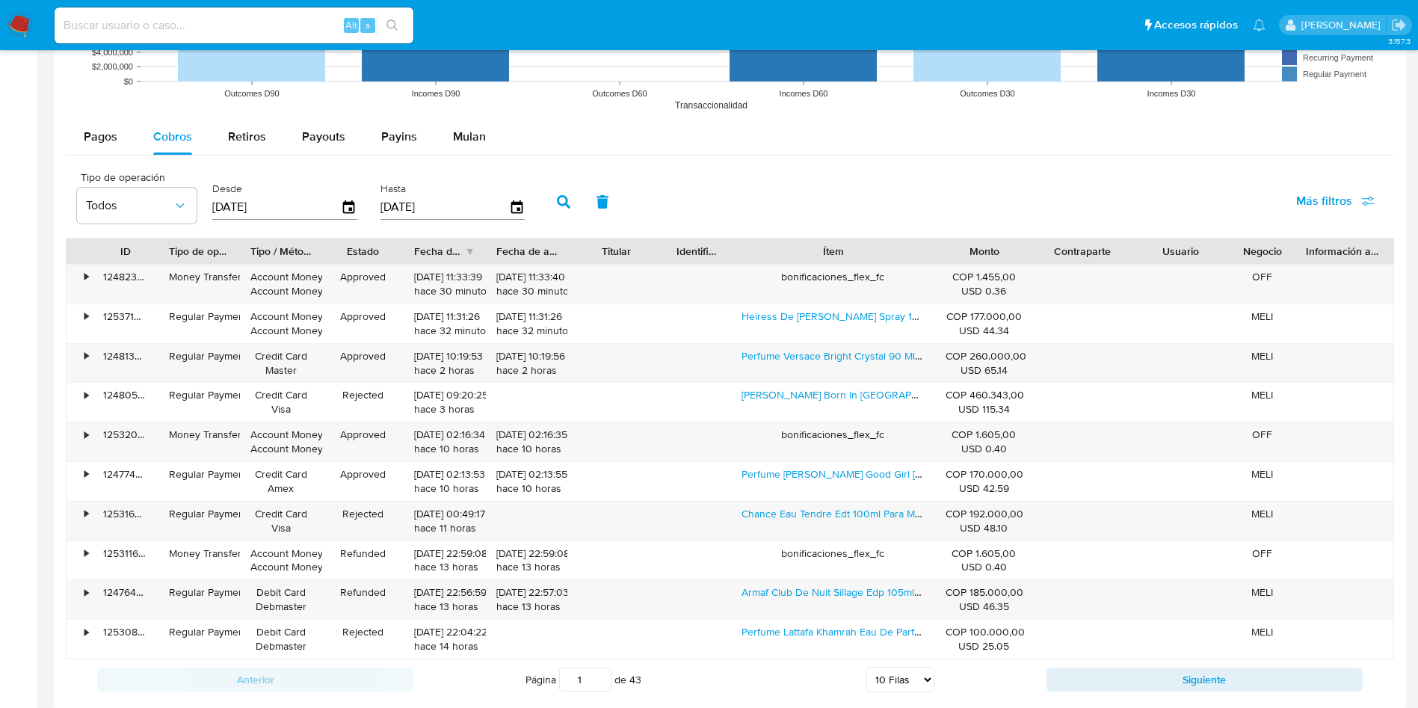
drag, startPoint x: 902, startPoint y: 250, endPoint x: 982, endPoint y: 262, distance: 81.5
click at [982, 262] on div "ID Tipo de operación Tipo / Método Estado Fecha de creación Fecha de aprobación…" at bounding box center [730, 251] width 1327 height 25
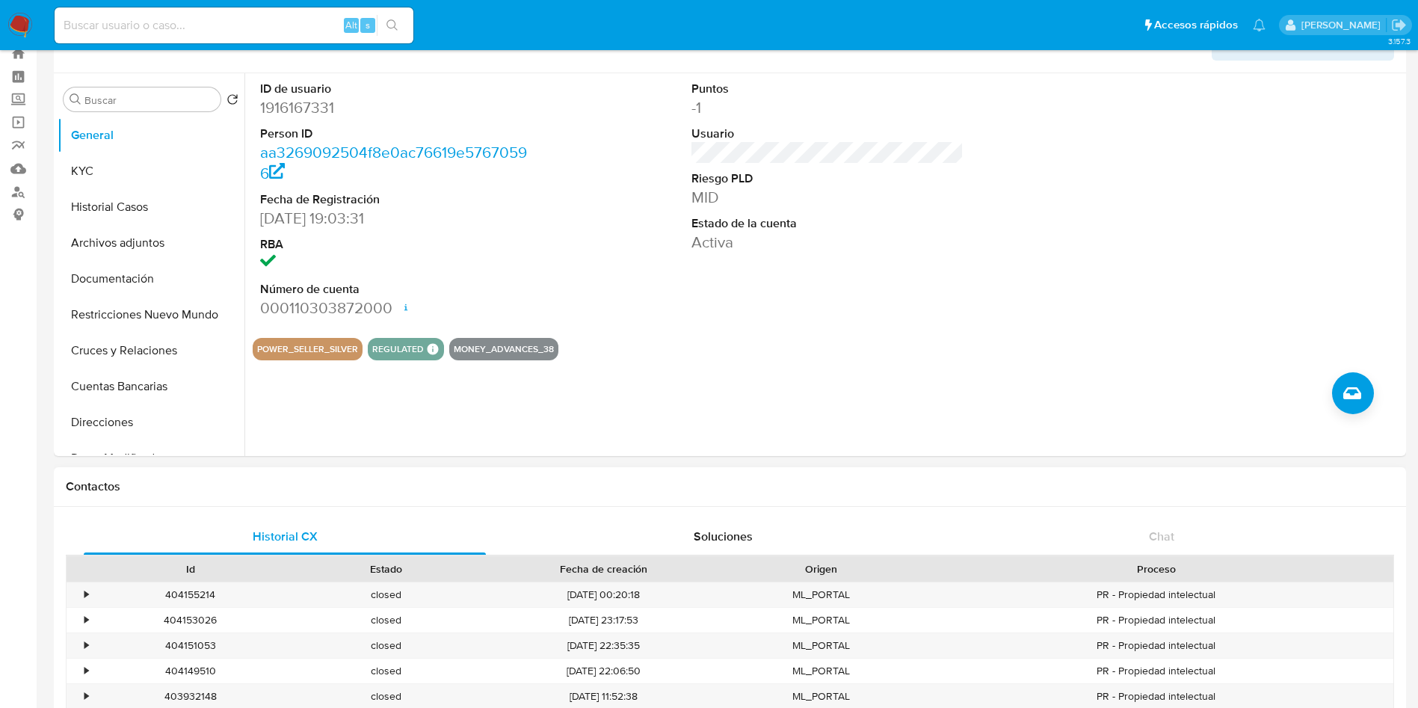
scroll to position [0, 0]
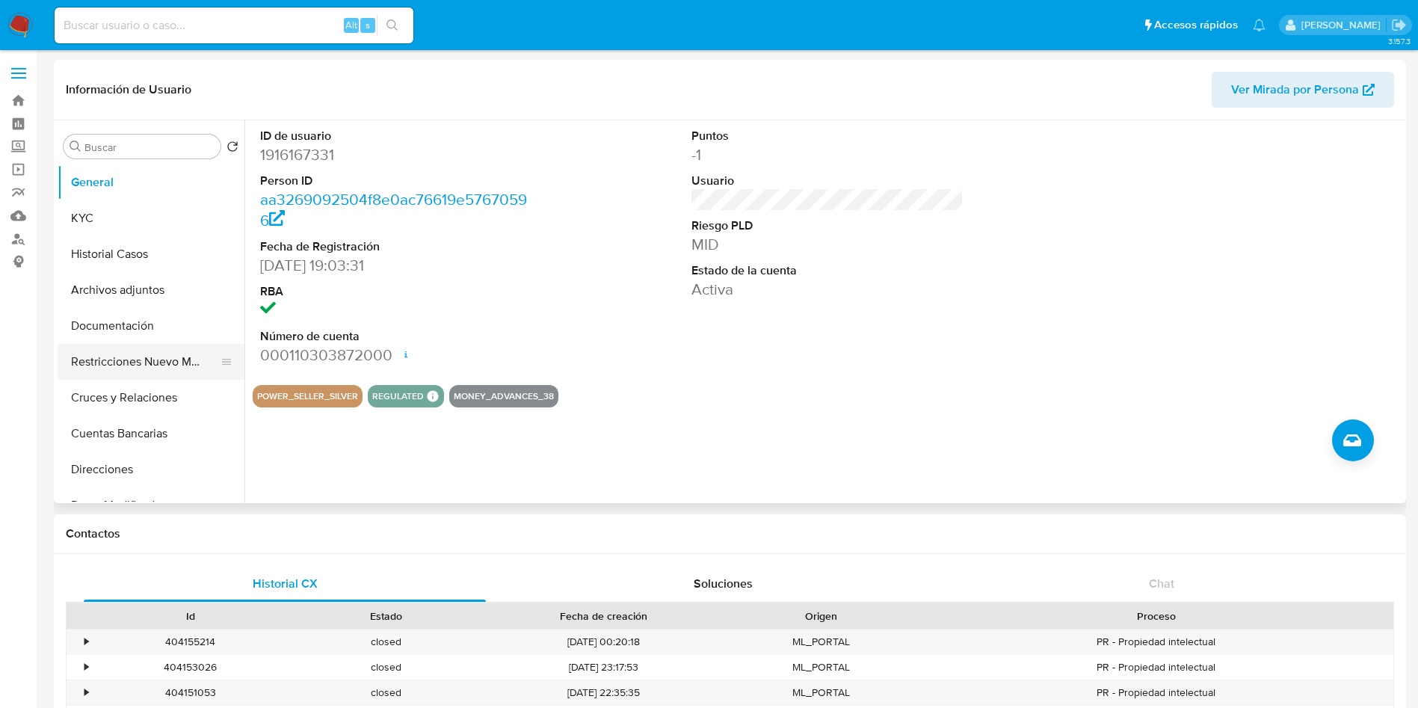
click at [156, 371] on button "Restricciones Nuevo Mundo" at bounding box center [145, 362] width 175 height 36
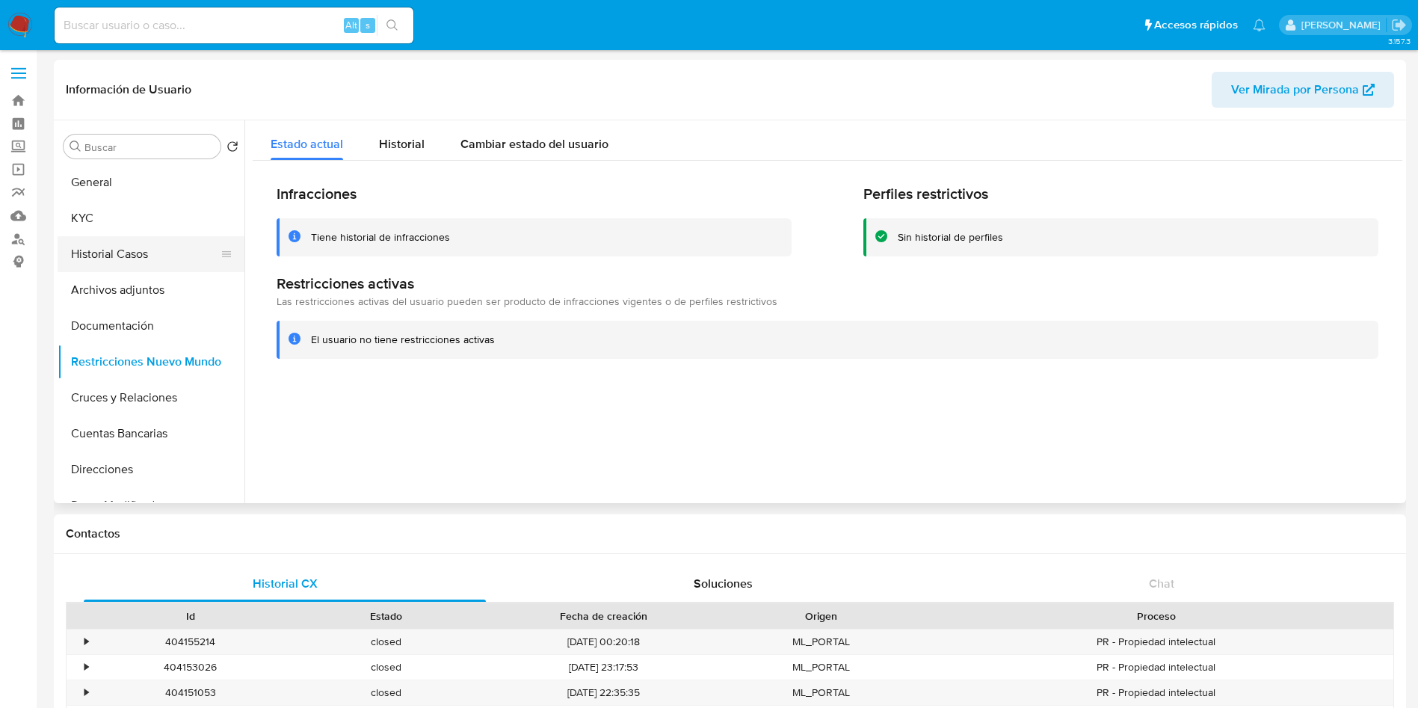
click at [132, 238] on button "Historial Casos" at bounding box center [145, 254] width 175 height 36
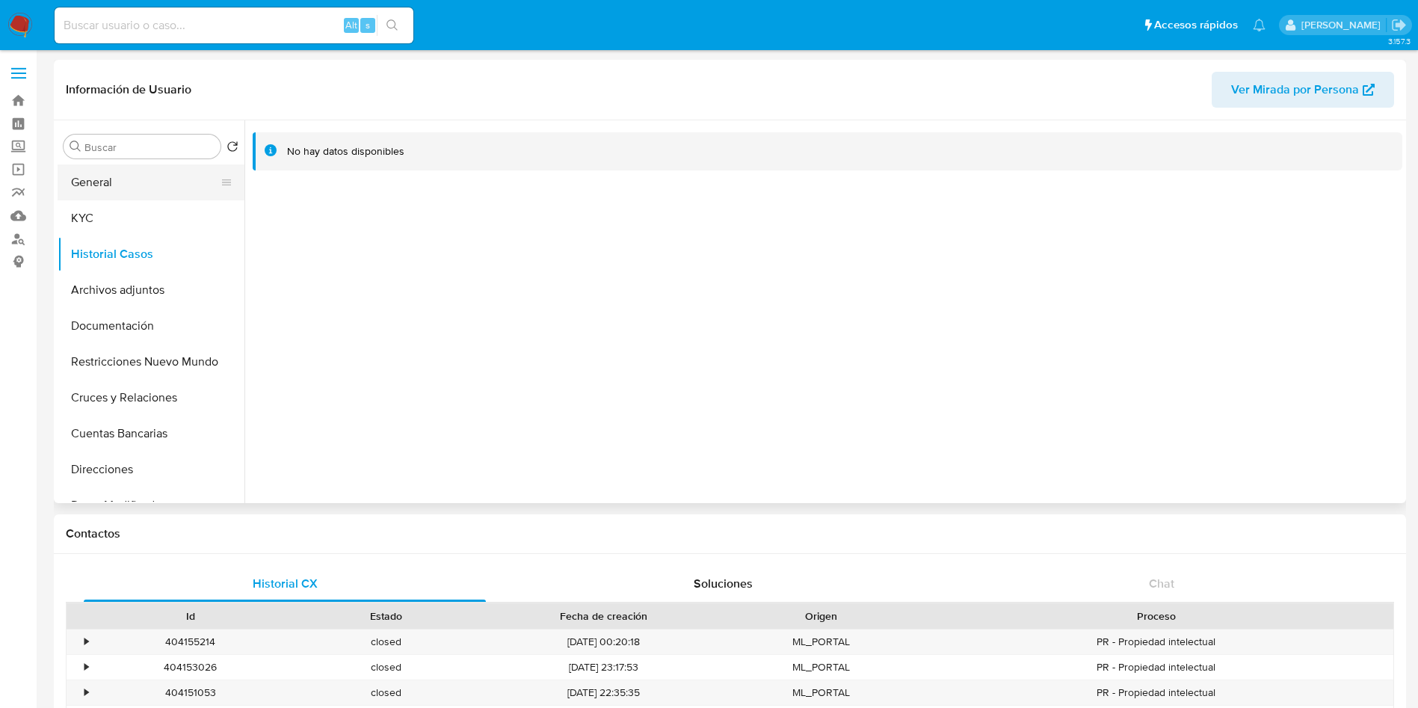
click at [126, 191] on button "General" at bounding box center [145, 182] width 175 height 36
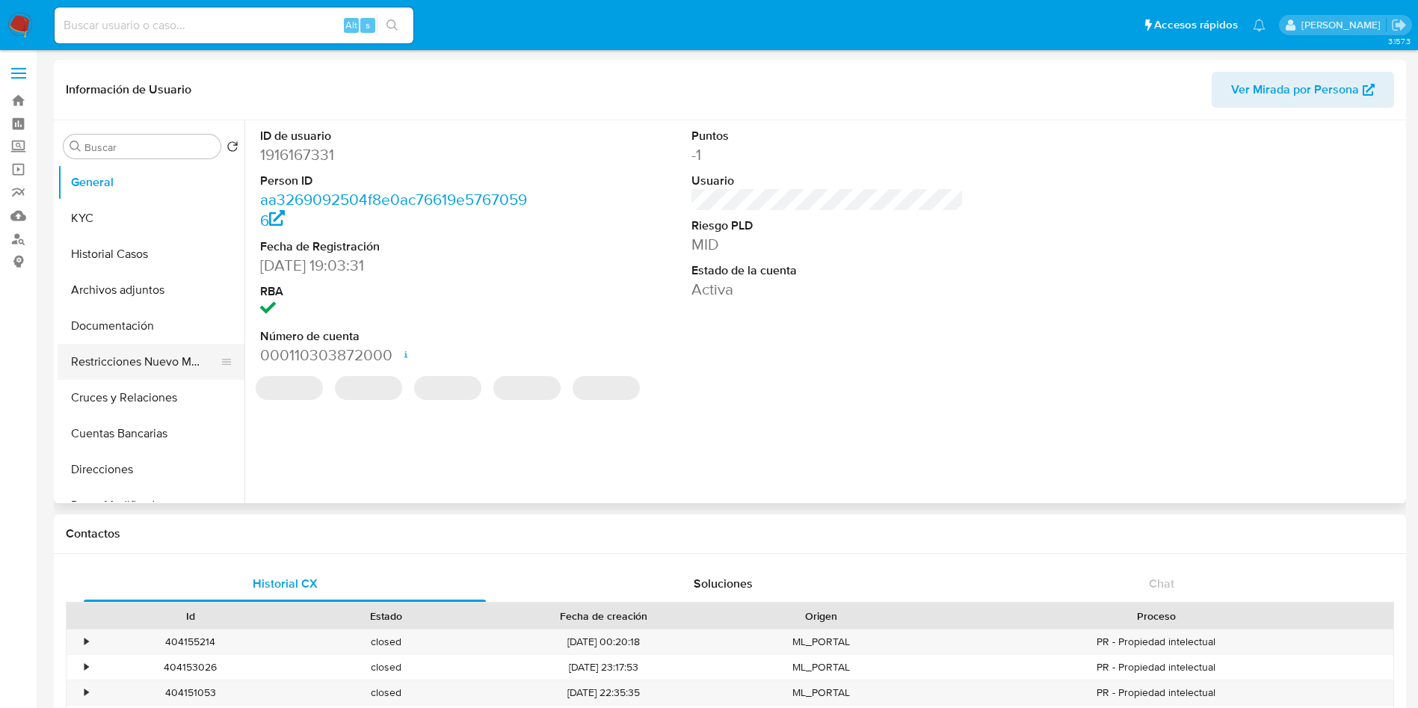
click at [133, 363] on button "Restricciones Nuevo Mundo" at bounding box center [145, 362] width 175 height 36
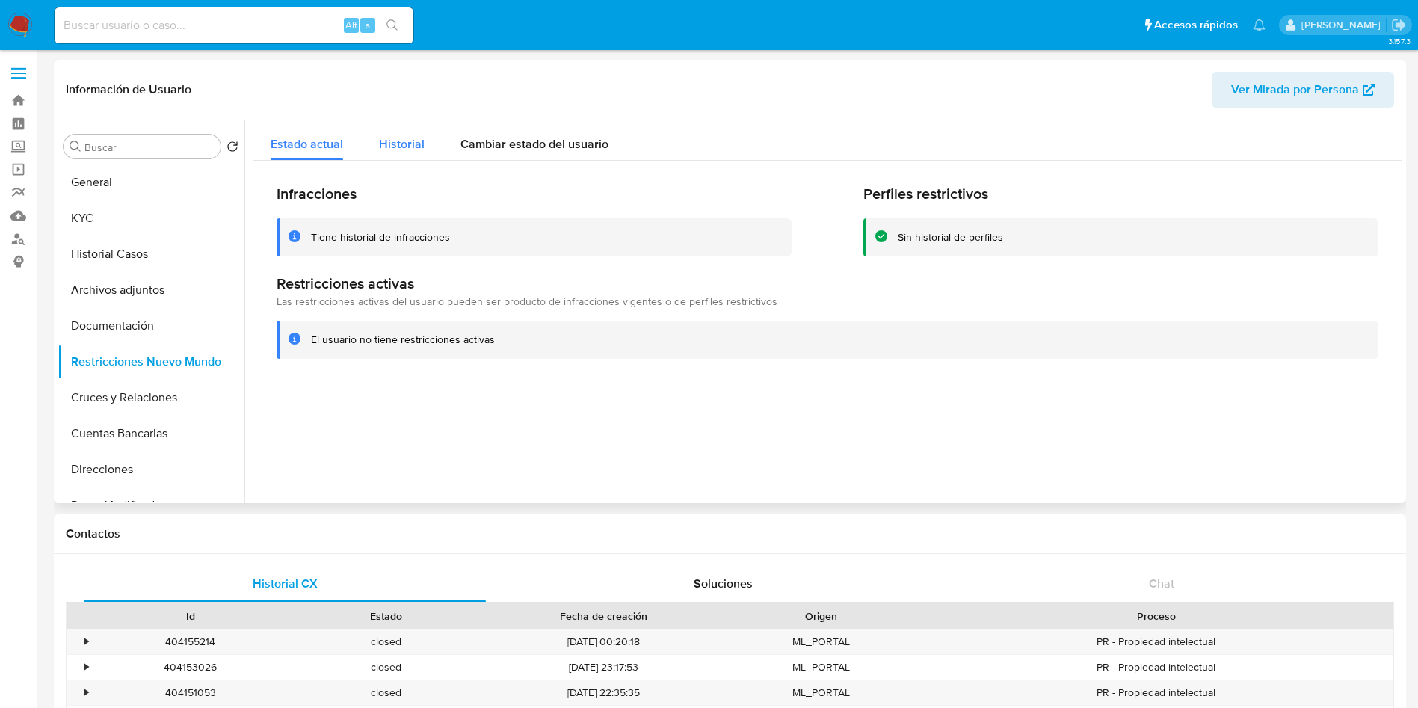
click at [381, 153] on div "Historial" at bounding box center [402, 140] width 46 height 40
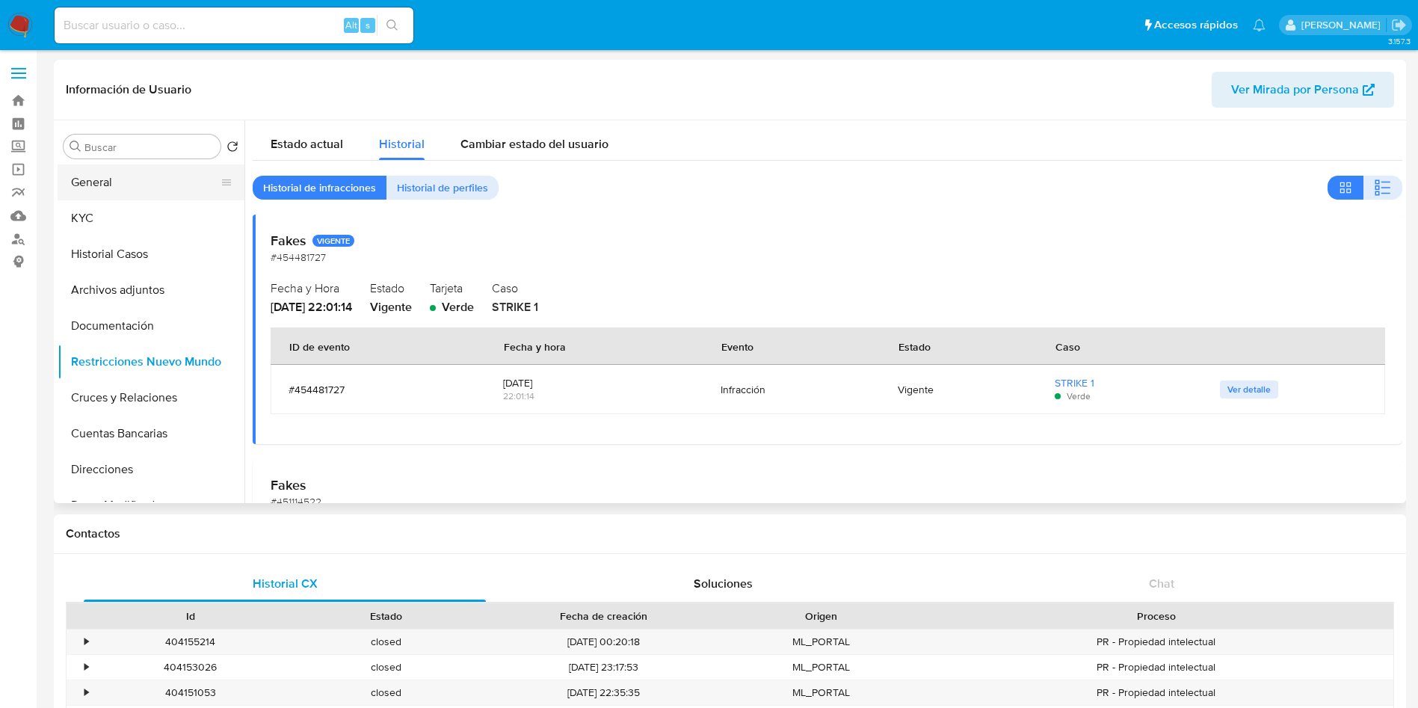
click at [118, 195] on button "General" at bounding box center [145, 182] width 175 height 36
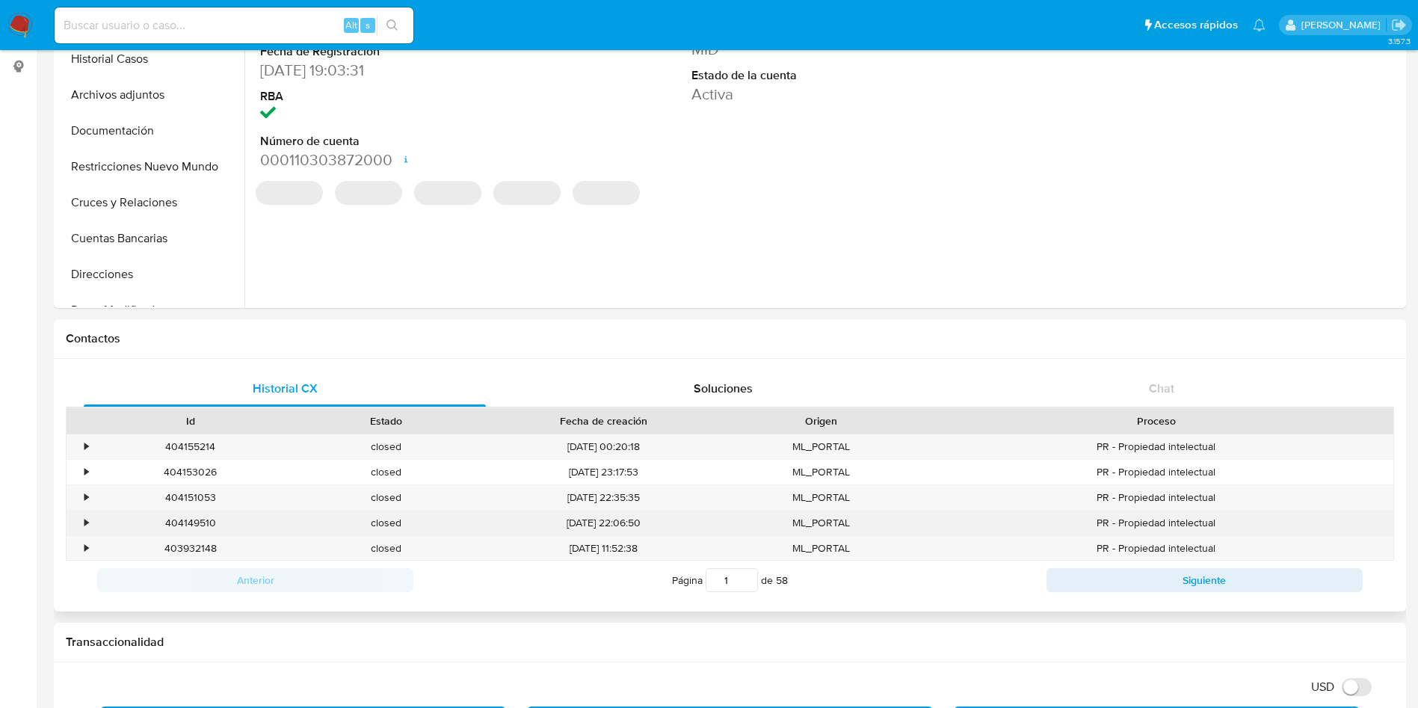
scroll to position [224, 0]
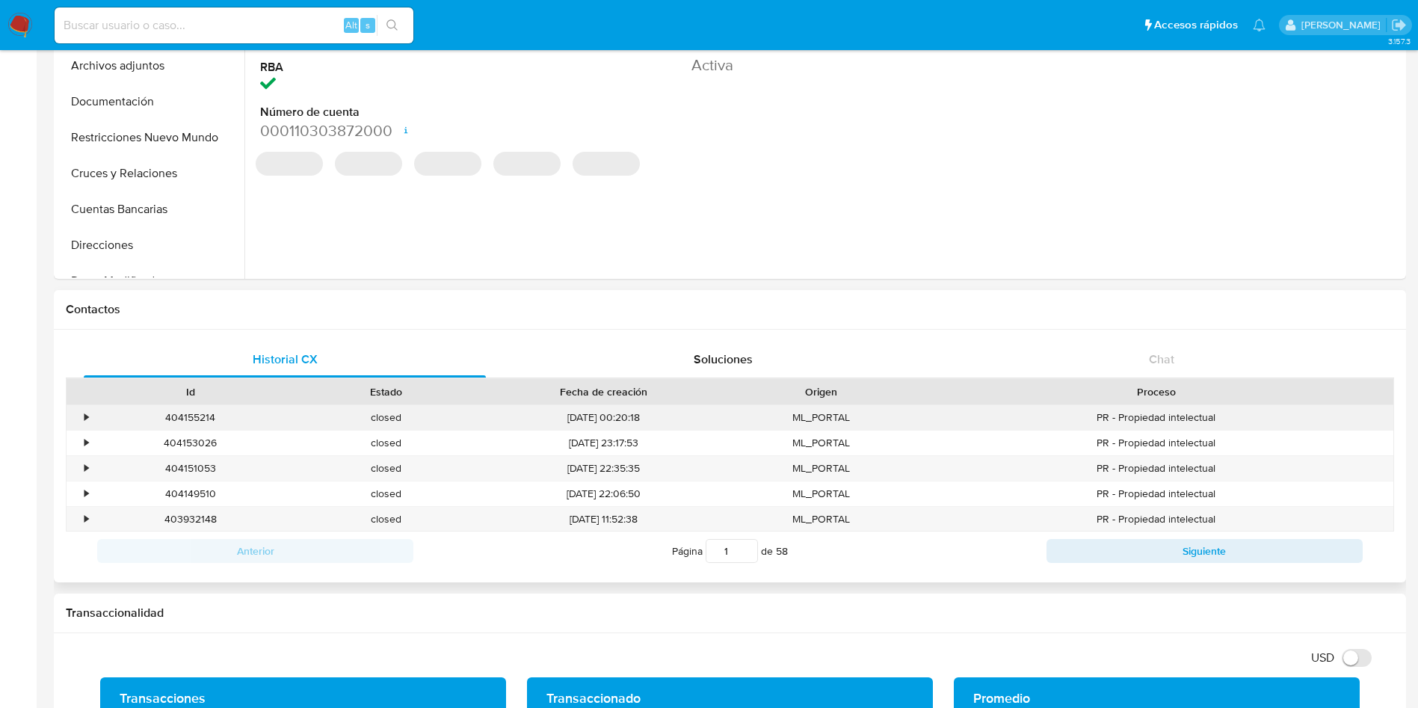
click at [91, 423] on div "•" at bounding box center [80, 417] width 26 height 25
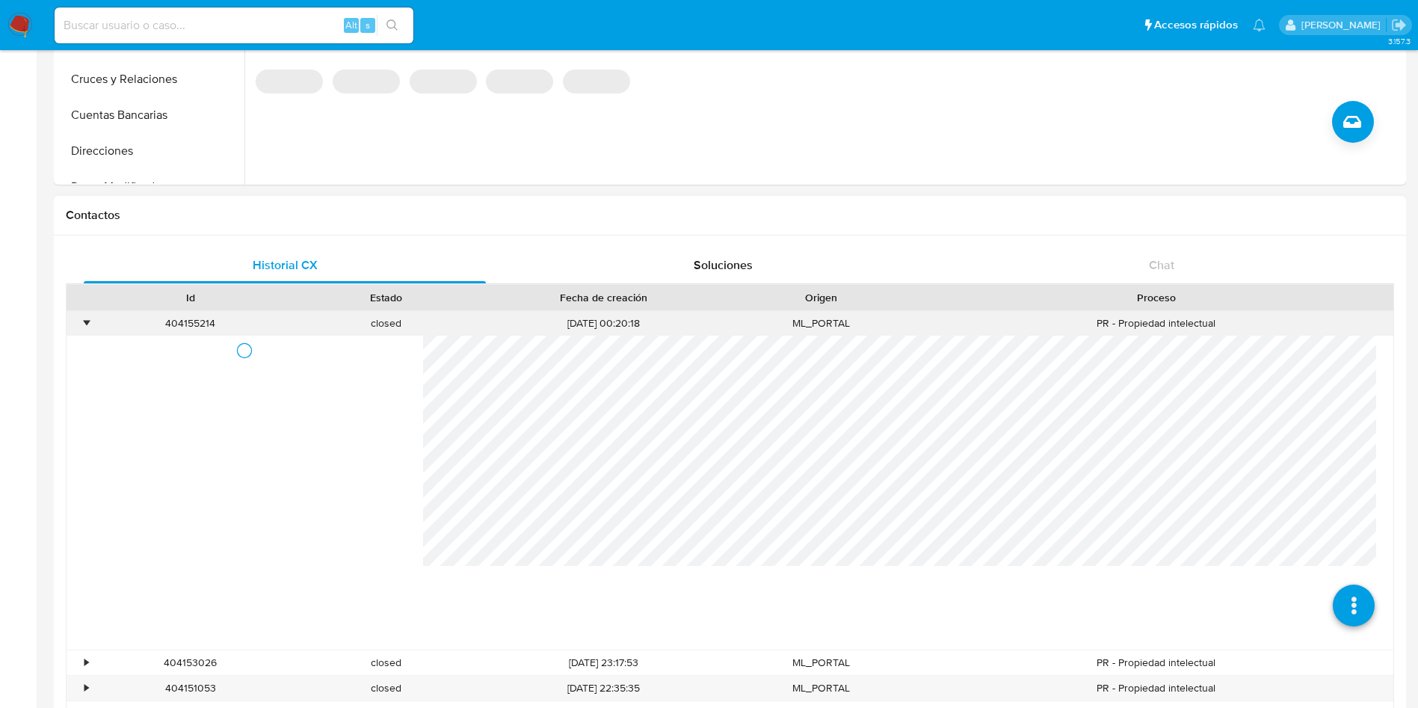
scroll to position [449, 0]
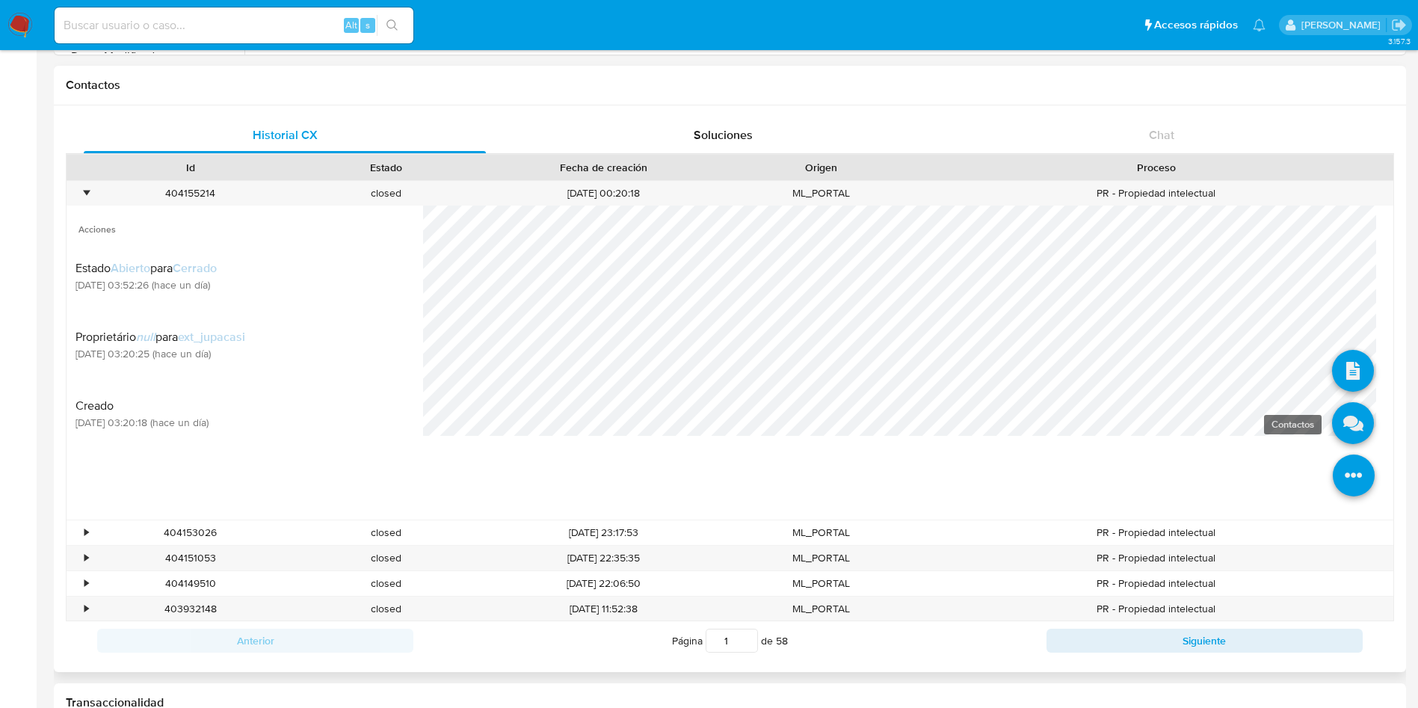
click at [1338, 419] on icon at bounding box center [1353, 423] width 42 height 42
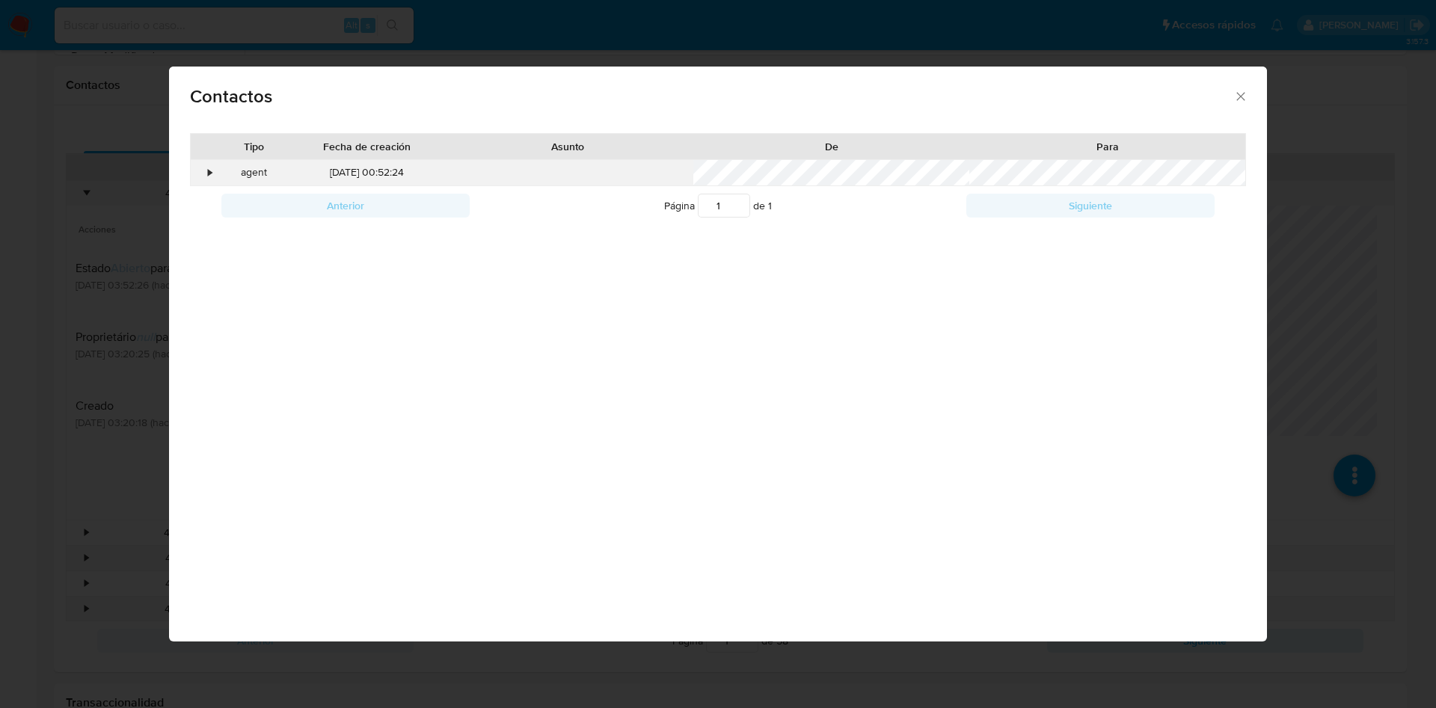
click at [209, 176] on div "•" at bounding box center [211, 172] width 4 height 15
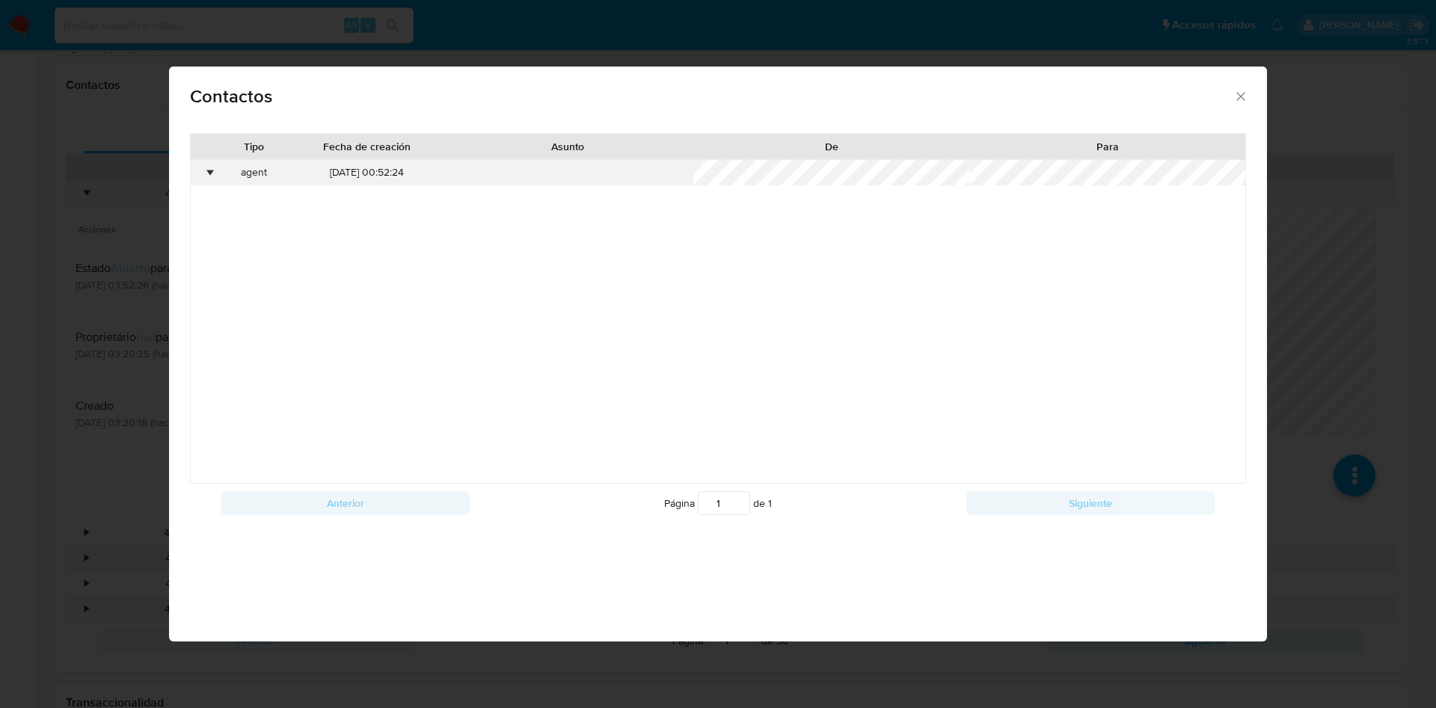
click at [209, 176] on div "•" at bounding box center [211, 172] width 4 height 15
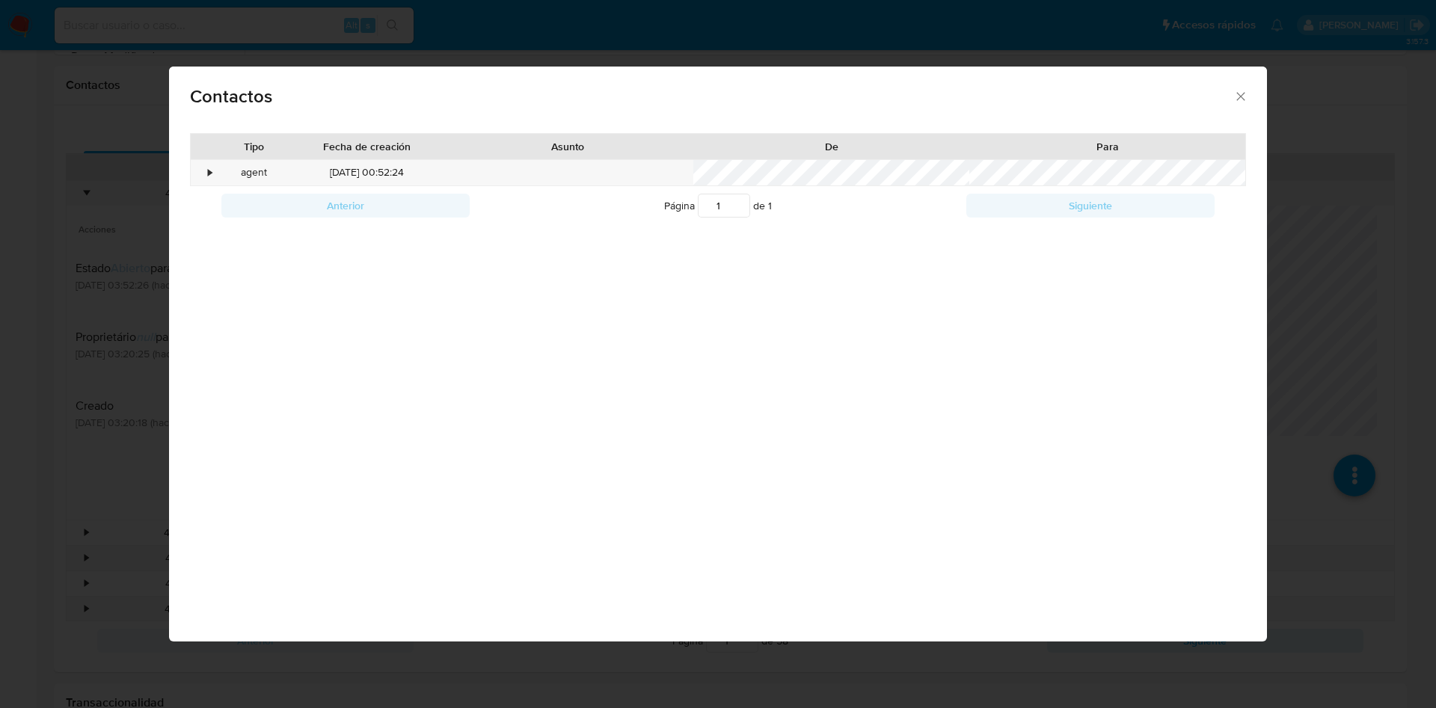
click at [1311, 233] on div "Contactos Tipo Fecha de creación Asunto De Para • agent 07/09/2025 00:52:24 Ant…" at bounding box center [718, 354] width 1436 height 708
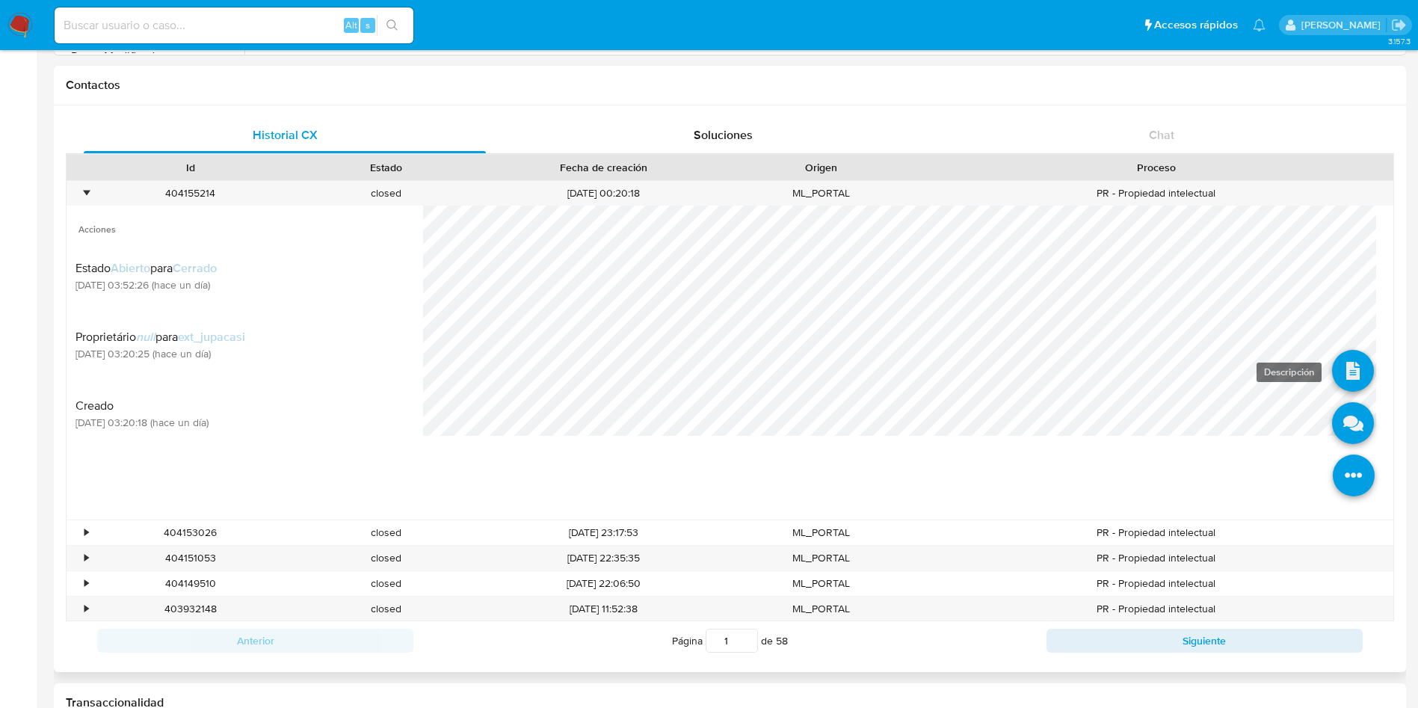
click at [1332, 378] on icon at bounding box center [1353, 371] width 42 height 42
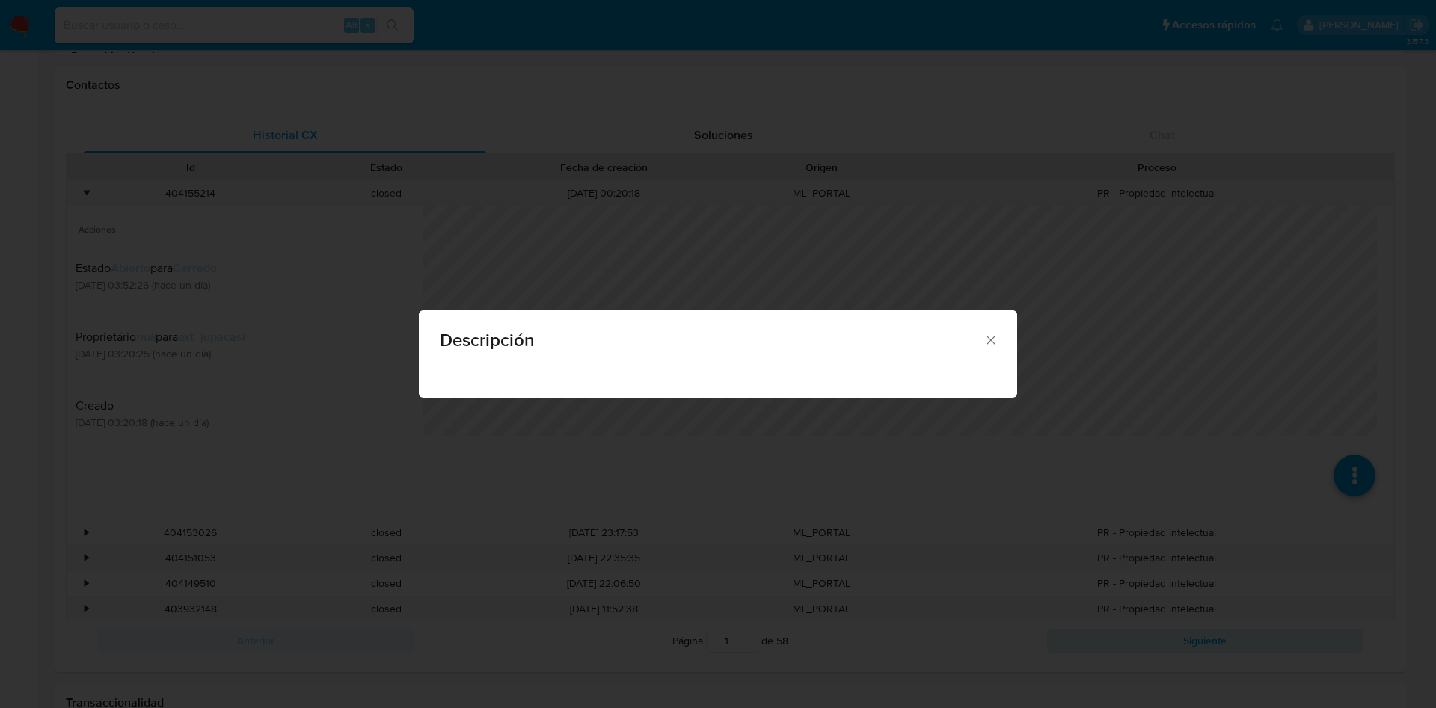
click at [443, 301] on div "Descripción" at bounding box center [718, 354] width 1436 height 708
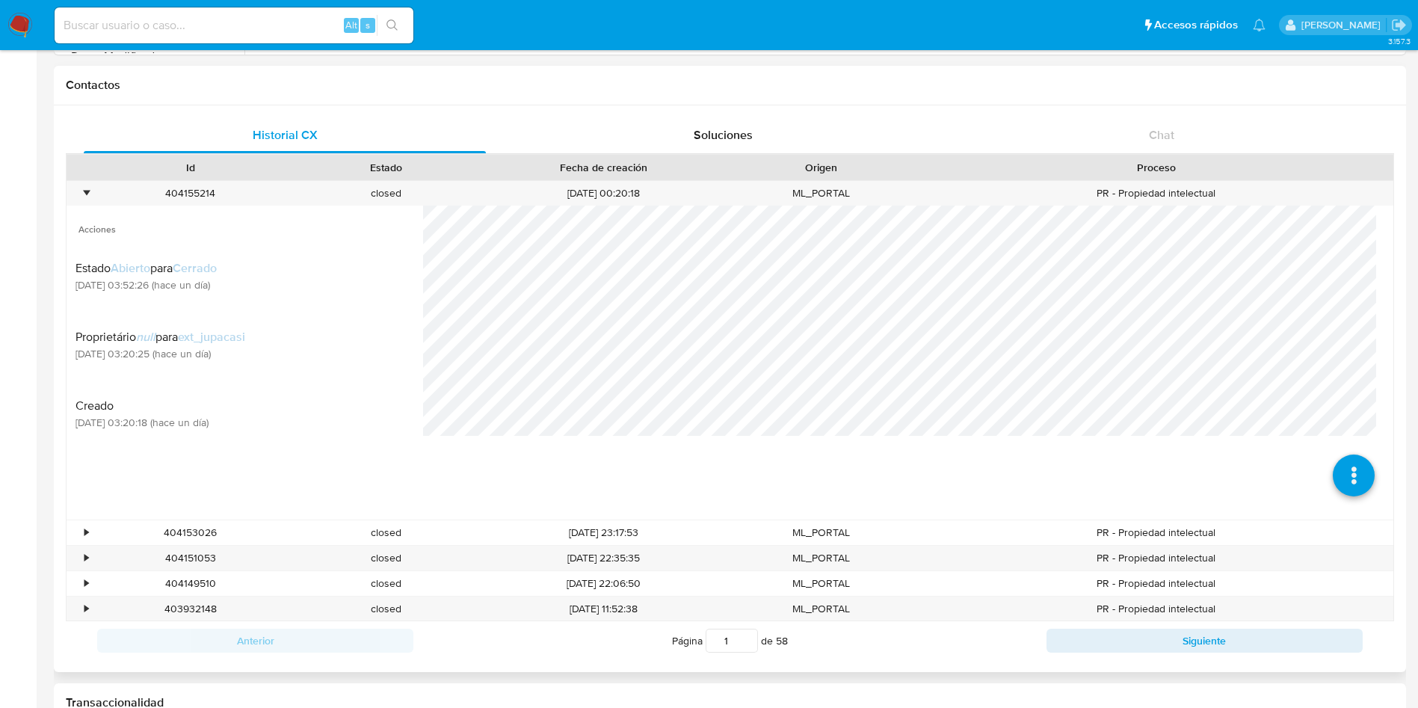
click at [82, 206] on span "Acciones" at bounding box center [245, 224] width 357 height 36
click at [84, 194] on div "•" at bounding box center [86, 193] width 4 height 14
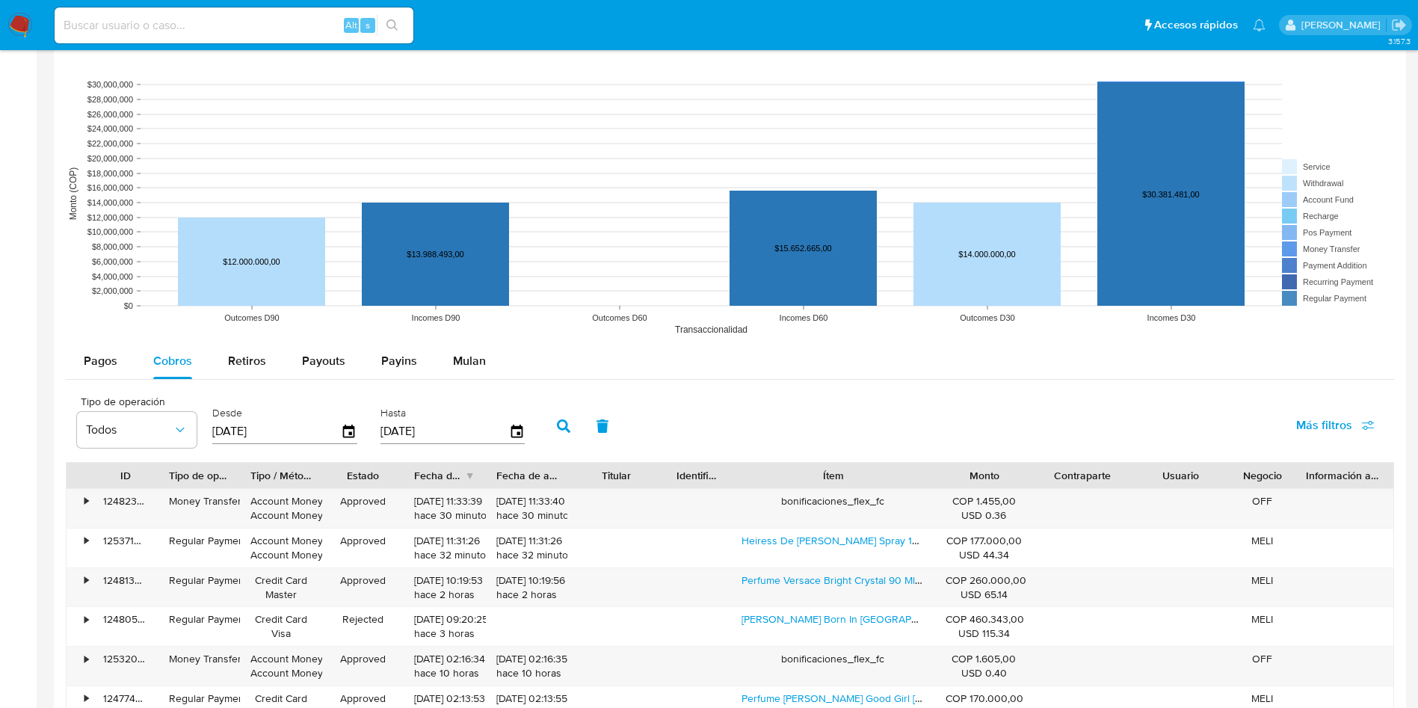
scroll to position [1234, 0]
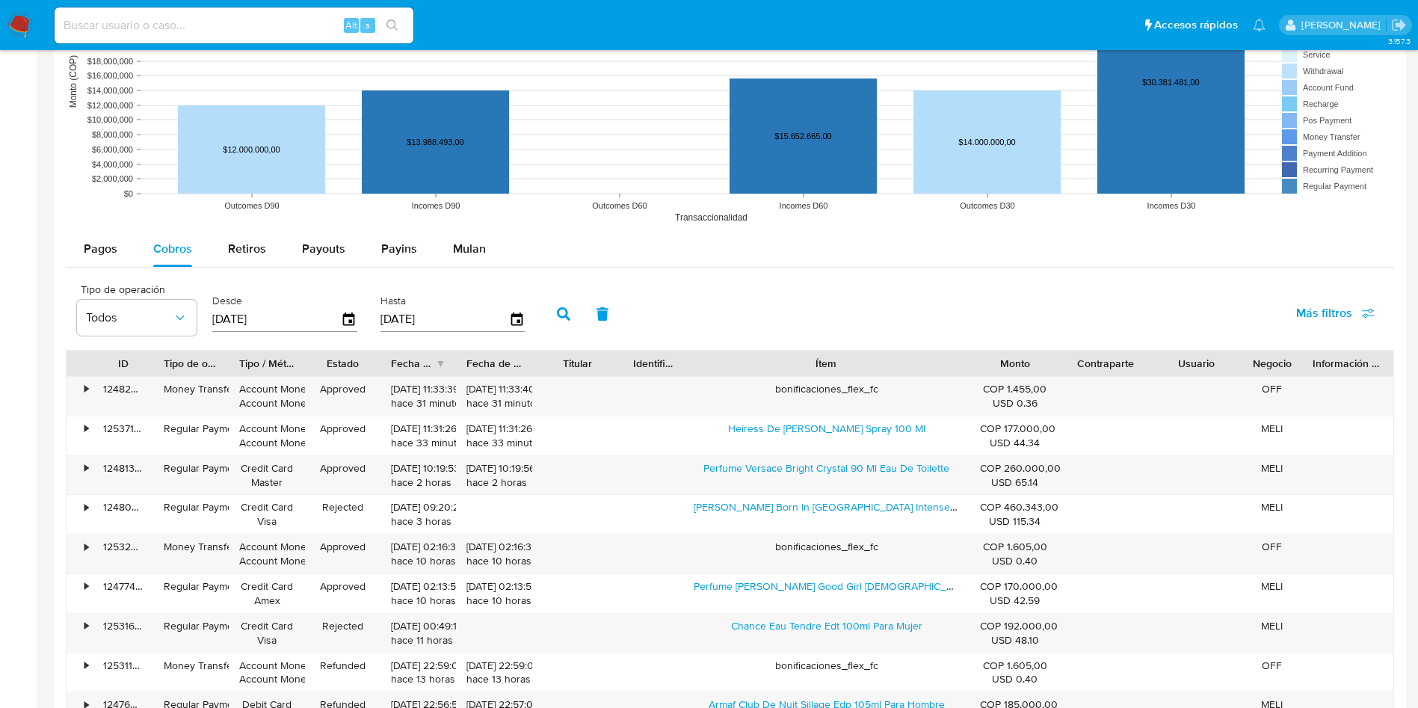
drag, startPoint x: 944, startPoint y: 363, endPoint x: 1026, endPoint y: 369, distance: 82.4
click at [1026, 369] on div "ID Tipo de operación Tipo / Método Estado Fecha de creación Fecha de aprobación…" at bounding box center [730, 363] width 1327 height 25
drag, startPoint x: 693, startPoint y: 475, endPoint x: 862, endPoint y: 487, distance: 169.4
click at [862, 487] on div "Perfume Versace Bright Crystal 90 Ml Eau De Toilette" at bounding box center [826, 475] width 286 height 39
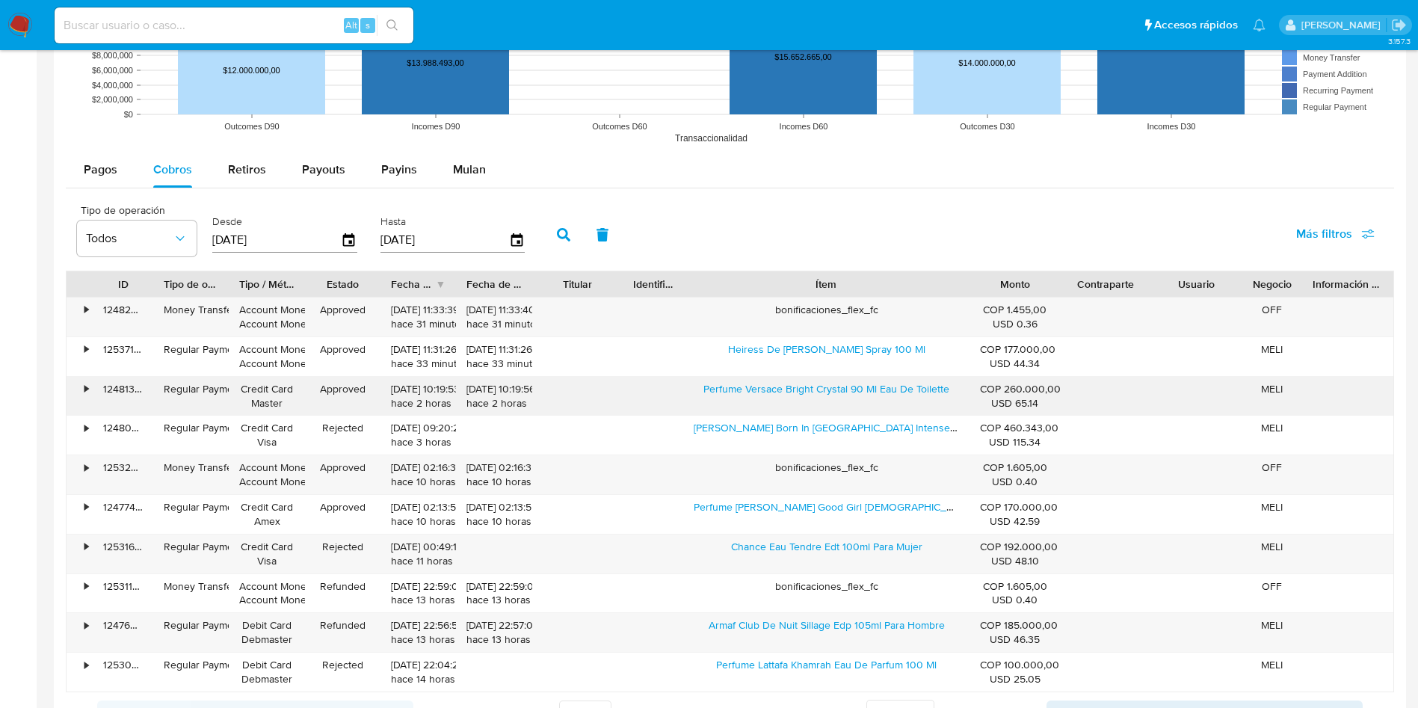
scroll to position [1346, 0]
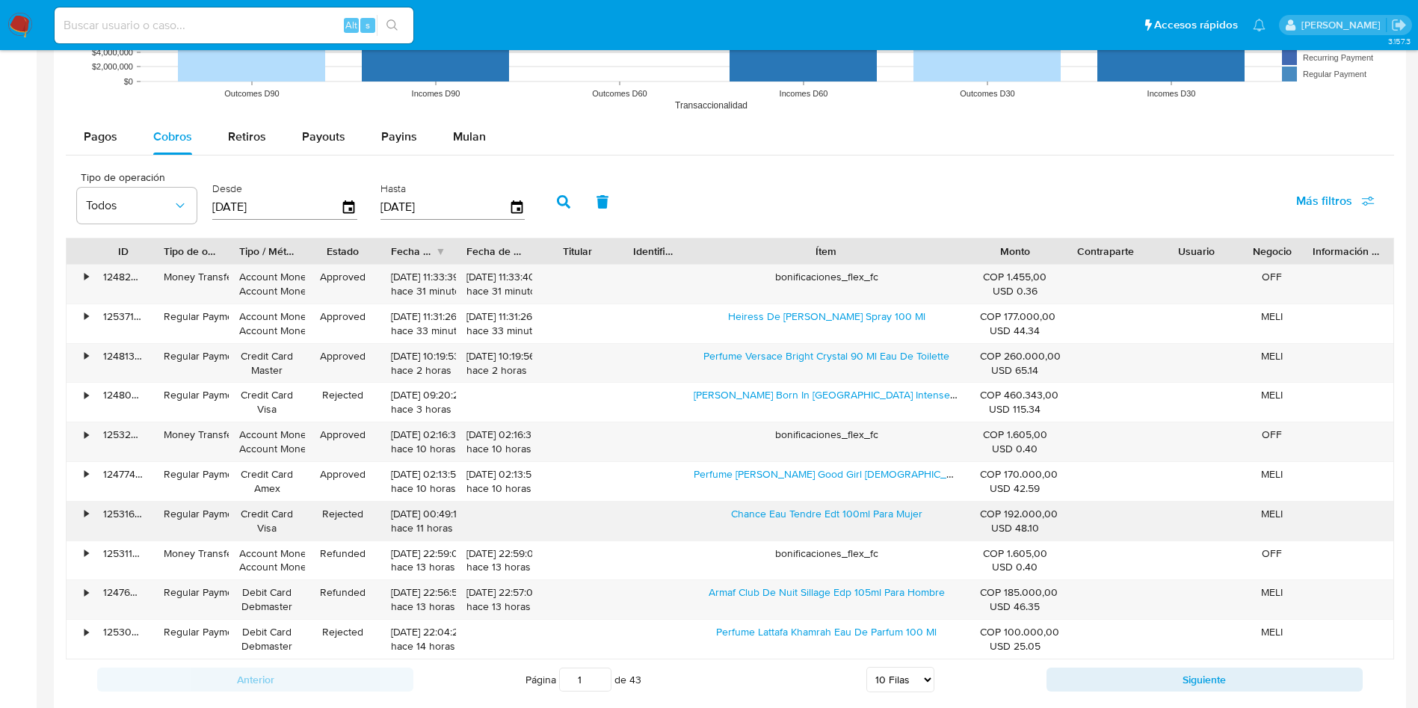
drag, startPoint x: 731, startPoint y: 516, endPoint x: 944, endPoint y: 523, distance: 213.2
click at [944, 523] on div "Chance Eau Tendre Edt 100ml Para Mujer" at bounding box center [826, 521] width 286 height 39
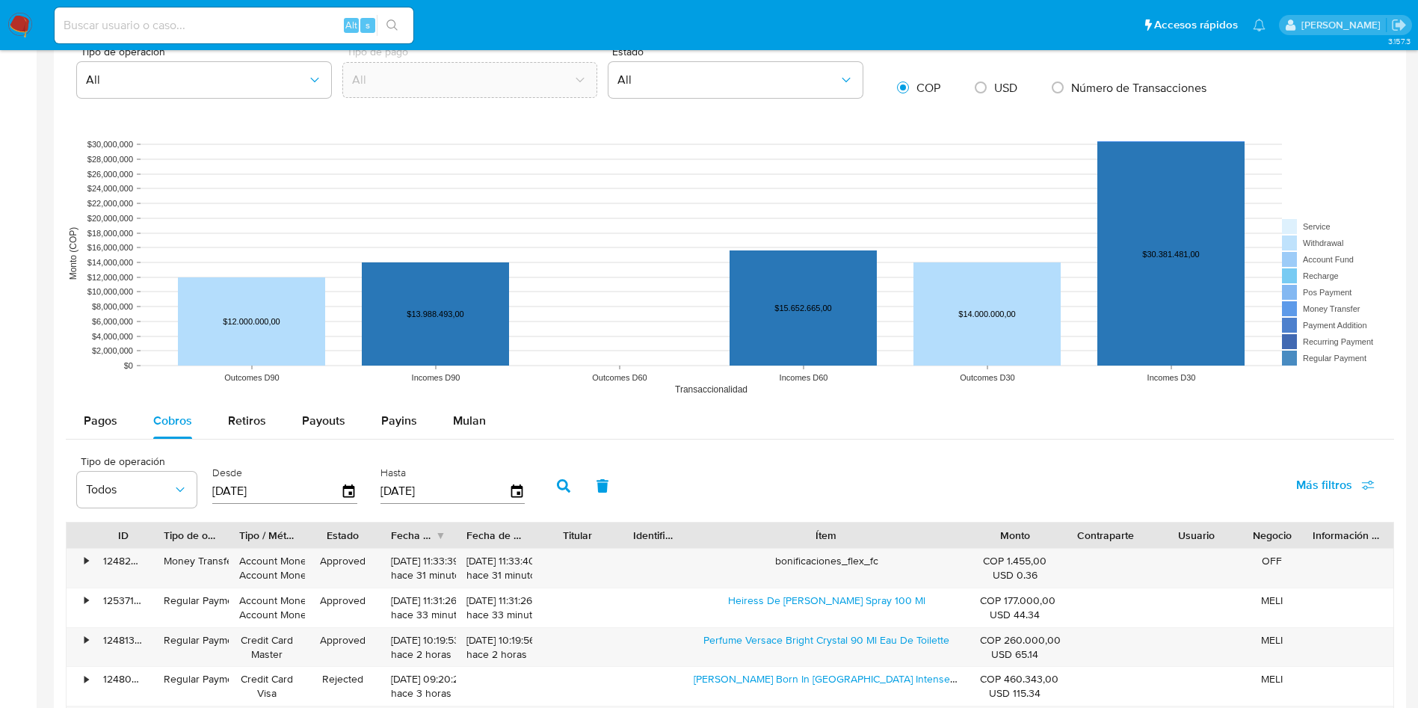
scroll to position [1179, 0]
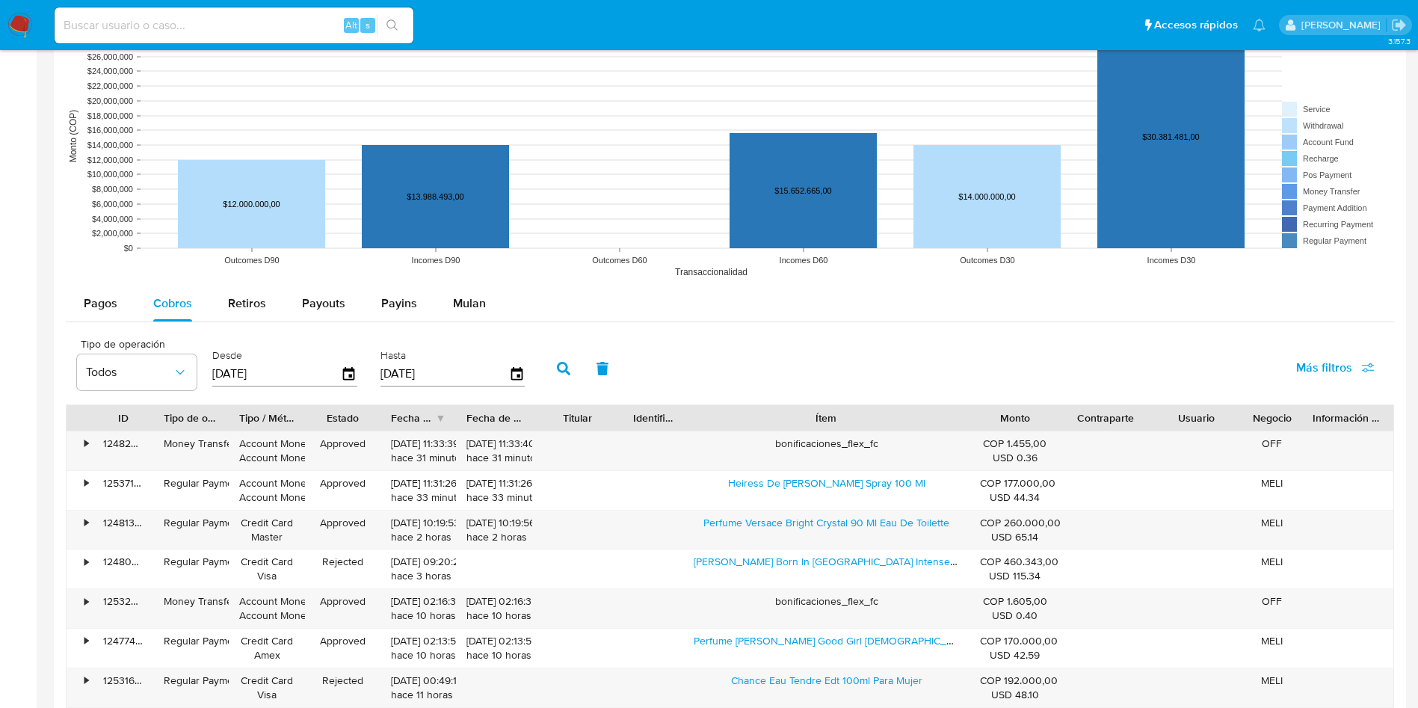
click at [253, 323] on div "Pagos Cobros Retiros Payouts Payins Mulan Tipo de operación Todos Desde 11/06/2…" at bounding box center [730, 576] width 1329 height 581
click at [253, 312] on div "Retiros" at bounding box center [247, 304] width 38 height 36
select select "10"
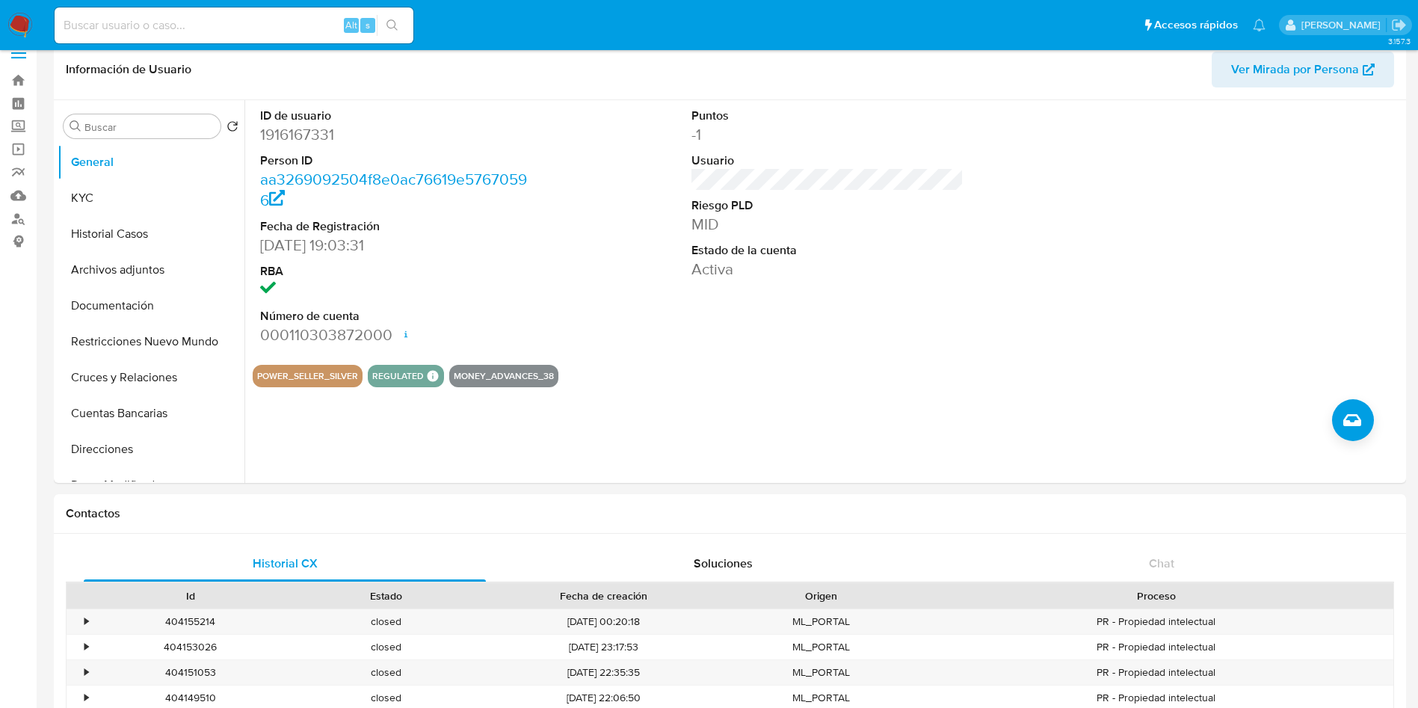
scroll to position [0, 0]
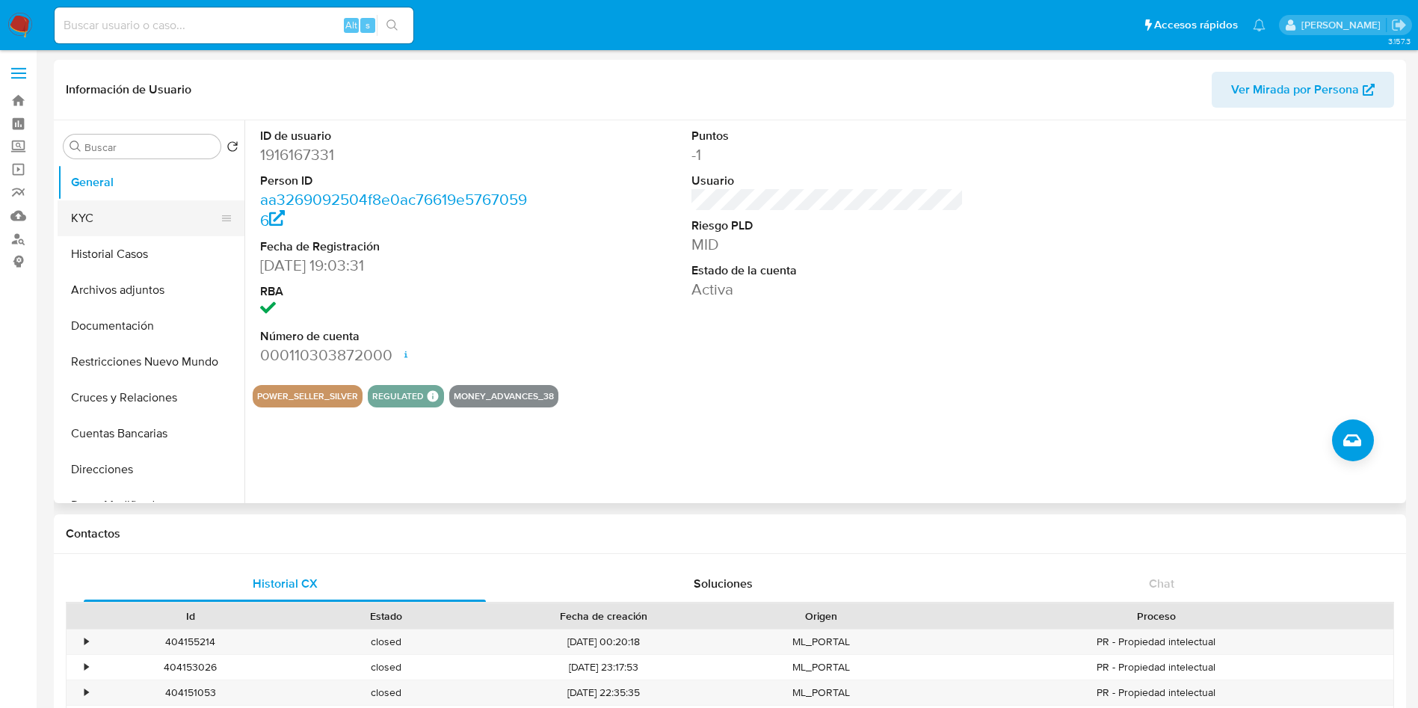
click at [123, 217] on button "KYC" at bounding box center [145, 218] width 175 height 36
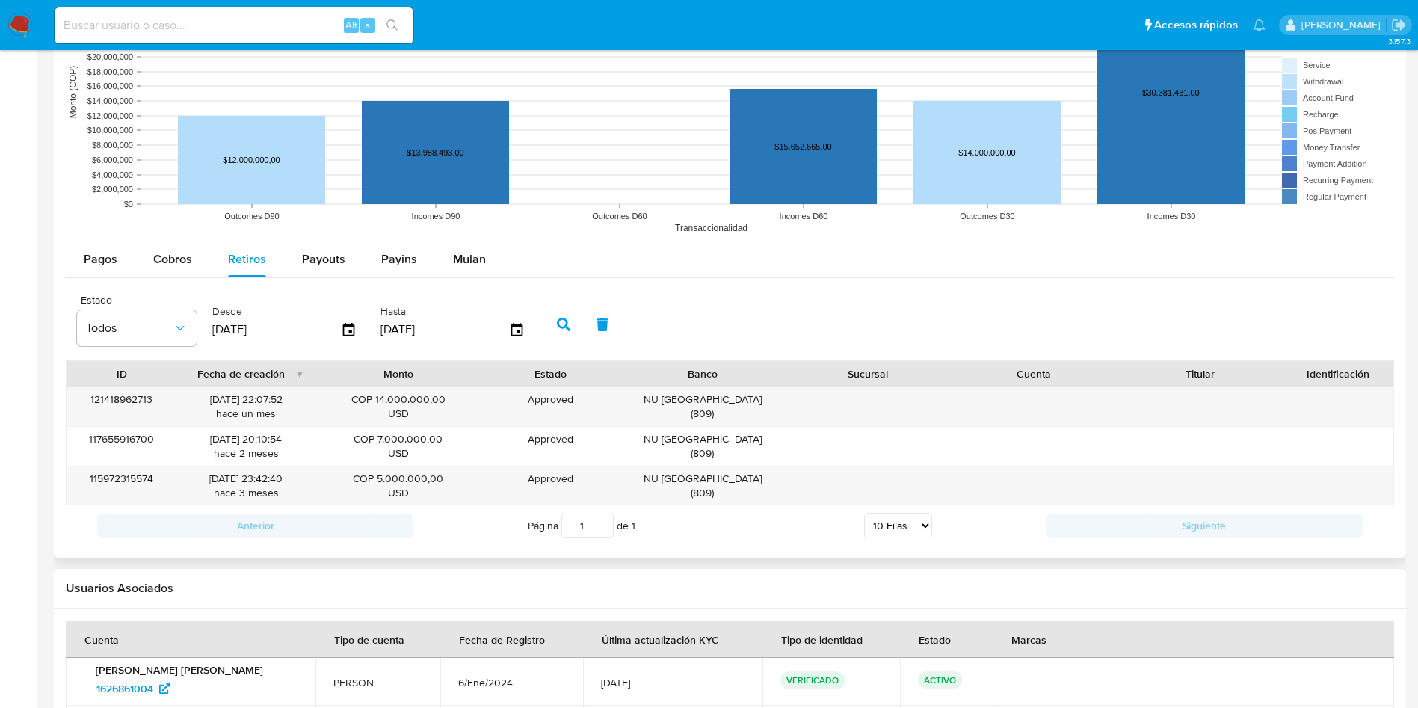
scroll to position [1234, 0]
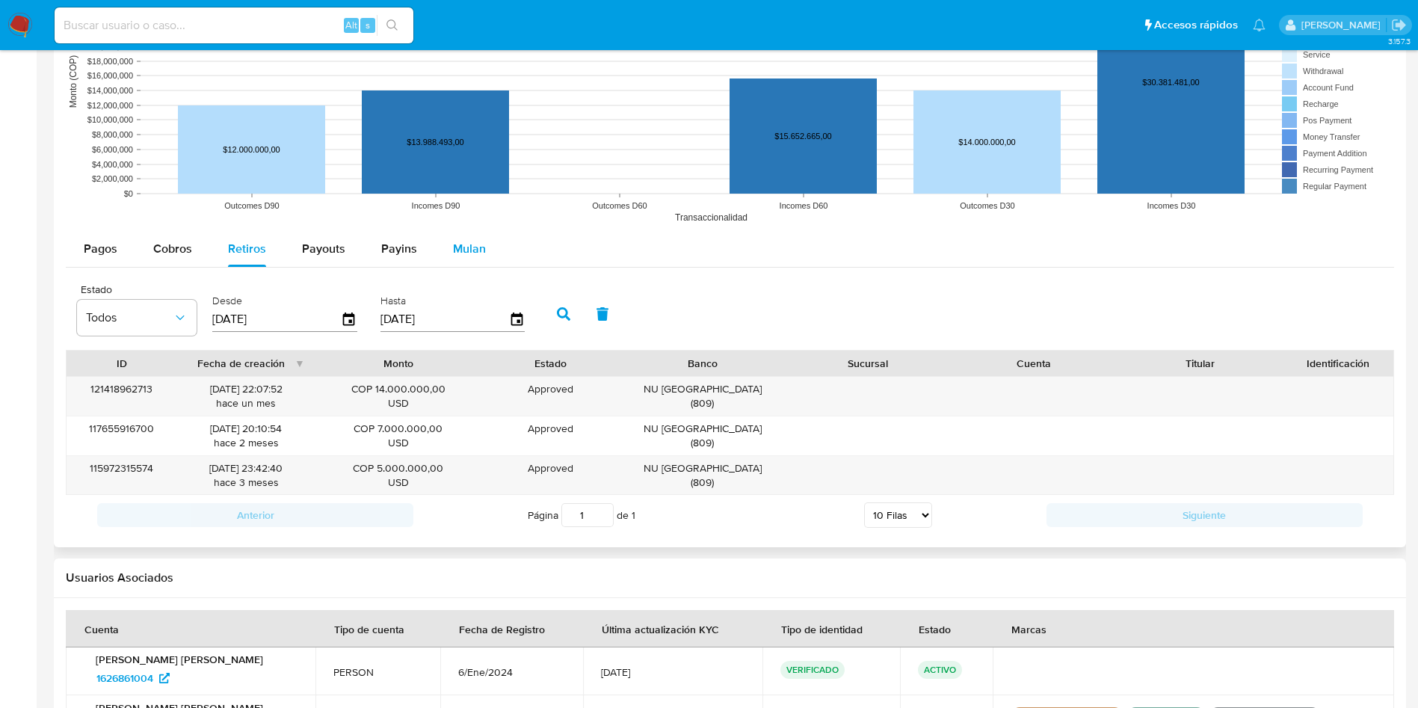
click at [473, 233] on div "Mulan" at bounding box center [469, 249] width 33 height 36
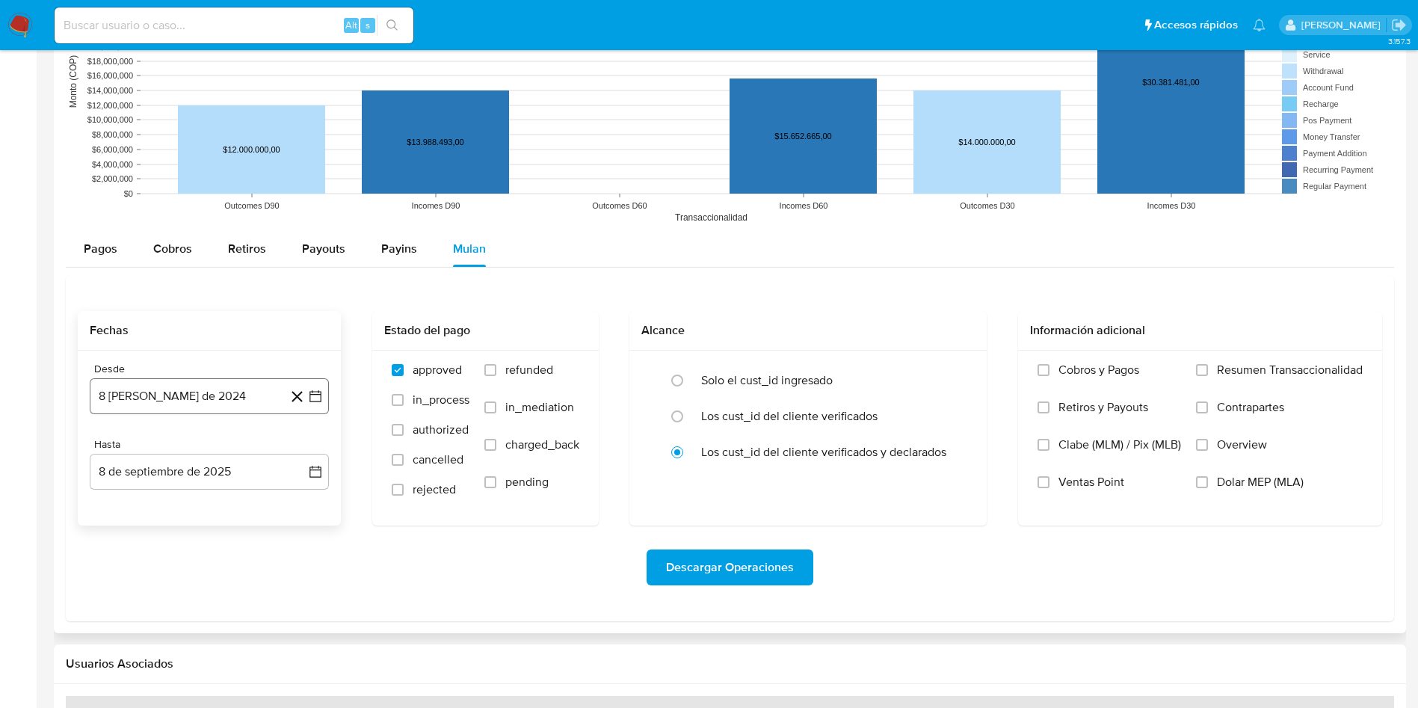
click at [166, 394] on button "8 de agosto de 2024" at bounding box center [209, 396] width 239 height 36
click at [305, 453] on icon "Mes siguiente" at bounding box center [302, 450] width 18 height 18
click at [295, 535] on button "8" at bounding box center [299, 535] width 24 height 24
click at [496, 375] on label "refunded" at bounding box center [531, 381] width 95 height 37
click at [496, 375] on input "refunded" at bounding box center [490, 370] width 12 height 12
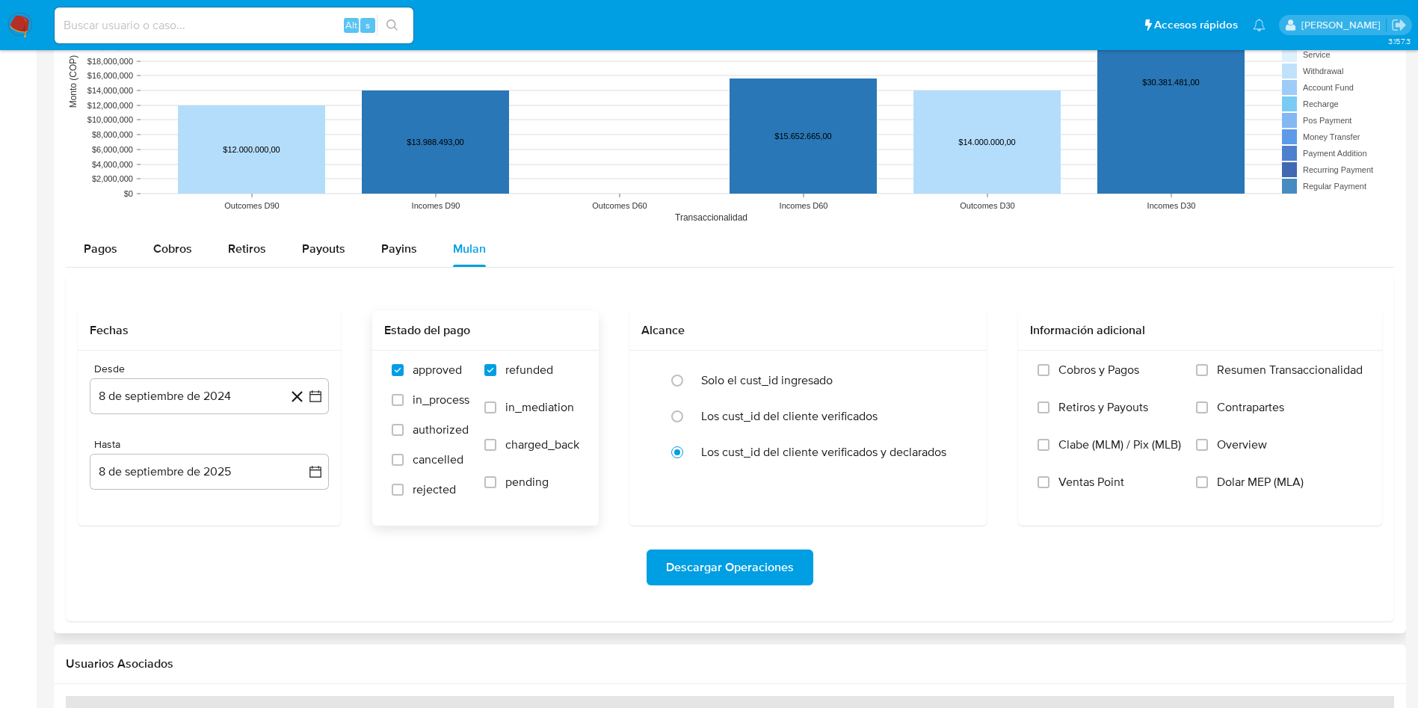
checkbox input "true"
click at [500, 443] on label "charged_back" at bounding box center [531, 455] width 95 height 37
click at [496, 443] on input "charged_back" at bounding box center [490, 445] width 12 height 12
checkbox input "true"
click at [419, 488] on span "rejected" at bounding box center [434, 489] width 43 height 15
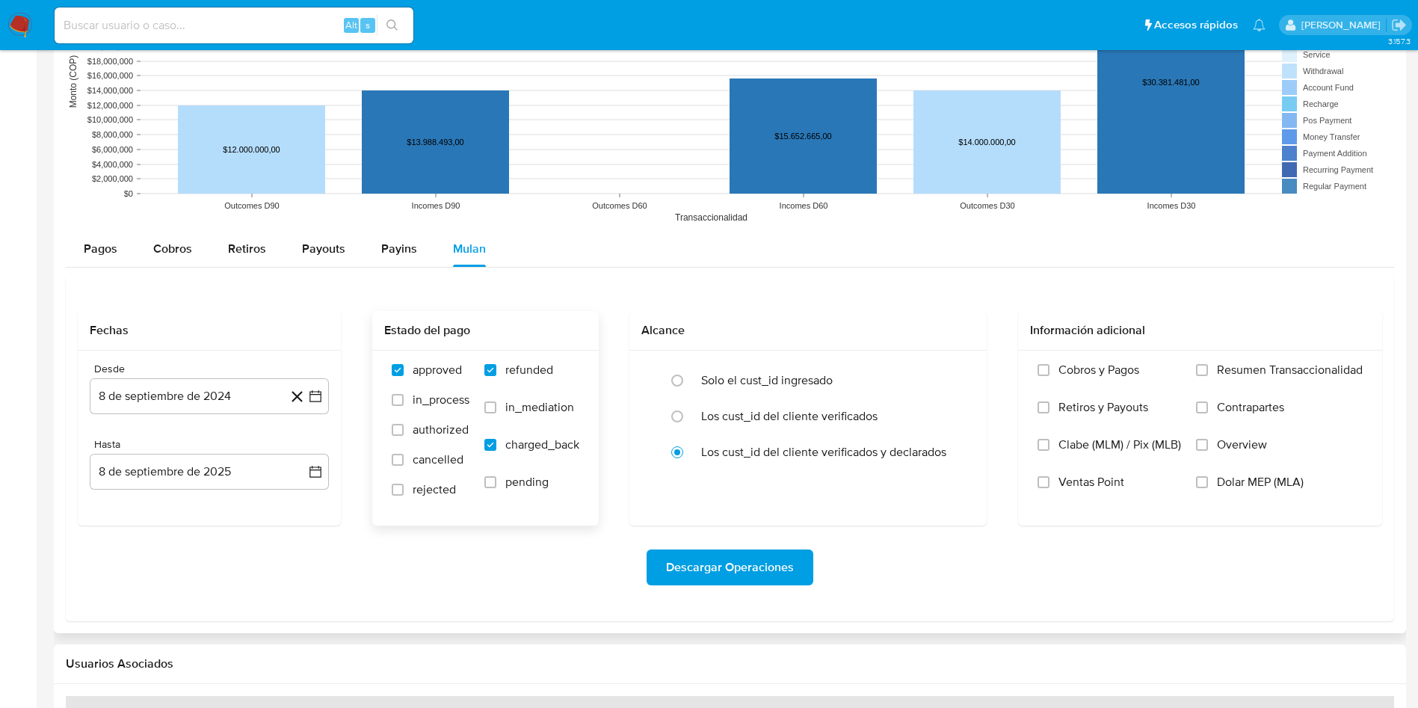
click at [404, 488] on input "rejected" at bounding box center [398, 490] width 12 height 12
checkbox input "true"
click at [766, 378] on label "Solo el cust_id ingresado" at bounding box center [767, 380] width 132 height 15
click at [689, 378] on input "radio" at bounding box center [677, 381] width 24 height 24
radio input "true"
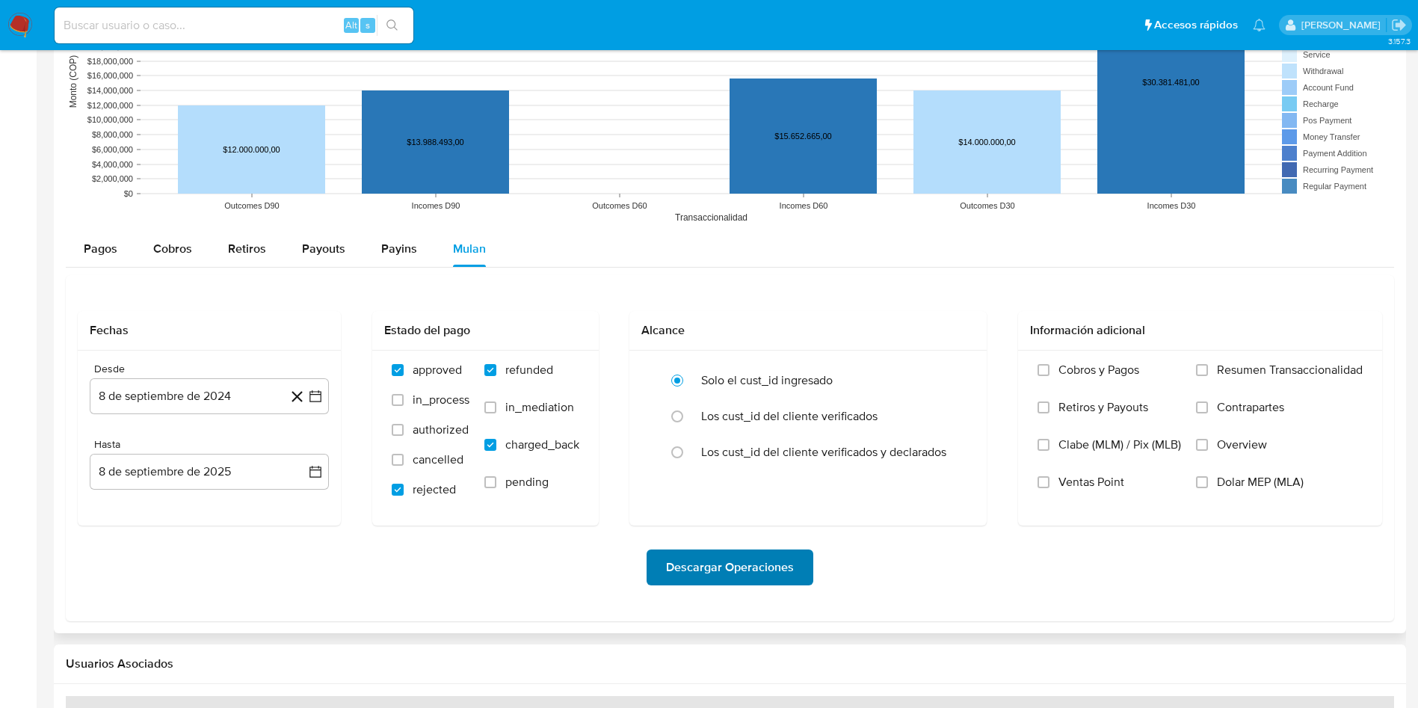
click at [700, 567] on span "Descargar Operaciones" at bounding box center [730, 567] width 128 height 33
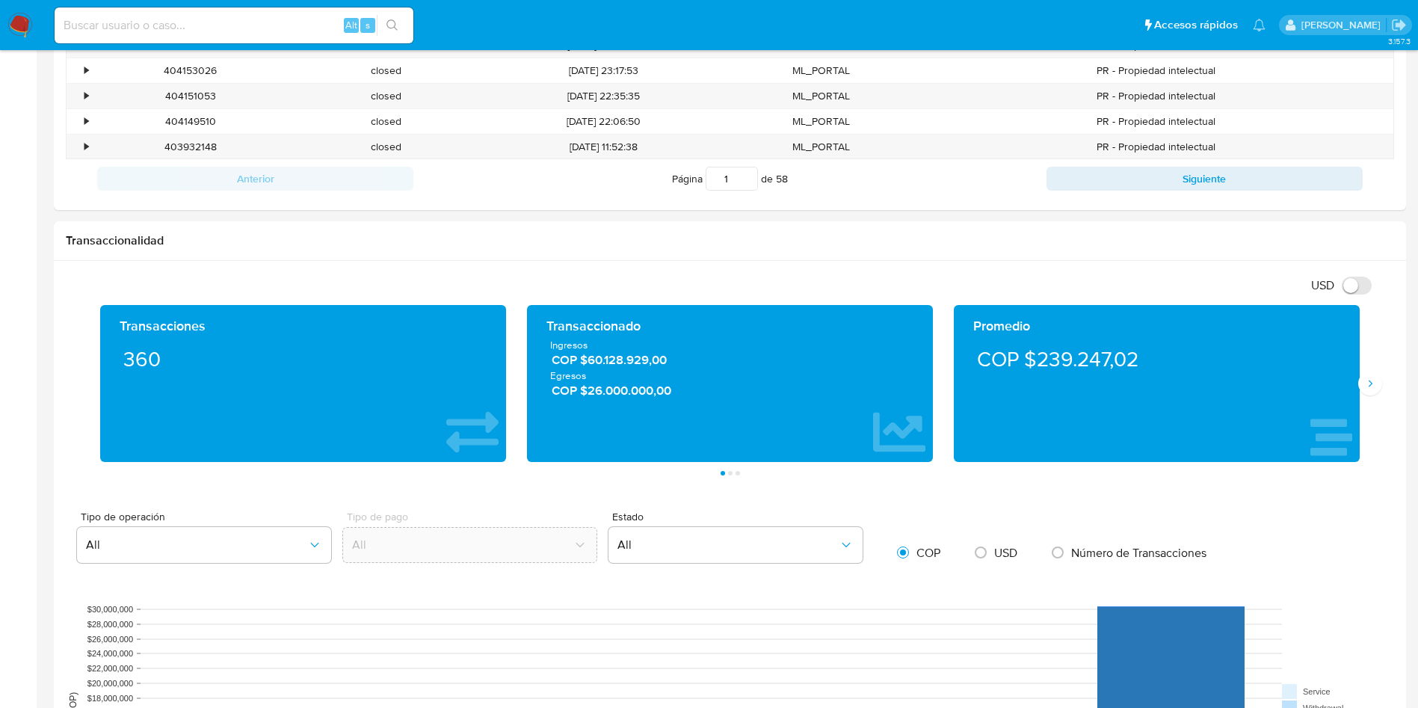
scroll to position [0, 0]
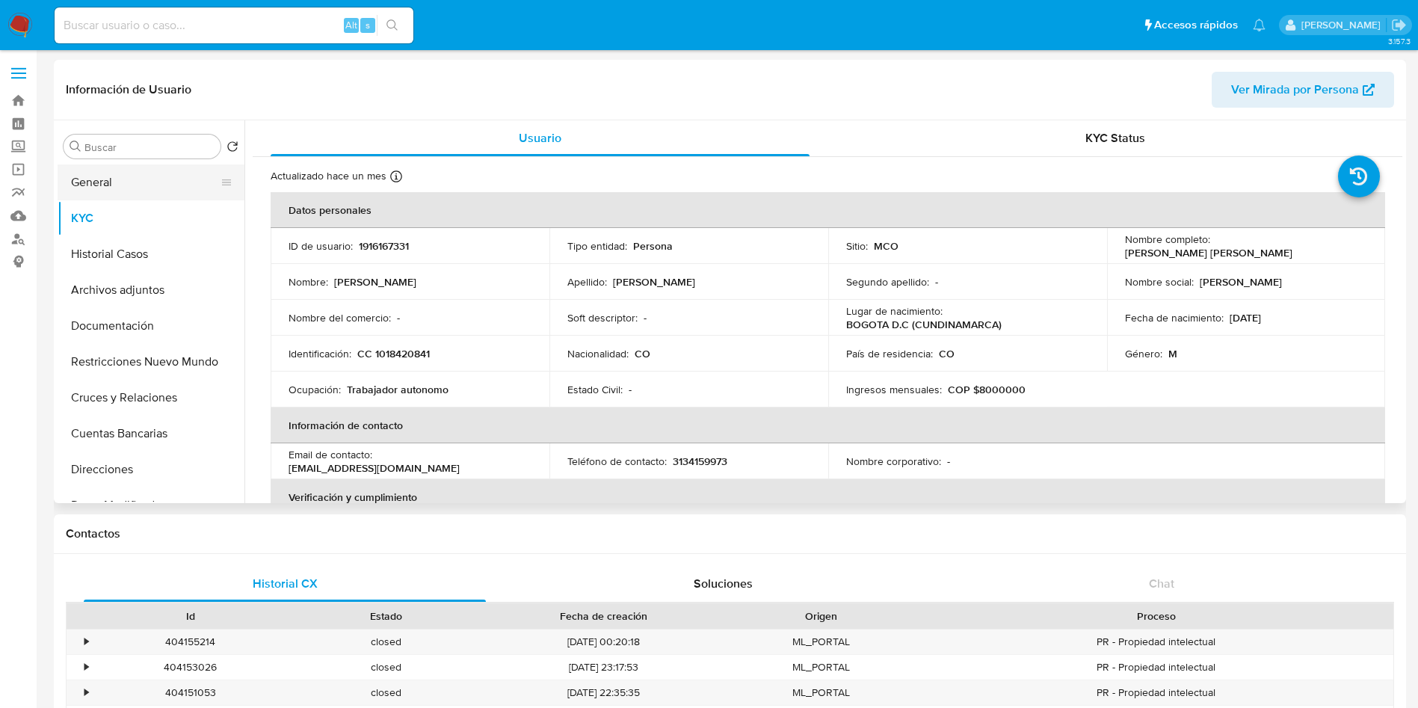
click at [136, 189] on button "General" at bounding box center [145, 182] width 175 height 36
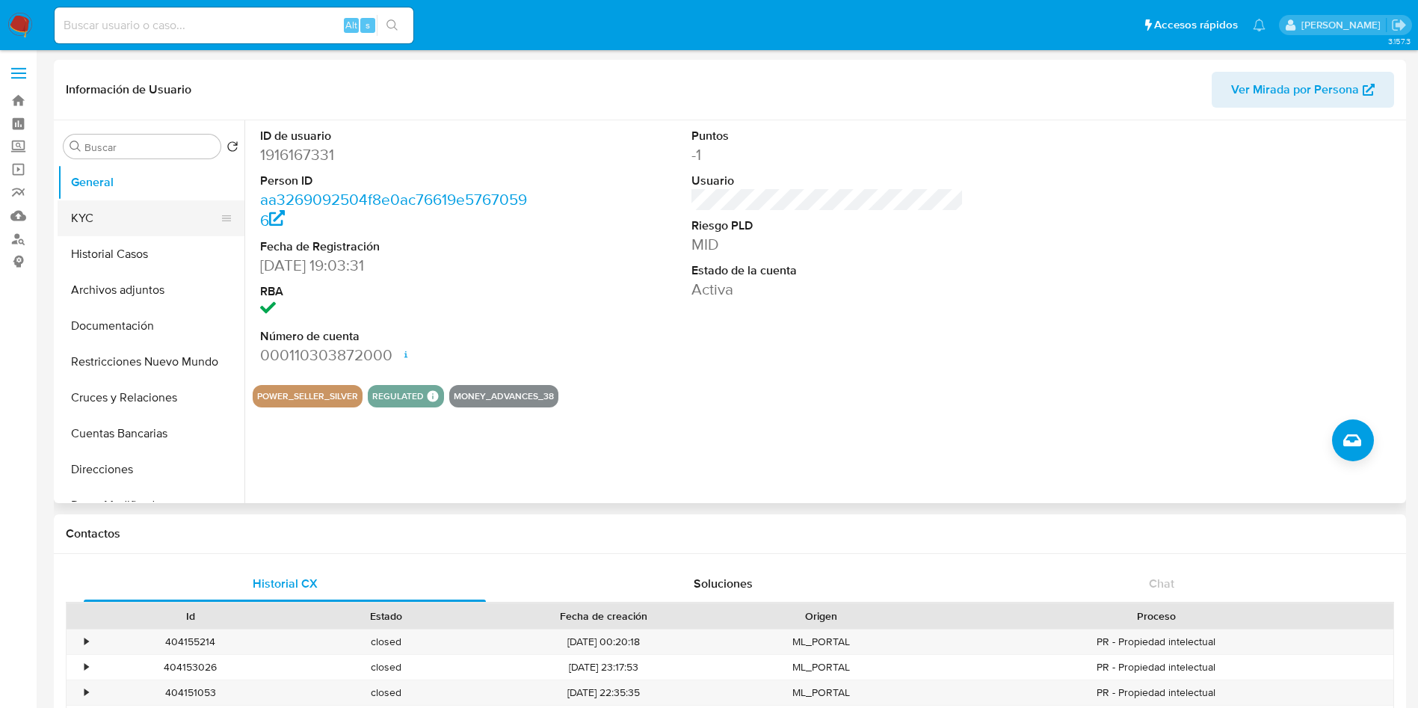
click at [101, 212] on button "KYC" at bounding box center [145, 218] width 175 height 36
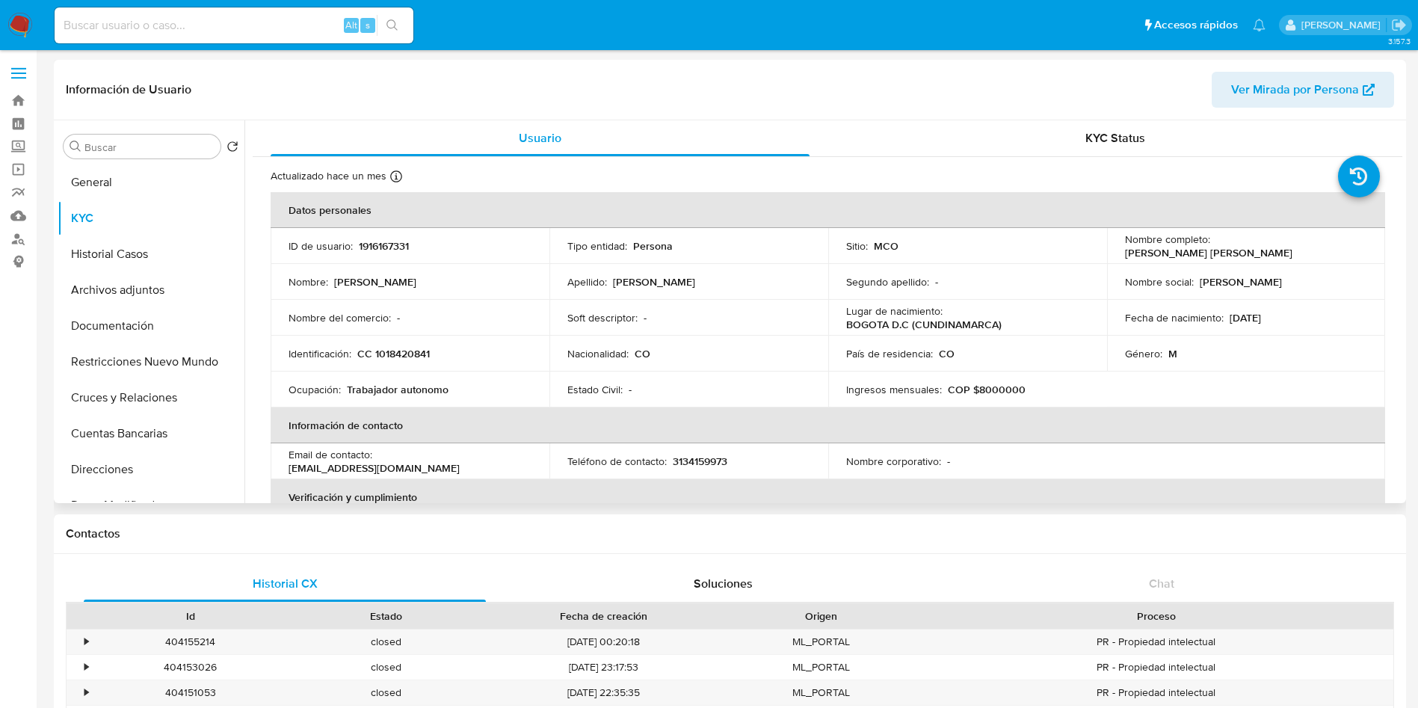
drag, startPoint x: 1362, startPoint y: 245, endPoint x: 1213, endPoint y: 247, distance: 148.0
click at [1213, 247] on div "Nombre completo : Carlos Giovanni Padilla Osorio" at bounding box center [1246, 246] width 243 height 27
copy p "Carlos Giovanni Padilla Osorio"
click at [387, 345] on td "Identificación : CC 1018420841" at bounding box center [410, 354] width 279 height 36
click at [402, 360] on p "CC 1018420841" at bounding box center [393, 353] width 73 height 13
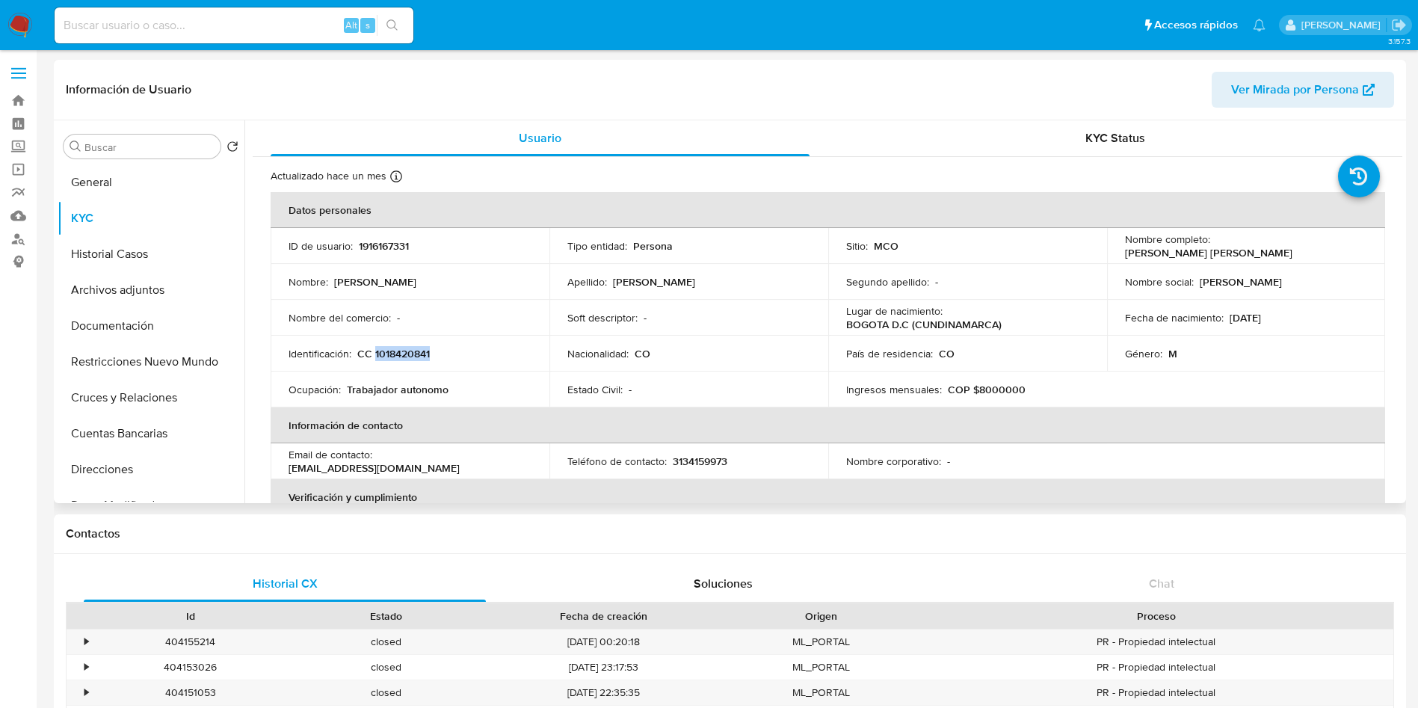
click at [402, 360] on p "CC 1018420841" at bounding box center [393, 353] width 73 height 13
copy p "1018420841"
click at [136, 440] on button "Cuentas Bancarias" at bounding box center [145, 434] width 175 height 36
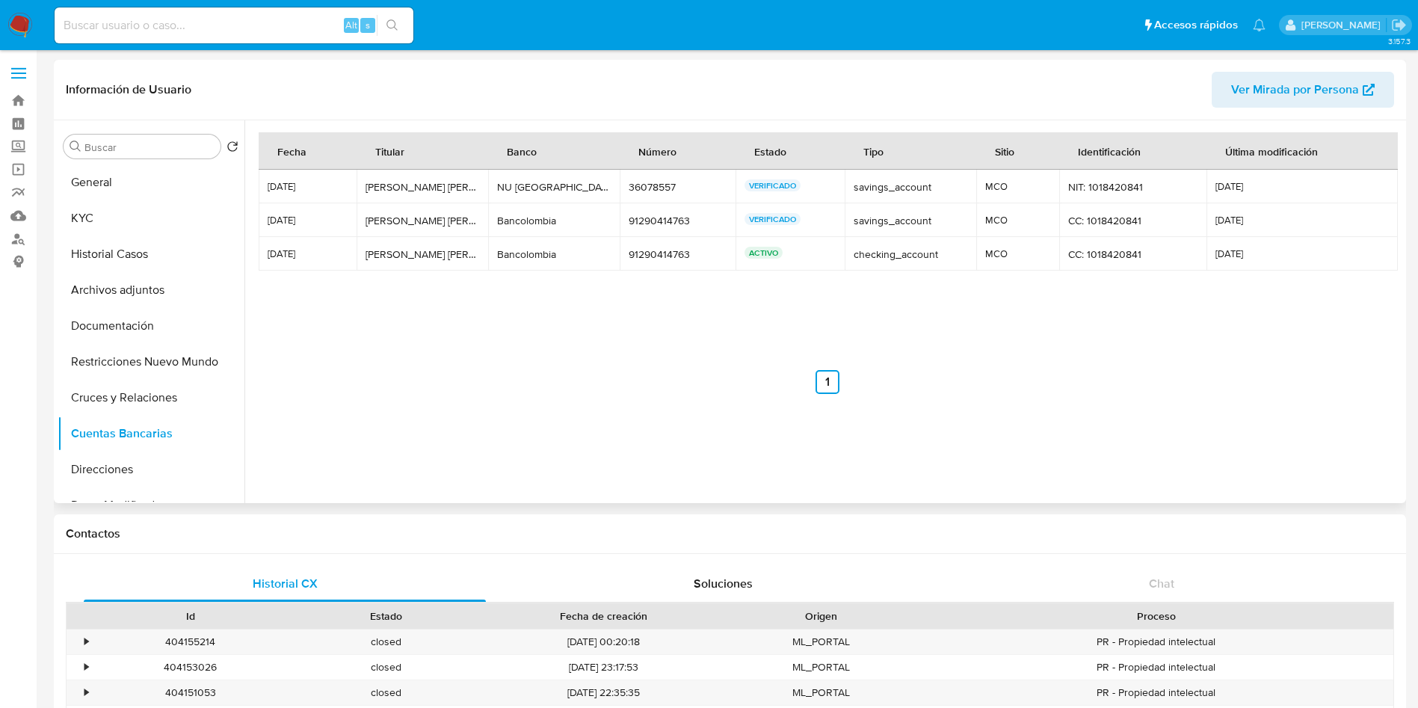
drag, startPoint x: 569, startPoint y: 192, endPoint x: 498, endPoint y: 187, distance: 71.2
click at [498, 187] on td "NU Colombia NU Colombia" at bounding box center [554, 187] width 132 height 34
click at [116, 196] on button "General" at bounding box center [145, 182] width 175 height 36
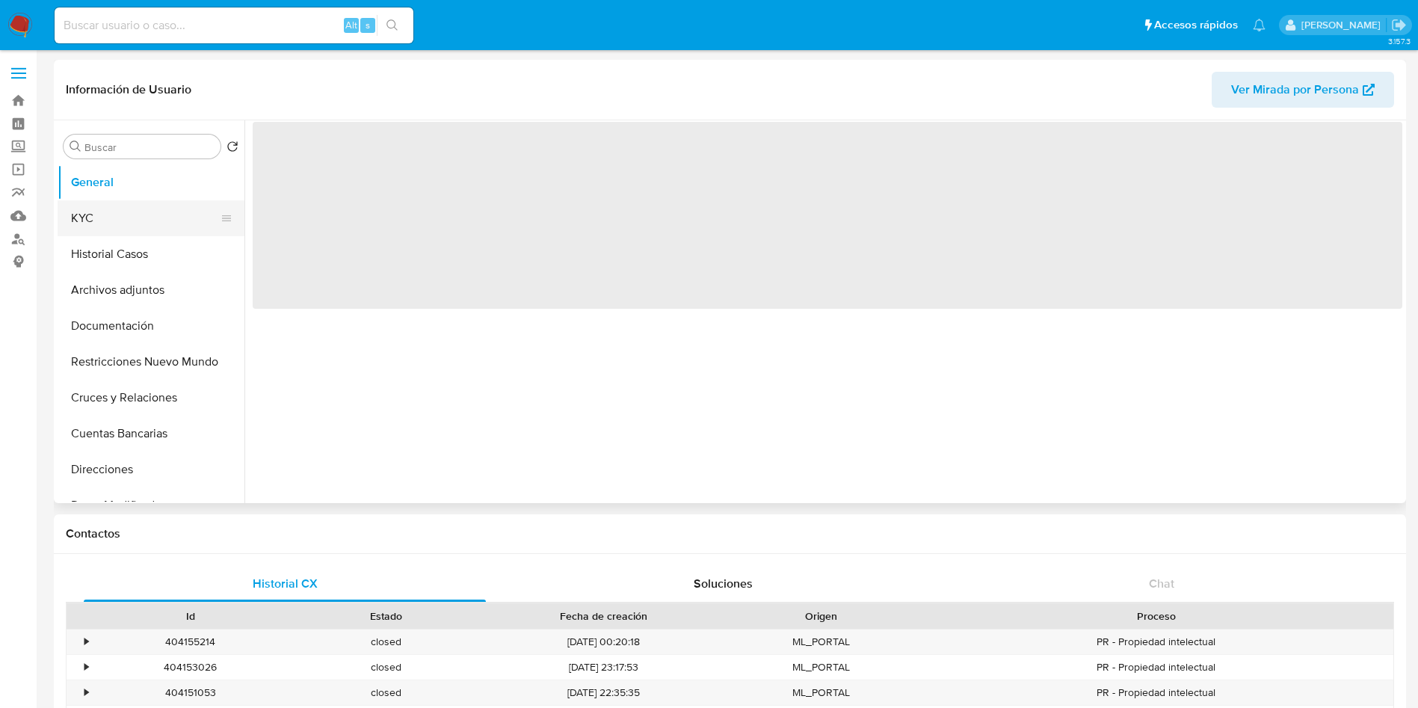
click at [119, 212] on button "KYC" at bounding box center [145, 218] width 175 height 36
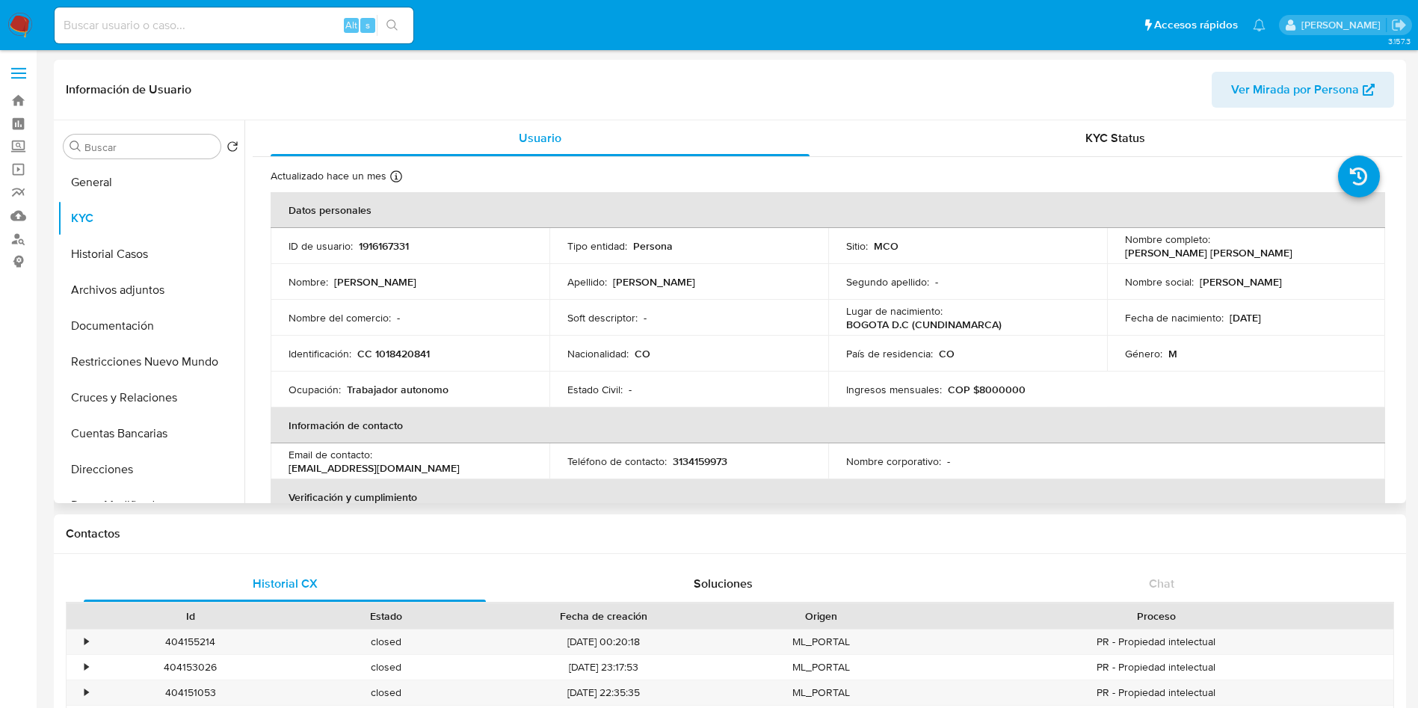
drag, startPoint x: 1364, startPoint y: 245, endPoint x: 1213, endPoint y: 252, distance: 150.4
click at [1213, 252] on td "Nombre completo : Carlos Giovanni Padilla Osorio" at bounding box center [1246, 246] width 279 height 36
copy p "Carlos Giovanni Padilla Osorio"
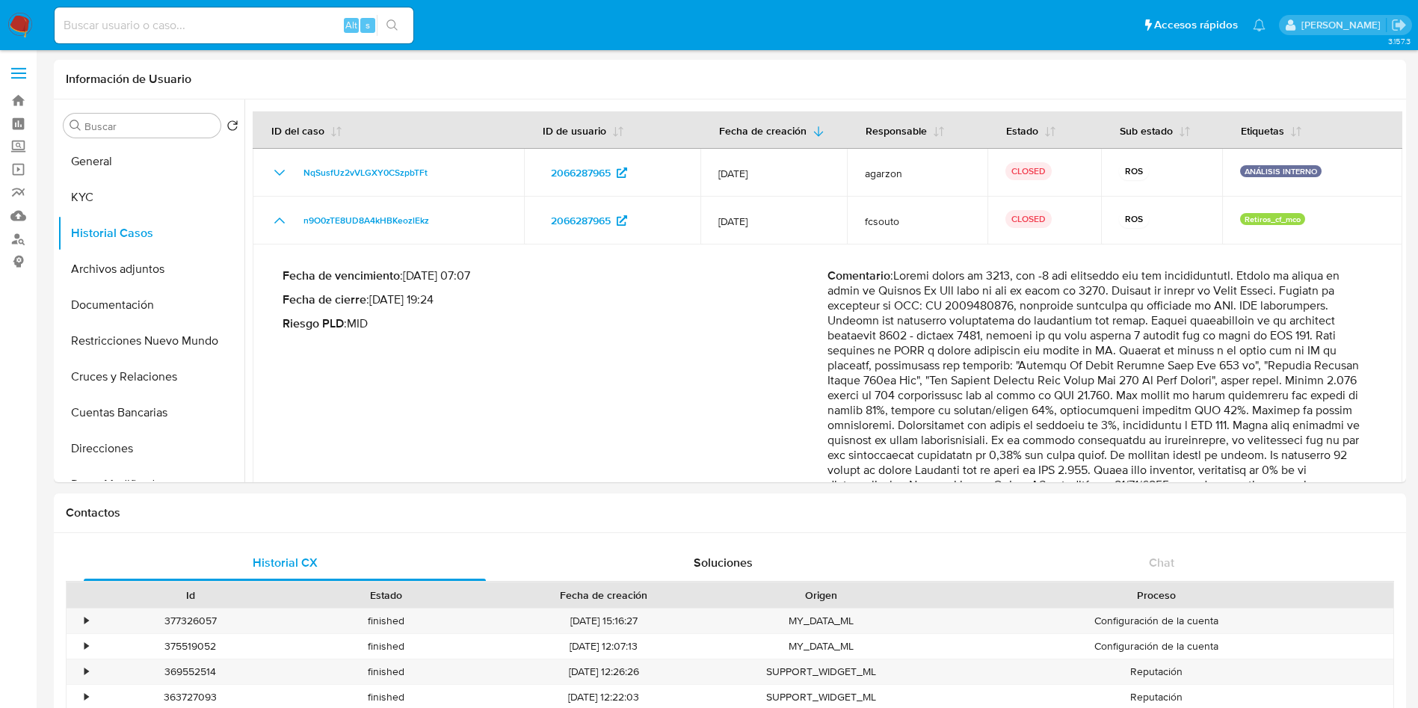
select select "10"
click at [125, 414] on button "Cuentas Bancarias" at bounding box center [145, 413] width 175 height 36
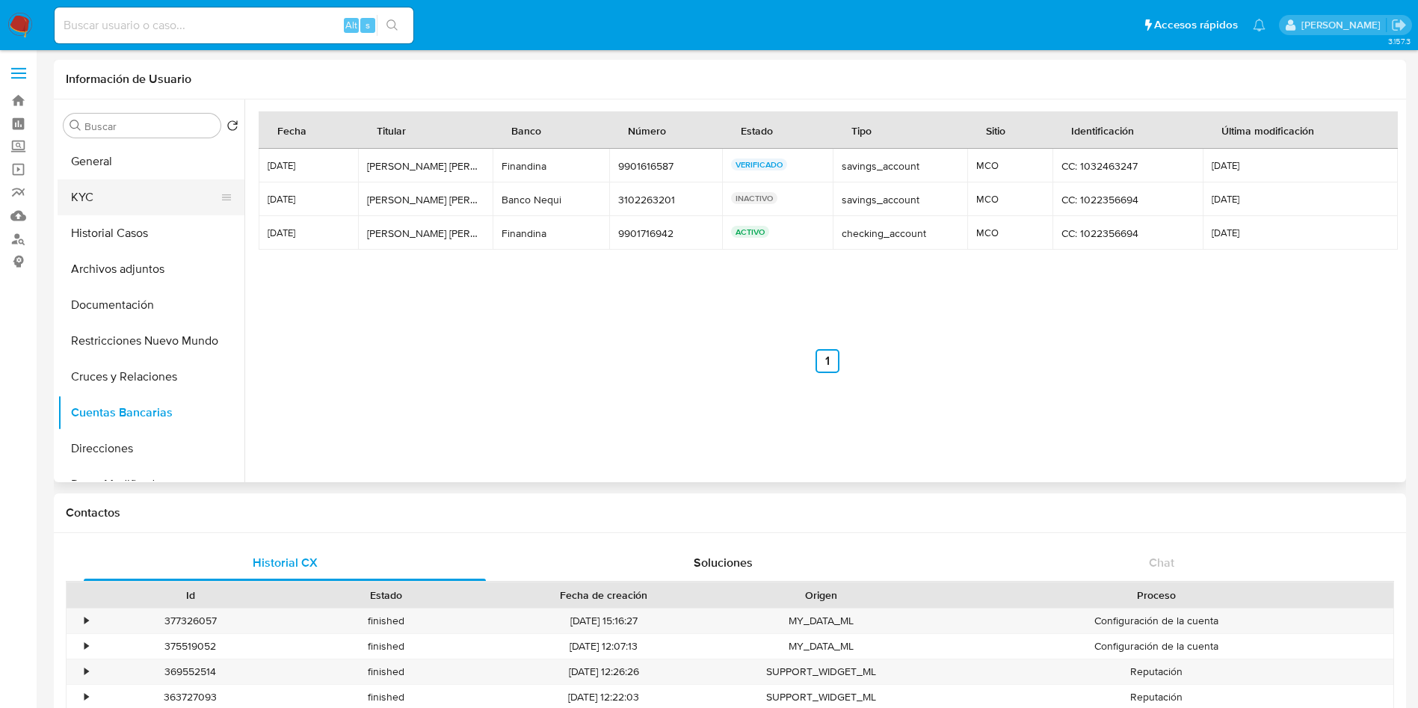
click at [104, 188] on button "KYC" at bounding box center [145, 197] width 175 height 36
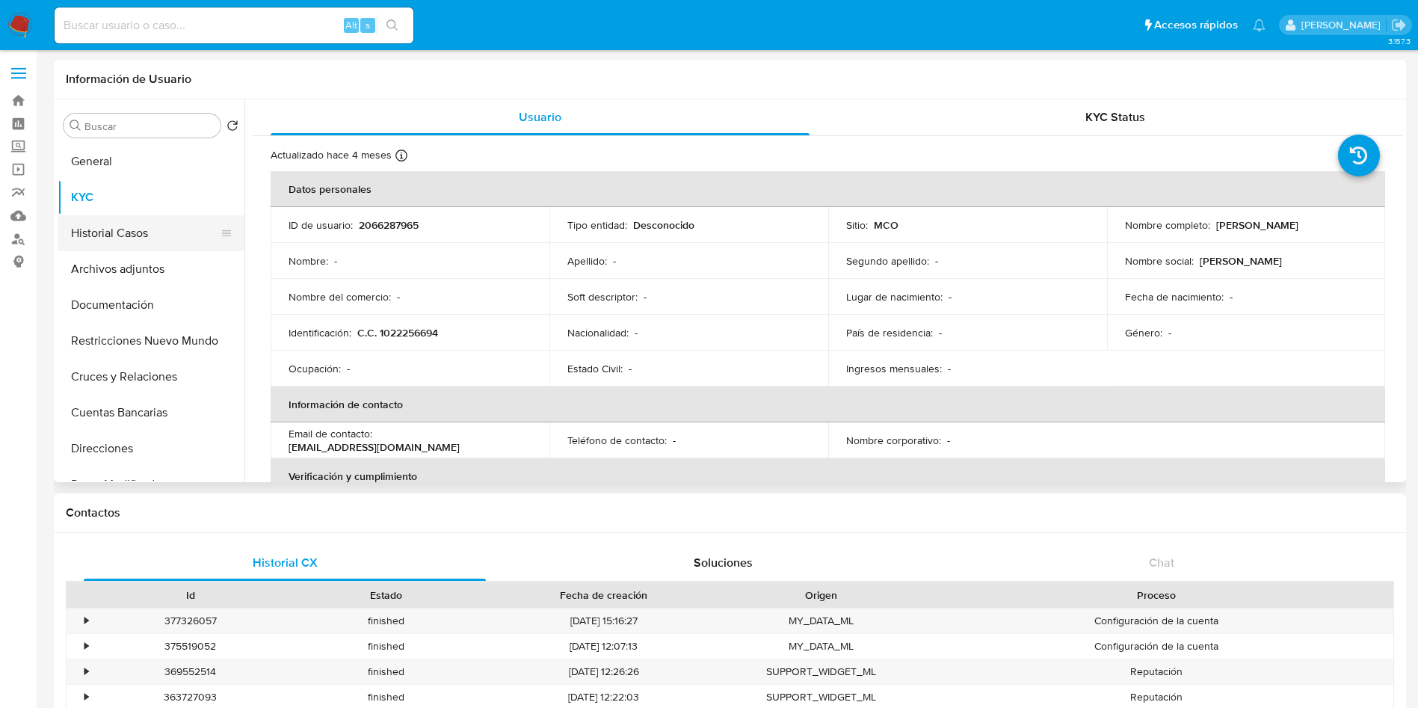
click at [147, 247] on button "Historial Casos" at bounding box center [145, 233] width 175 height 36
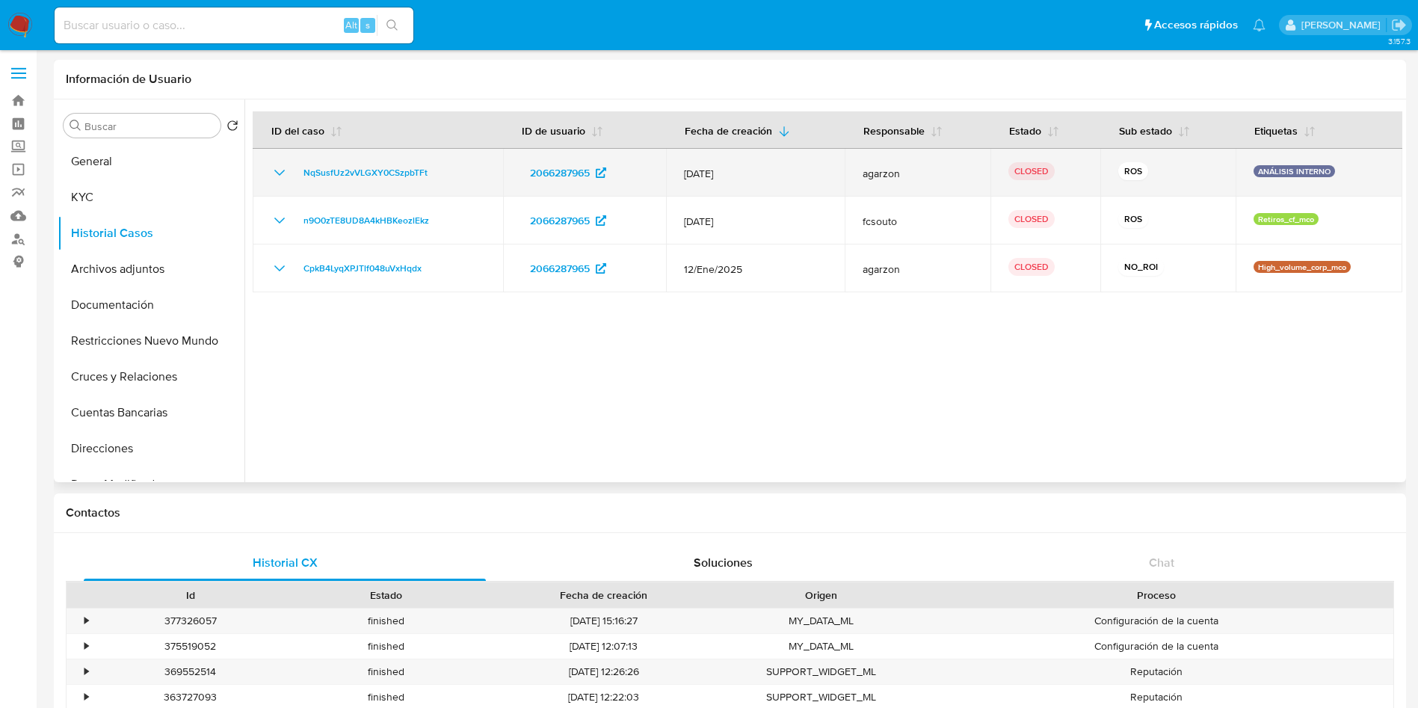
click at [278, 168] on icon "Mostrar/Ocultar" at bounding box center [280, 173] width 18 height 18
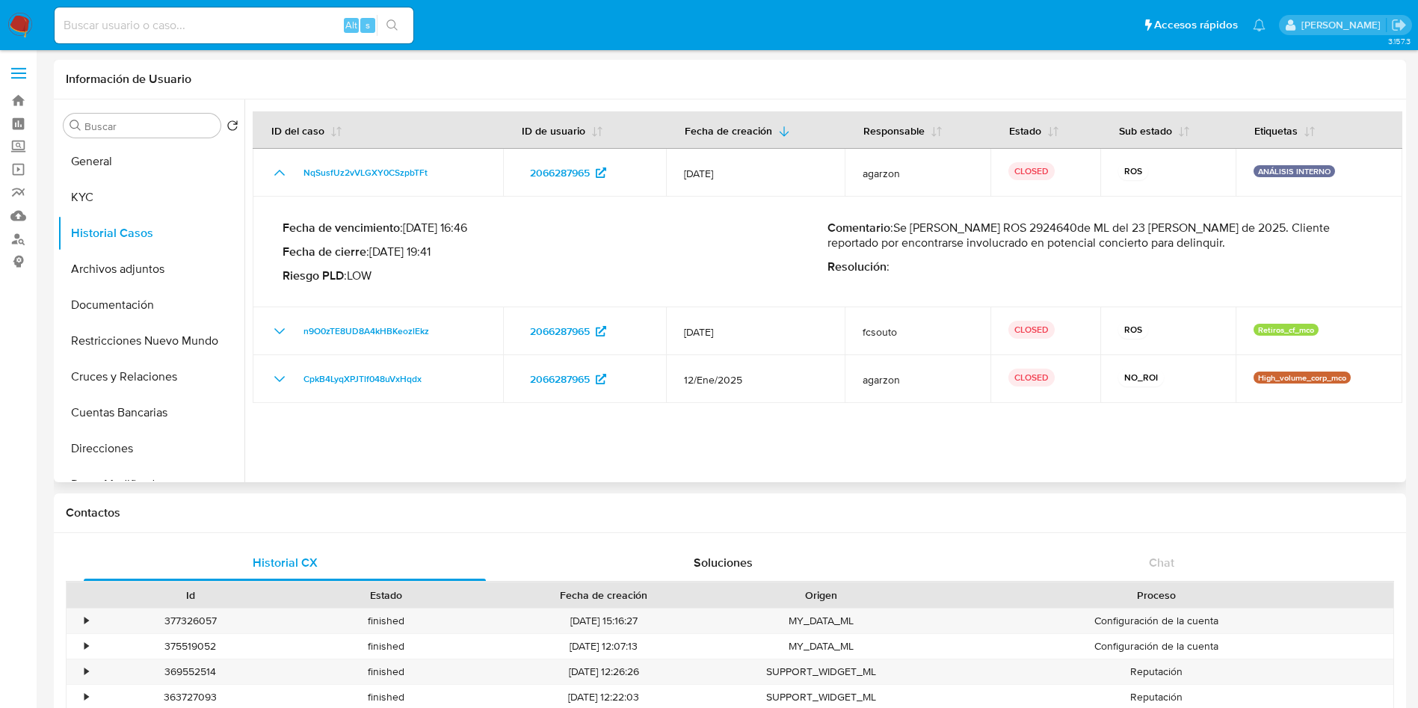
click at [1032, 231] on p "Comentario : Se cierra como ROS 2924640de ML del 23 de mayo de 2025. Cliente re…" at bounding box center [1100, 236] width 545 height 30
click at [1039, 226] on p "Comentario : Se cierra como ROS 2924640de ML del 23 de mayo de 2025. Cliente re…" at bounding box center [1100, 236] width 545 height 30
drag, startPoint x: 1005, startPoint y: 227, endPoint x: 1050, endPoint y: 229, distance: 44.9
click at [1050, 229] on p "Comentario : Se cierra como ROS 2924640de ML del 23 de mayo de 2025. Cliente re…" at bounding box center [1100, 236] width 545 height 30
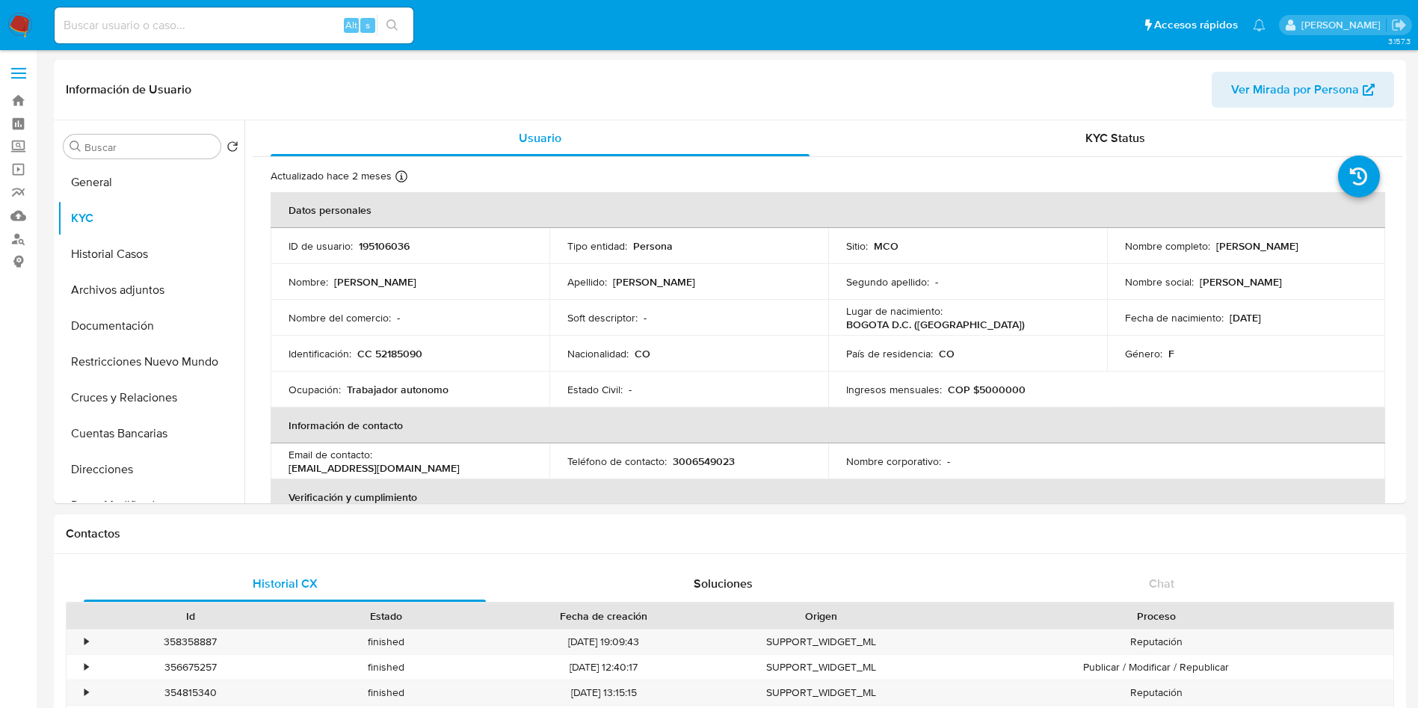
select select "10"
click at [150, 258] on button "Historial Casos" at bounding box center [145, 254] width 175 height 36
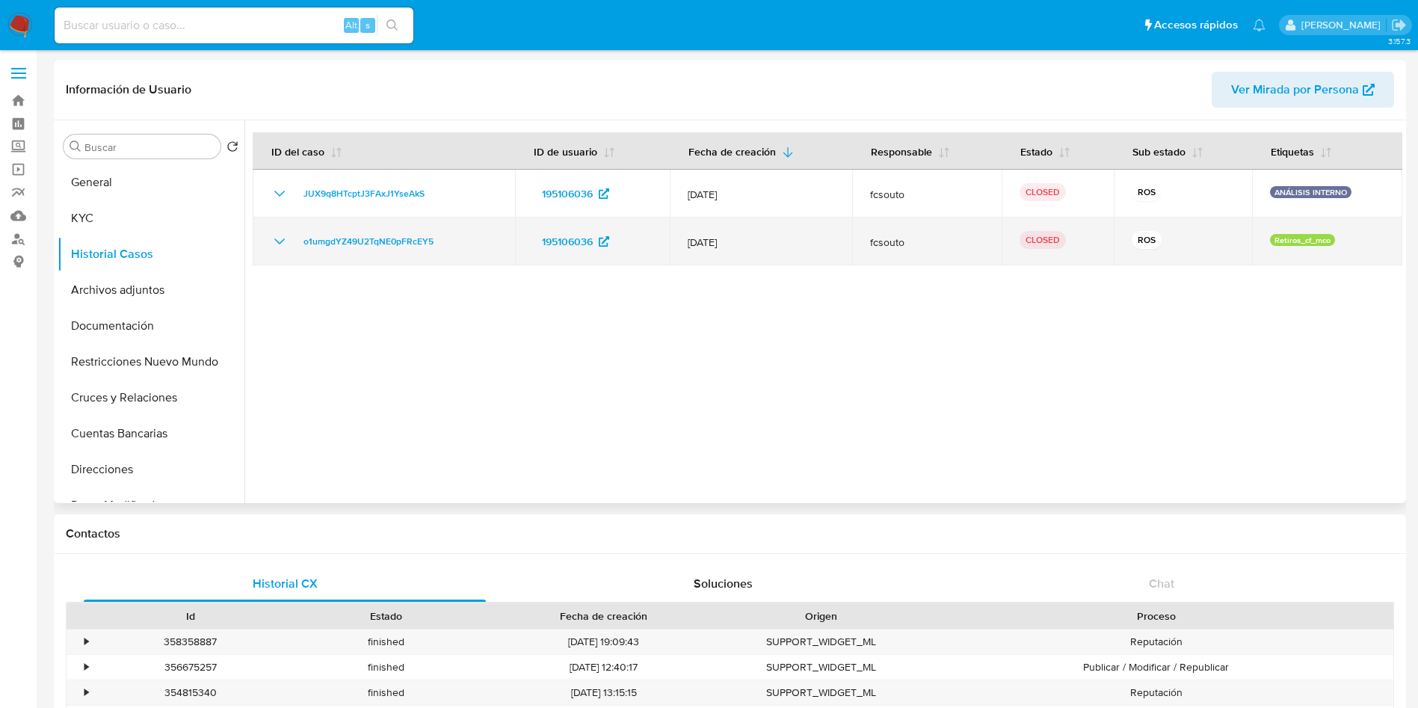
click at [273, 247] on icon "Mostrar/Ocultar" at bounding box center [280, 242] width 18 height 18
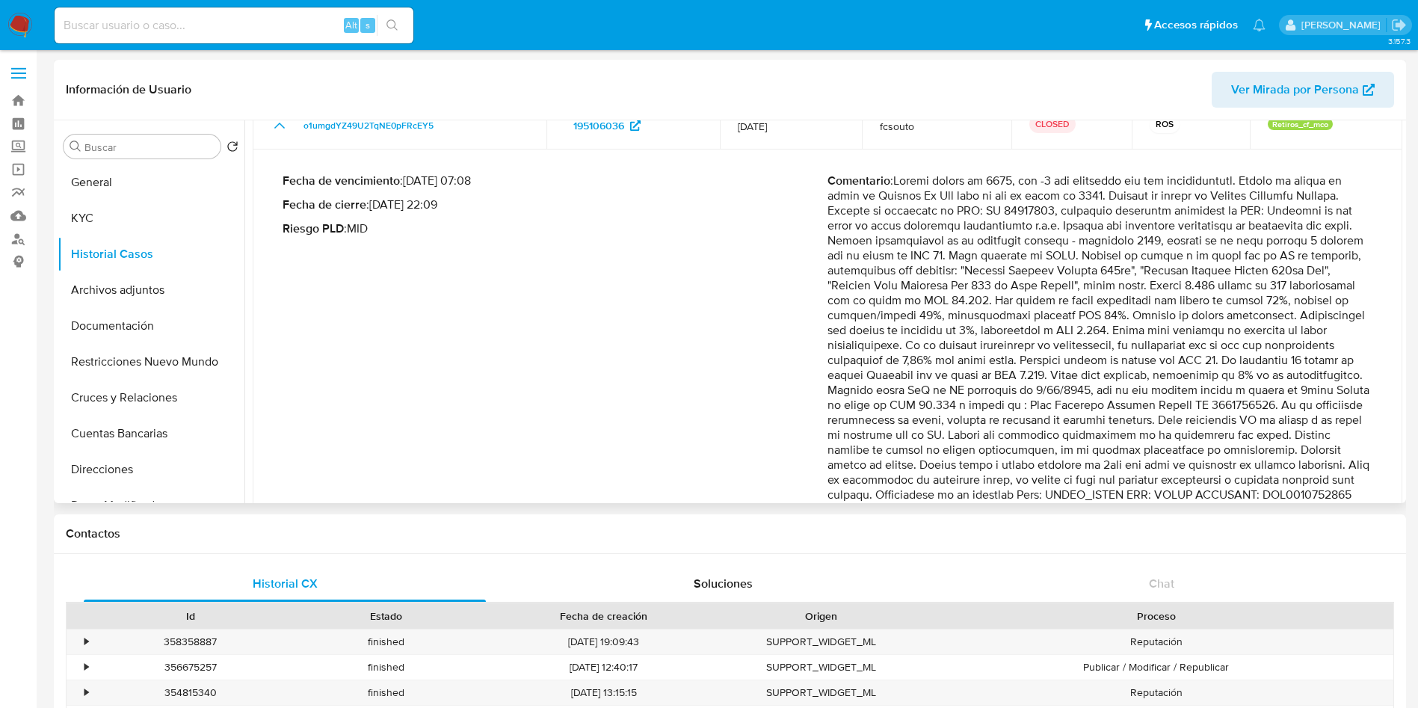
scroll to position [200, 0]
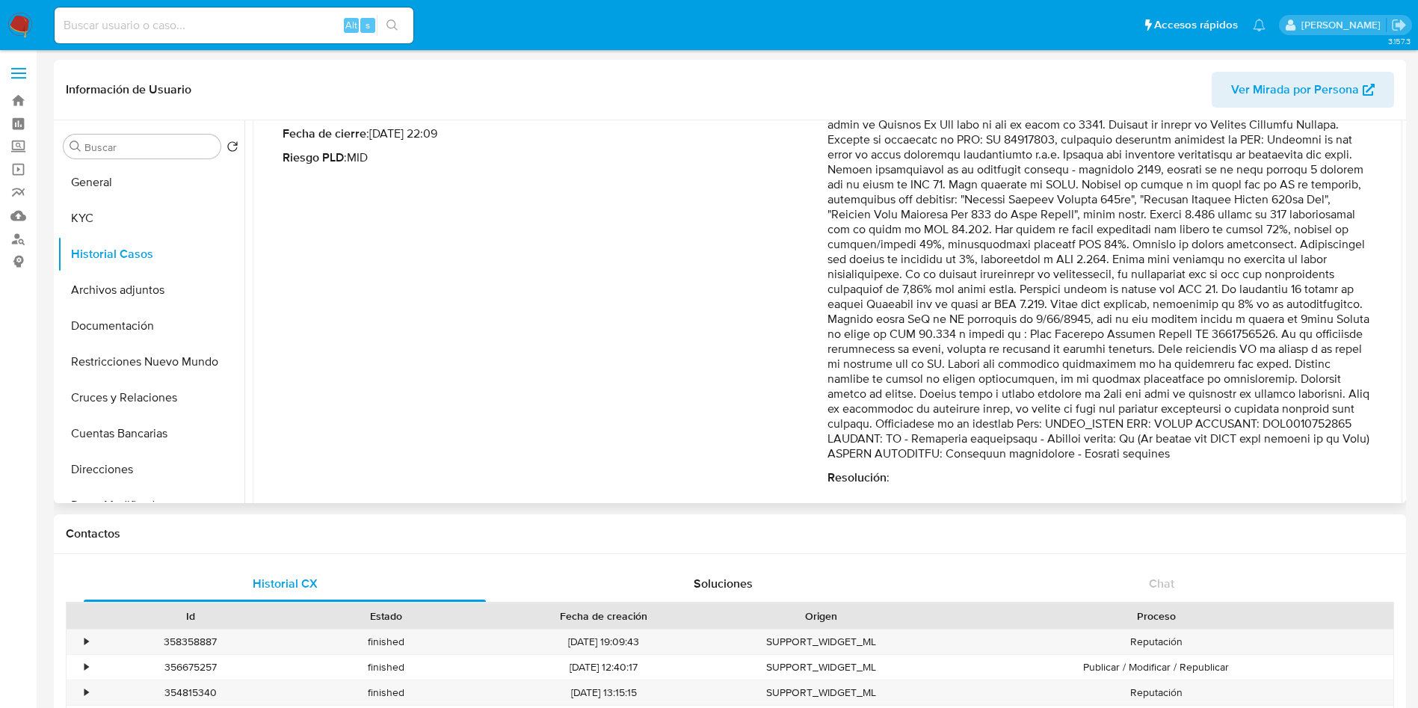
drag, startPoint x: 953, startPoint y: 349, endPoint x: 1078, endPoint y: 410, distance: 139.1
click at [1078, 410] on p "Comentario :" at bounding box center [1100, 281] width 545 height 359
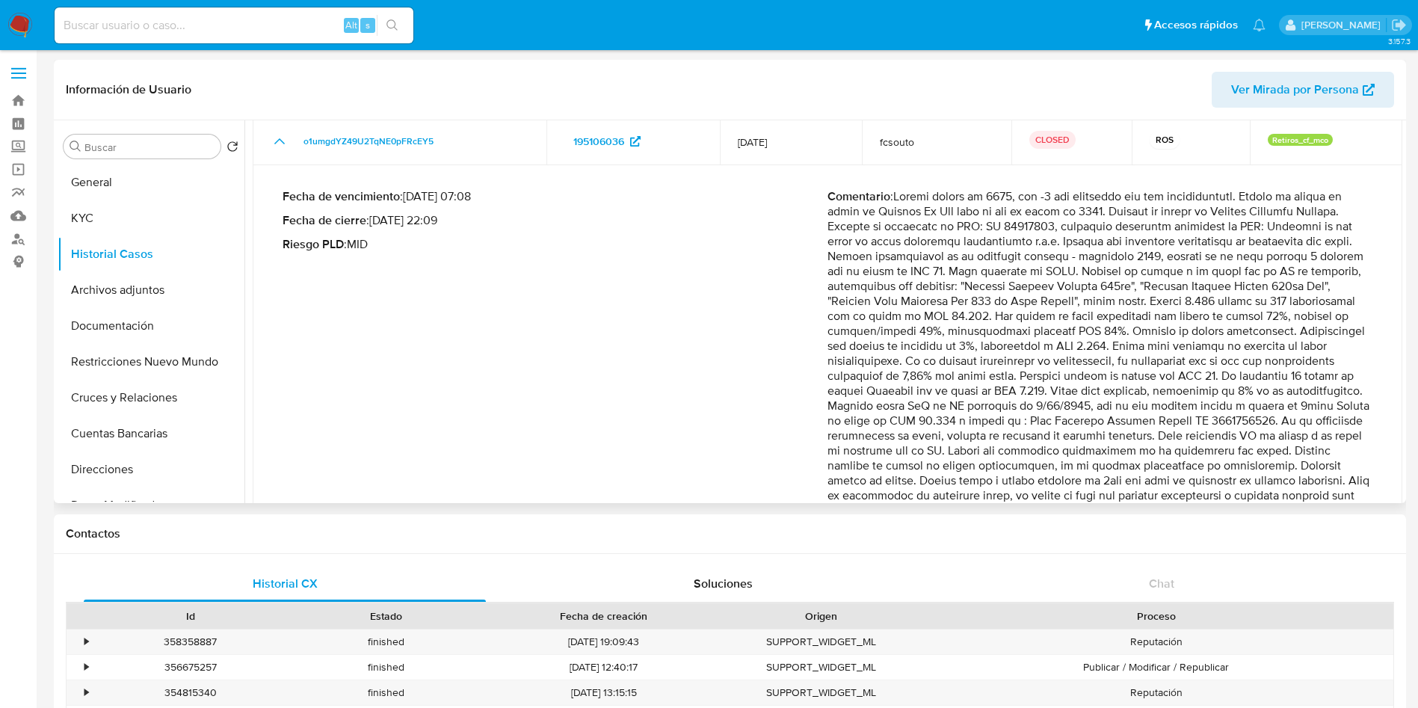
scroll to position [0, 0]
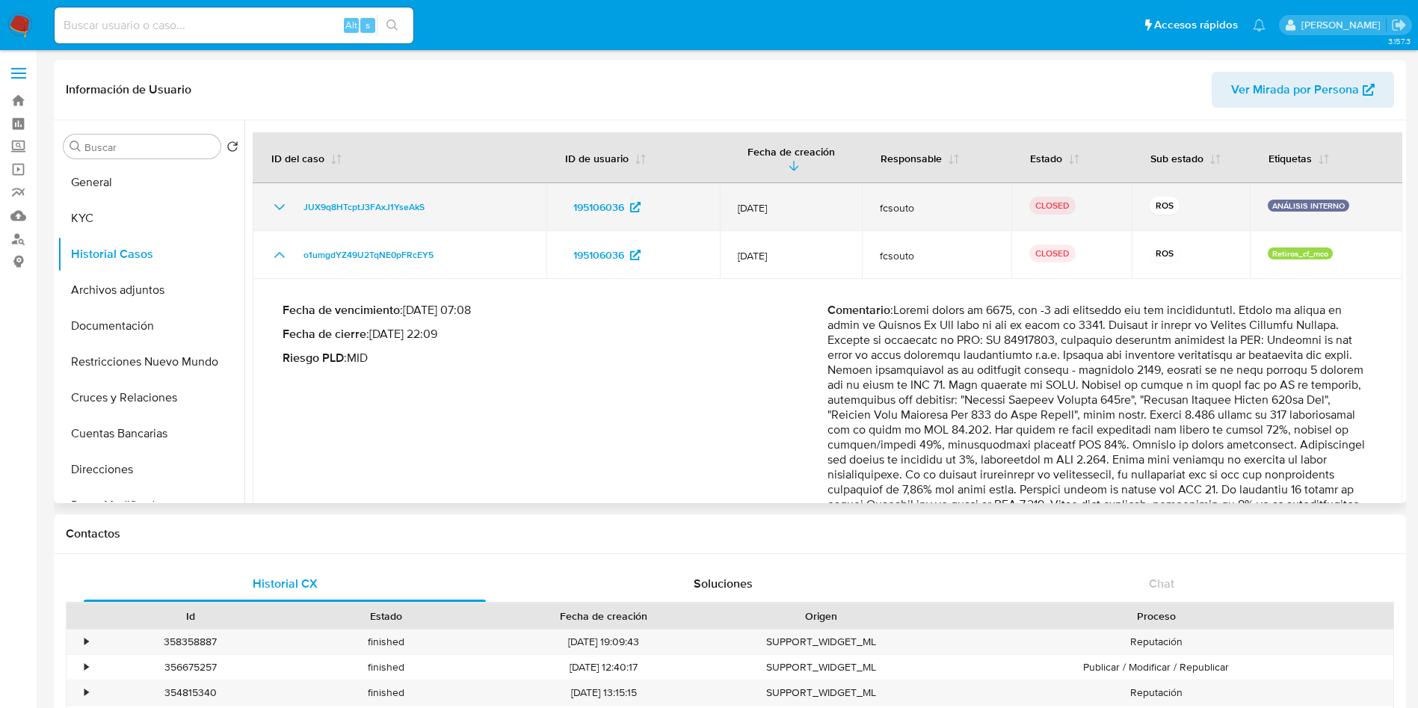
click at [275, 198] on icon "Mostrar/Ocultar" at bounding box center [280, 207] width 18 height 18
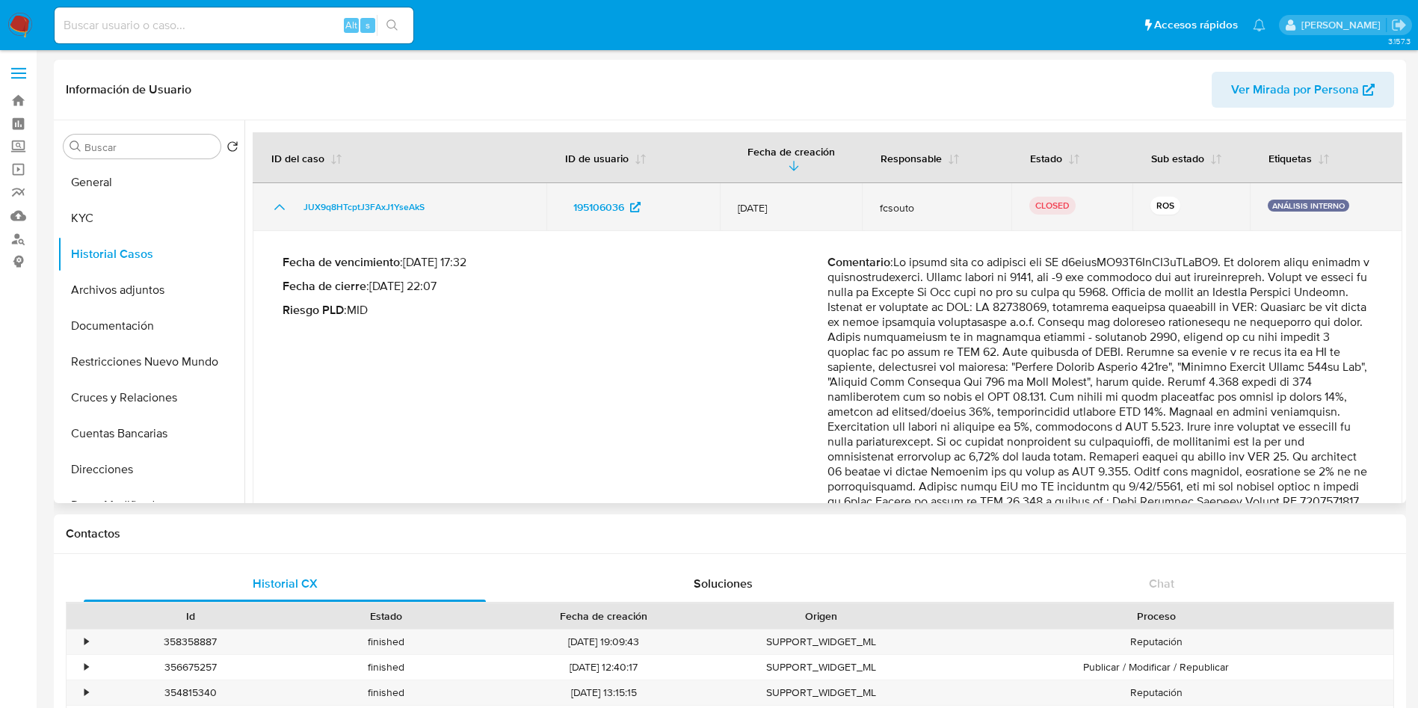
click at [272, 198] on icon "Mostrar/Ocultar" at bounding box center [280, 207] width 18 height 18
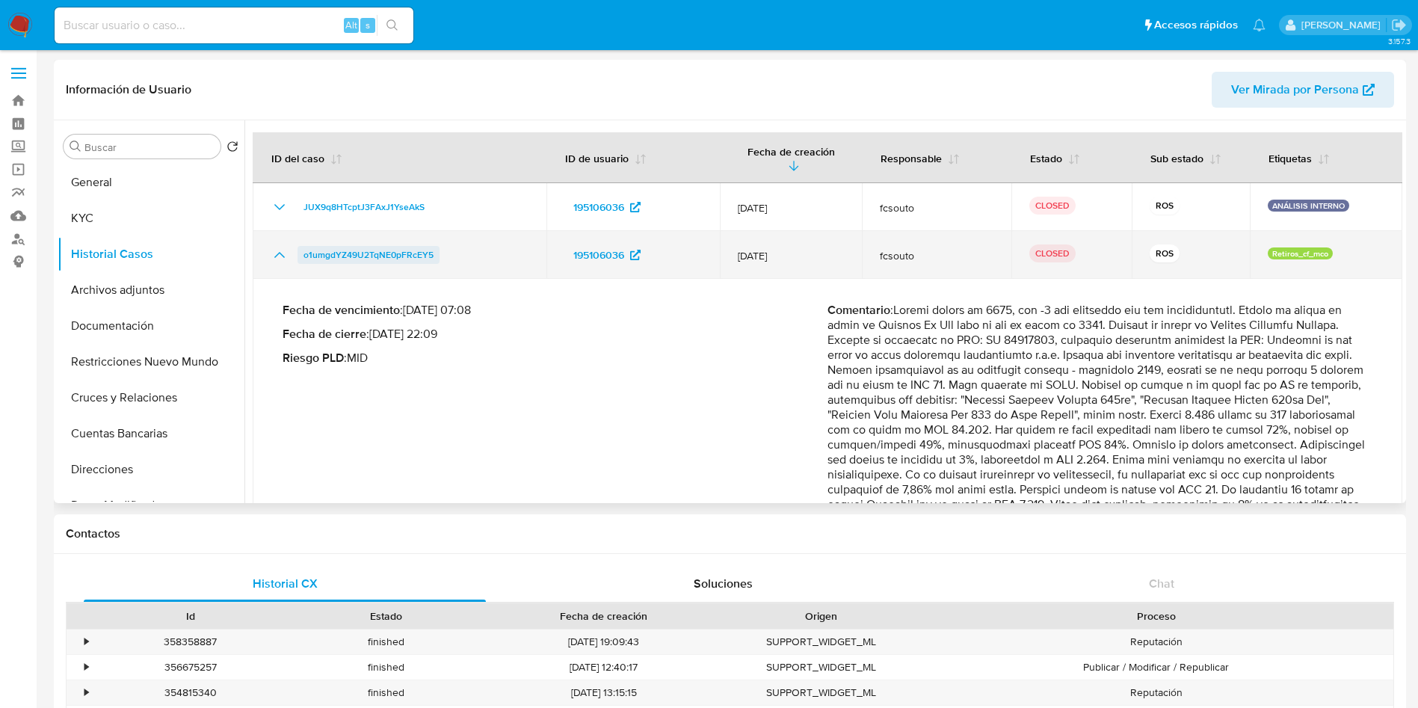
click at [351, 246] on span "o1umgdYZ49U2TqNE0pFRcEY5" at bounding box center [369, 255] width 130 height 18
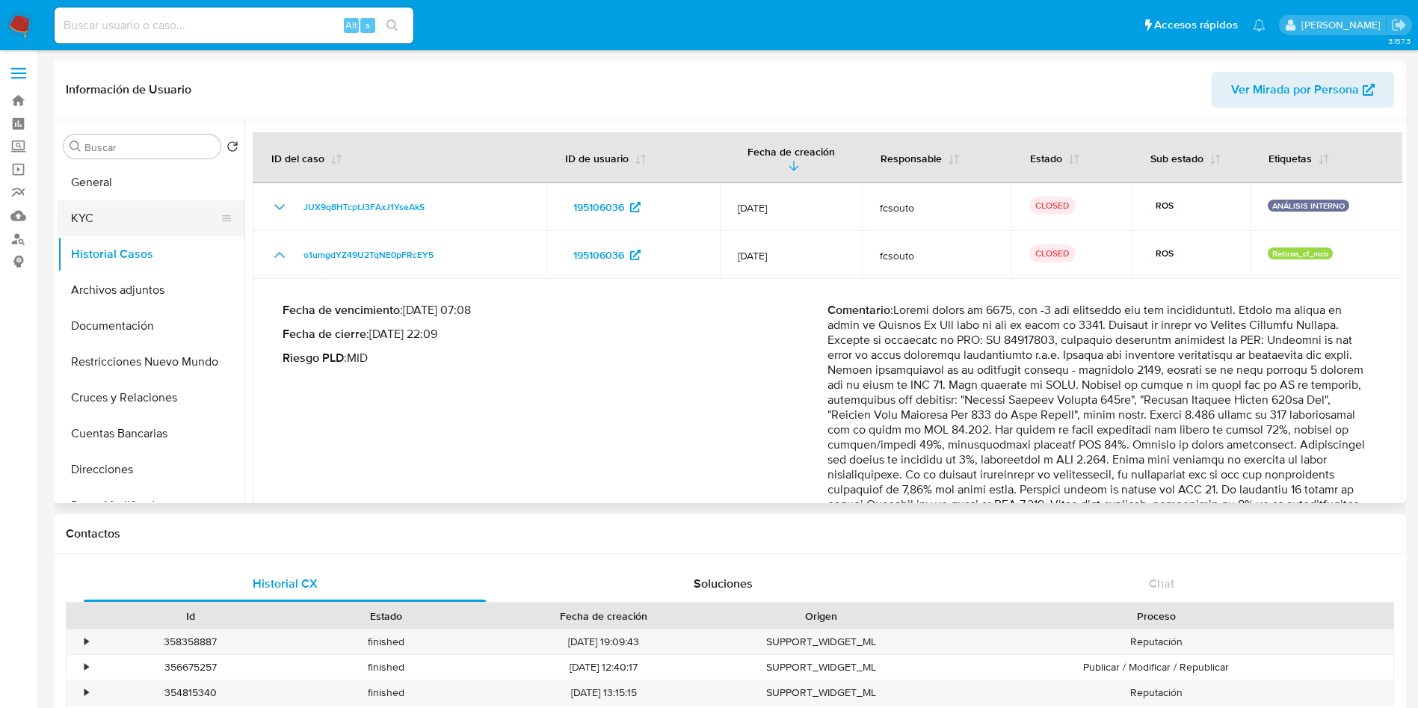
click at [135, 215] on button "KYC" at bounding box center [145, 218] width 175 height 36
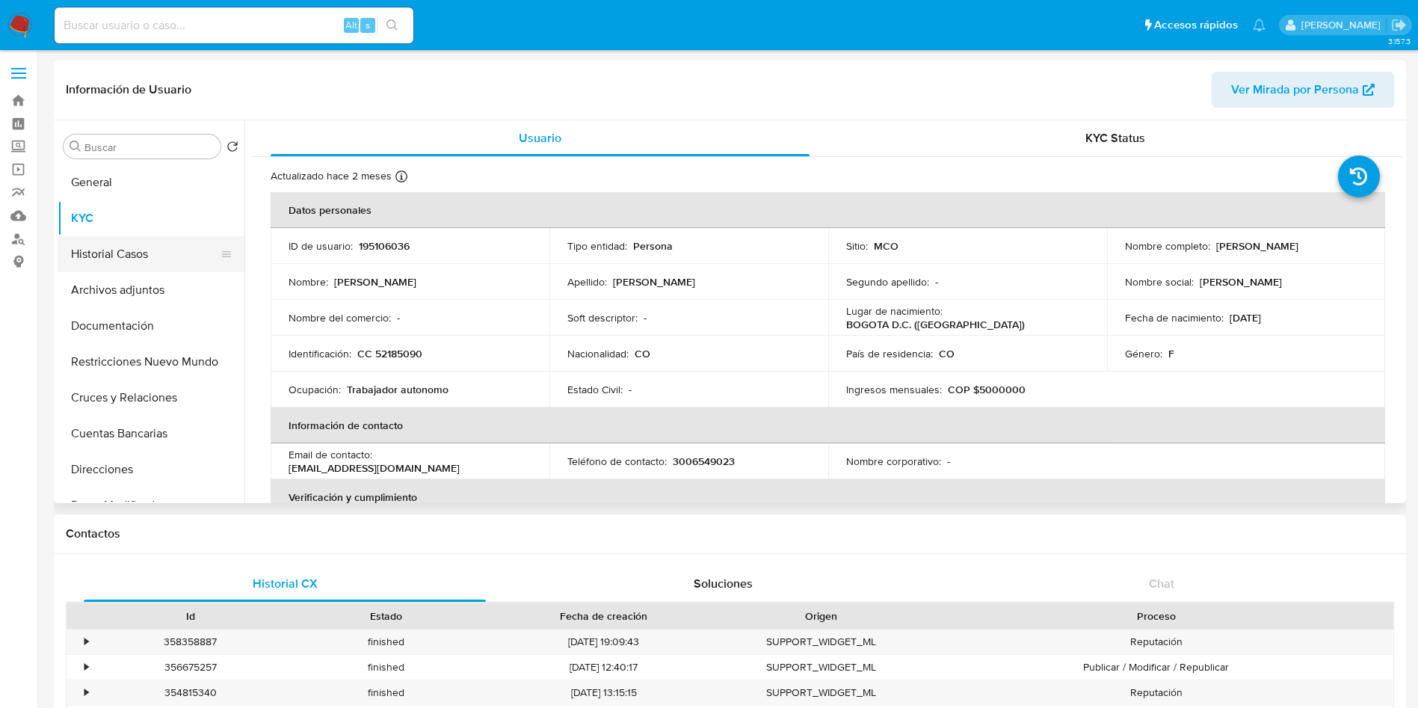
click at [144, 246] on button "Historial Casos" at bounding box center [145, 254] width 175 height 36
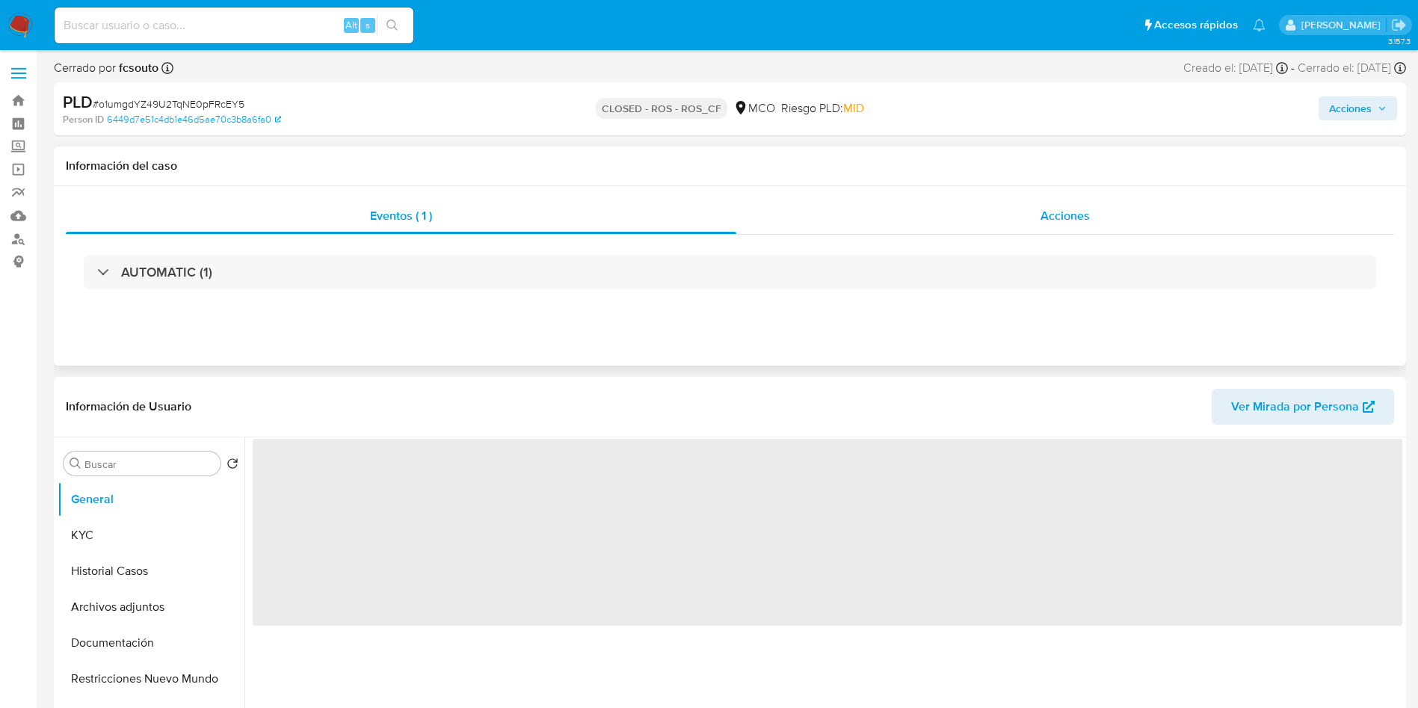
click at [938, 205] on div "Acciones" at bounding box center [1065, 216] width 658 height 36
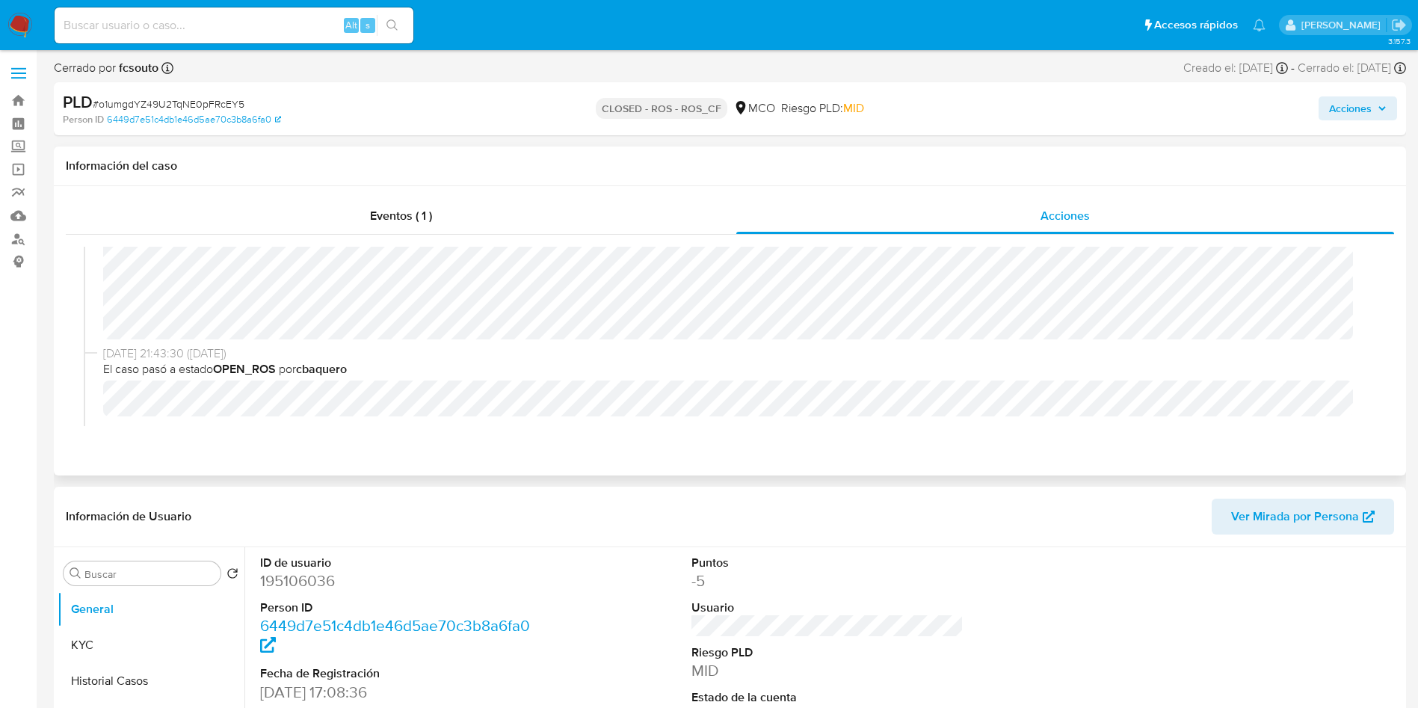
select select "10"
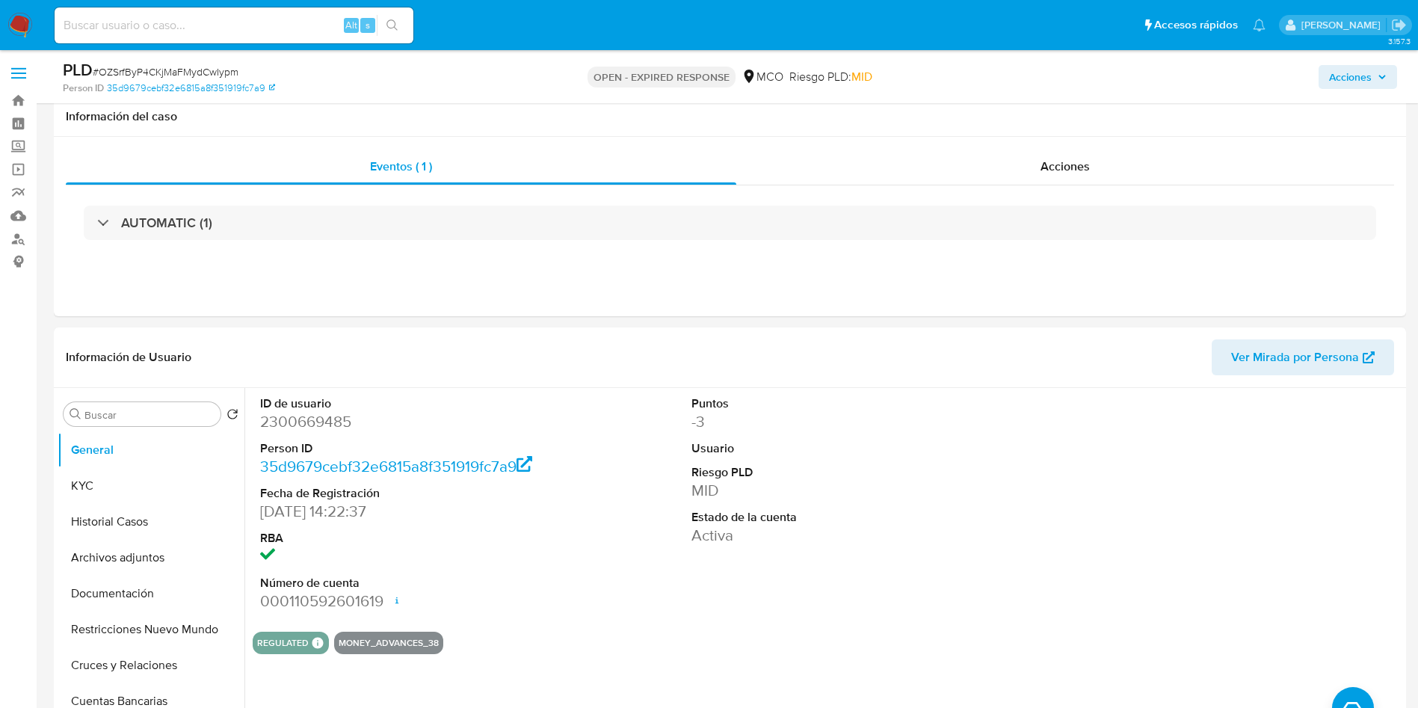
select select "10"
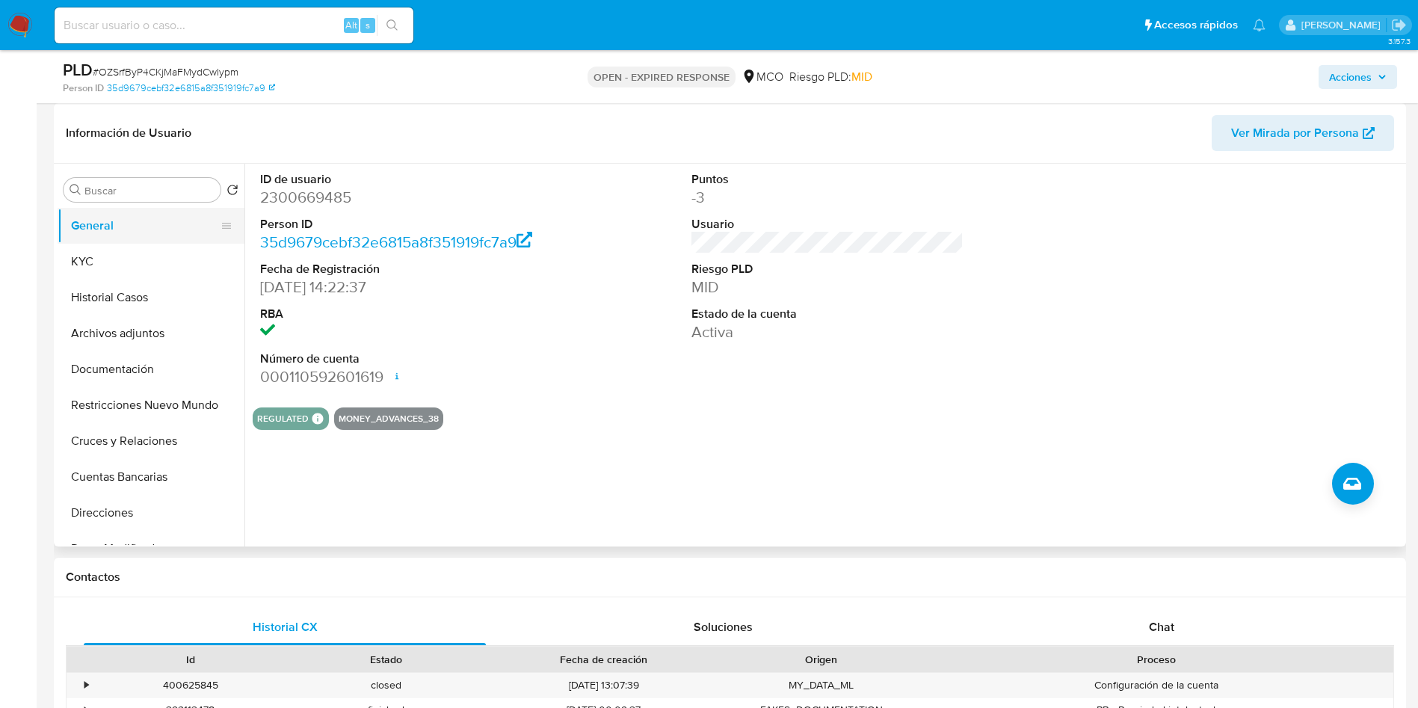
drag, startPoint x: 129, startPoint y: 258, endPoint x: 148, endPoint y: 237, distance: 28.1
click at [129, 258] on button "KYC" at bounding box center [151, 262] width 187 height 36
